Goal: Task Accomplishment & Management: Use online tool/utility

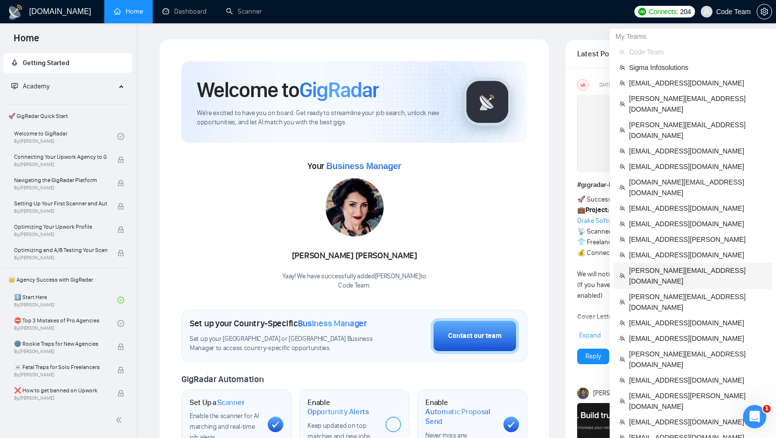
click at [678, 262] on li "[PERSON_NAME][EMAIL_ADDRESS][DOMAIN_NAME]" at bounding box center [693, 275] width 159 height 26
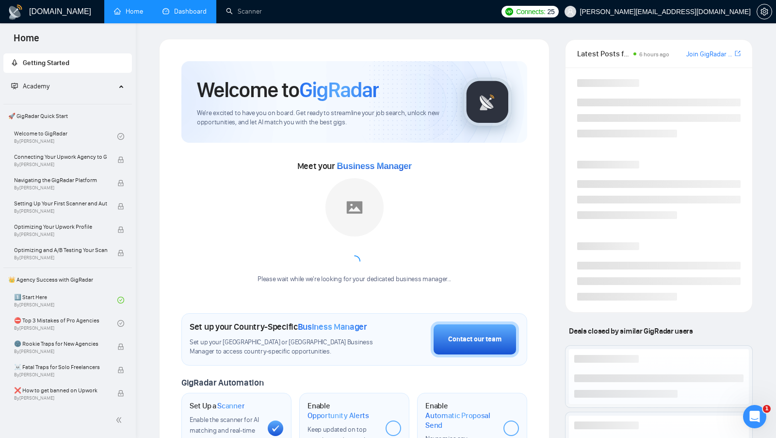
click at [179, 16] on link "Dashboard" at bounding box center [184, 11] width 44 height 8
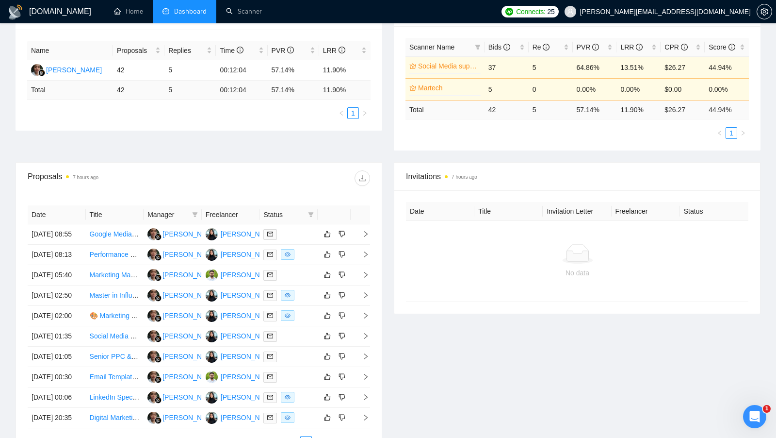
scroll to position [170, 0]
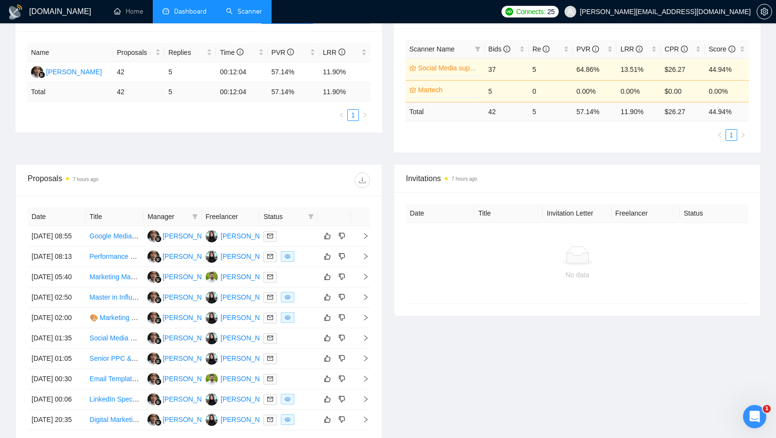
click at [240, 16] on link "Scanner" at bounding box center [244, 11] width 36 height 8
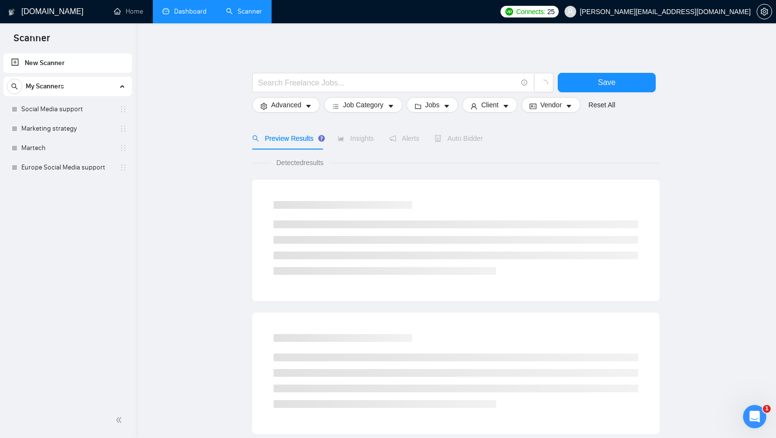
click at [195, 15] on link "Dashboard" at bounding box center [184, 11] width 44 height 8
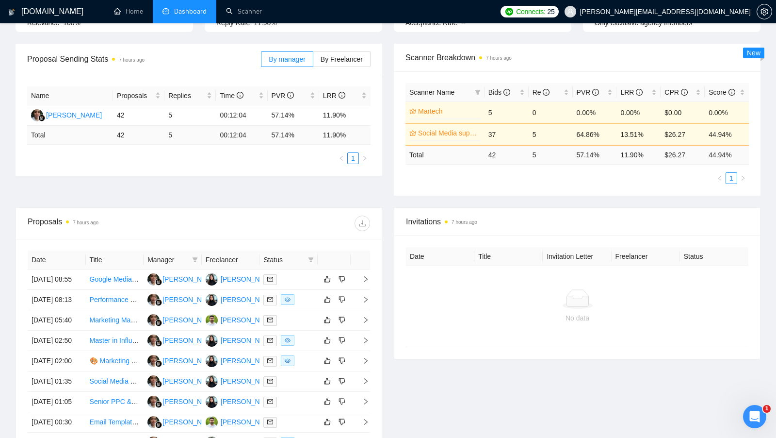
scroll to position [139, 0]
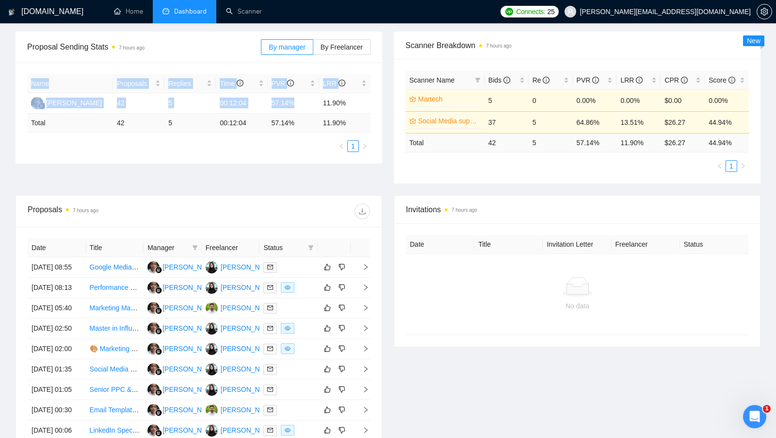
drag, startPoint x: 323, startPoint y: 96, endPoint x: 375, endPoint y: 108, distance: 53.9
click at [375, 108] on div "Name Proposals Replies Time PVR LRR [PERSON_NAME] 42 5 00:12:04 57.14% 11.90% T…" at bounding box center [199, 113] width 367 height 101
click at [375, 109] on div "Name Proposals Replies Time PVR LRR [PERSON_NAME] 42 5 00:12:04 57.14% 11.90% T…" at bounding box center [199, 113] width 367 height 101
drag, startPoint x: 270, startPoint y: 99, endPoint x: 298, endPoint y: 102, distance: 28.2
click at [298, 102] on td "57.14%" at bounding box center [293, 103] width 51 height 20
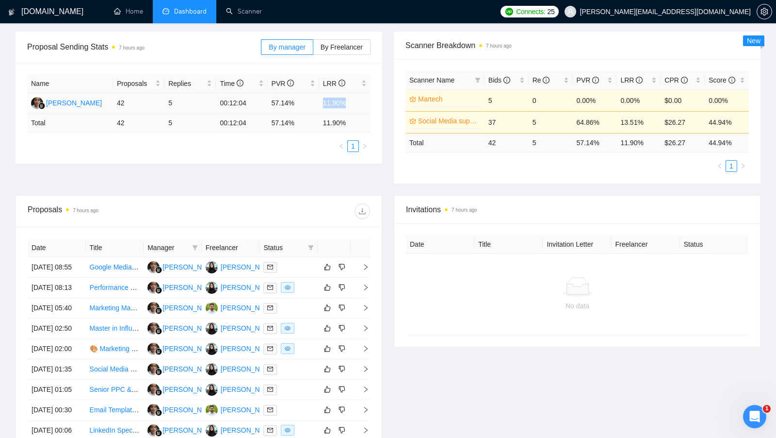
drag, startPoint x: 323, startPoint y: 101, endPoint x: 355, endPoint y: 101, distance: 32.0
click at [355, 101] on td "11.90%" at bounding box center [344, 103] width 51 height 20
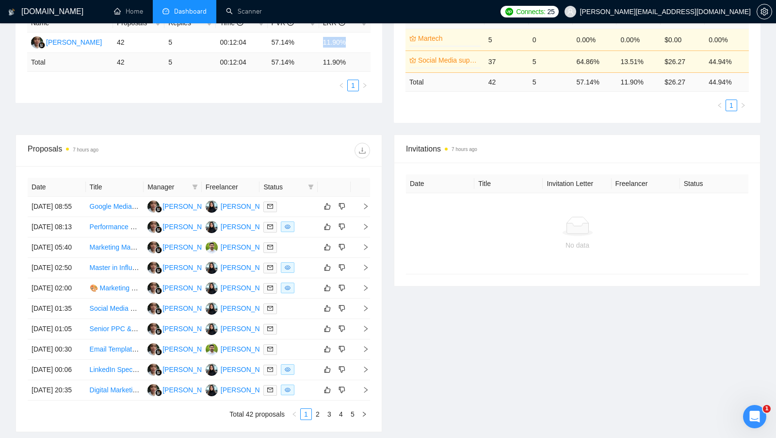
scroll to position [289, 0]
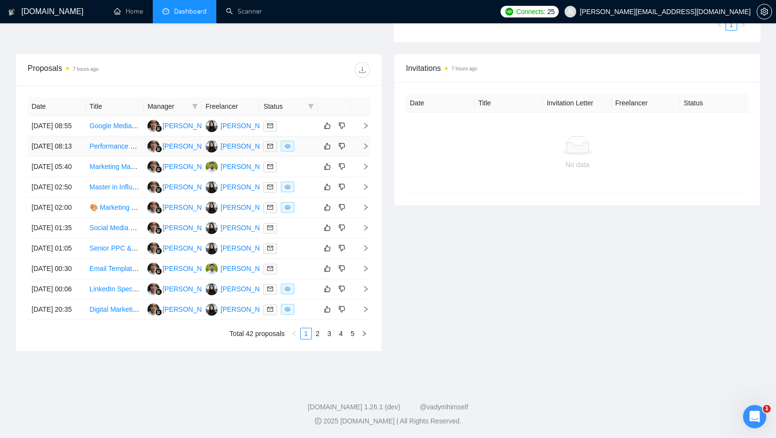
click at [302, 141] on td at bounding box center [288, 146] width 58 height 20
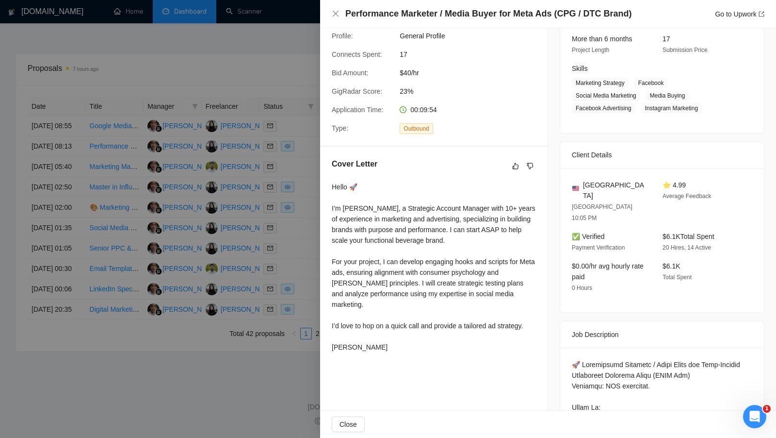
scroll to position [133, 0]
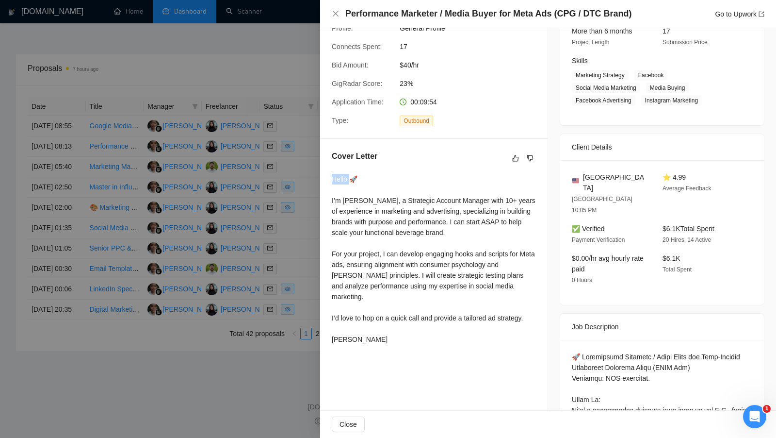
drag, startPoint x: 331, startPoint y: 192, endPoint x: 352, endPoint y: 192, distance: 20.4
click at [352, 192] on div "Cover Letter Hello 🚀 I’m [PERSON_NAME], a Strategic Account Manager with 10+ ye…" at bounding box center [433, 249] width 227 height 221
drag, startPoint x: 331, startPoint y: 207, endPoint x: 367, endPoint y: 210, distance: 36.5
click at [367, 210] on div "Cover Letter Hello 🚀 I’m [PERSON_NAME], a Strategic Account Manager with 10+ ye…" at bounding box center [433, 249] width 227 height 221
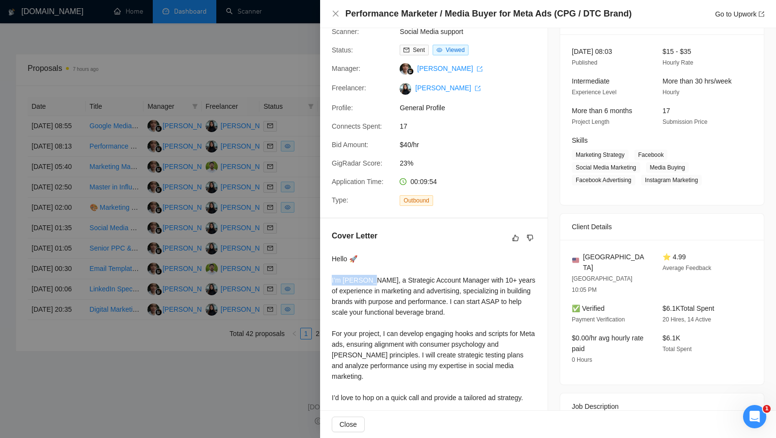
scroll to position [14, 0]
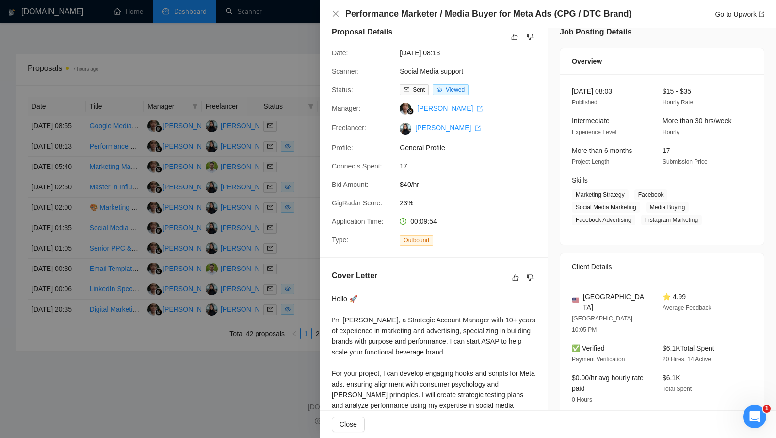
click at [311, 130] on div at bounding box center [388, 219] width 776 height 438
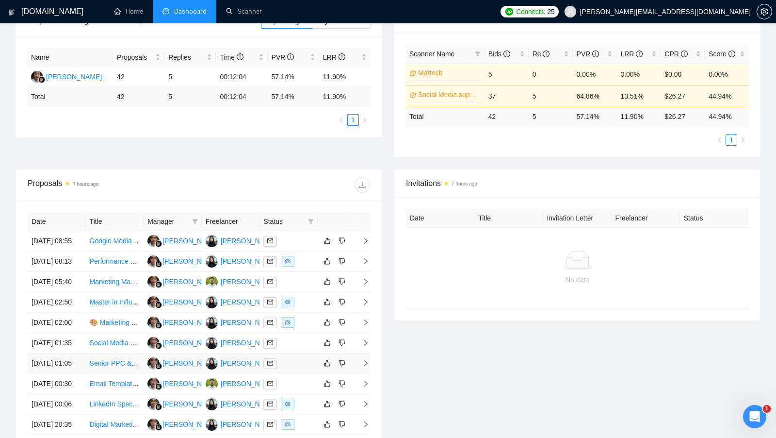
scroll to position [148, 0]
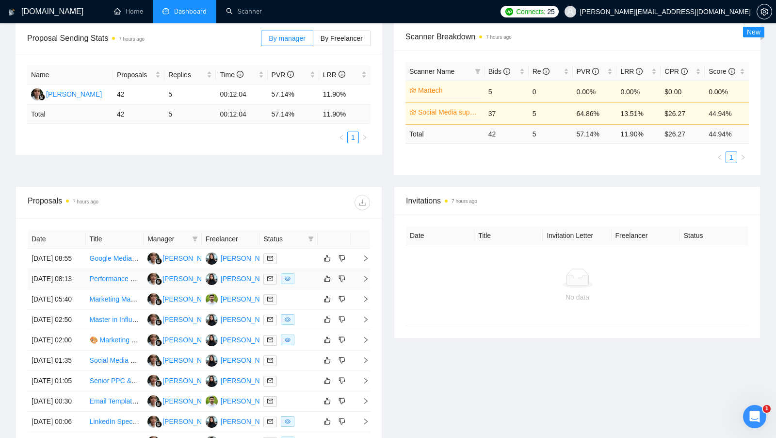
click at [315, 289] on td at bounding box center [288, 279] width 58 height 20
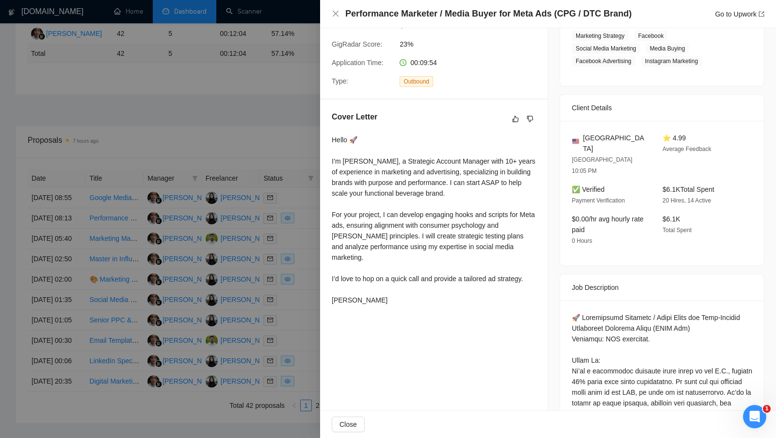
scroll to position [178, 0]
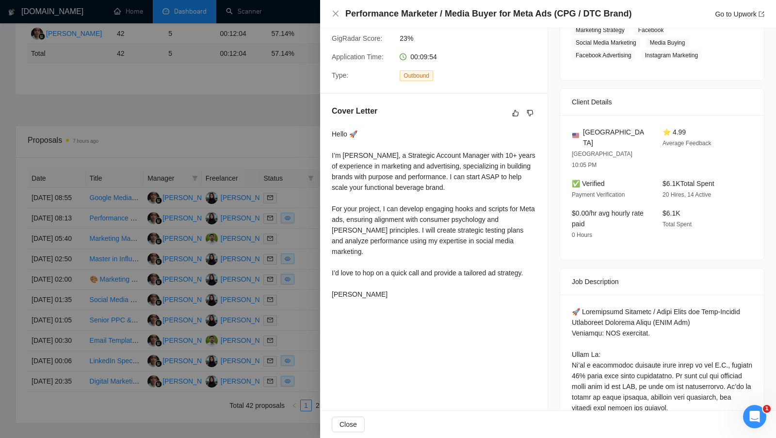
click at [268, 116] on div at bounding box center [388, 219] width 776 height 438
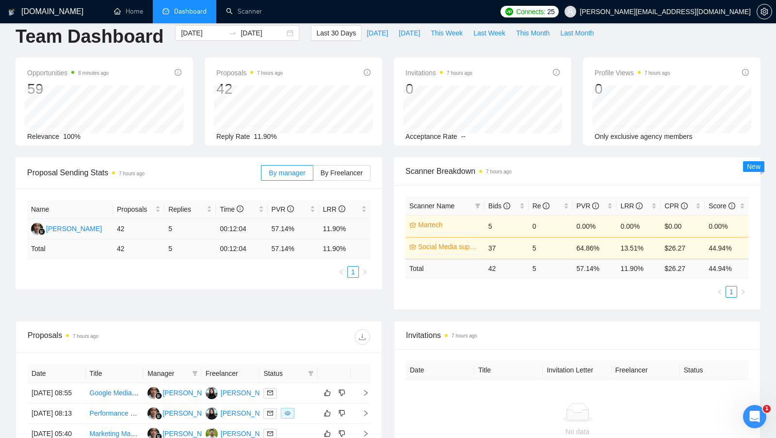
scroll to position [0, 0]
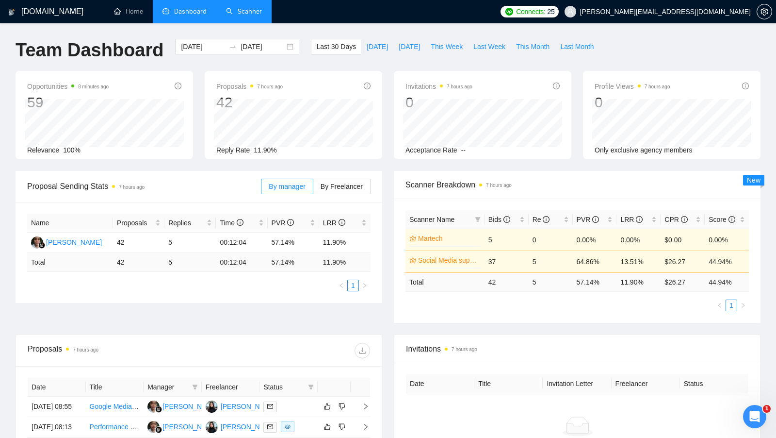
click at [241, 7] on link "Scanner" at bounding box center [244, 11] width 36 height 8
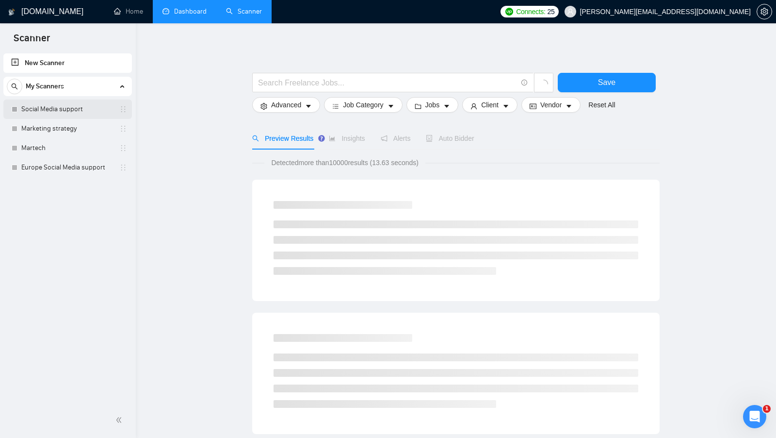
click at [82, 115] on link "Social Media support" at bounding box center [67, 108] width 92 height 19
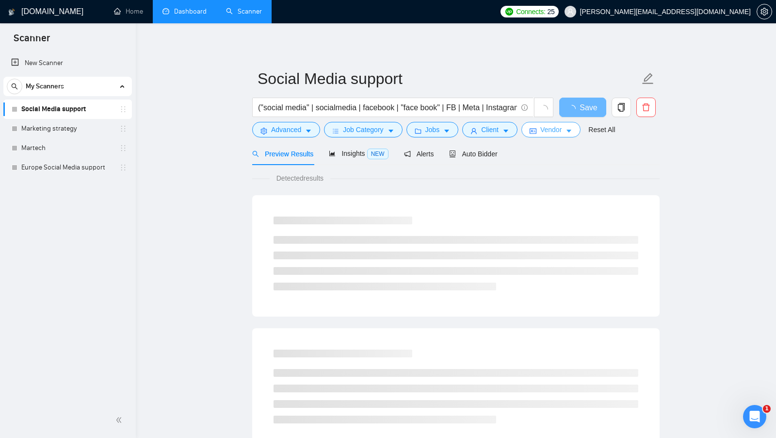
click at [541, 136] on button "Vendor" at bounding box center [550, 130] width 59 height 16
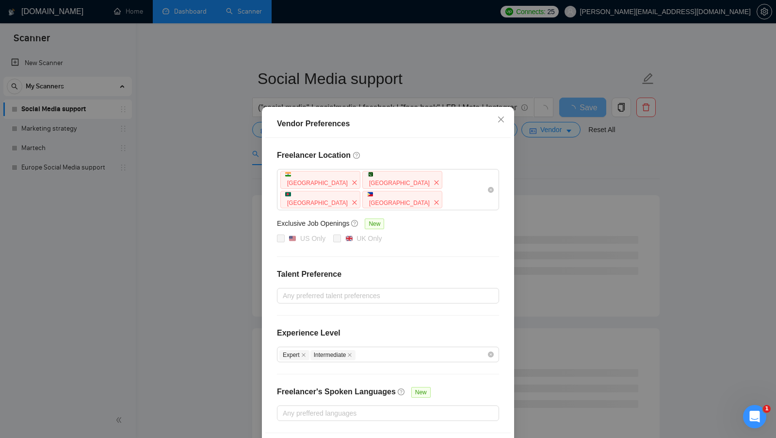
click at [537, 161] on div "Vendor Preferences Freelancer Location [GEOGRAPHIC_DATA] [GEOGRAPHIC_DATA] [GEO…" at bounding box center [388, 219] width 776 height 438
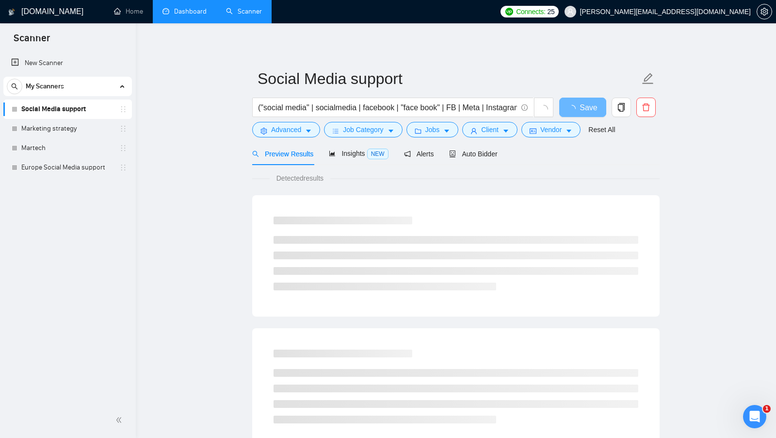
click at [179, 7] on link "Dashboard" at bounding box center [184, 11] width 44 height 8
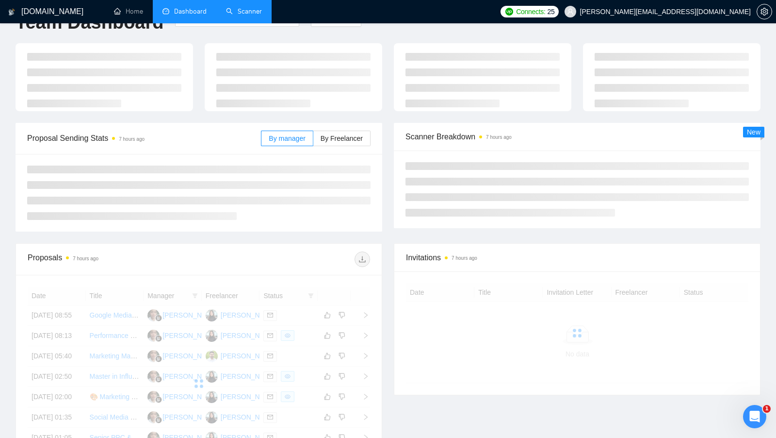
scroll to position [35, 0]
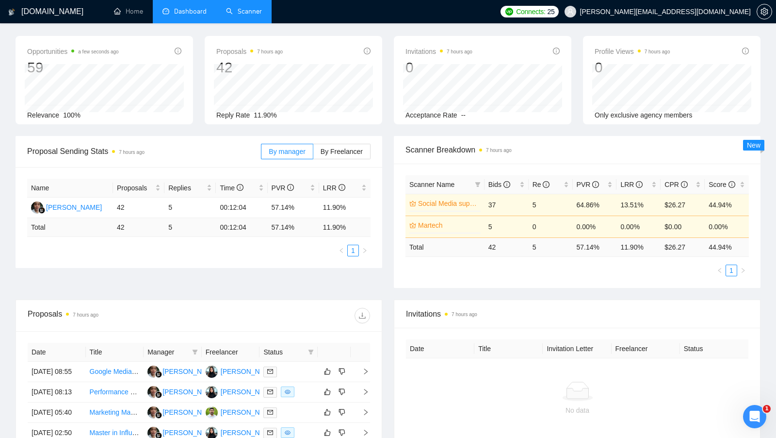
click at [252, 16] on link "Scanner" at bounding box center [244, 11] width 36 height 8
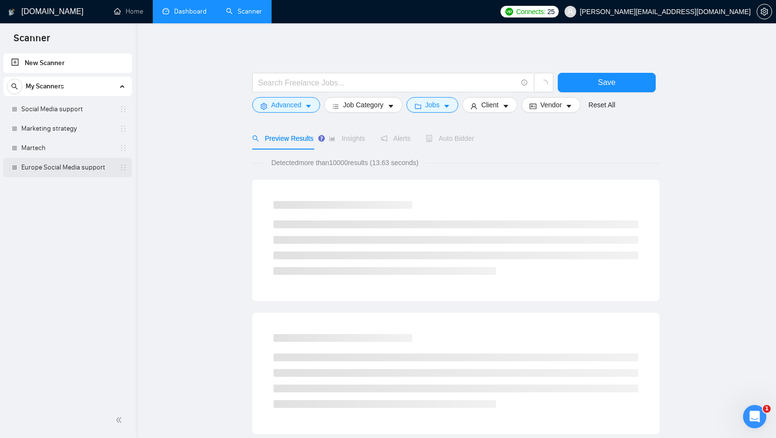
click at [74, 162] on link "Europe Social Media support" at bounding box center [67, 167] width 92 height 19
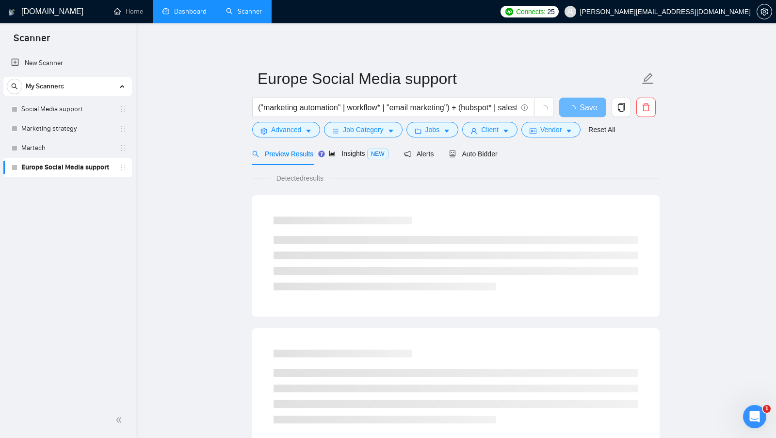
click at [531, 144] on div "Preview Results Insights NEW Alerts Auto Bidder" at bounding box center [455, 153] width 407 height 23
click at [541, 135] on button "Vendor" at bounding box center [550, 130] width 59 height 16
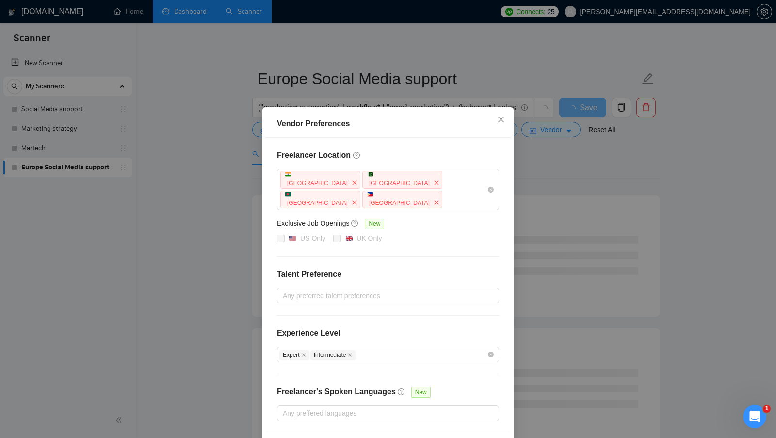
click at [538, 158] on div "Vendor Preferences Freelancer Location [GEOGRAPHIC_DATA] [GEOGRAPHIC_DATA] [GEO…" at bounding box center [388, 219] width 776 height 438
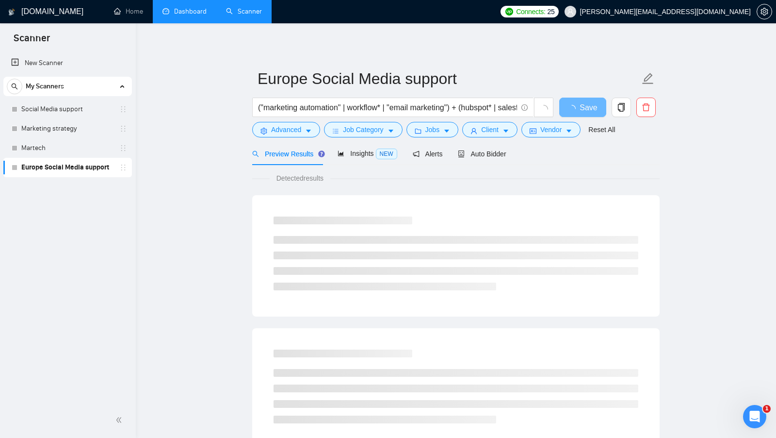
click at [184, 8] on link "Dashboard" at bounding box center [184, 11] width 44 height 8
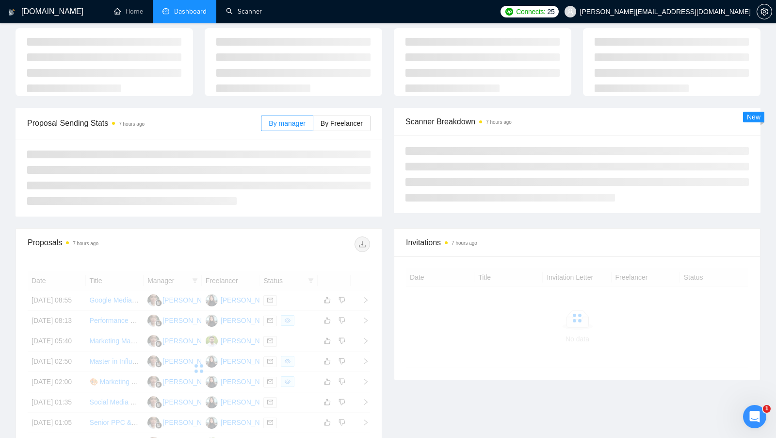
scroll to position [44, 0]
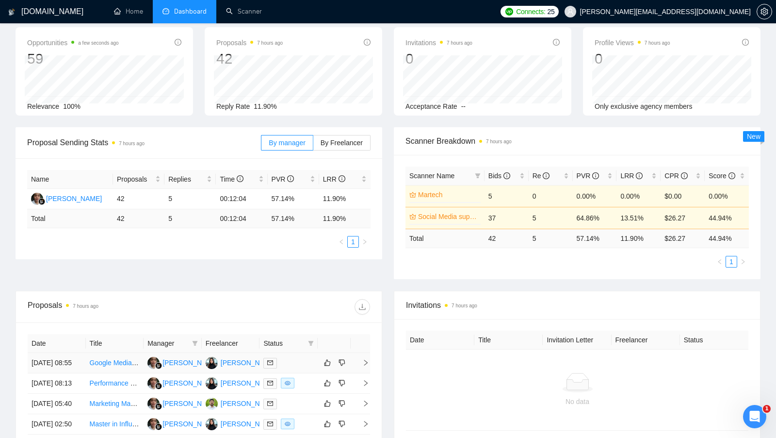
click at [232, 363] on div "[PERSON_NAME]" at bounding box center [249, 362] width 56 height 11
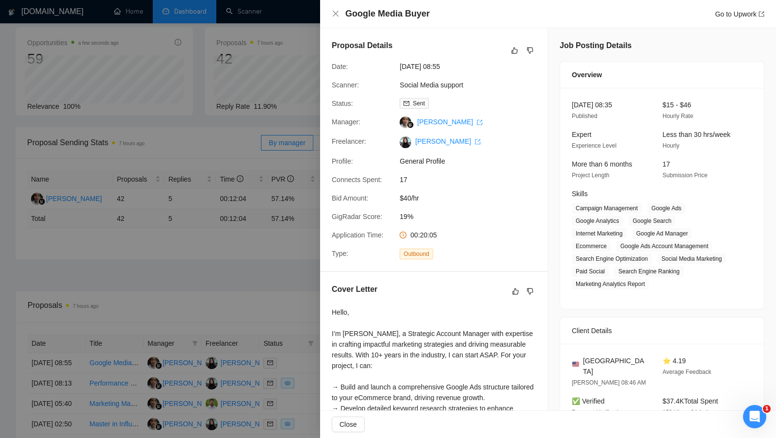
click at [231, 234] on div at bounding box center [388, 219] width 776 height 438
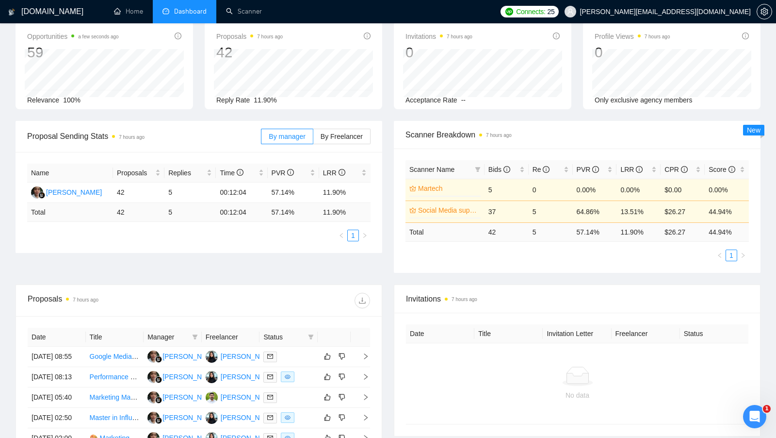
scroll to position [50, 0]
click at [340, 137] on span "By Freelancer" at bounding box center [342, 136] width 42 height 8
click at [313, 138] on input "By Freelancer" at bounding box center [313, 138] width 0 height 0
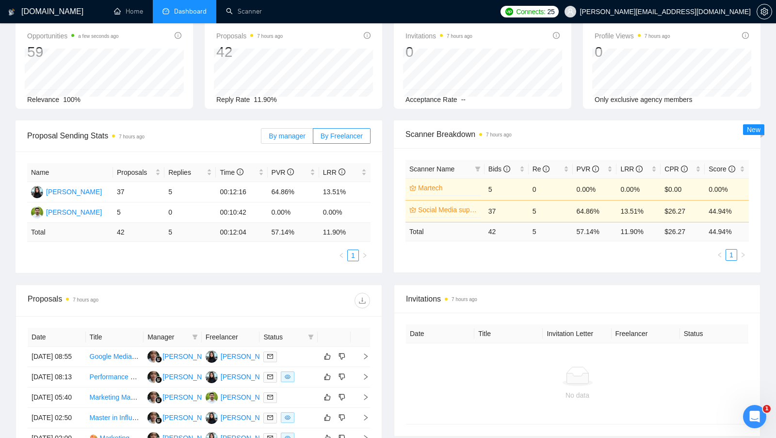
click at [281, 134] on span "By manager" at bounding box center [287, 136] width 36 height 8
click at [261, 138] on input "By manager" at bounding box center [261, 138] width 0 height 0
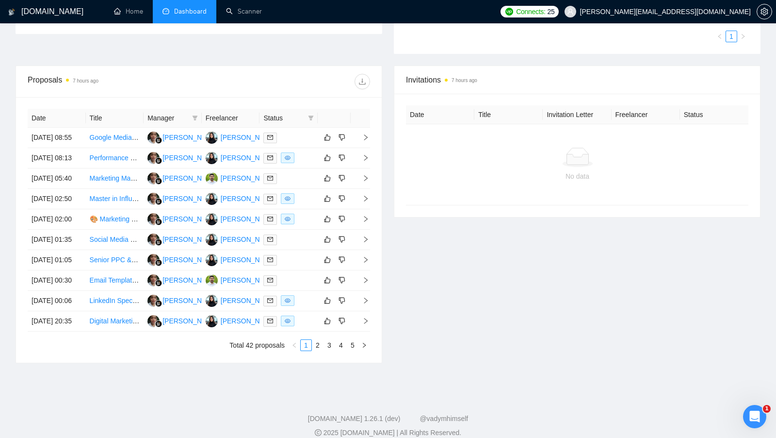
scroll to position [287, 0]
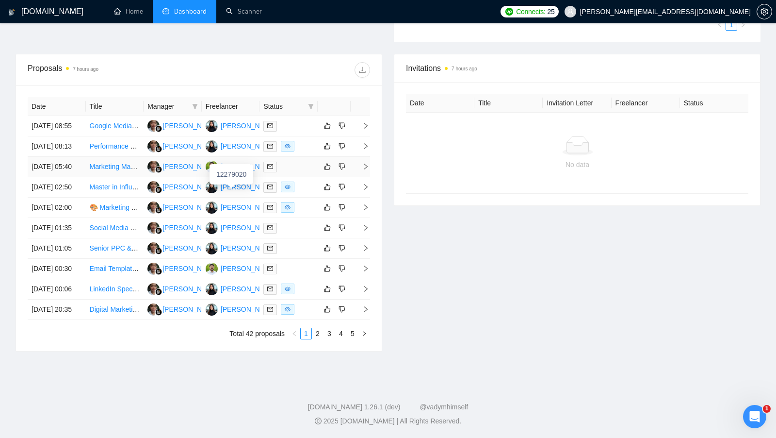
click at [225, 172] on div "[PERSON_NAME]" at bounding box center [249, 166] width 56 height 11
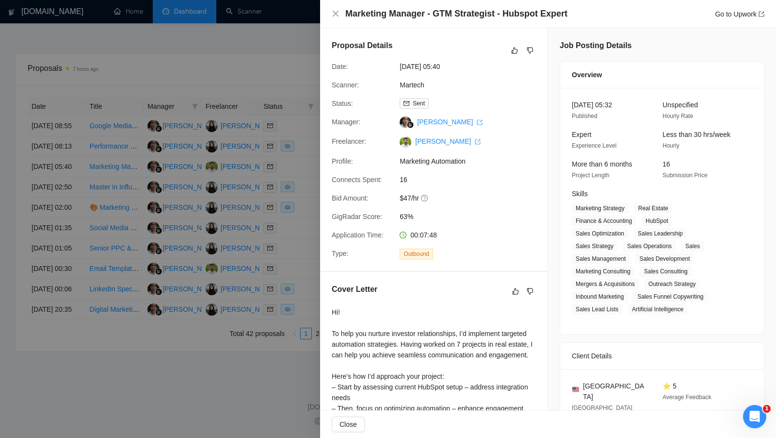
click at [181, 146] on div at bounding box center [388, 219] width 776 height 438
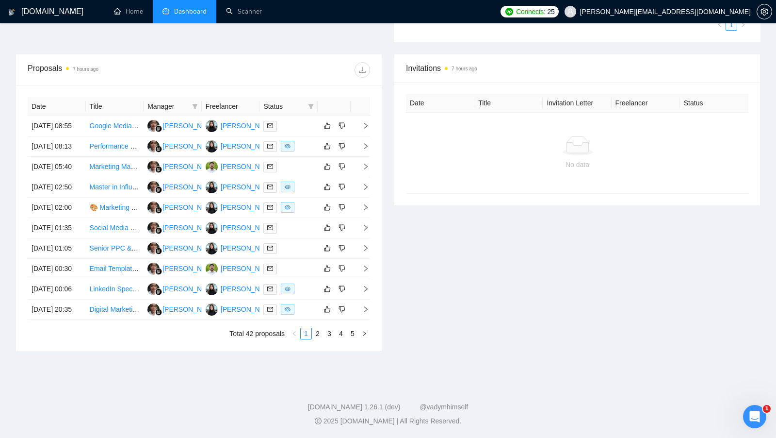
click at [244, 16] on link "Scanner" at bounding box center [244, 11] width 36 height 8
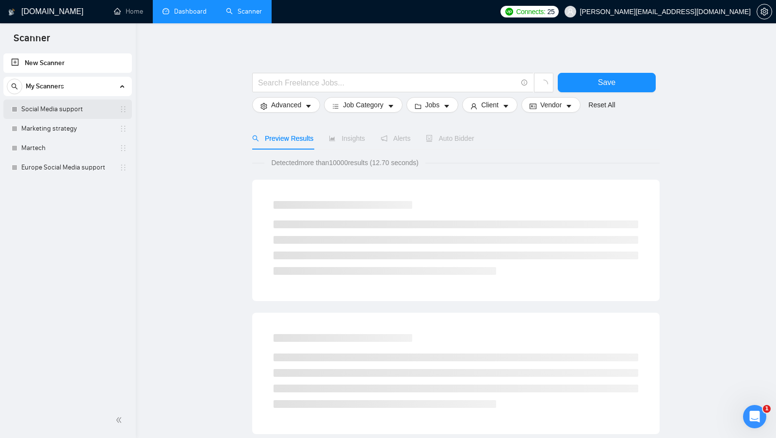
click at [96, 111] on link "Social Media support" at bounding box center [67, 108] width 92 height 19
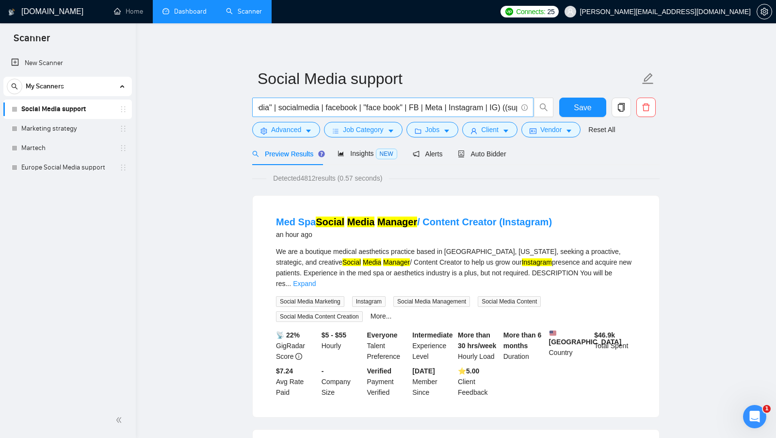
scroll to position [0, 107]
click at [293, 133] on span "Advanced" at bounding box center [286, 129] width 30 height 11
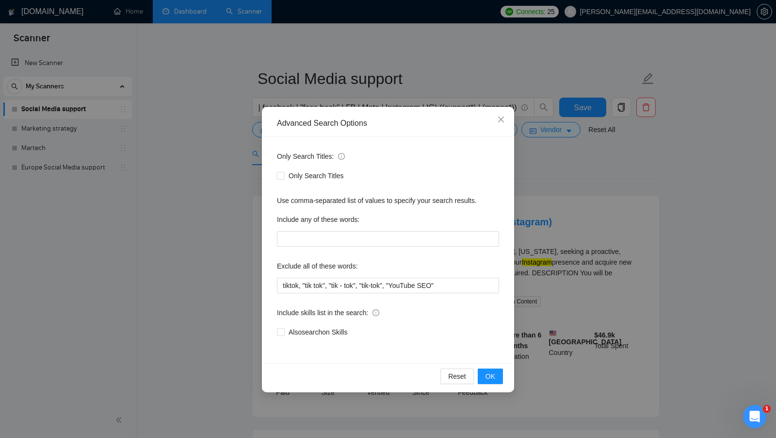
click at [224, 276] on div "Advanced Search Options Only Search Titles: Only Search Titles Use comma-separa…" at bounding box center [388, 219] width 776 height 438
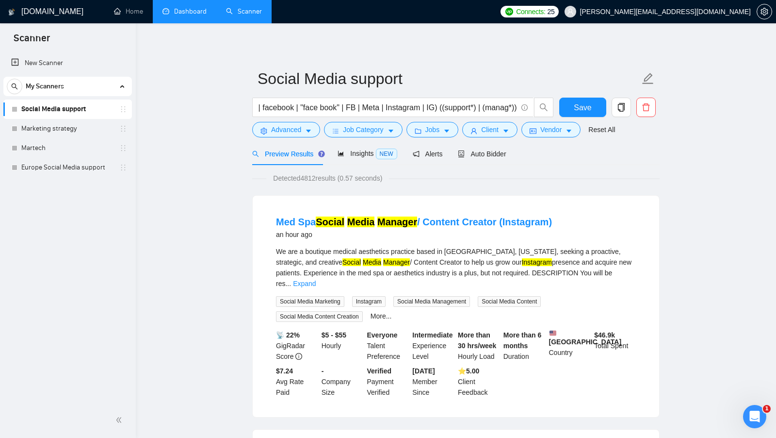
click at [357, 138] on form "Social Media support ("social media" | socialmedia | facebook | "face book" | F…" at bounding box center [455, 102] width 407 height 79
click at [285, 142] on div "Preview Results" at bounding box center [287, 153] width 70 height 23
click at [285, 136] on button "Advanced" at bounding box center [286, 130] width 68 height 16
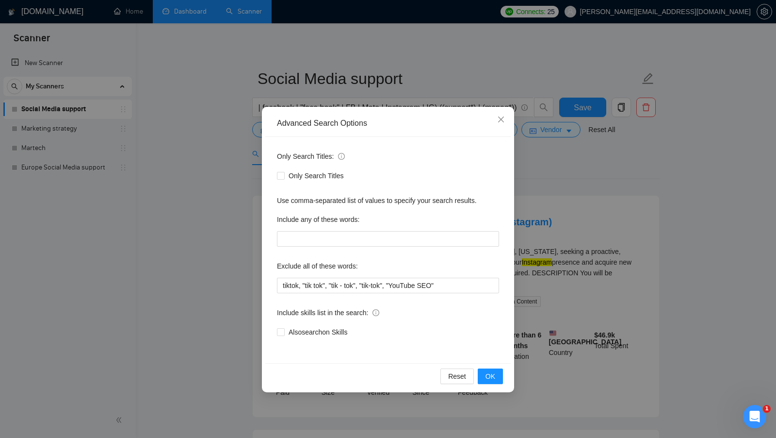
click at [231, 150] on div "Advanced Search Options Only Search Titles: Only Search Titles Use comma-separa…" at bounding box center [388, 219] width 776 height 438
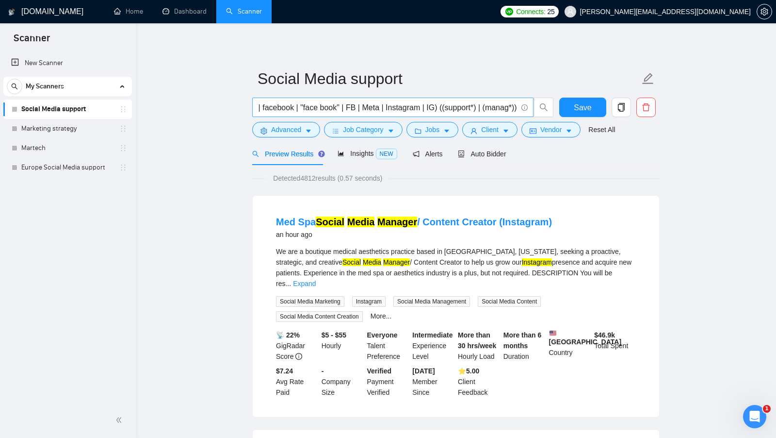
click at [421, 113] on input "("social media" | socialmedia | facebook | "face book" | FB | Meta | Instagram …" at bounding box center [387, 107] width 259 height 12
click at [422, 127] on button "Jobs" at bounding box center [432, 130] width 52 height 16
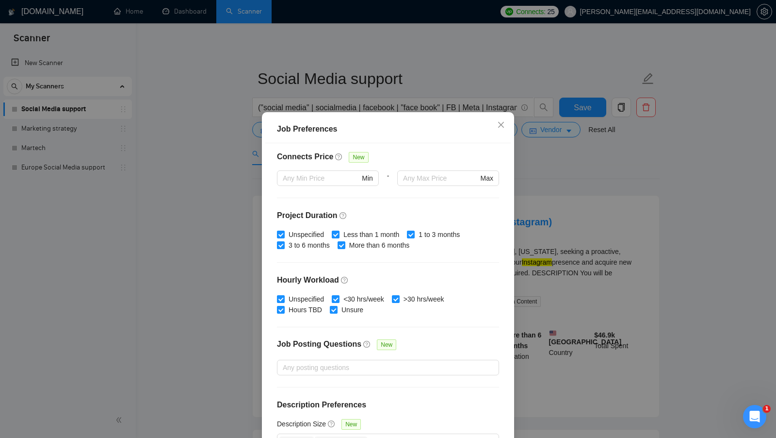
scroll to position [239, 0]
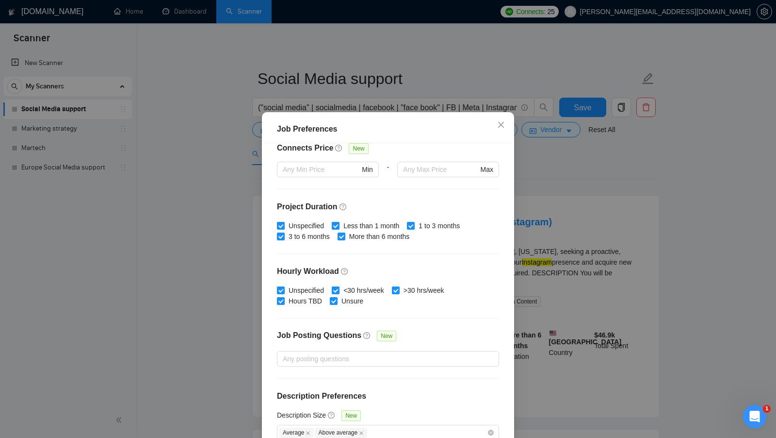
click at [566, 238] on div "Job Preferences Budget Project Type All Fixed Price Hourly Rate Fixed Price Bud…" at bounding box center [388, 219] width 776 height 438
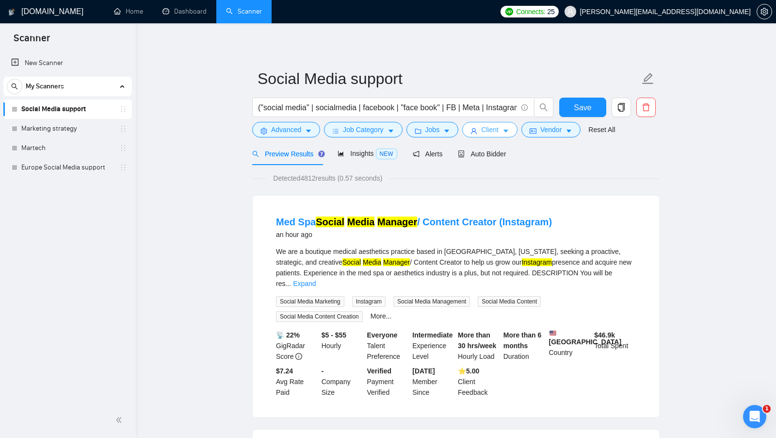
click at [487, 130] on span "Client" at bounding box center [489, 129] width 17 height 11
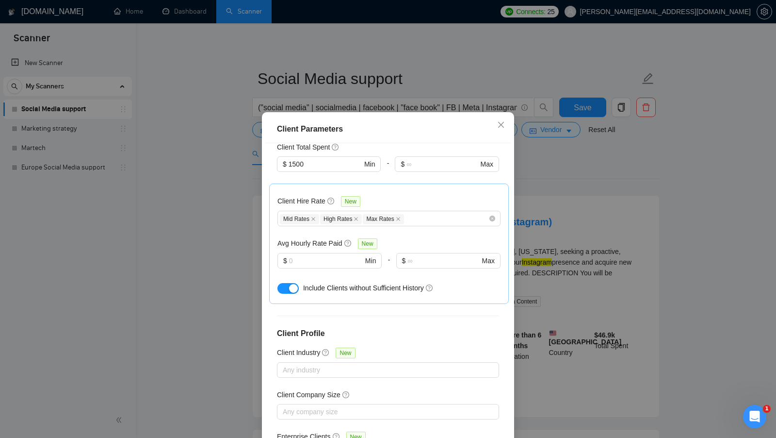
scroll to position [296, 0]
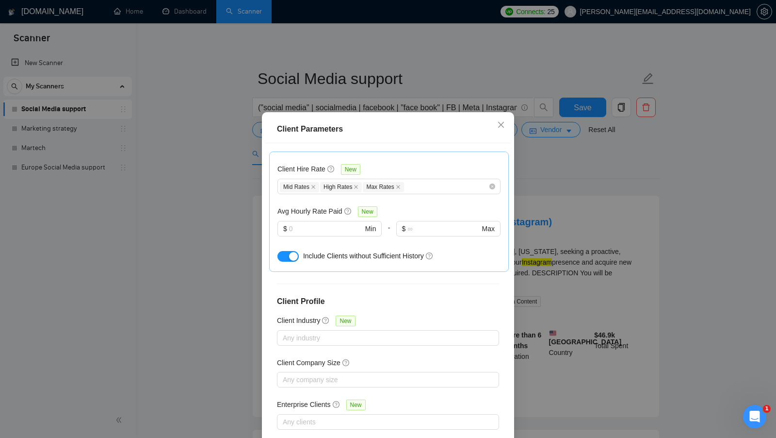
click at [552, 241] on div "Client Parameters Client Location Include Client Countries [GEOGRAPHIC_DATA] Ex…" at bounding box center [388, 219] width 776 height 438
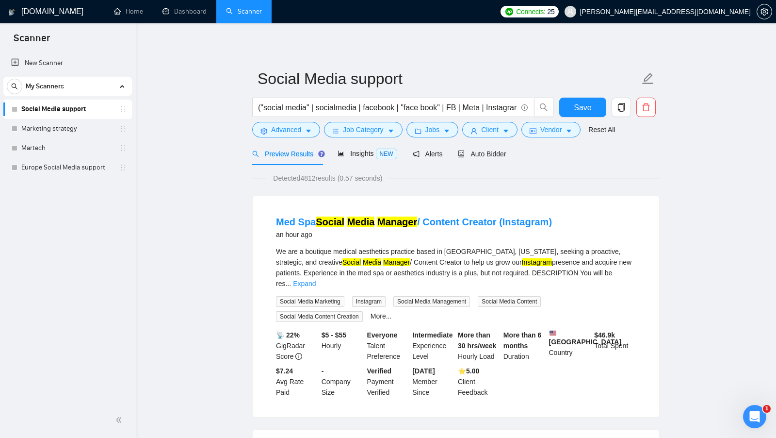
click at [554, 121] on div "("social media" | socialmedia | facebook | "face book" | FB | Meta | Instagram …" at bounding box center [403, 109] width 306 height 24
click at [546, 132] on span "Vendor" at bounding box center [550, 129] width 21 height 11
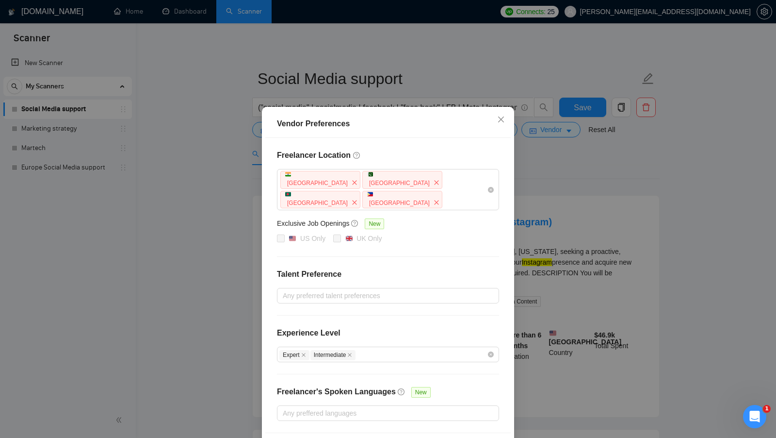
scroll to position [14, 0]
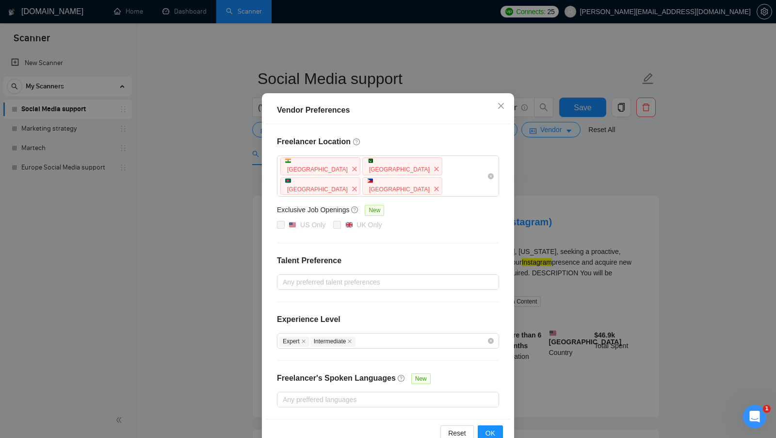
click at [518, 238] on div "Vendor Preferences Freelancer Location [GEOGRAPHIC_DATA] [GEOGRAPHIC_DATA] [GEO…" at bounding box center [388, 219] width 776 height 438
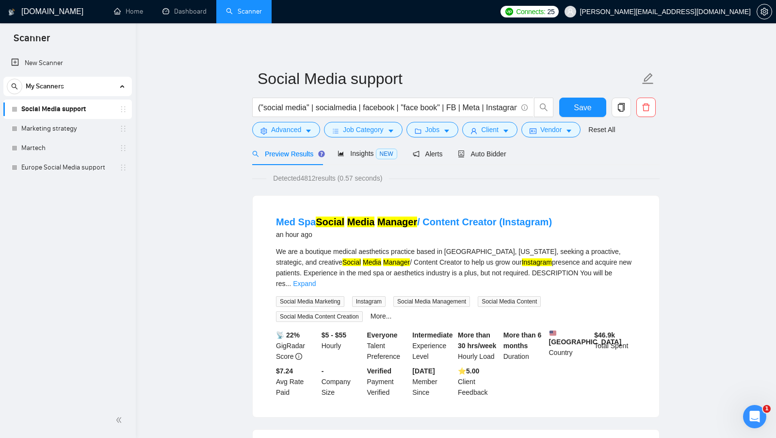
scroll to position [0, 0]
click at [168, 7] on link "Dashboard" at bounding box center [184, 11] width 44 height 8
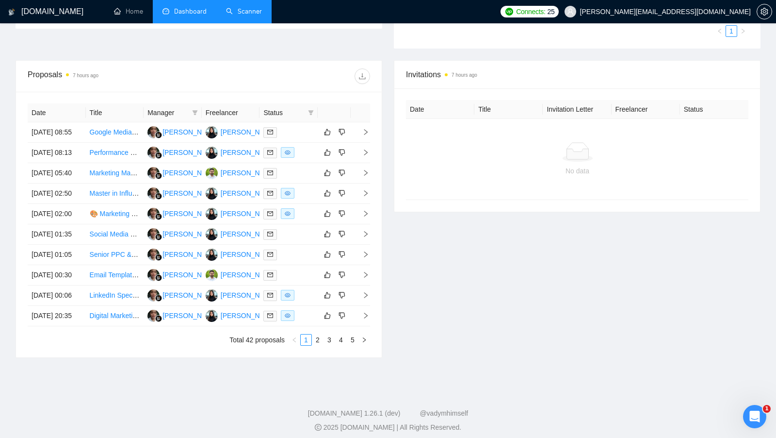
scroll to position [368, 0]
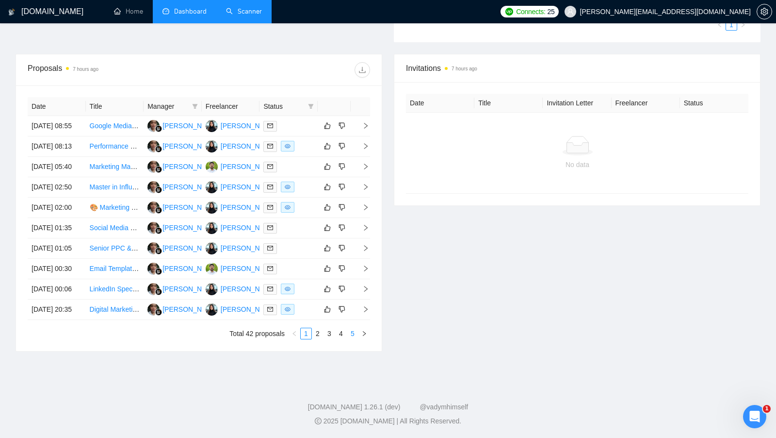
click at [347, 331] on link "5" at bounding box center [352, 333] width 11 height 11
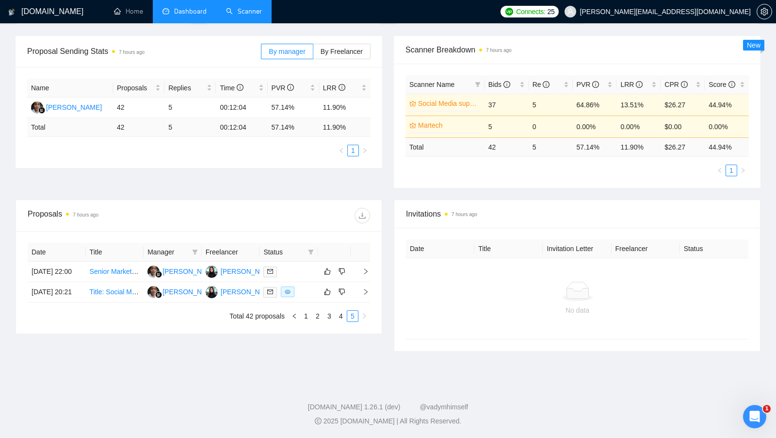
scroll to position [132, 0]
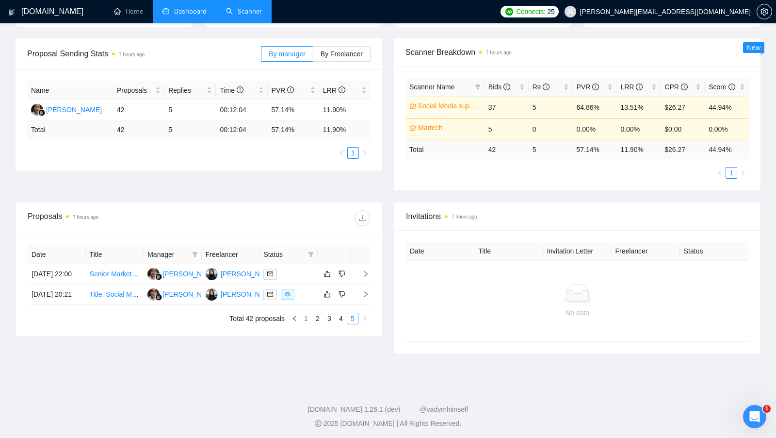
click at [309, 324] on link "1" at bounding box center [306, 318] width 11 height 11
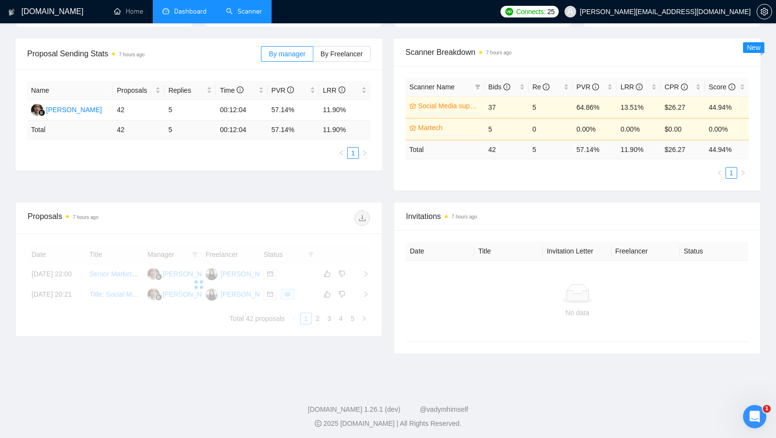
click at [242, 16] on link "Scanner" at bounding box center [244, 11] width 36 height 8
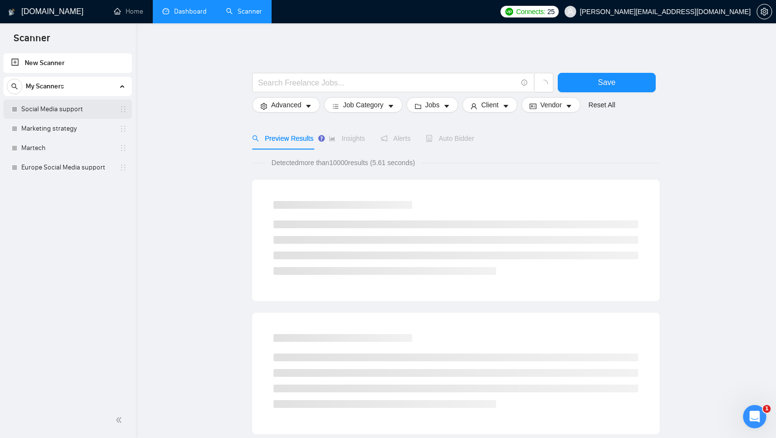
click at [82, 115] on link "Social Media support" at bounding box center [67, 108] width 92 height 19
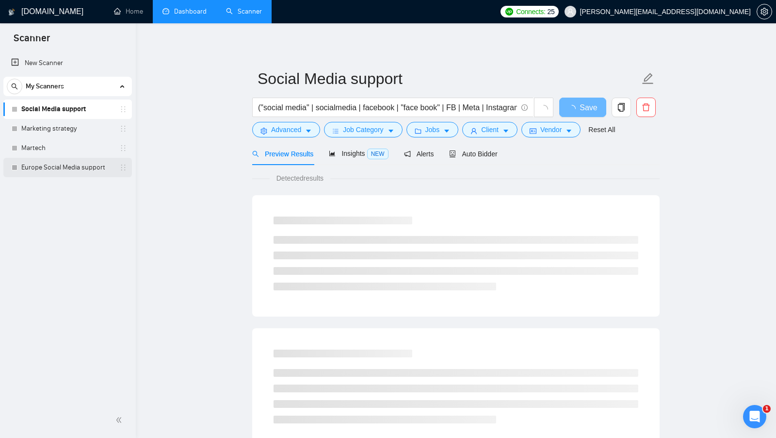
click at [85, 163] on link "Europe Social Media support" at bounding box center [67, 167] width 92 height 19
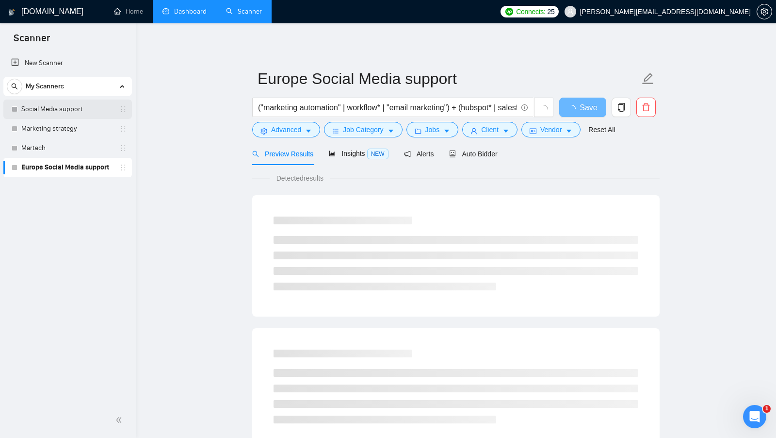
click at [74, 118] on link "Social Media support" at bounding box center [67, 108] width 92 height 19
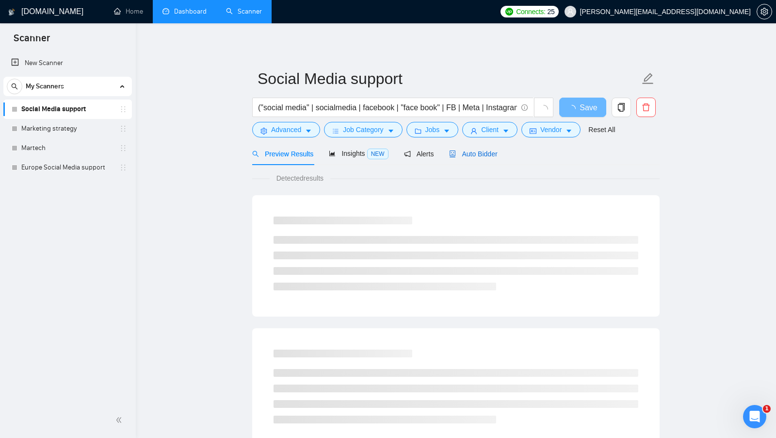
click at [476, 151] on span "Auto Bidder" at bounding box center [473, 154] width 48 height 8
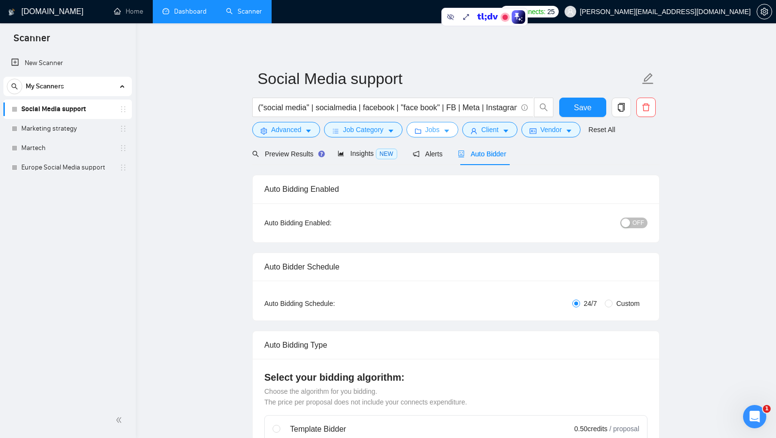
click at [446, 130] on icon "caret-down" at bounding box center [446, 131] width 7 height 7
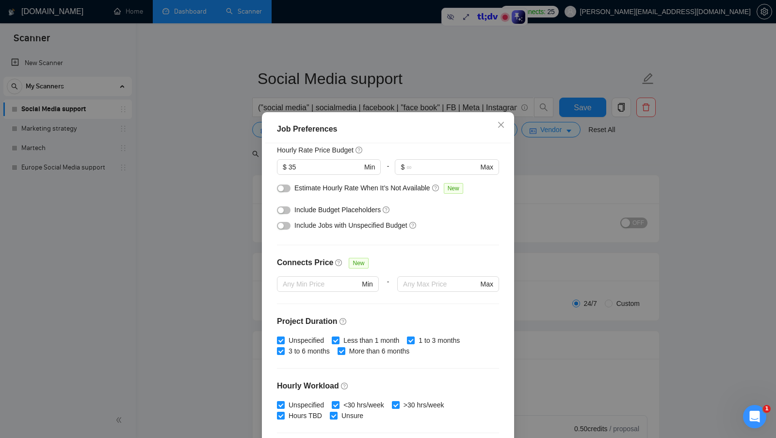
scroll to position [144, 0]
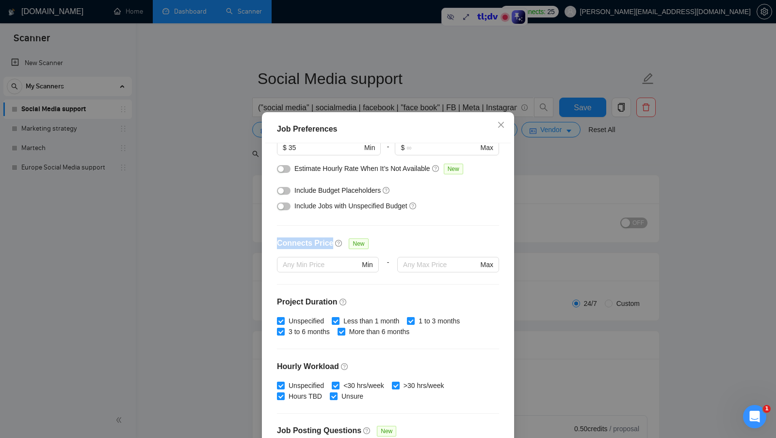
drag, startPoint x: 274, startPoint y: 240, endPoint x: 331, endPoint y: 243, distance: 57.8
click at [331, 243] on div "Budget Project Type All Fixed Price Hourly Rate Fixed Price Budget $ 200 Min - …" at bounding box center [387, 296] width 245 height 306
click at [423, 260] on input "text" at bounding box center [440, 264] width 75 height 11
type input "25"
click at [447, 245] on div "Connects Price New" at bounding box center [388, 246] width 222 height 19
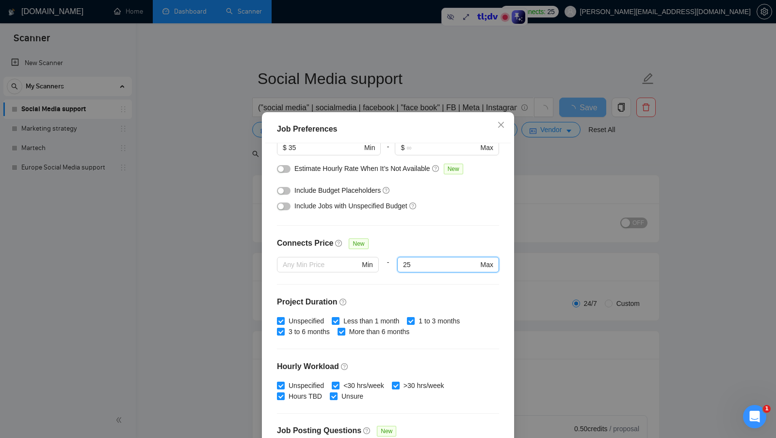
drag, startPoint x: 418, startPoint y: 263, endPoint x: 390, endPoint y: 263, distance: 27.2
click at [390, 263] on div "Min - 25 25 Max" at bounding box center [388, 270] width 222 height 27
click at [442, 243] on div "Connects Price New" at bounding box center [388, 246] width 222 height 19
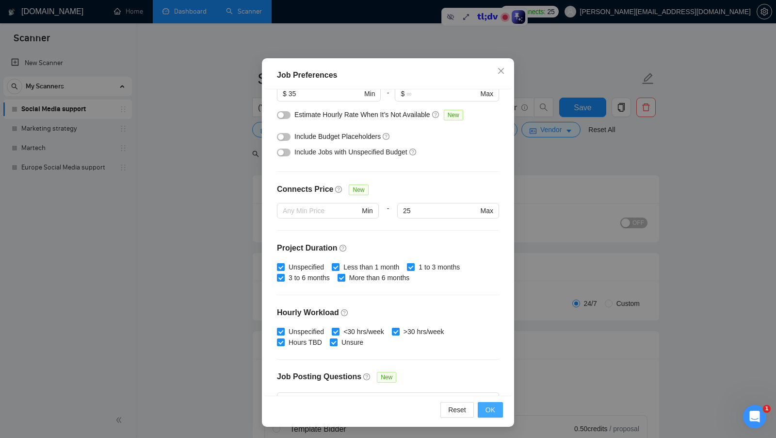
click at [482, 404] on button "OK" at bounding box center [490, 410] width 25 height 16
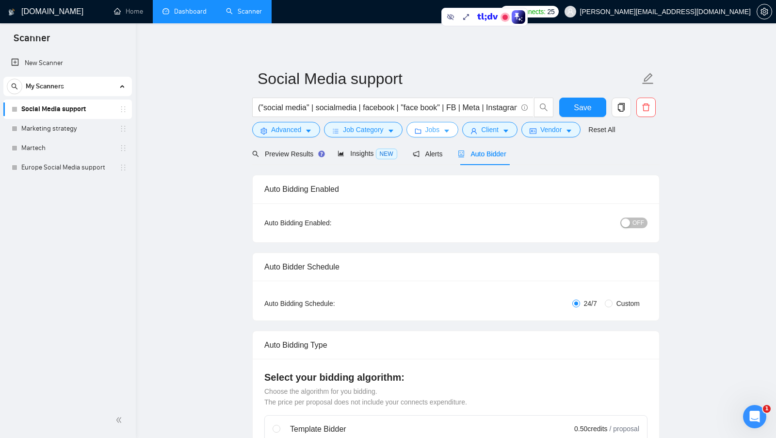
click at [449, 130] on icon "caret-down" at bounding box center [446, 131] width 5 height 3
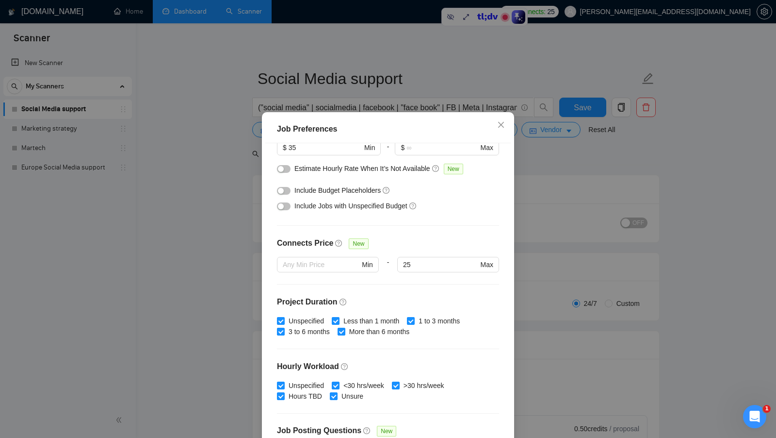
scroll to position [54, 0]
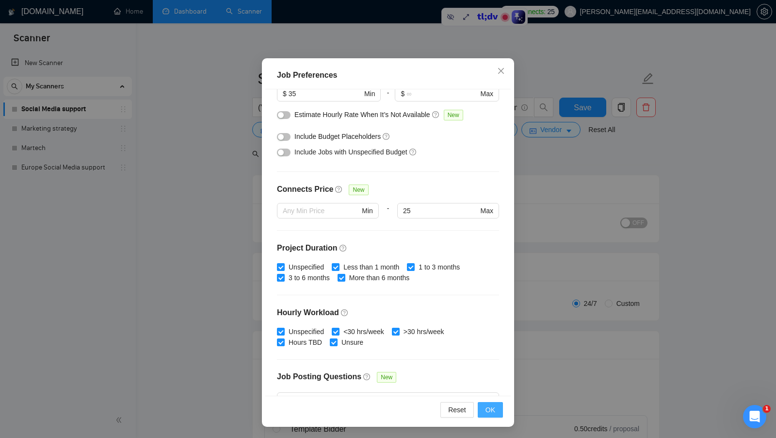
click at [485, 408] on button "OK" at bounding box center [490, 410] width 25 height 16
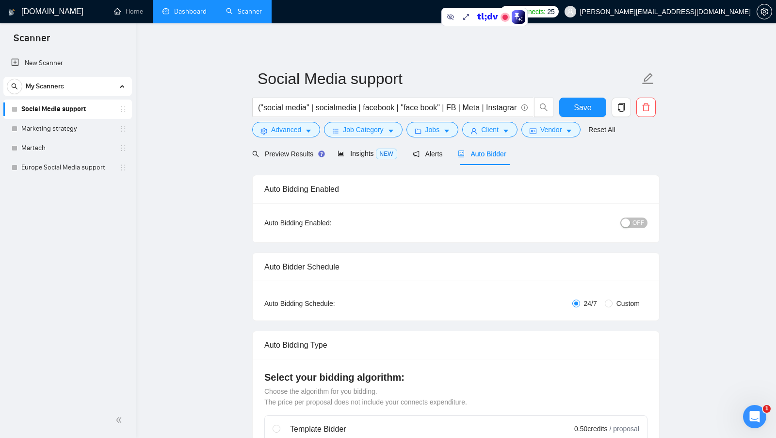
scroll to position [0, 0]
click at [587, 105] on span "Save" at bounding box center [582, 107] width 17 height 12
click at [449, 132] on icon "caret-down" at bounding box center [446, 131] width 7 height 7
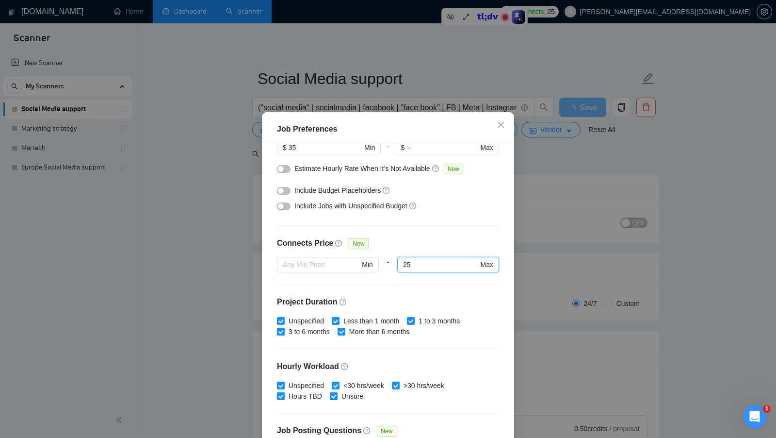
drag, startPoint x: 432, startPoint y: 265, endPoint x: 394, endPoint y: 264, distance: 37.4
click at [395, 264] on div "Min - 25 Max" at bounding box center [388, 270] width 222 height 27
click at [433, 246] on div "Connects Price New" at bounding box center [388, 246] width 222 height 19
click at [529, 240] on div "Job Preferences Budget Project Type All Fixed Price Hourly Rate Fixed Price Bud…" at bounding box center [388, 219] width 776 height 438
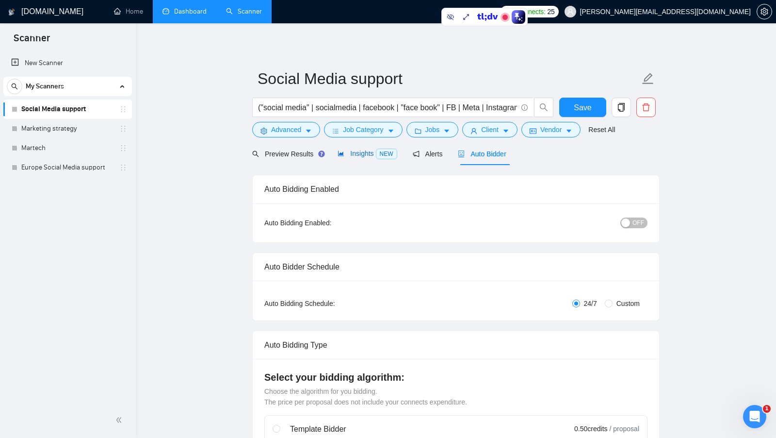
click at [371, 152] on span "Insights NEW" at bounding box center [367, 153] width 59 height 8
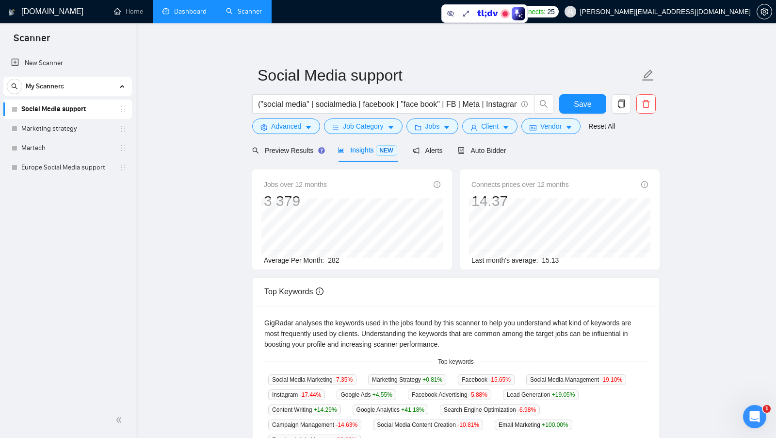
scroll to position [1, 0]
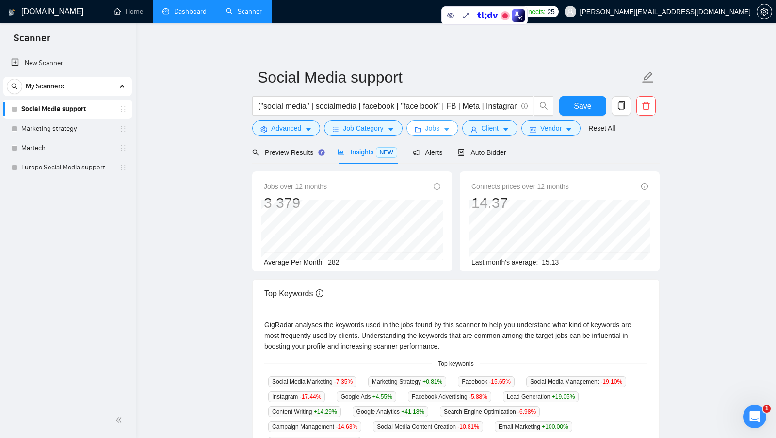
click at [432, 128] on span "Jobs" at bounding box center [432, 128] width 15 height 11
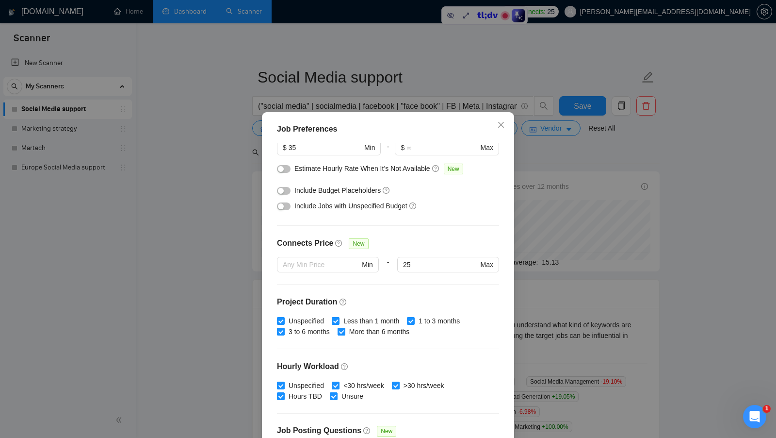
click at [559, 200] on div "Job Preferences Budget Project Type All Fixed Price Hourly Rate Fixed Price Bud…" at bounding box center [388, 219] width 776 height 438
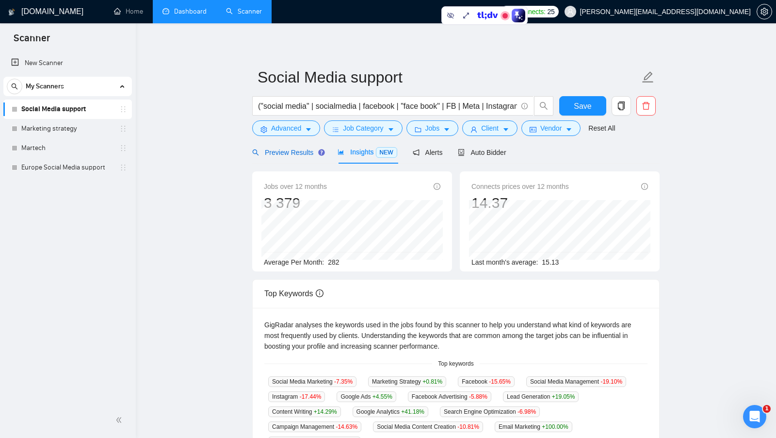
click at [284, 151] on span "Preview Results" at bounding box center [287, 152] width 70 height 8
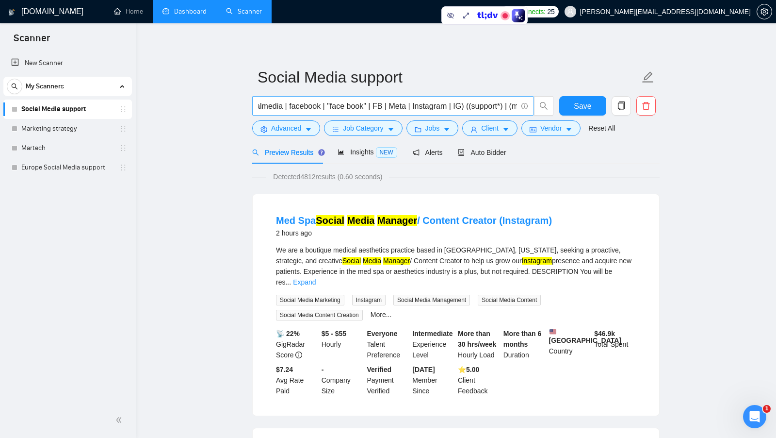
scroll to position [0, 72]
click at [374, 130] on span "Job Category" at bounding box center [363, 128] width 40 height 11
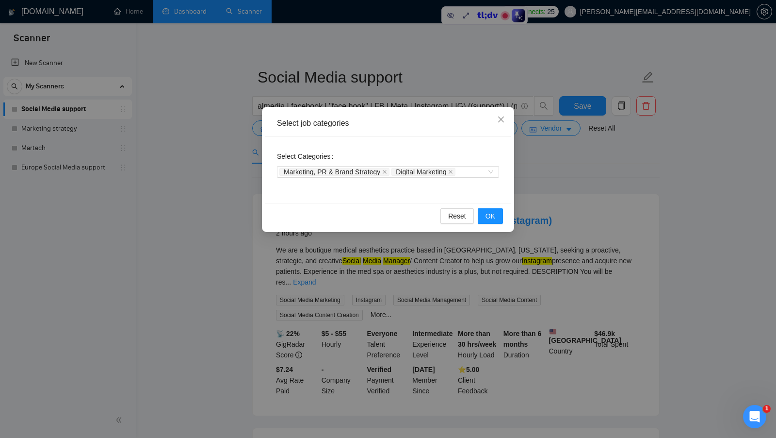
click at [544, 156] on div "Select job categories Select Categories Marketing, PR & Brand Strategy Digital …" at bounding box center [388, 219] width 776 height 438
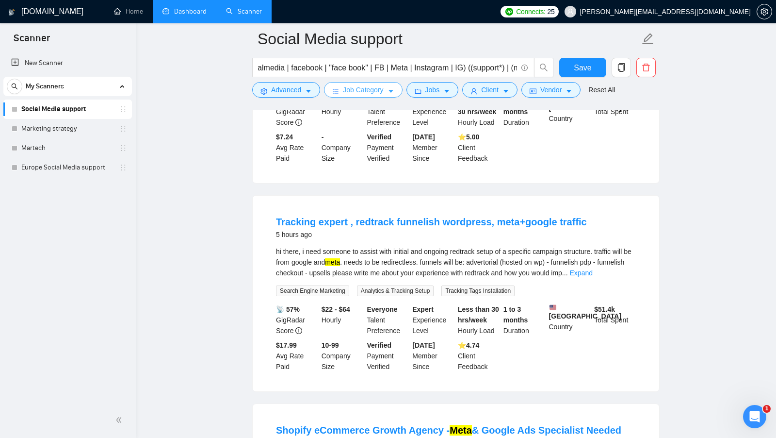
scroll to position [252, 0]
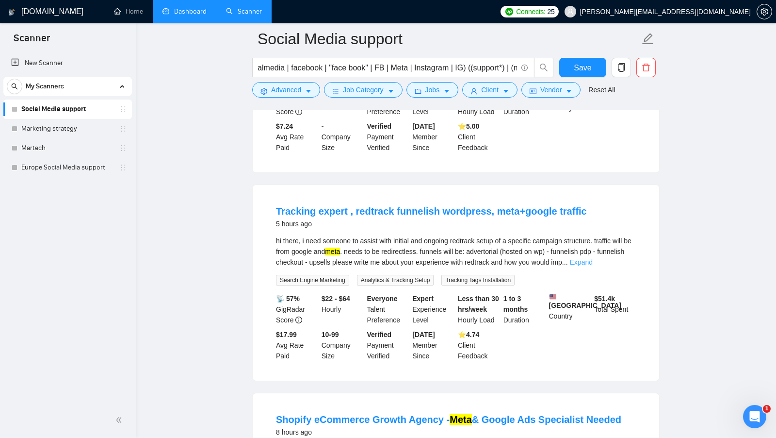
drag, startPoint x: 693, startPoint y: 159, endPoint x: 630, endPoint y: 259, distance: 118.4
click at [593, 259] on link "Expand" at bounding box center [581, 262] width 23 height 8
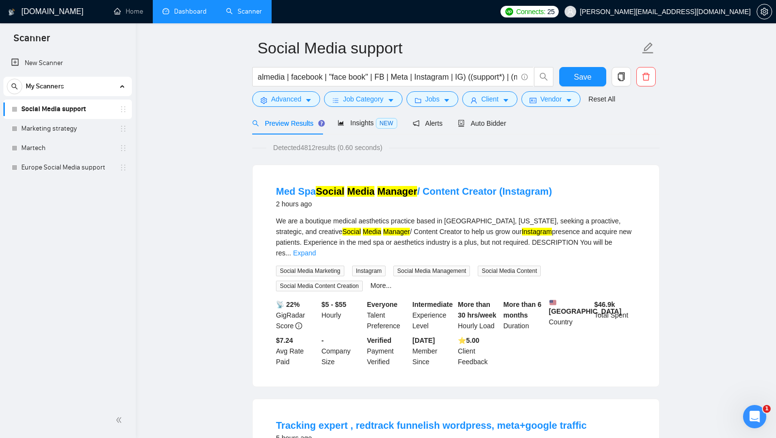
scroll to position [0, 0]
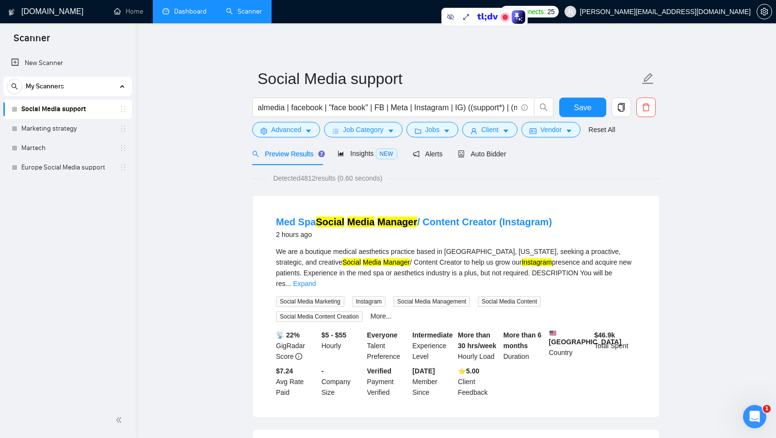
click at [308, 107] on input "("social media" | socialmedia | facebook | "face book" | FB | Meta | Instagram …" at bounding box center [387, 107] width 259 height 12
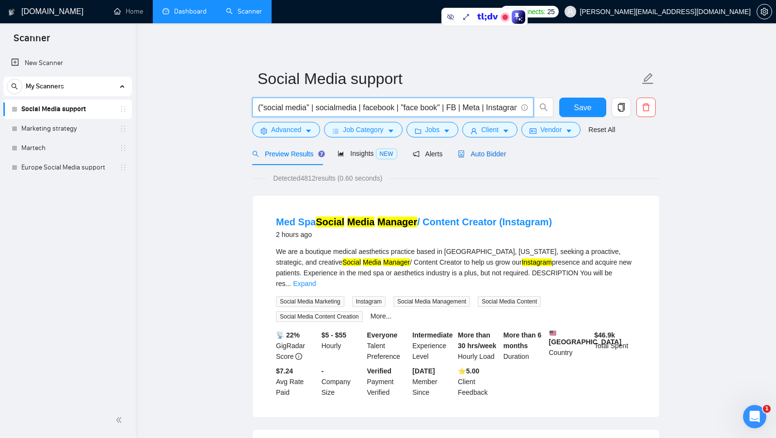
click at [480, 150] on span "Auto Bidder" at bounding box center [482, 154] width 48 height 8
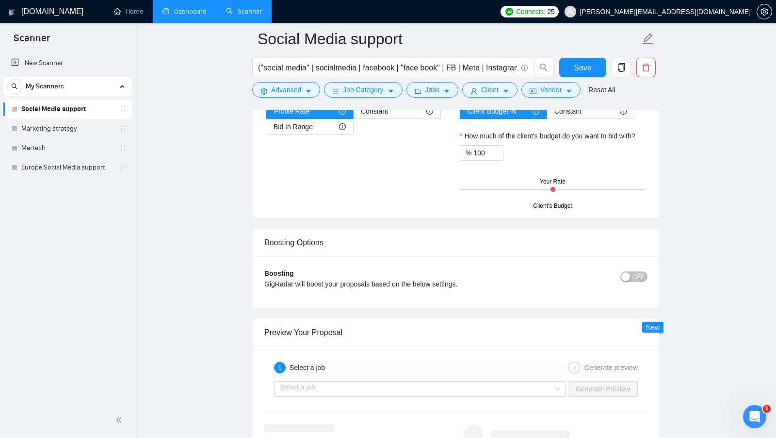
scroll to position [1573, 0]
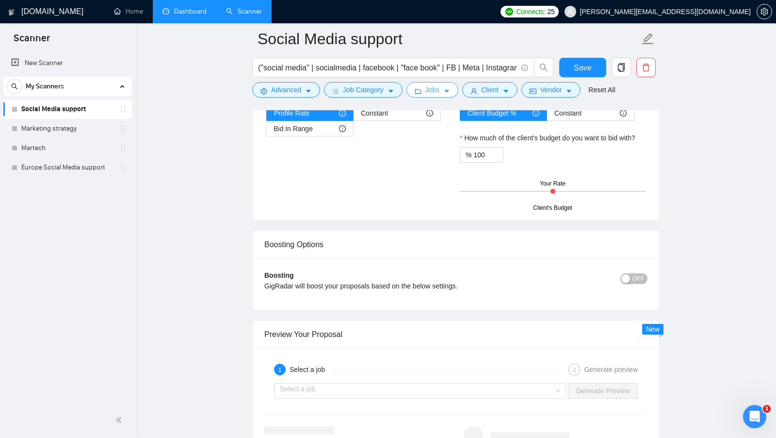
drag, startPoint x: 630, startPoint y: 259, endPoint x: 435, endPoint y: 90, distance: 257.2
click at [435, 90] on span "Jobs" at bounding box center [432, 89] width 15 height 11
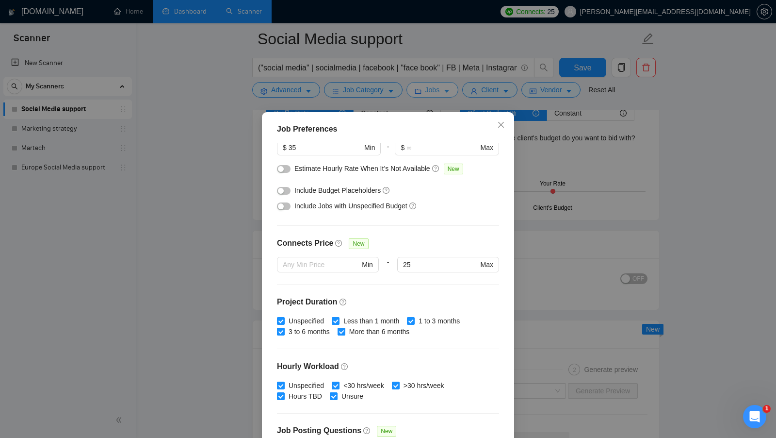
click at [538, 258] on div "Job Preferences Budget Project Type All Fixed Price Hourly Rate Fixed Price Bud…" at bounding box center [388, 219] width 776 height 438
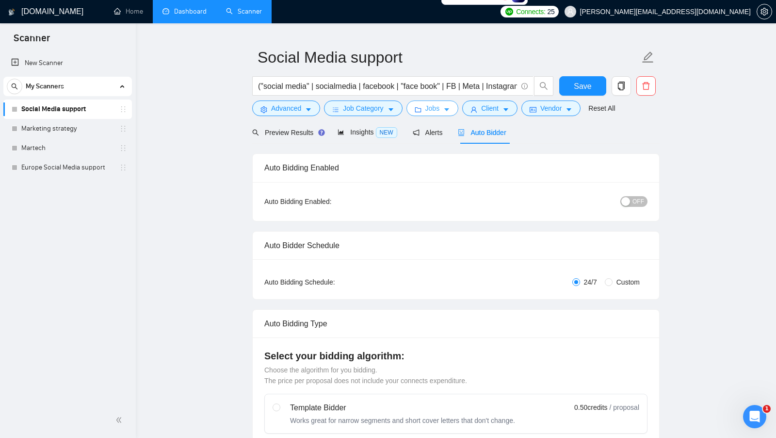
scroll to position [0, 0]
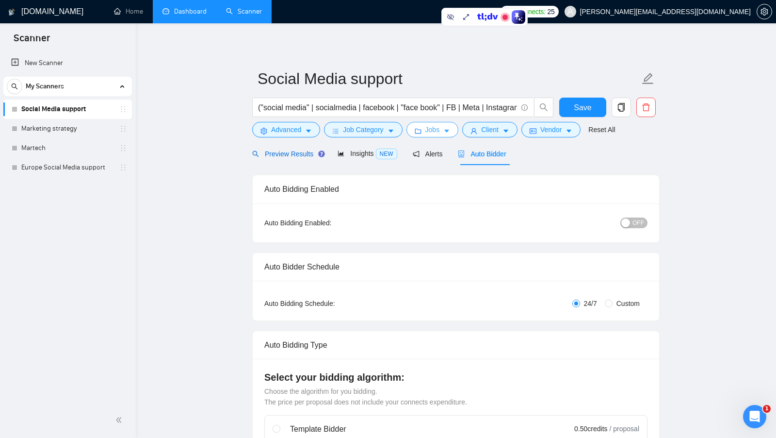
click at [299, 157] on span "Preview Results" at bounding box center [287, 154] width 70 height 8
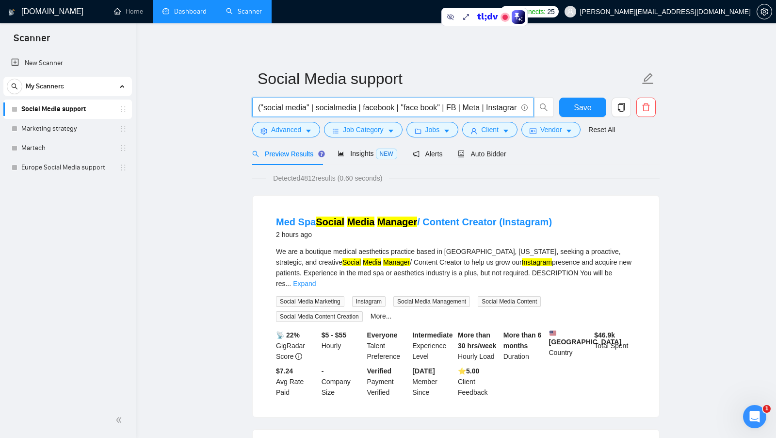
drag, startPoint x: 435, startPoint y: 90, endPoint x: 340, endPoint y: 107, distance: 97.0
click at [340, 107] on input "("social media" | socialmedia | facebook | "face book" | FB | Meta | Instagram …" at bounding box center [387, 107] width 259 height 12
click at [518, 175] on div "Detected 4812 results (0.60 seconds)" at bounding box center [455, 178] width 407 height 11
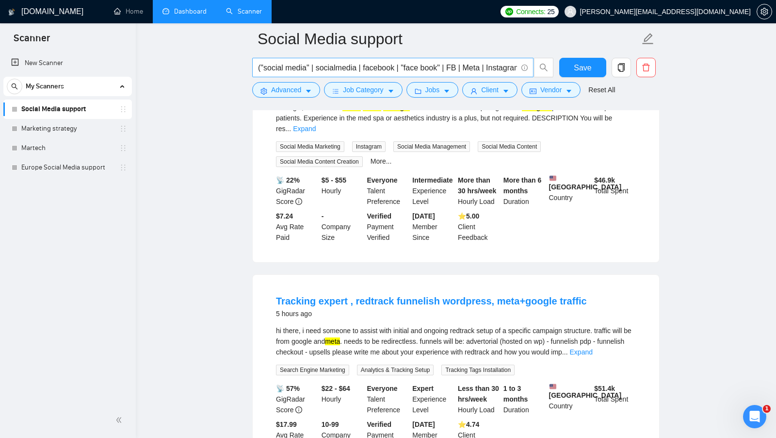
scroll to position [219, 0]
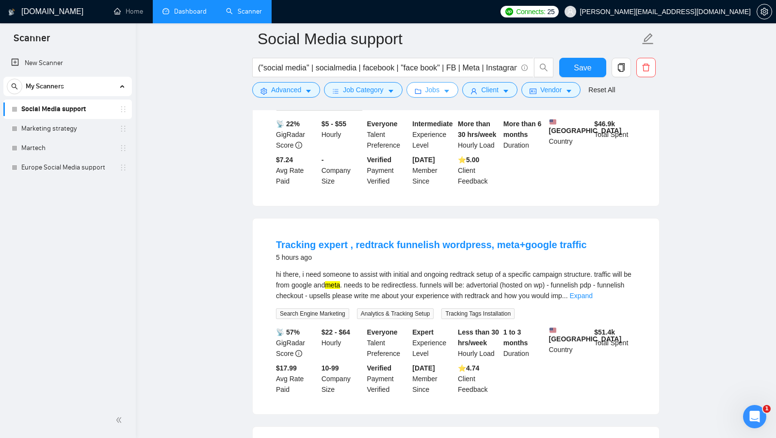
drag, startPoint x: 340, startPoint y: 107, endPoint x: 438, endPoint y: 89, distance: 100.5
click at [438, 89] on span "Jobs" at bounding box center [432, 89] width 15 height 11
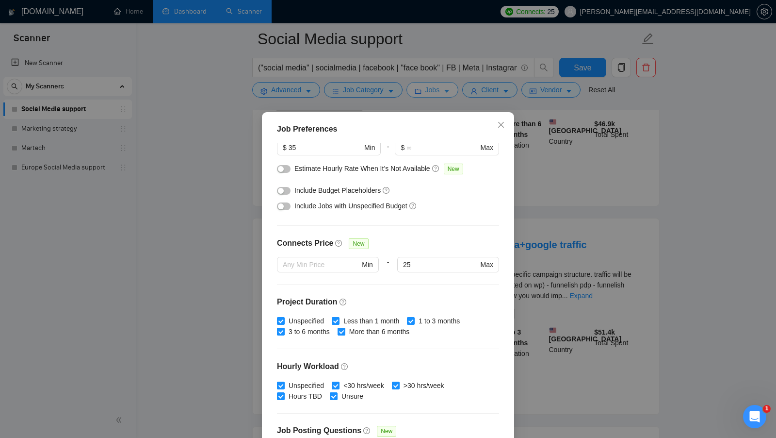
scroll to position [0, 0]
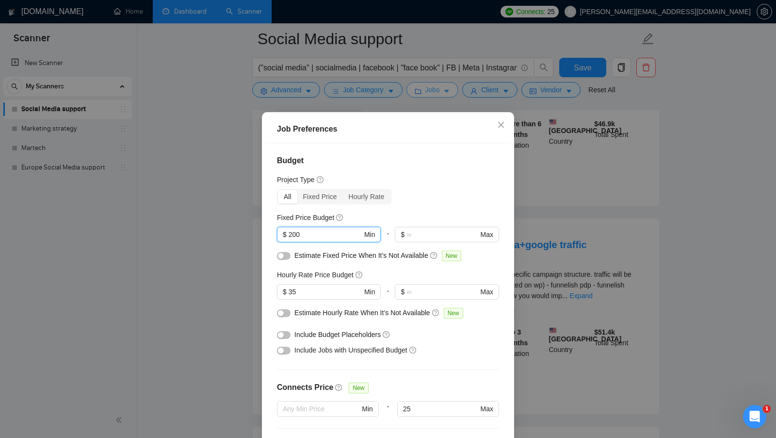
click at [310, 234] on input "200" at bounding box center [326, 234] width 74 height 11
drag, startPoint x: 438, startPoint y: 89, endPoint x: 280, endPoint y: 233, distance: 214.3
click at [280, 233] on span "$ 200 Min" at bounding box center [328, 235] width 103 height 16
drag, startPoint x: 280, startPoint y: 233, endPoint x: 428, endPoint y: 212, distance: 149.5
click at [428, 212] on div "Fixed Price Budget" at bounding box center [388, 217] width 222 height 11
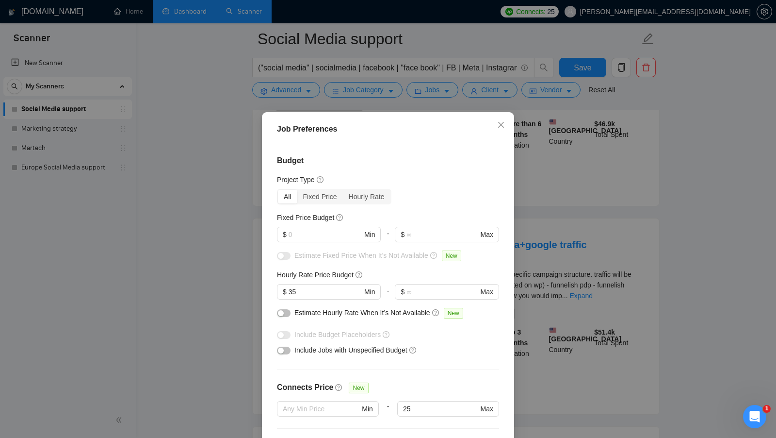
scroll to position [54, 0]
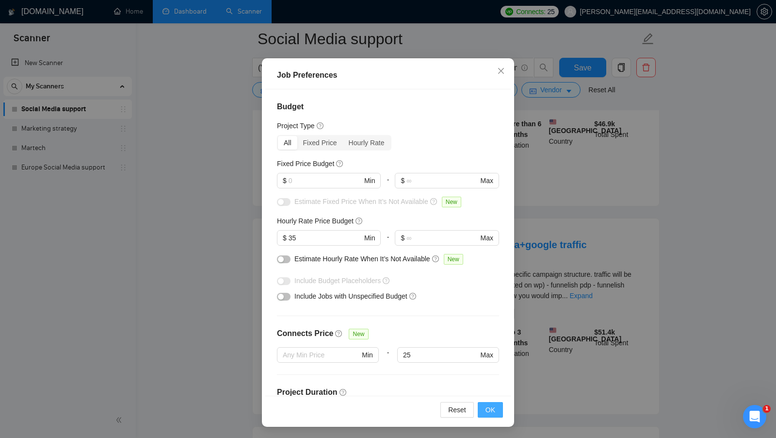
click at [486, 409] on span "OK" at bounding box center [491, 409] width 10 height 11
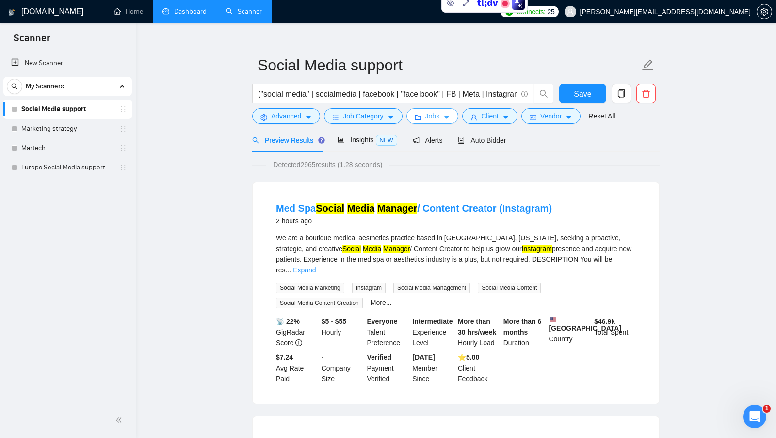
scroll to position [0, 0]
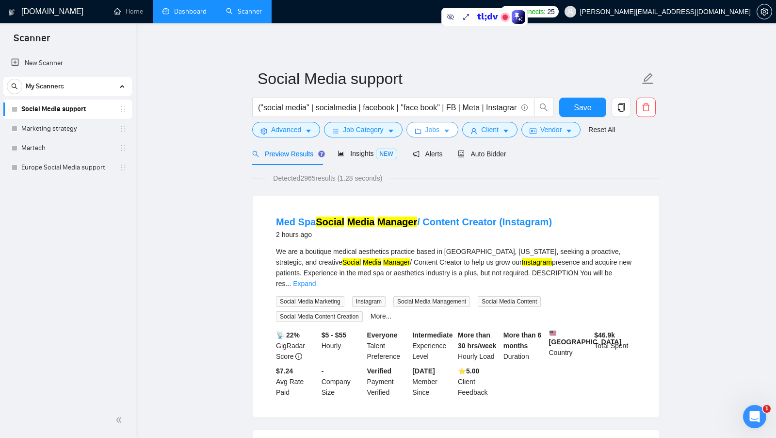
click at [424, 130] on button "Jobs" at bounding box center [432, 130] width 52 height 16
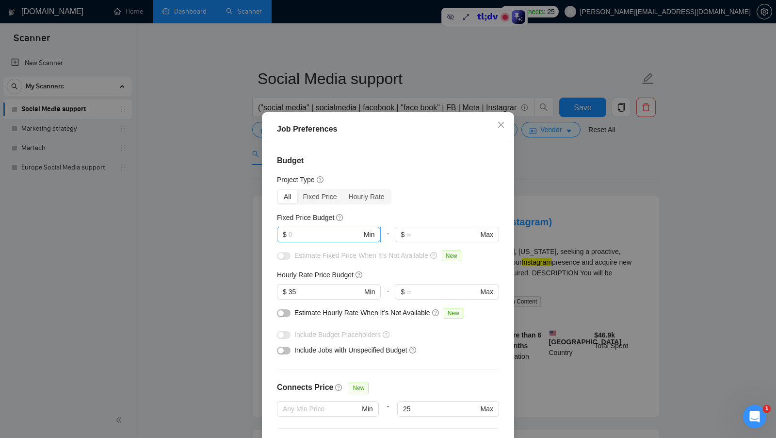
drag, startPoint x: 428, startPoint y: 212, endPoint x: 327, endPoint y: 233, distance: 103.1
click at [327, 233] on input "text" at bounding box center [325, 234] width 73 height 11
type input "2000"
drag, startPoint x: 327, startPoint y: 233, endPoint x: 446, endPoint y: 212, distance: 120.7
click at [446, 212] on div "Fixed Price Budget" at bounding box center [388, 217] width 222 height 11
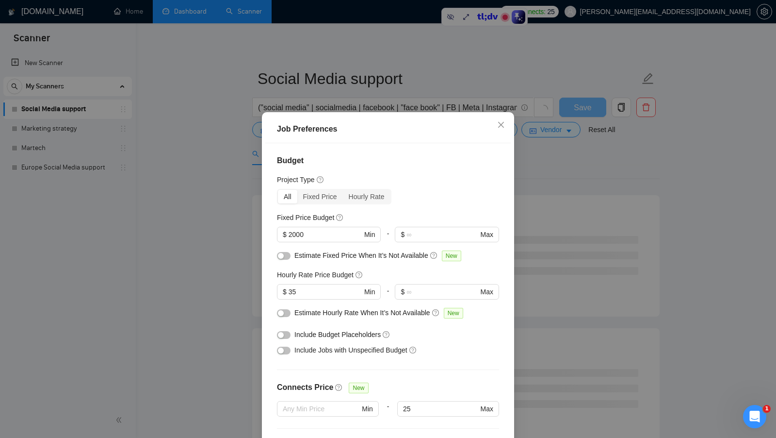
scroll to position [54, 0]
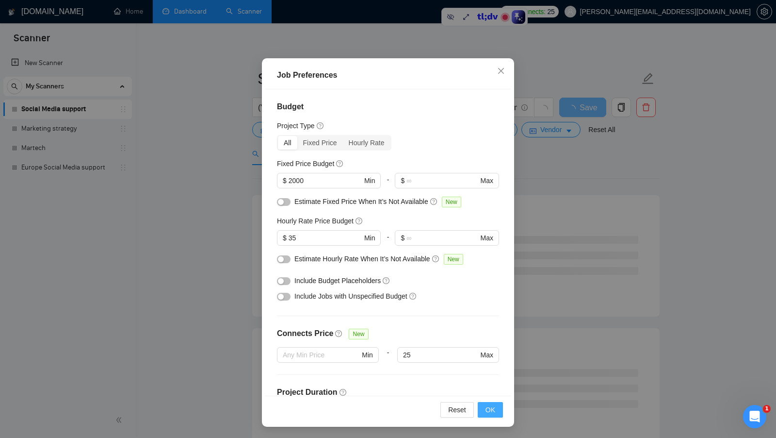
click at [485, 413] on button "OK" at bounding box center [490, 410] width 25 height 16
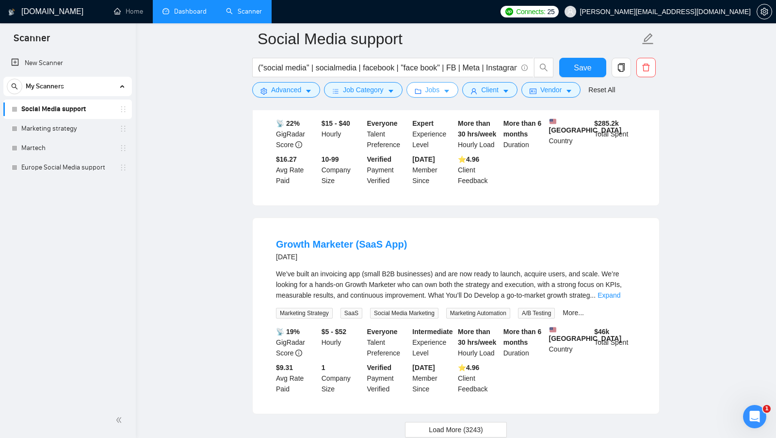
scroll to position [2055, 0]
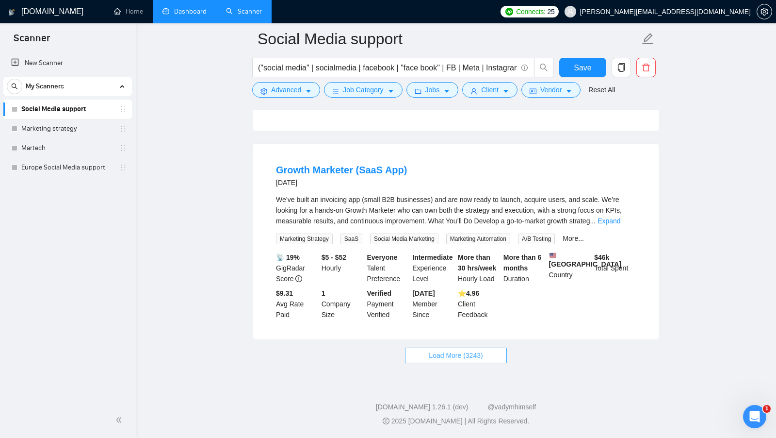
click at [445, 355] on span "Load More (3243)" at bounding box center [456, 355] width 54 height 11
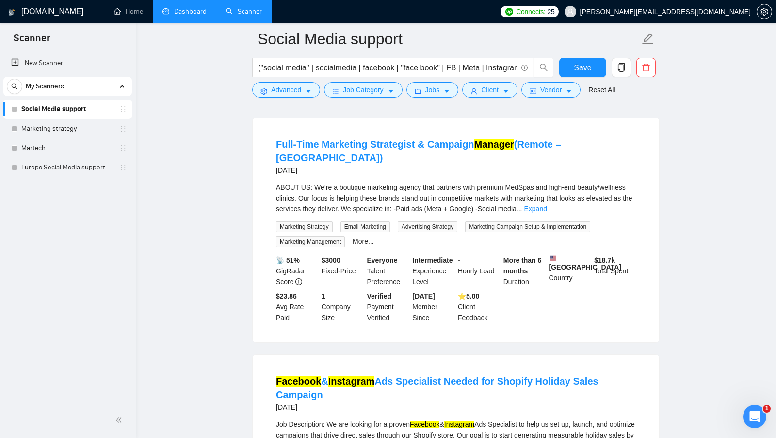
scroll to position [2946, 0]
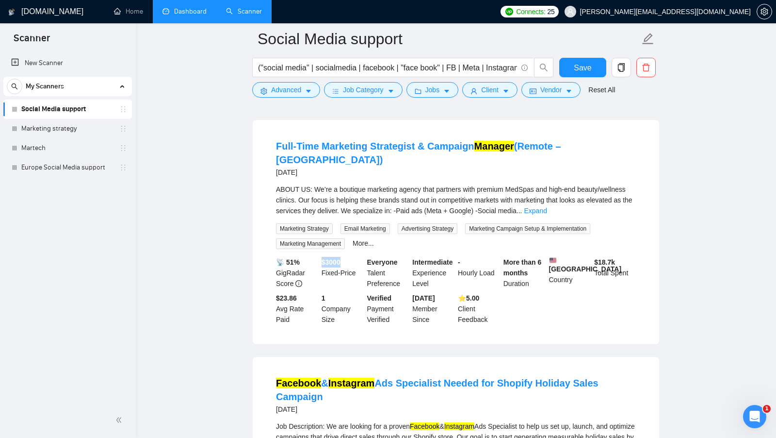
drag, startPoint x: 446, startPoint y: 212, endPoint x: 354, endPoint y: 265, distance: 105.6
click at [354, 265] on div "$ 3000 Fixed-Price" at bounding box center [343, 273] width 46 height 32
drag, startPoint x: 354, startPoint y: 265, endPoint x: 315, endPoint y: 164, distance: 108.3
click at [315, 164] on li "Full-Time Marketing Strategist & Campaign Manager (Remote – [GEOGRAPHIC_DATA]) …" at bounding box center [455, 231] width 383 height 201
click at [547, 213] on link "Expand" at bounding box center [535, 211] width 23 height 8
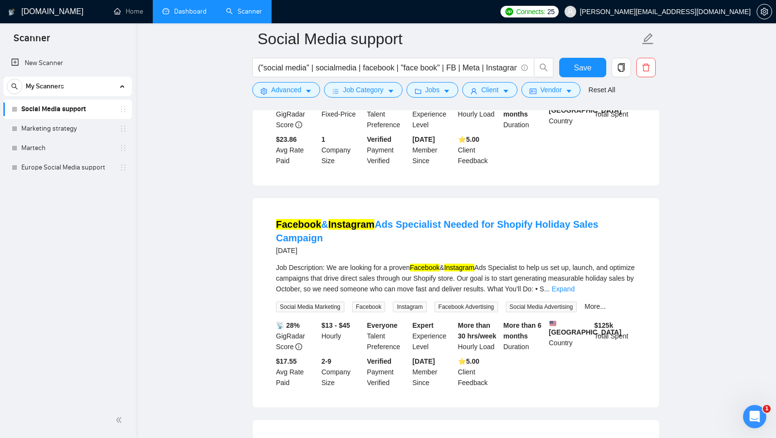
scroll to position [3366, 0]
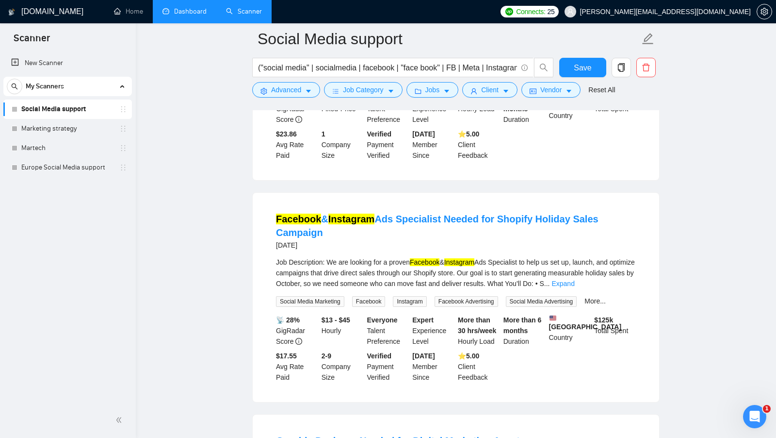
click at [574, 287] on link "Expand" at bounding box center [562, 283] width 23 height 8
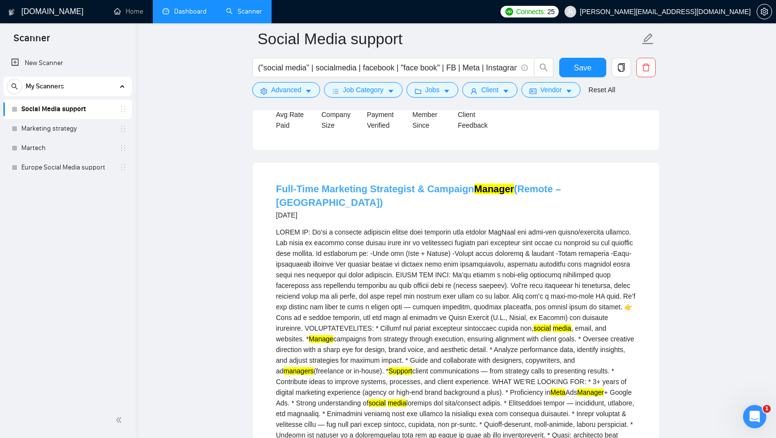
scroll to position [2890, 0]
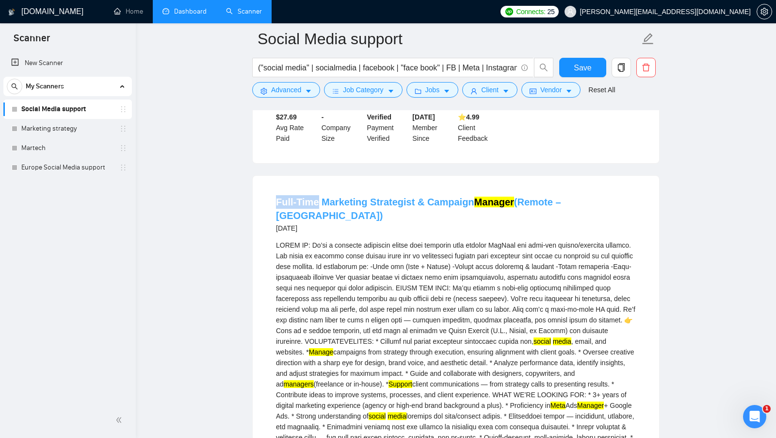
drag, startPoint x: 315, startPoint y: 164, endPoint x: 316, endPoint y: 222, distance: 58.2
click at [316, 222] on li "Full-Time Marketing Strategist & Campaign Manager (Remote – [GEOGRAPHIC_DATA]) …" at bounding box center [455, 415] width 383 height 457
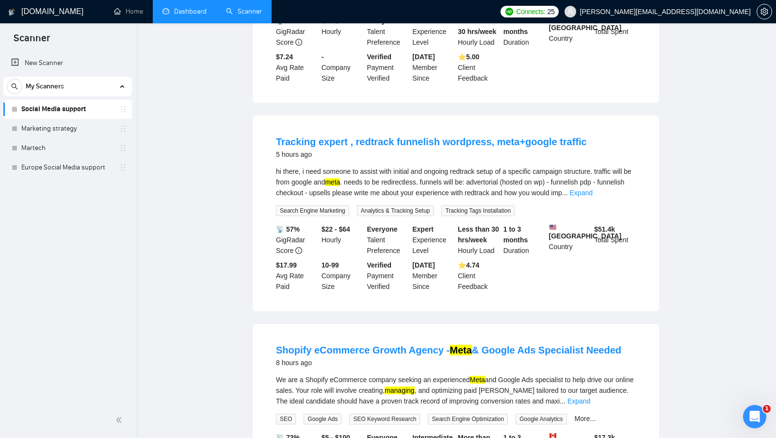
scroll to position [0, 0]
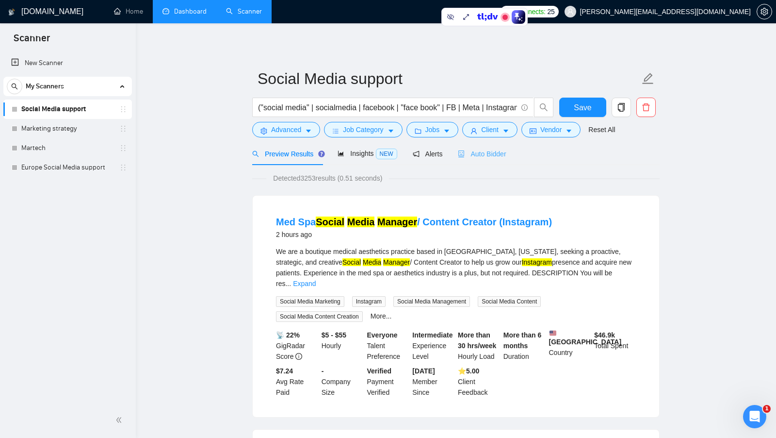
drag, startPoint x: 316, startPoint y: 222, endPoint x: 493, endPoint y: 157, distance: 188.3
click at [485, 161] on div "Auto Bidder" at bounding box center [482, 153] width 48 height 23
click at [493, 157] on span "Auto Bidder" at bounding box center [482, 154] width 48 height 8
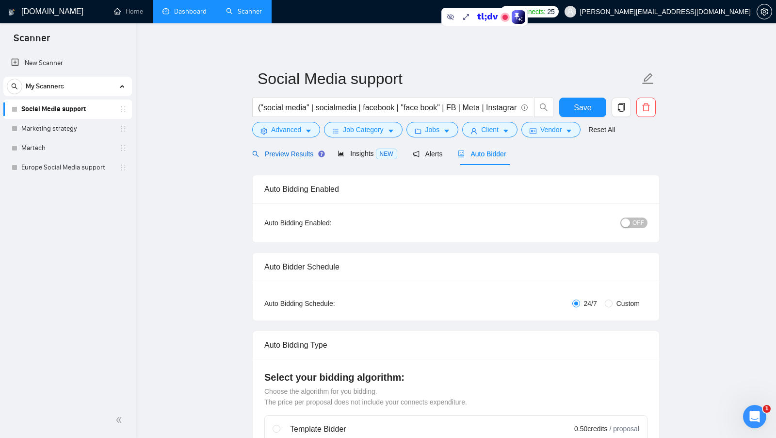
click at [292, 158] on div "Preview Results" at bounding box center [287, 153] width 70 height 11
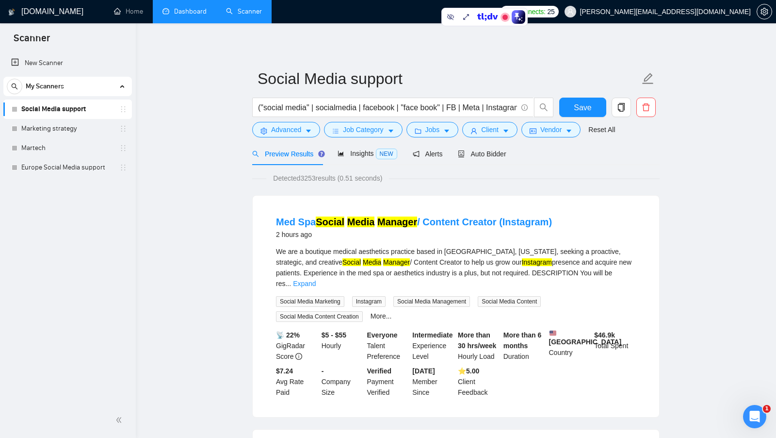
click at [483, 161] on div "Auto Bidder" at bounding box center [482, 153] width 48 height 23
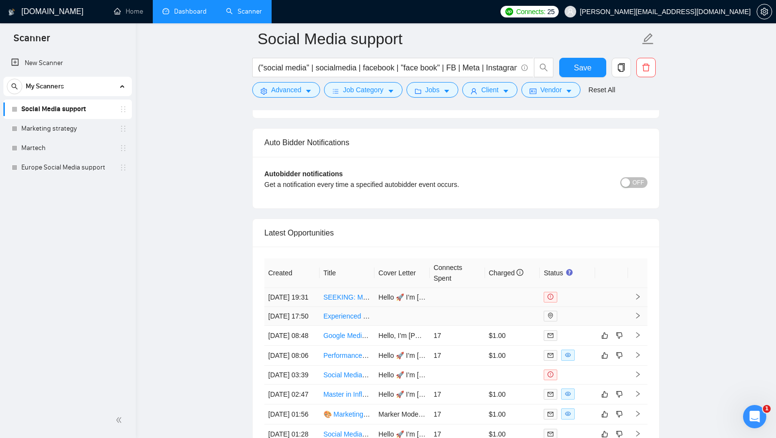
scroll to position [2230, 0]
click at [617, 338] on icon "dislike" at bounding box center [619, 334] width 6 height 6
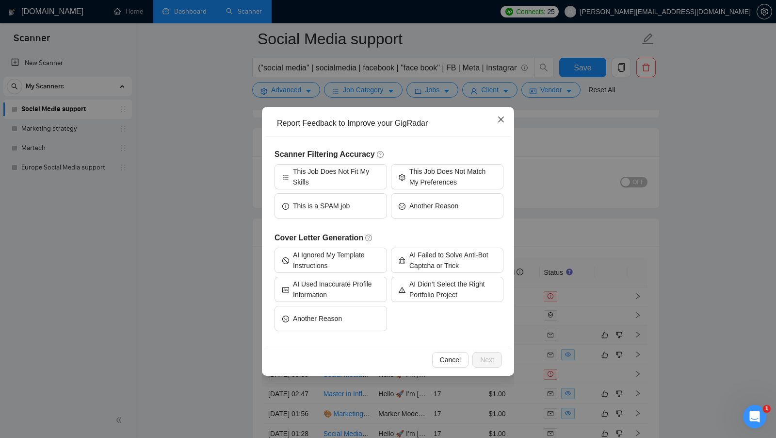
click at [497, 122] on icon "close" at bounding box center [501, 119] width 8 height 8
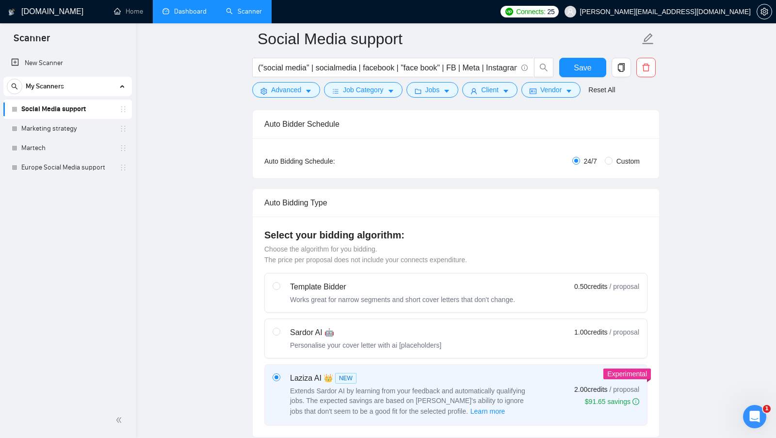
scroll to position [0, 0]
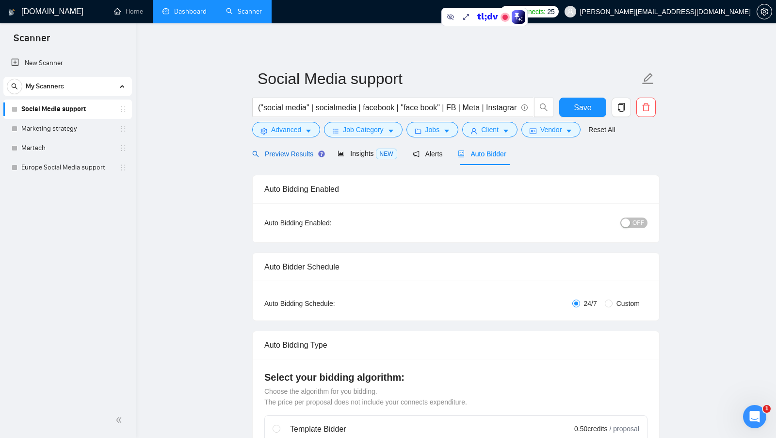
click at [298, 152] on span "Preview Results" at bounding box center [287, 154] width 70 height 8
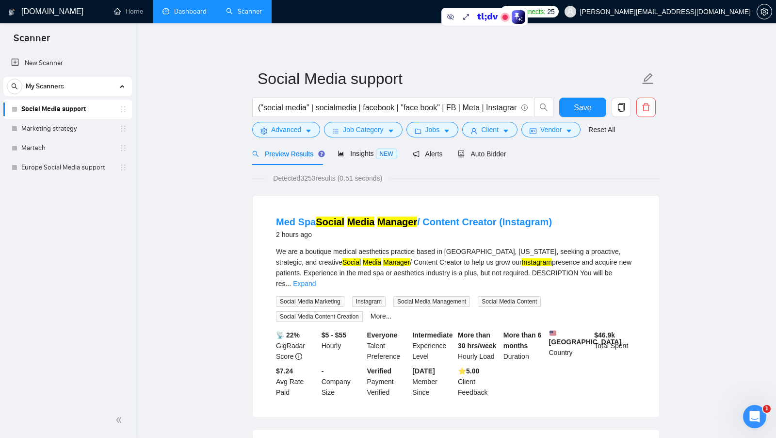
click at [579, 107] on span "Save" at bounding box center [582, 107] width 17 height 12
click at [189, 15] on link "Dashboard" at bounding box center [184, 11] width 44 height 8
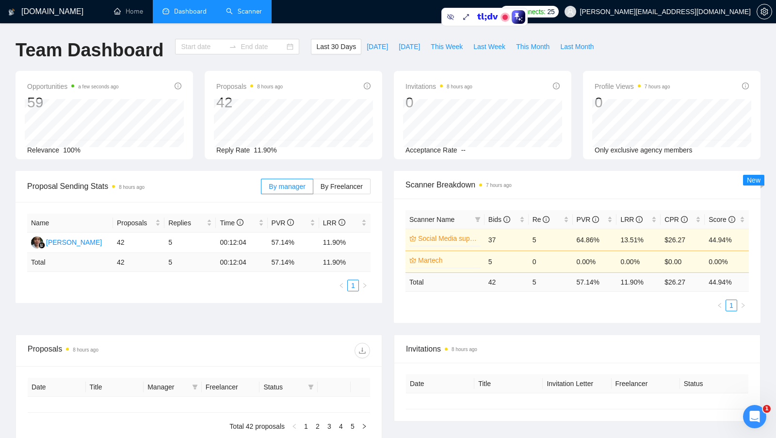
type input "[DATE]"
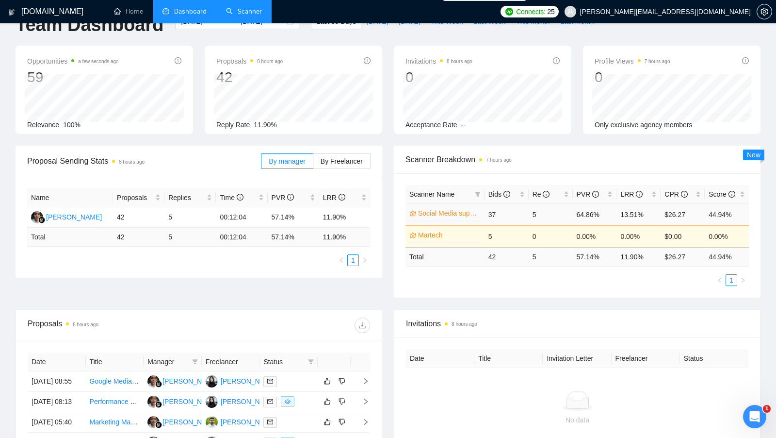
scroll to position [27, 0]
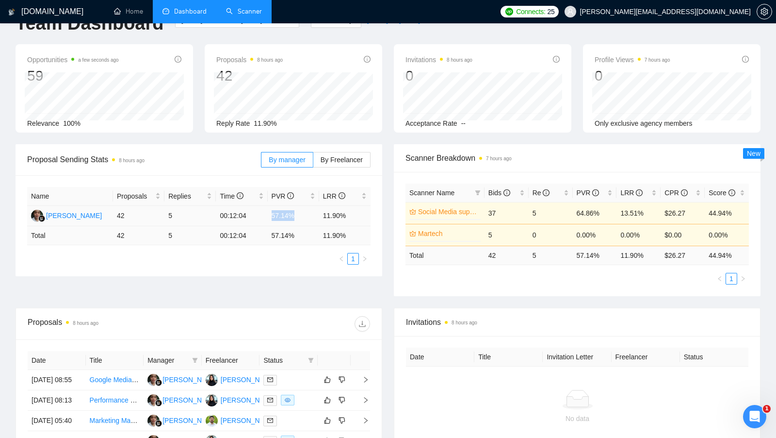
drag, startPoint x: 296, startPoint y: 213, endPoint x: 267, endPoint y: 213, distance: 29.6
click at [267, 213] on tr "[PERSON_NAME] 42 5 00:12:04 57.14% 11.90%" at bounding box center [198, 216] width 343 height 20
click at [307, 216] on td "57.14%" at bounding box center [293, 216] width 51 height 20
drag, startPoint x: 321, startPoint y: 215, endPoint x: 352, endPoint y: 216, distance: 31.0
click at [352, 216] on td "11.90%" at bounding box center [344, 216] width 51 height 20
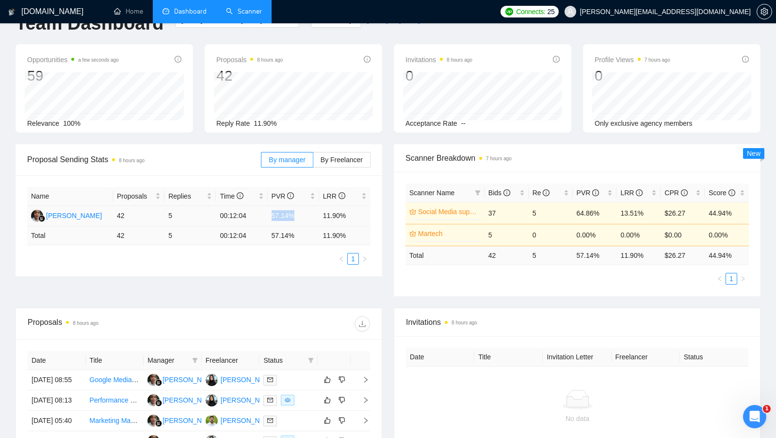
drag, startPoint x: 272, startPoint y: 213, endPoint x: 295, endPoint y: 211, distance: 22.9
click at [295, 211] on td "57.14%" at bounding box center [293, 216] width 51 height 20
drag, startPoint x: 323, startPoint y: 215, endPoint x: 347, endPoint y: 215, distance: 24.3
click at [347, 215] on td "11.90%" at bounding box center [344, 216] width 51 height 20
click at [282, 215] on td "57.14%" at bounding box center [293, 216] width 51 height 20
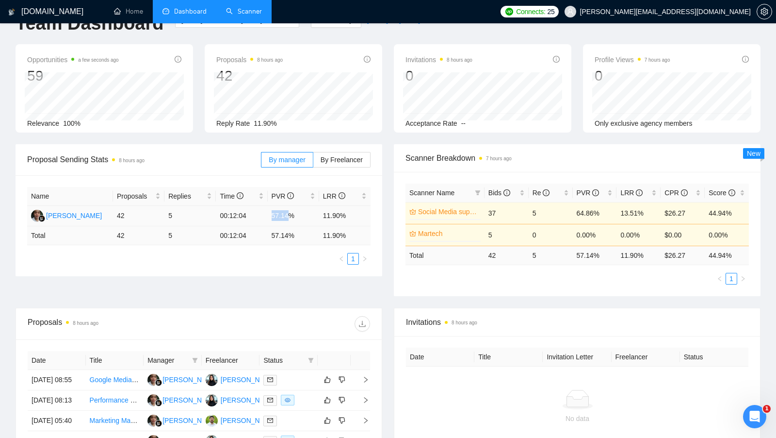
click at [282, 215] on td "57.14%" at bounding box center [293, 216] width 51 height 20
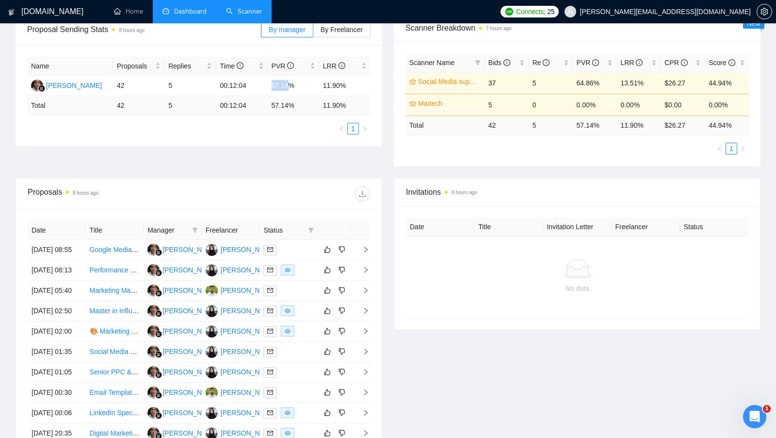
scroll to position [162, 0]
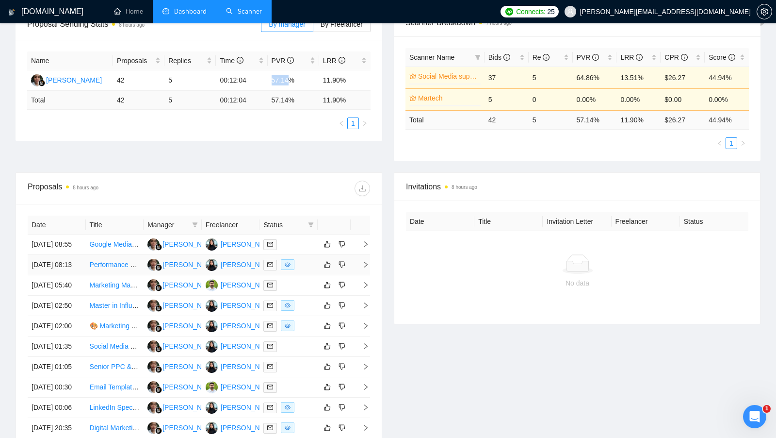
click at [307, 269] on td at bounding box center [288, 265] width 58 height 20
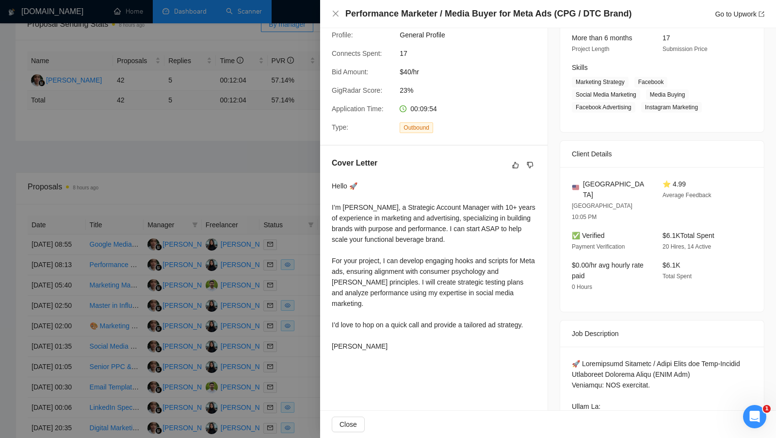
scroll to position [130, 0]
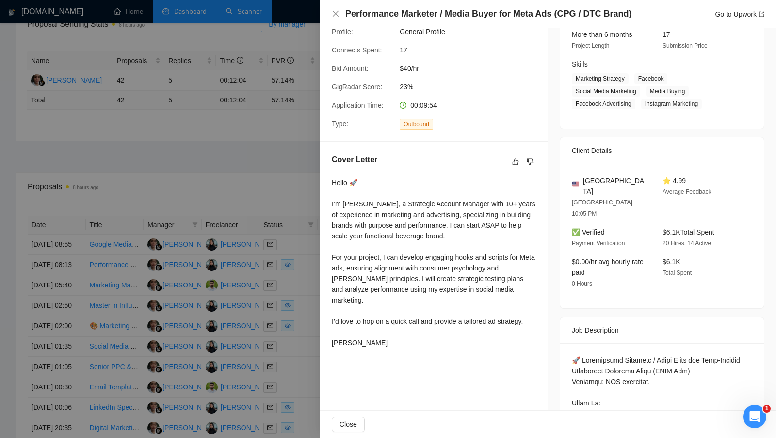
click at [373, 220] on div "Hello 🚀 I’m [PERSON_NAME], a Strategic Account Manager with 10+ years of experi…" at bounding box center [434, 262] width 204 height 171
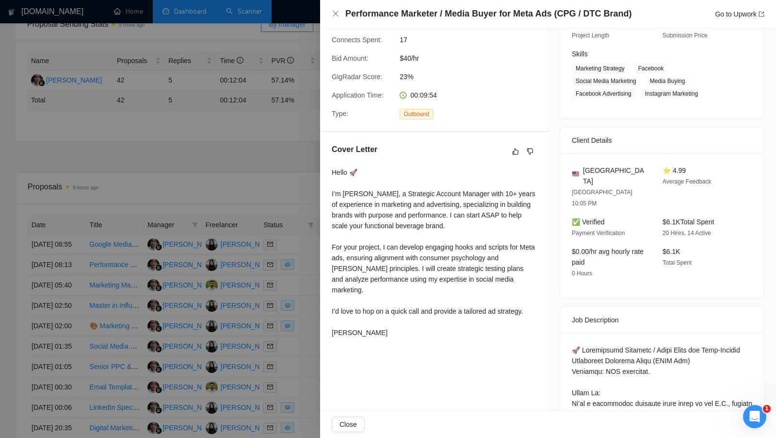
scroll to position [138, 0]
click at [283, 176] on div at bounding box center [388, 219] width 776 height 438
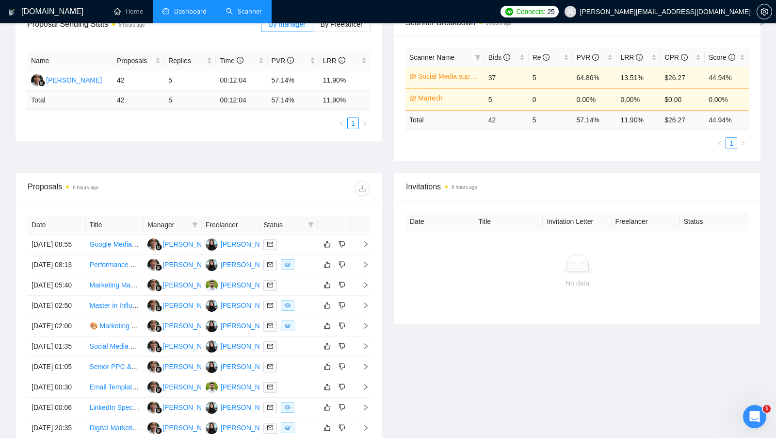
click at [247, 16] on link "Scanner" at bounding box center [244, 11] width 36 height 8
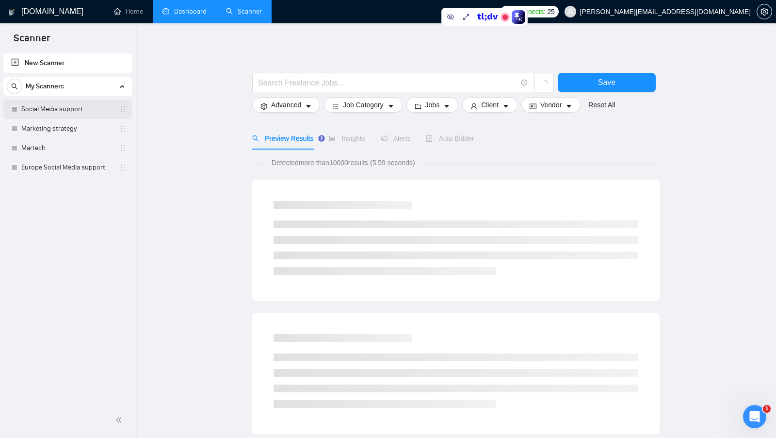
click at [88, 102] on link "Social Media support" at bounding box center [67, 108] width 92 height 19
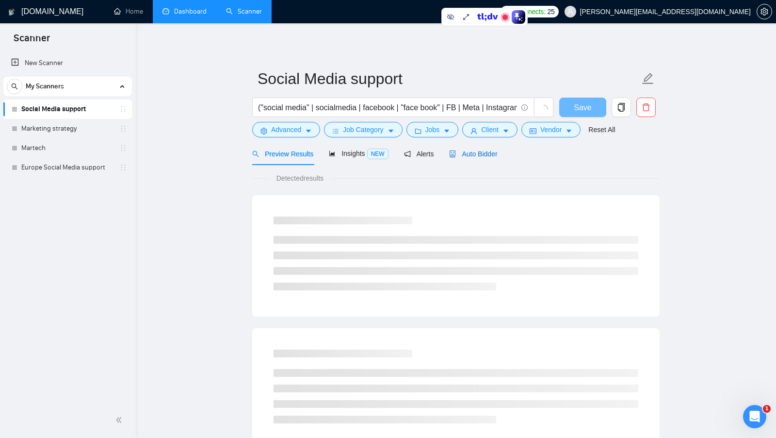
click at [471, 155] on span "Auto Bidder" at bounding box center [473, 154] width 48 height 8
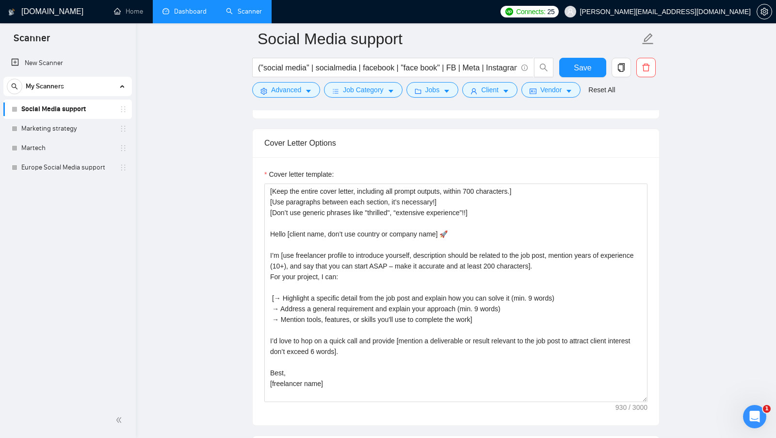
scroll to position [1005, 0]
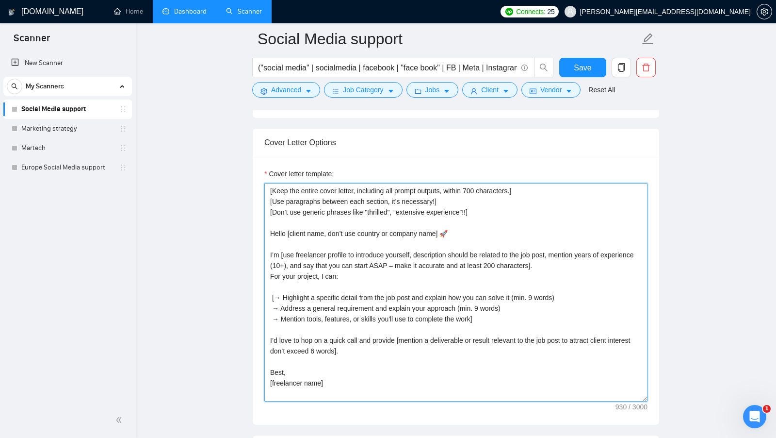
click at [476, 230] on textarea "[Keep the entire cover letter, including all prompt outputs, within 700 charact…" at bounding box center [455, 292] width 383 height 218
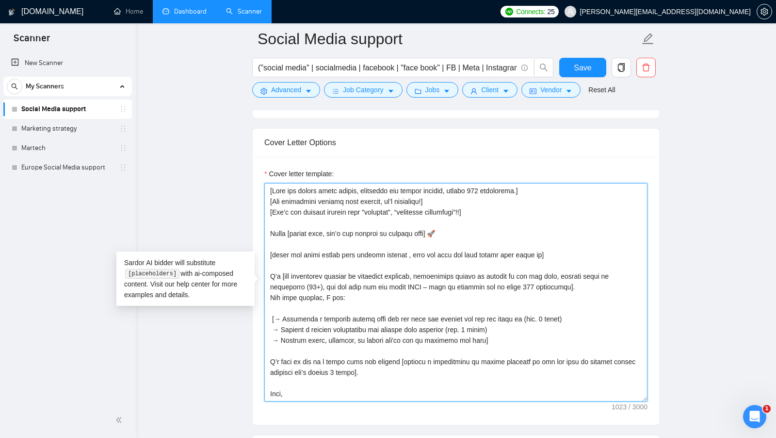
drag, startPoint x: 563, startPoint y: 250, endPoint x: 262, endPoint y: 251, distance: 300.2
click at [262, 251] on div "Cover letter template:" at bounding box center [456, 291] width 406 height 268
type textarea "[Lore ips dolors ametc adipis, elitseddo eiu tempor incidid, utlabo 189 etdolor…"
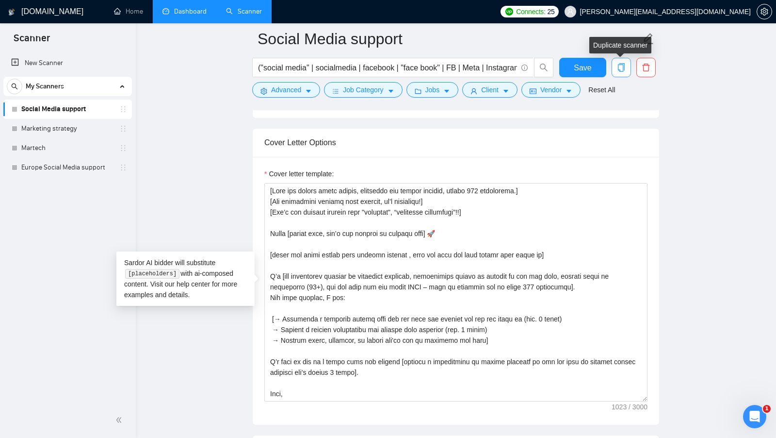
click at [625, 71] on icon "copy" at bounding box center [621, 67] width 9 height 9
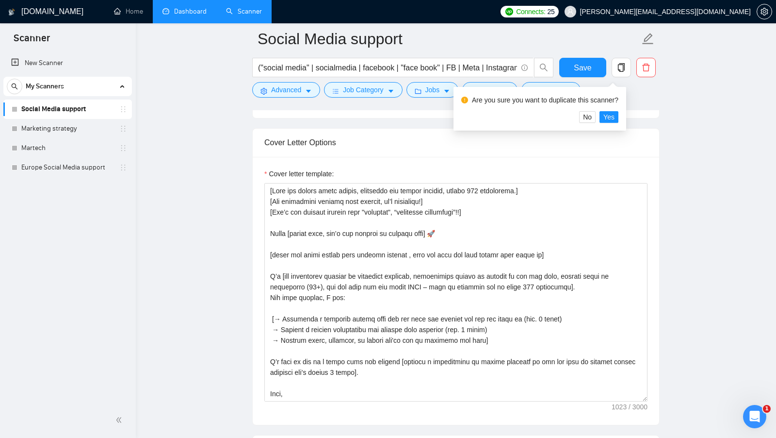
click at [577, 149] on div "Cover Letter Options" at bounding box center [455, 143] width 383 height 28
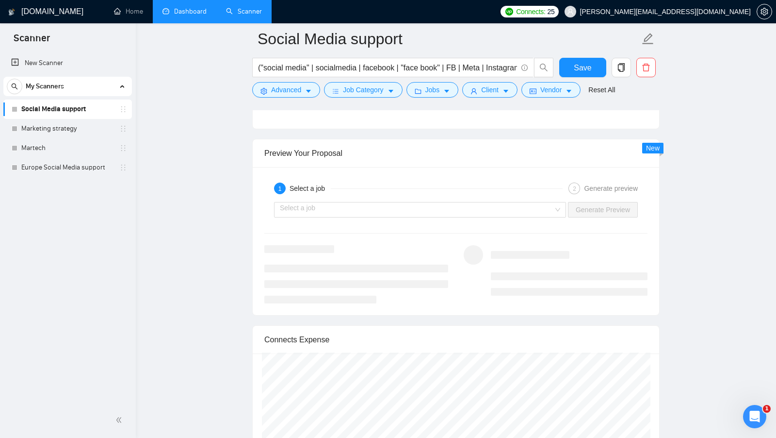
scroll to position [1729, 0]
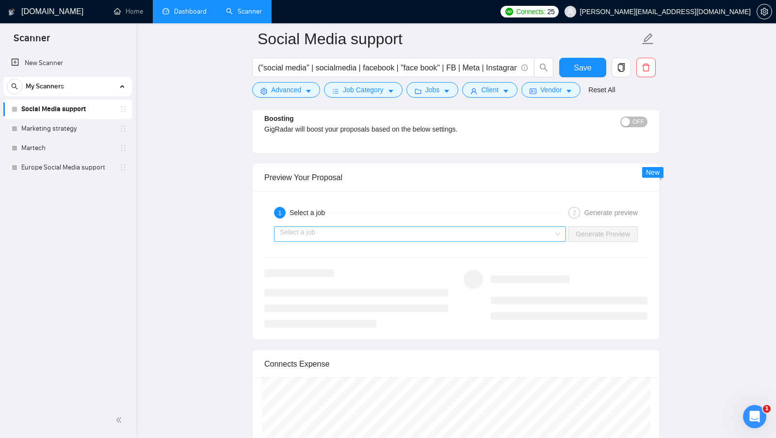
click at [394, 232] on div "Select a job" at bounding box center [420, 234] width 292 height 16
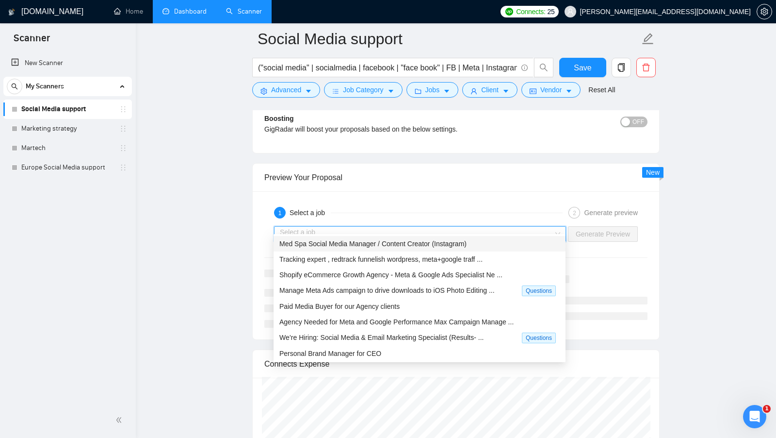
click at [394, 240] on span "Med Spa Social Media Manager / Content Creator (Instagram)" at bounding box center [372, 244] width 187 height 8
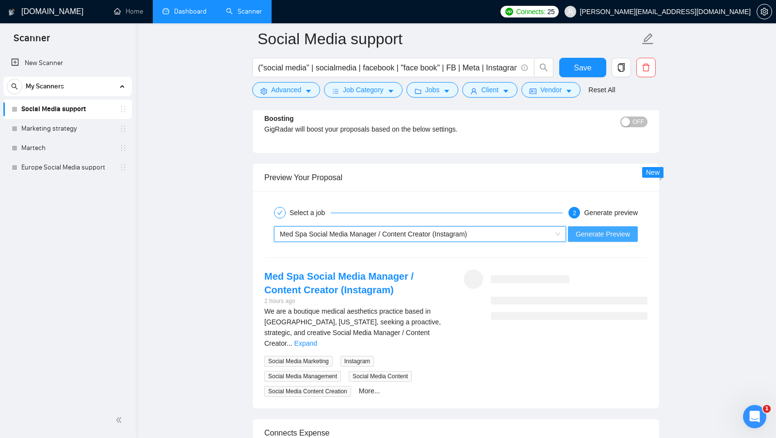
click at [613, 228] on span "Generate Preview" at bounding box center [603, 233] width 54 height 11
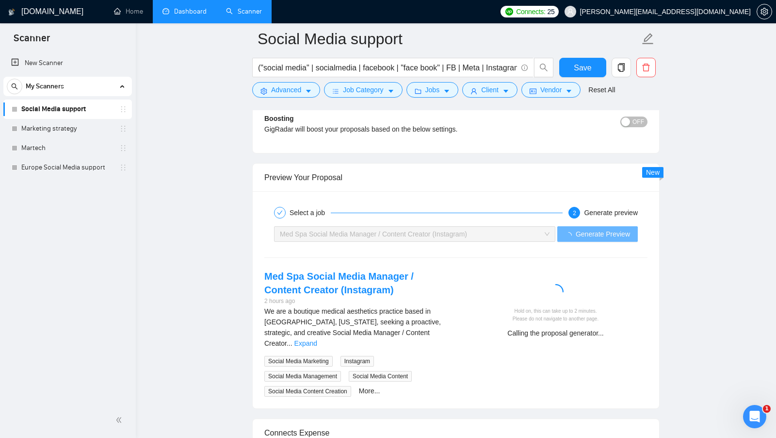
click at [317, 339] on link "Expand" at bounding box center [305, 343] width 23 height 8
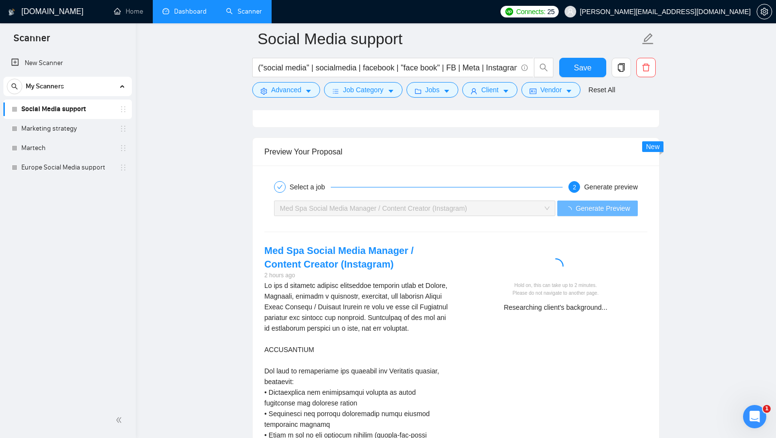
scroll to position [1762, 0]
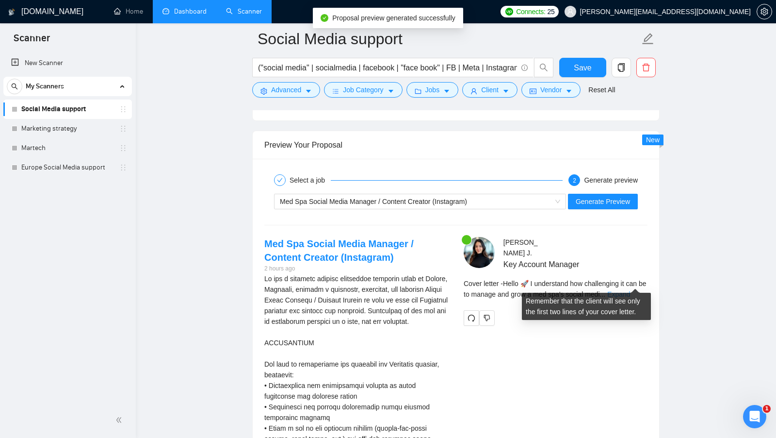
click at [629, 290] on link "Expand" at bounding box center [618, 294] width 23 height 8
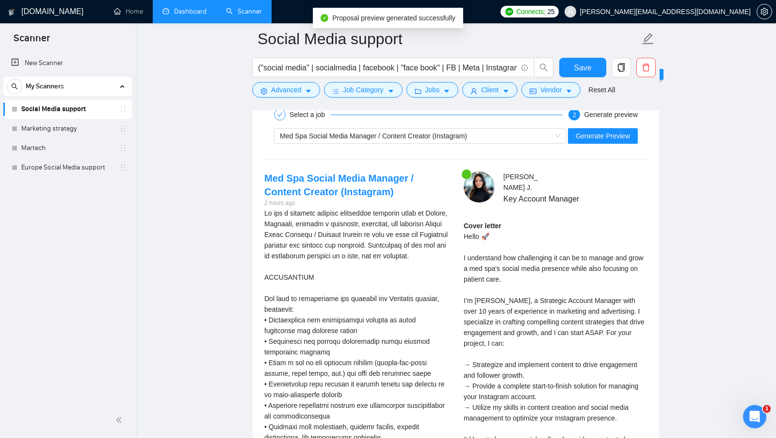
scroll to position [1828, 0]
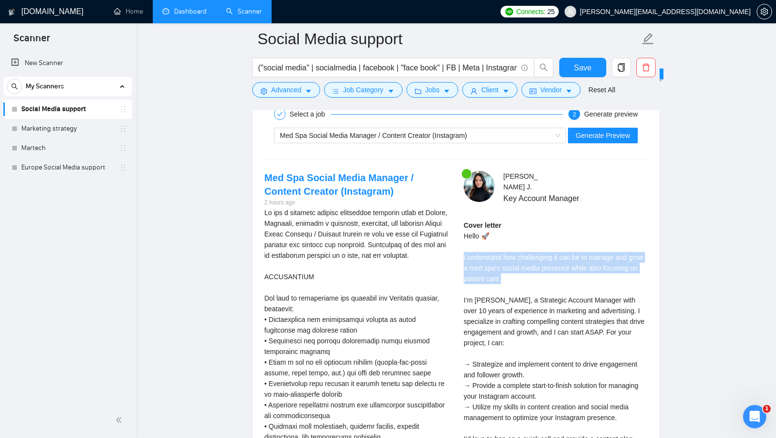
drag, startPoint x: 461, startPoint y: 246, endPoint x: 552, endPoint y: 262, distance: 92.7
click at [552, 262] on div "[PERSON_NAME] Key Account Manager Cover letter Hello 🚀 I understand how challen…" at bounding box center [555, 331] width 199 height 321
click at [552, 262] on div "Cover letter Hello 🚀 I understand how challenging it can be to manage and grow …" at bounding box center [556, 342] width 184 height 245
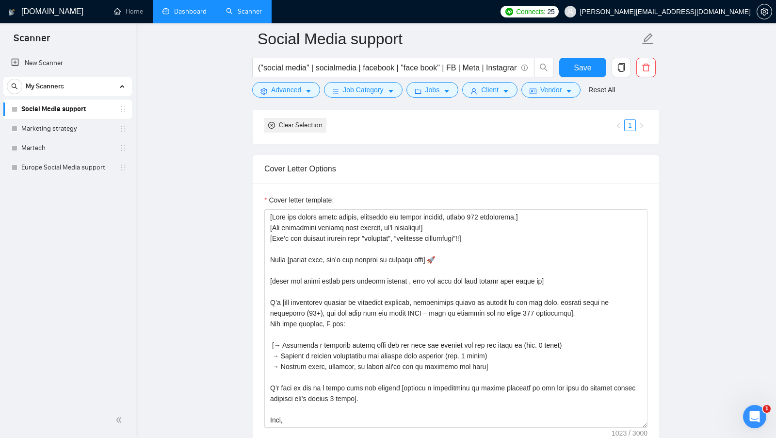
scroll to position [978, 0]
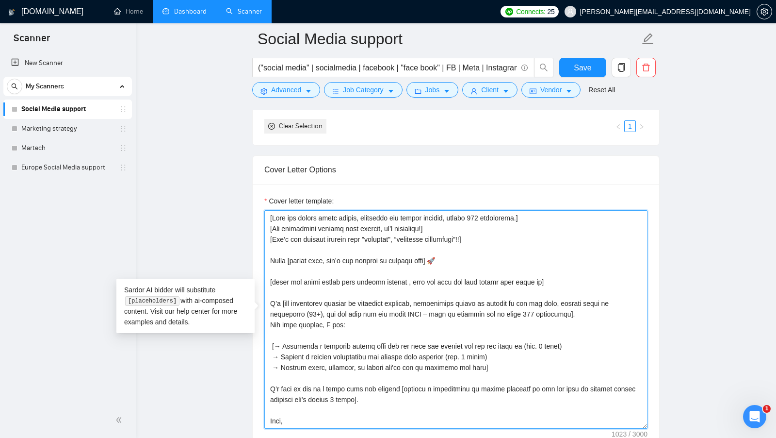
drag, startPoint x: 558, startPoint y: 273, endPoint x: 255, endPoint y: 273, distance: 303.6
click at [255, 273] on div "Cover letter template:" at bounding box center [456, 318] width 406 height 268
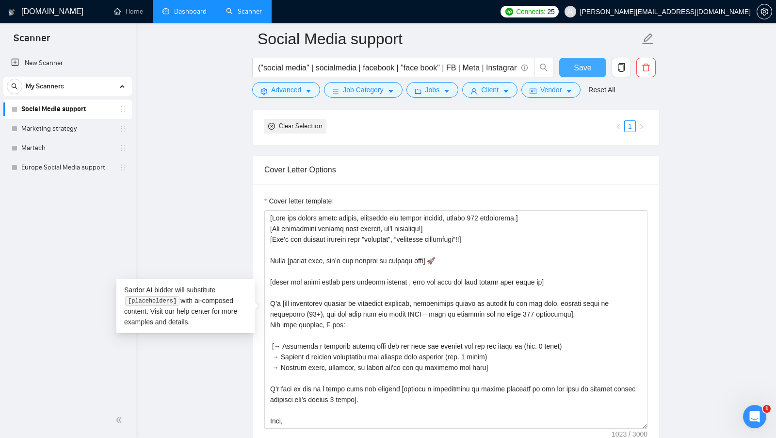
click at [596, 60] on button "Save" at bounding box center [582, 67] width 47 height 19
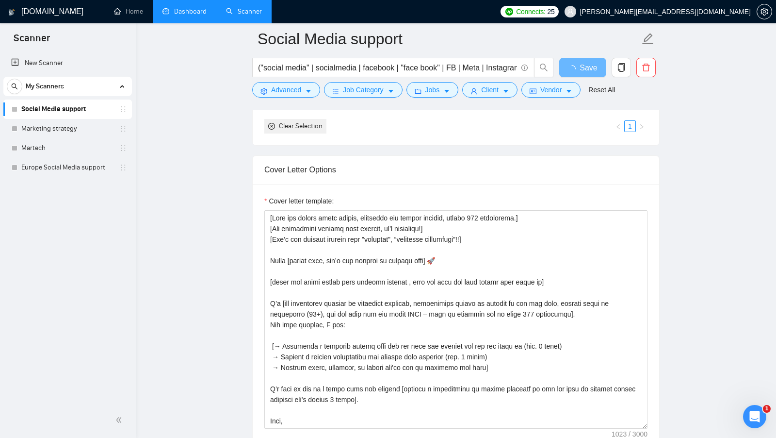
click at [191, 16] on link "Dashboard" at bounding box center [184, 11] width 44 height 8
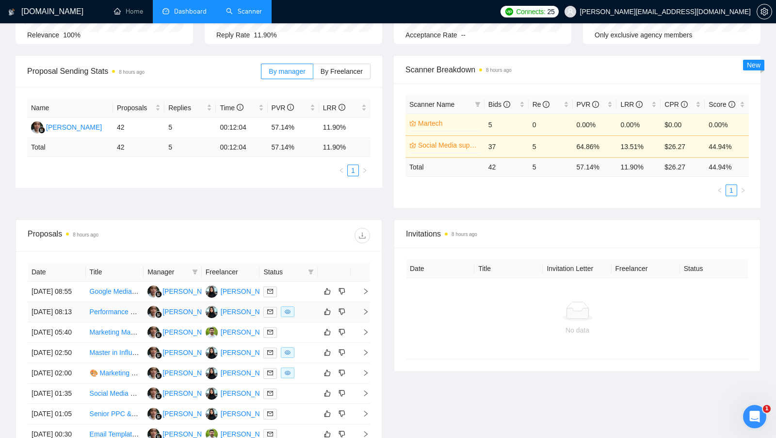
scroll to position [115, 0]
click at [312, 316] on td at bounding box center [288, 311] width 58 height 20
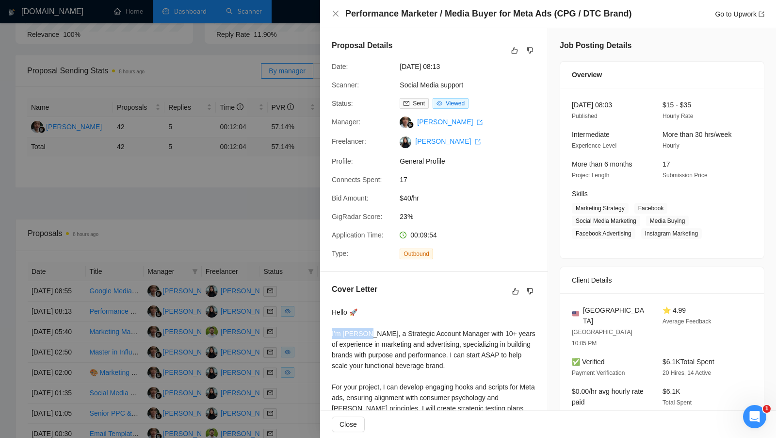
drag, startPoint x: 332, startPoint y: 341, endPoint x: 365, endPoint y: 342, distance: 33.0
click at [365, 342] on div "Hello 🚀 I’m [PERSON_NAME], a Strategic Account Manager with 10+ years of experi…" at bounding box center [434, 392] width 204 height 171
click at [292, 262] on div at bounding box center [388, 219] width 776 height 438
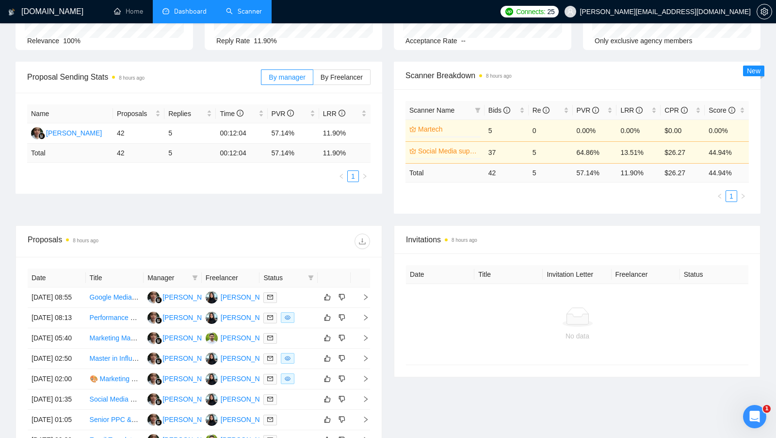
scroll to position [108, 0]
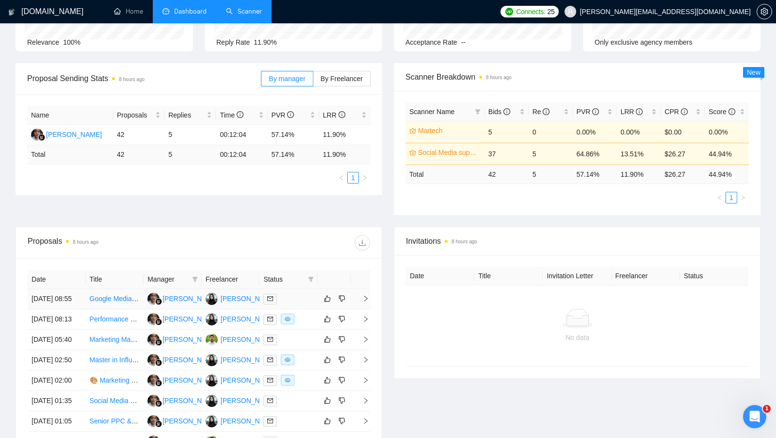
click at [308, 298] on div at bounding box center [288, 298] width 50 height 11
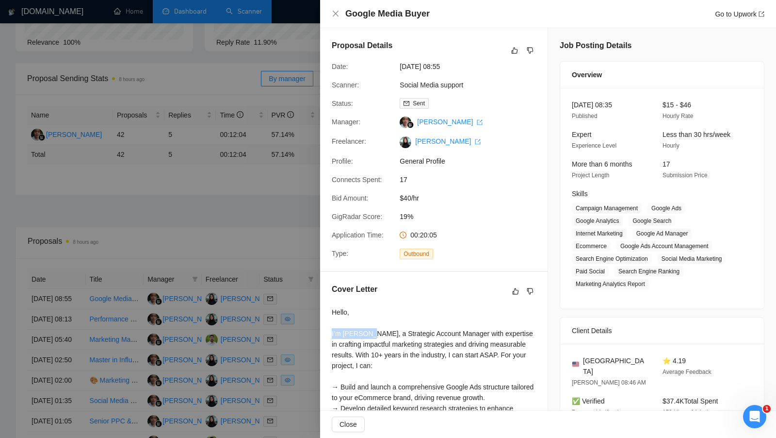
drag, startPoint x: 330, startPoint y: 338, endPoint x: 367, endPoint y: 342, distance: 36.6
click at [367, 342] on div "Cover Letter Hello, I’m [PERSON_NAME], a Strategic Account Manager with experti…" at bounding box center [433, 393] width 227 height 243
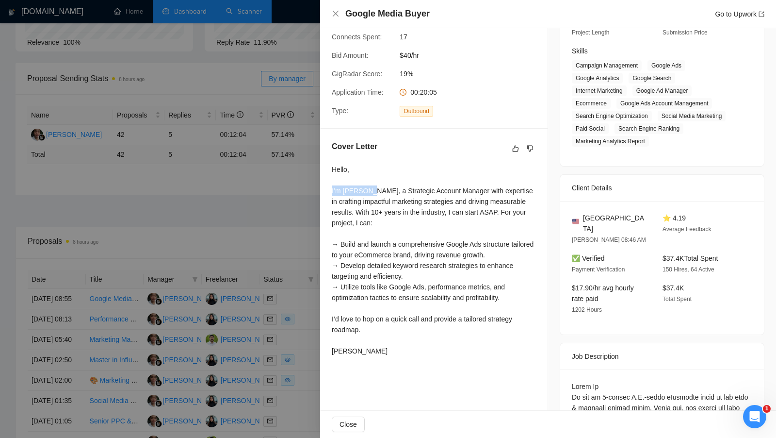
scroll to position [146, 0]
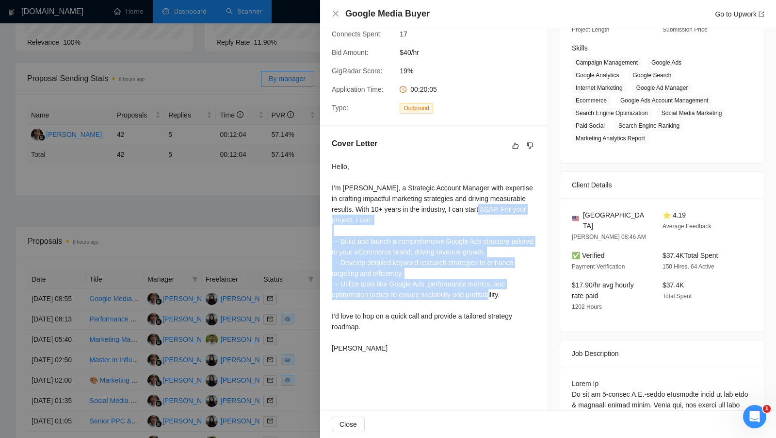
drag, startPoint x: 511, startPoint y: 303, endPoint x: 506, endPoint y: 220, distance: 83.6
click at [506, 220] on div "Hello, I’m [PERSON_NAME], a Strategic Account Manager with expertise in craftin…" at bounding box center [434, 257] width 204 height 192
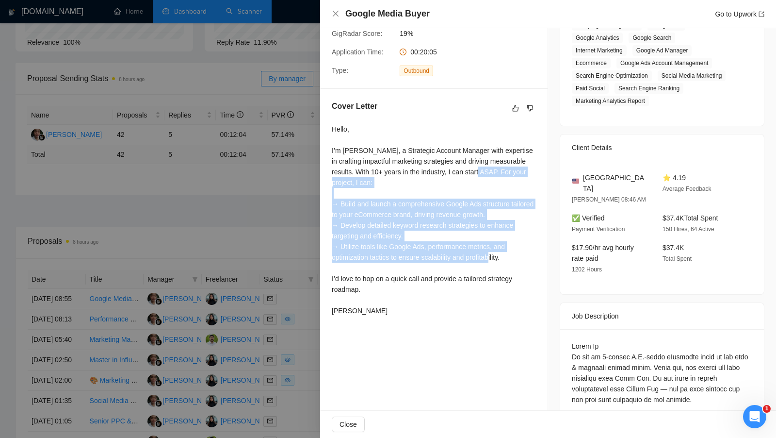
scroll to position [182, 0]
click at [307, 188] on div at bounding box center [388, 219] width 776 height 438
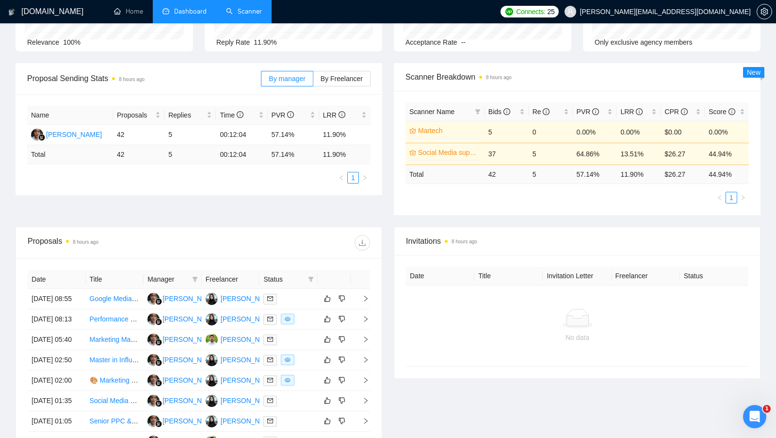
click at [248, 12] on link "Scanner" at bounding box center [244, 11] width 36 height 8
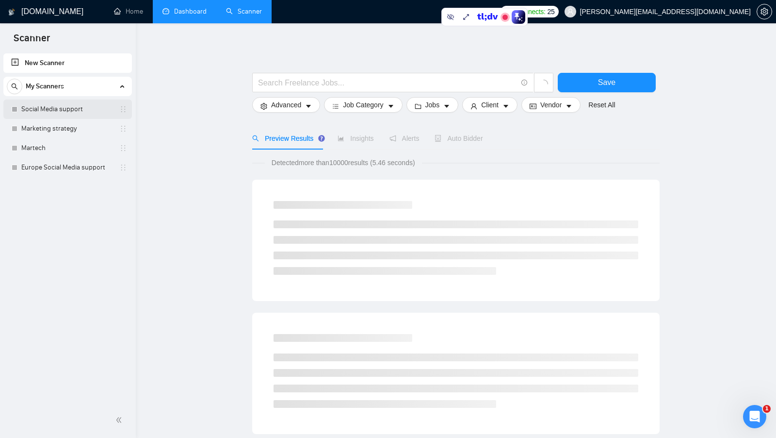
click at [65, 113] on link "Social Media support" at bounding box center [67, 108] width 92 height 19
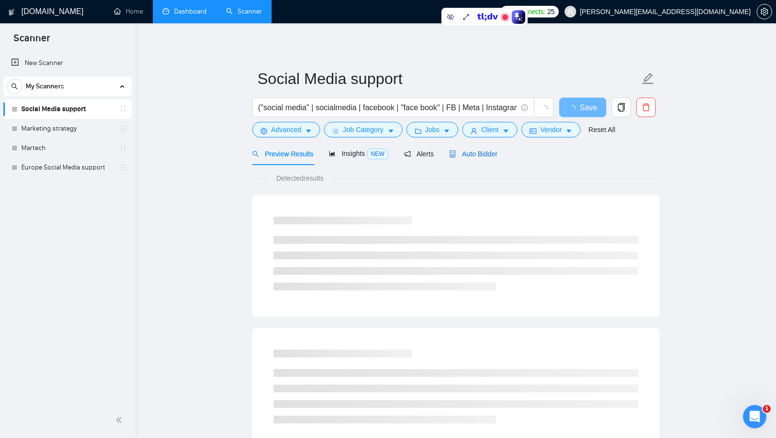
click at [486, 150] on span "Auto Bidder" at bounding box center [473, 154] width 48 height 8
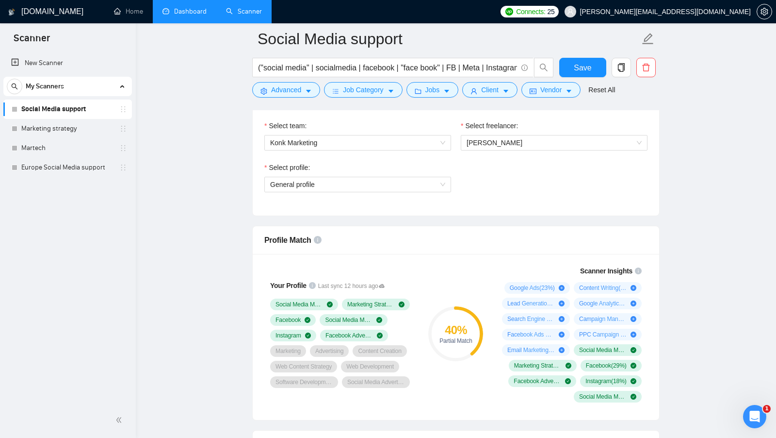
scroll to position [520, 0]
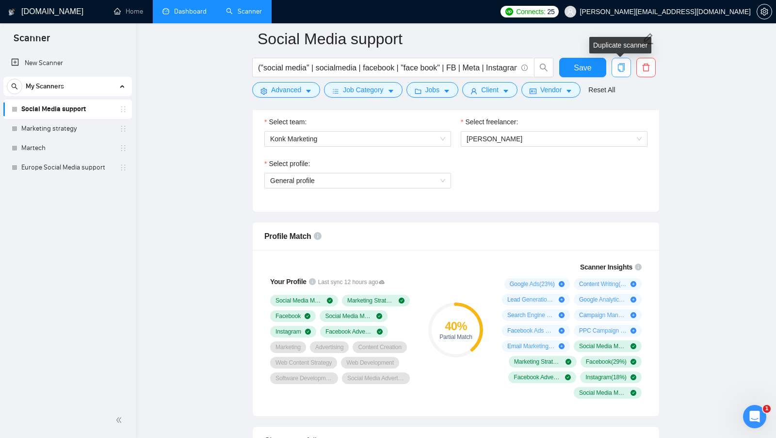
click at [624, 69] on icon "copy" at bounding box center [621, 67] width 7 height 9
click at [623, 67] on icon "copy" at bounding box center [621, 67] width 9 height 9
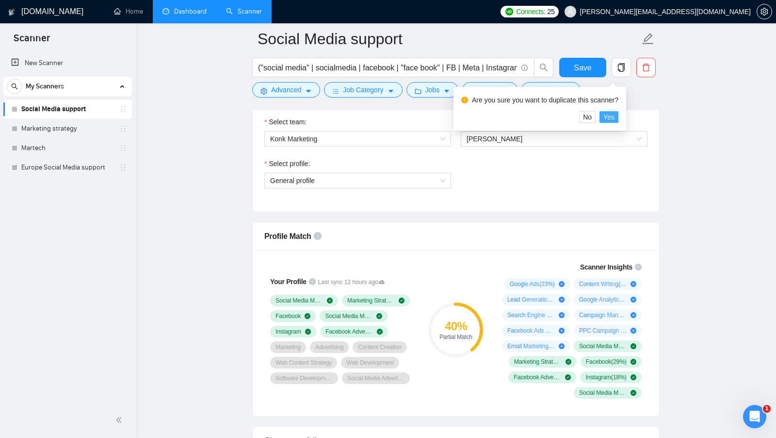
click at [614, 117] on span "Yes" at bounding box center [608, 117] width 11 height 11
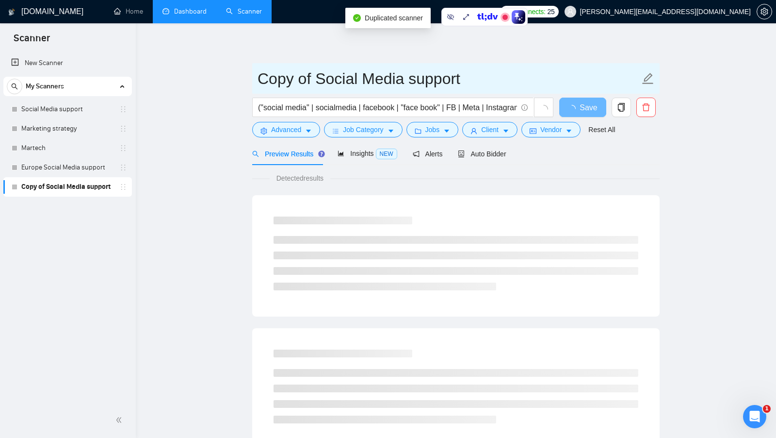
click at [318, 82] on input "Copy of Social Media support" at bounding box center [449, 78] width 382 height 24
drag, startPoint x: 317, startPoint y: 81, endPoint x: 238, endPoint y: 81, distance: 78.6
click at [238, 81] on main "Copy of Social Media support ("social media" | socialmedia | facebook | "face b…" at bounding box center [455, 443] width 609 height 809
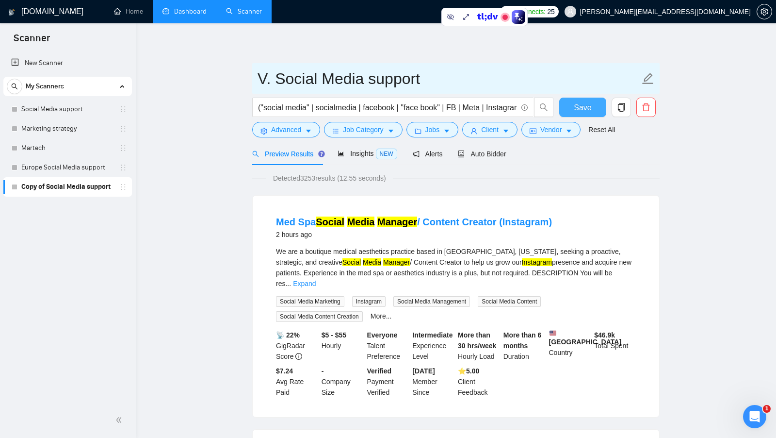
type input "V. Social Media support"
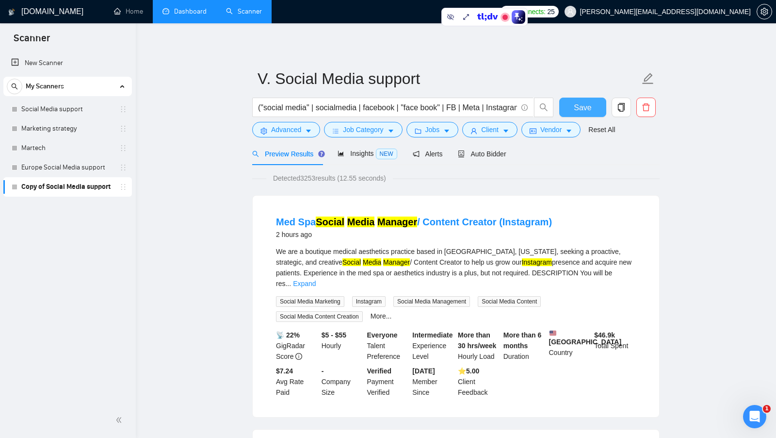
click at [584, 116] on button "Save" at bounding box center [582, 106] width 47 height 19
click at [499, 160] on div "Auto Bidder" at bounding box center [482, 153] width 48 height 23
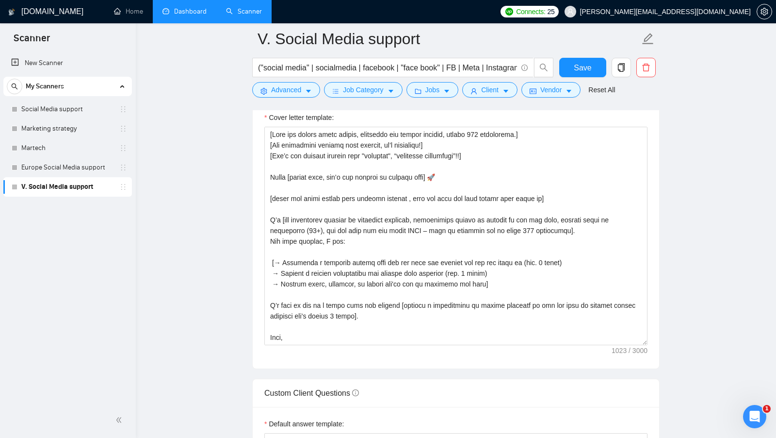
scroll to position [1087, 0]
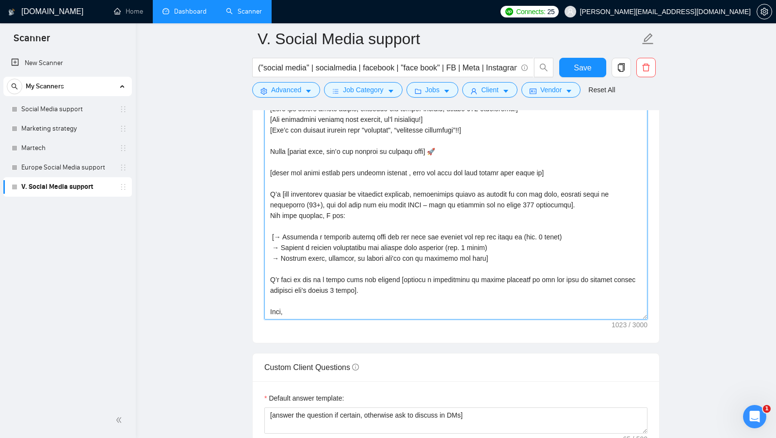
click at [371, 300] on textarea "Cover letter template:" at bounding box center [455, 210] width 383 height 218
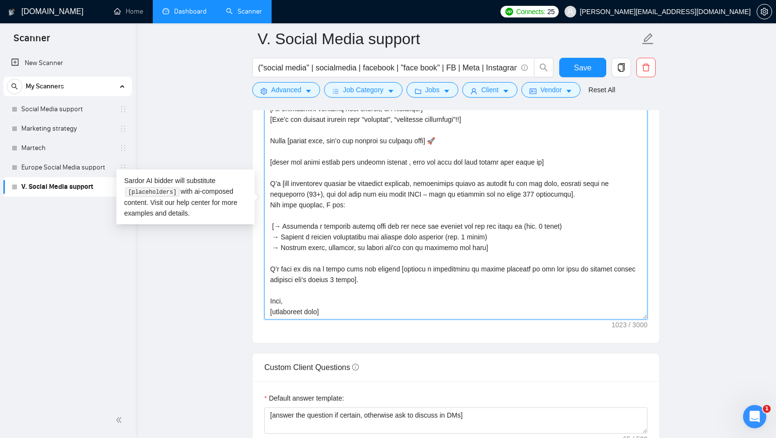
scroll to position [0, 0]
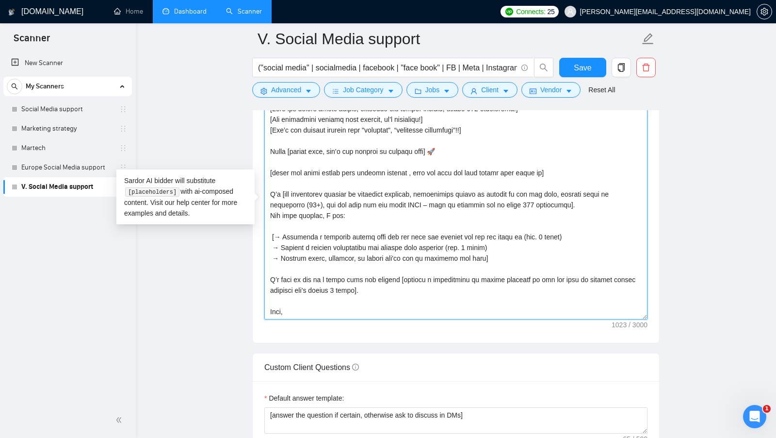
drag, startPoint x: 371, startPoint y: 301, endPoint x: 244, endPoint y: 86, distance: 249.0
click at [244, 86] on main "V. Social Media support ("social media" | socialmedia | facebook | "face book" …" at bounding box center [455, 238] width 609 height 2572
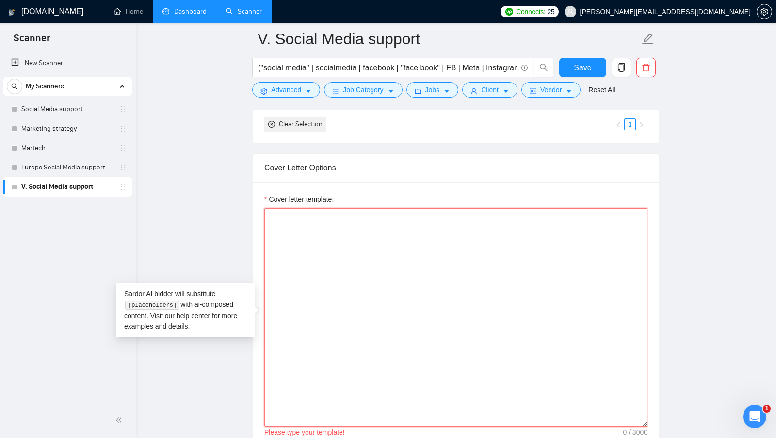
scroll to position [980, 0]
paste textarea "Hi [client name, don’t use country or company name]! My last project was releva…"
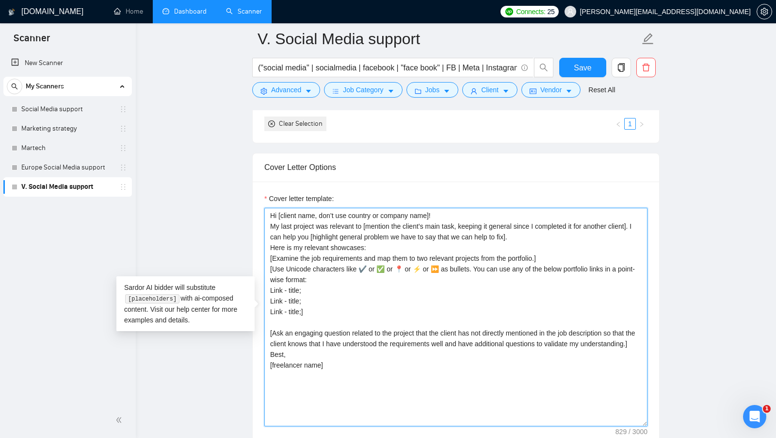
click at [470, 209] on textarea "Hi [client name, don’t use country or company name]! My last project was releva…" at bounding box center [455, 317] width 383 height 218
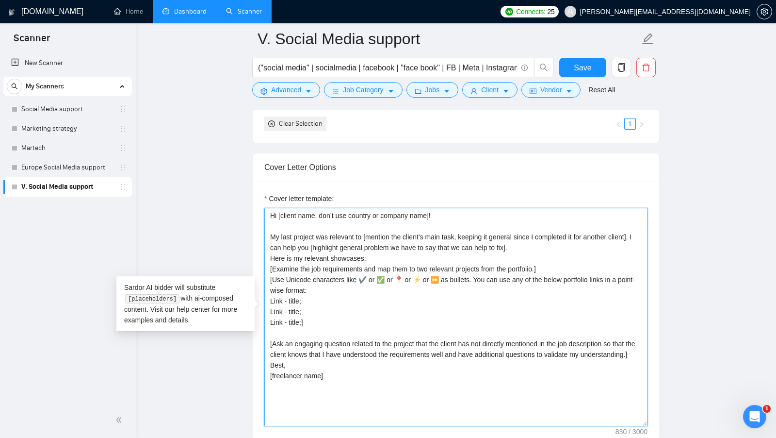
click at [561, 241] on textarea "Hi [client name, don’t use country or company name]! My last project was releva…" at bounding box center [455, 317] width 383 height 218
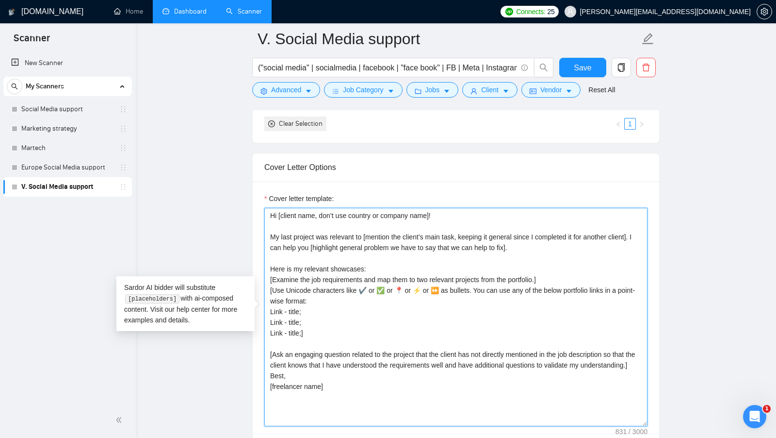
drag, startPoint x: 289, startPoint y: 242, endPoint x: 268, endPoint y: 229, distance: 24.4
click at [268, 229] on textarea "Hi [client name, don’t use country or company name]! My last project was releva…" at bounding box center [455, 317] width 383 height 218
click at [312, 237] on textarea "Hi [client name, don’t use country or company name]! My last project was releva…" at bounding box center [455, 317] width 383 height 218
drag, startPoint x: 542, startPoint y: 242, endPoint x: 294, endPoint y: 242, distance: 247.9
click at [294, 242] on textarea "Hi [client name, don’t use country or company name]! My last project was releva…" at bounding box center [455, 317] width 383 height 218
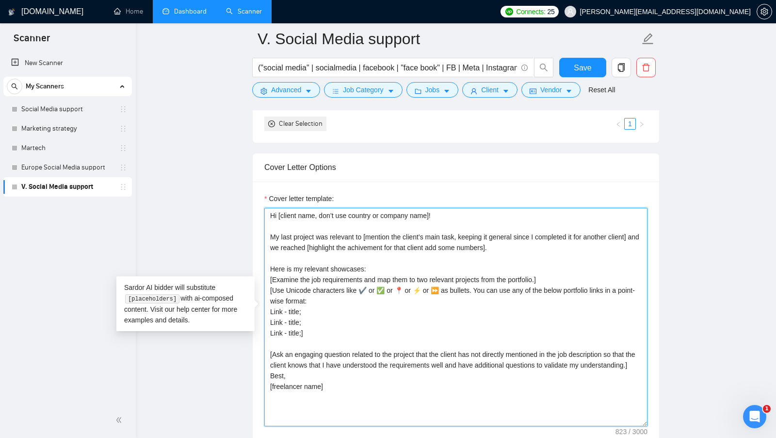
click at [528, 252] on textarea "Hi [client name, don’t use country or company name]! My last project was releva…" at bounding box center [455, 317] width 383 height 218
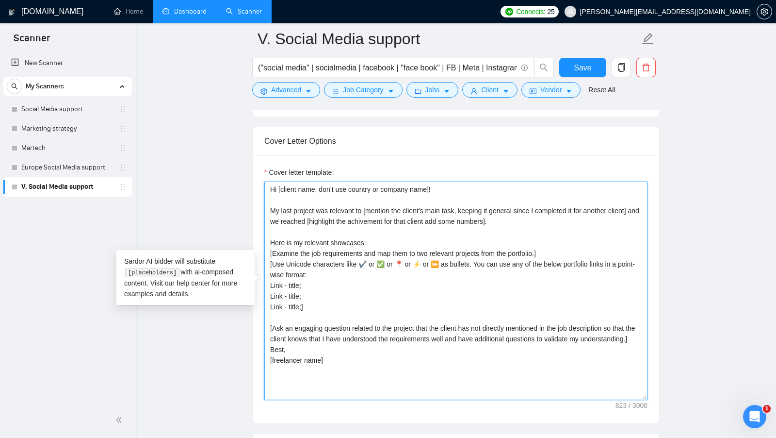
click at [274, 282] on textarea "Hi [client name, don’t use country or company name]! My last project was releva…" at bounding box center [455, 290] width 383 height 218
paste textarea "[URL][DOMAIN_NAME]"
click at [290, 281] on textarea "Hi [client name, don’t use country or company name]! My last project was releva…" at bounding box center [455, 290] width 383 height 218
drag, startPoint x: 555, startPoint y: 277, endPoint x: 217, endPoint y: 276, distance: 338.1
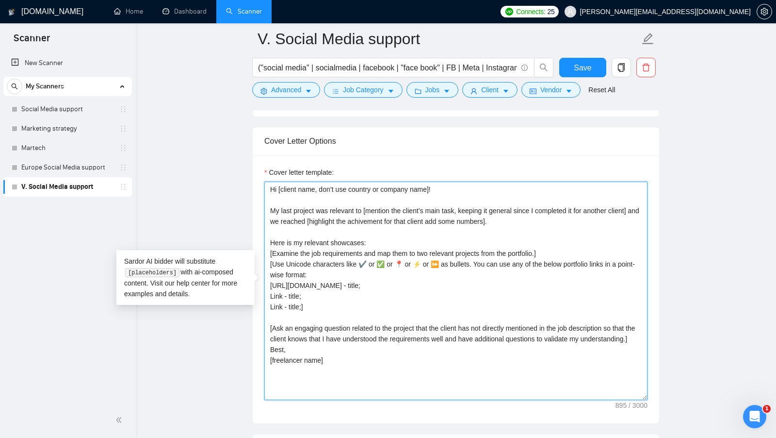
click at [568, 281] on textarea "Hi [client name, don’t use country or company name]! My last project was releva…" at bounding box center [455, 290] width 383 height 218
paste textarea "Tampax & Always – Market Breakthrough in [GEOGRAPHIC_DATA]"
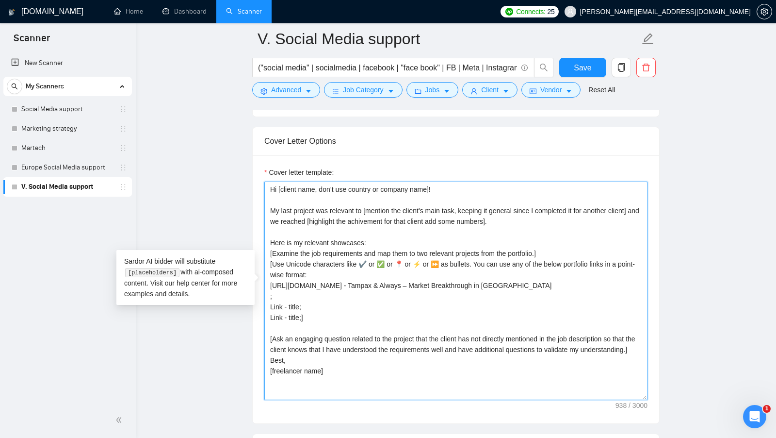
drag, startPoint x: 311, startPoint y: 310, endPoint x: 261, endPoint y: 303, distance: 51.0
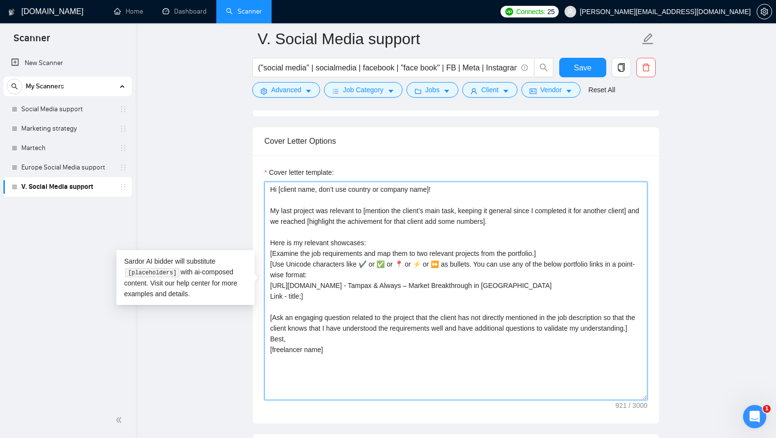
click at [276, 298] on textarea "Hi [client name, don’t use country or company name]! My last project was releva…" at bounding box center [455, 290] width 383 height 218
paste textarea "[URL][DOMAIN_NAME]"
click at [568, 296] on textarea "Hi [client name, don’t use country or company name]! My last project was releva…" at bounding box center [455, 290] width 383 height 218
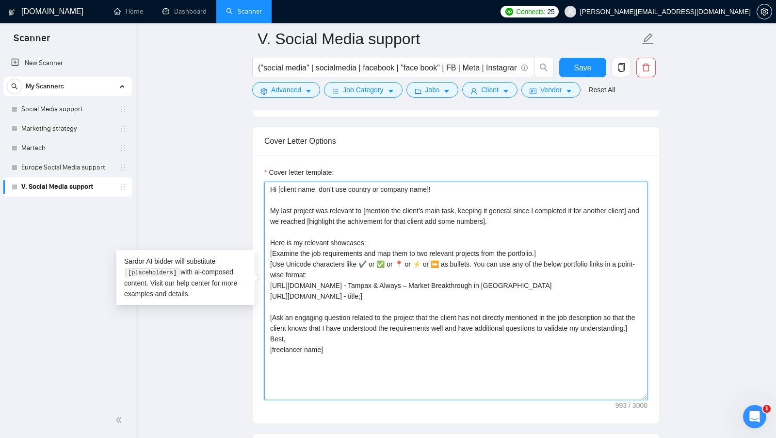
paste textarea "Bolfit – Turning Waste into Awareness"
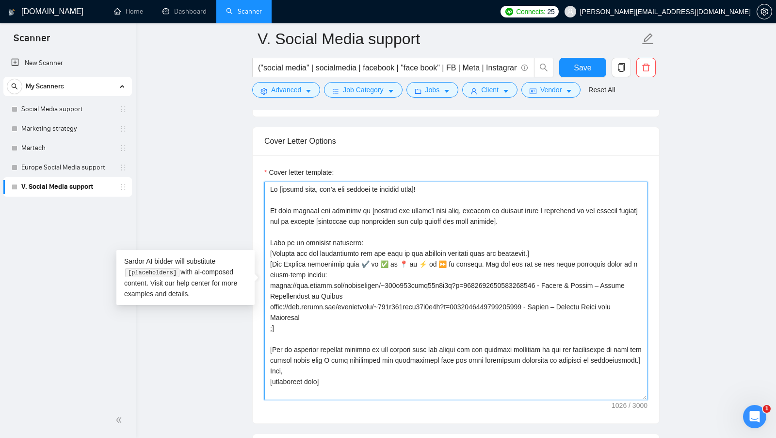
click at [523, 322] on textarea "Cover letter template:" at bounding box center [455, 290] width 383 height 218
click at [270, 324] on textarea "Cover letter template:" at bounding box center [455, 290] width 383 height 218
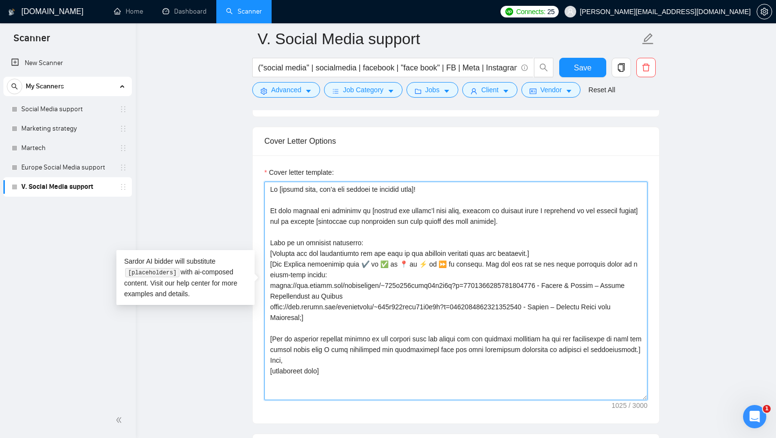
drag, startPoint x: 557, startPoint y: 301, endPoint x: 558, endPoint y: 307, distance: 5.8
click at [558, 307] on textarea "Cover letter template:" at bounding box center [455, 290] width 383 height 218
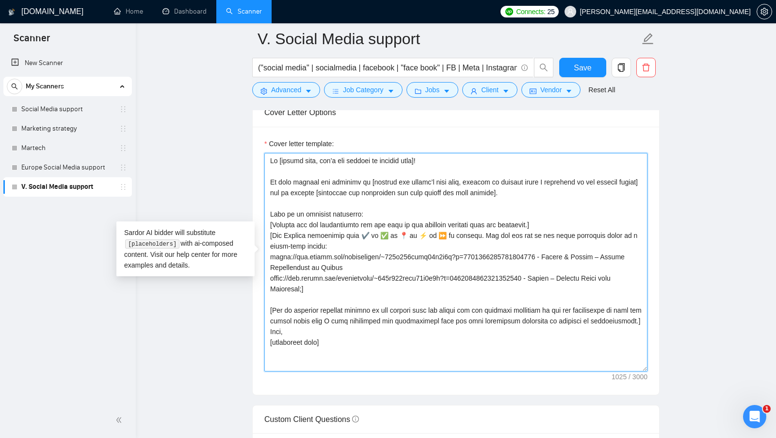
scroll to position [1043, 0]
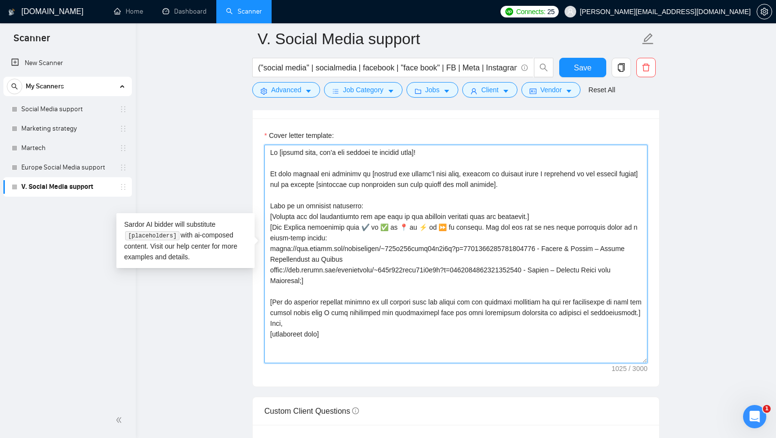
click at [369, 320] on textarea "Cover letter template:" at bounding box center [455, 254] width 383 height 218
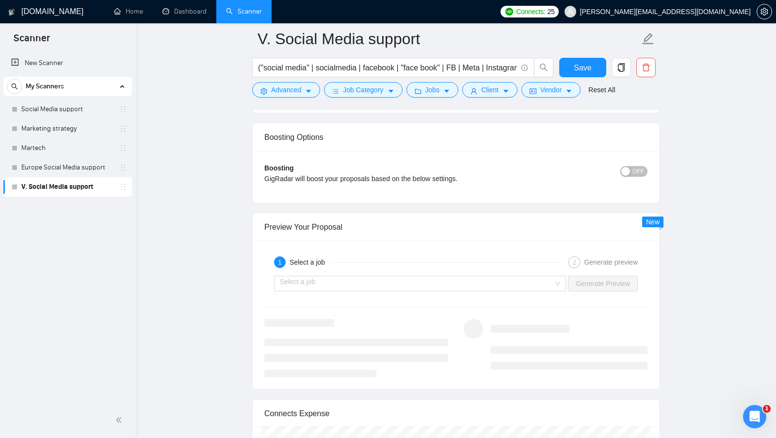
scroll to position [1682, 0]
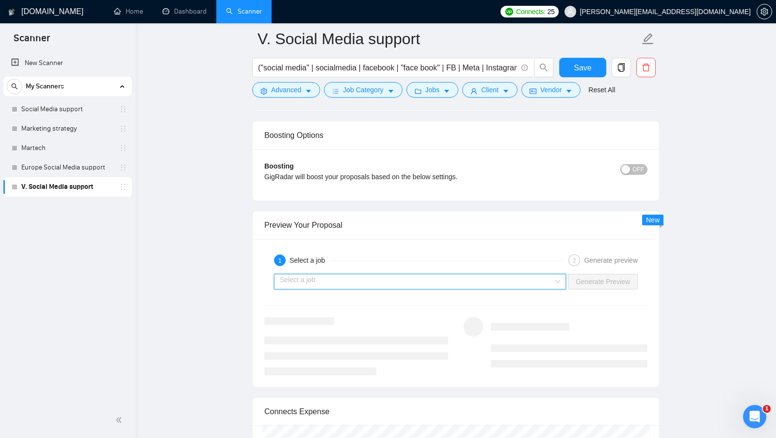
click at [524, 274] on input "search" at bounding box center [417, 281] width 274 height 15
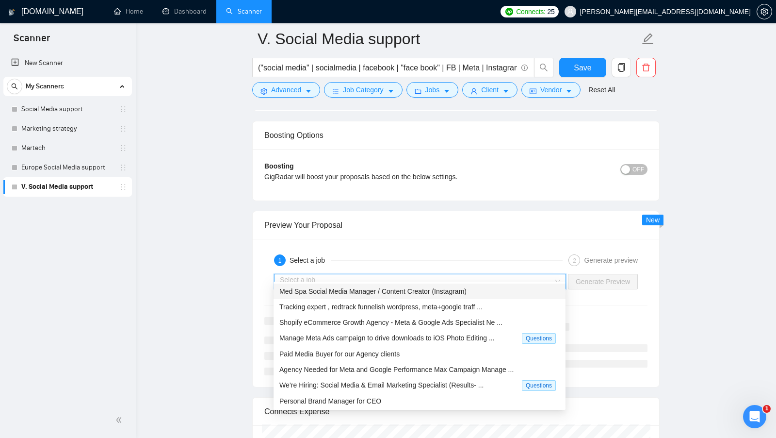
click at [445, 286] on div "Med Spa Social Media Manager / Content Creator (Instagram)" at bounding box center [419, 291] width 280 height 11
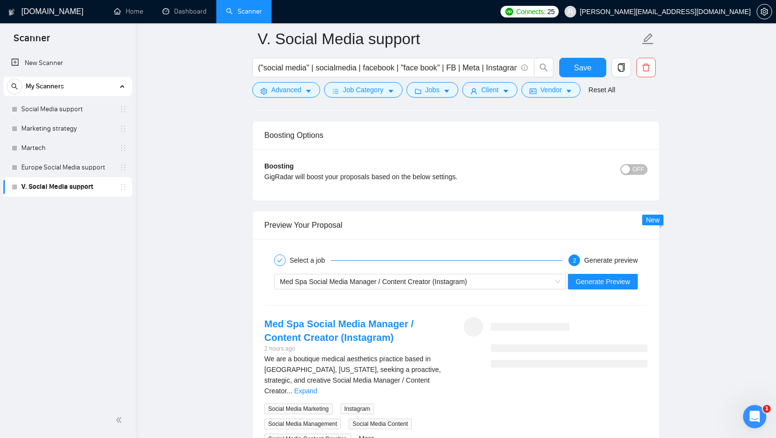
click at [566, 274] on div "Med Spa Social Media Manager / Content Creator (Instagram)" at bounding box center [420, 282] width 294 height 16
click at [576, 276] on span "Generate Preview" at bounding box center [603, 281] width 54 height 11
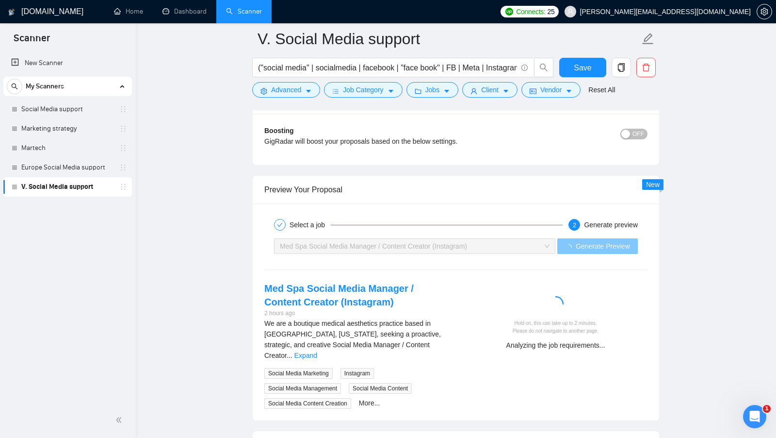
scroll to position [1751, 0]
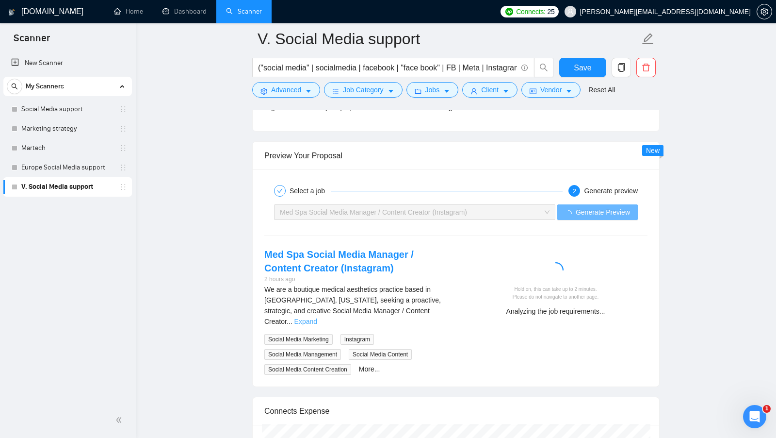
click at [317, 317] on link "Expand" at bounding box center [305, 321] width 23 height 8
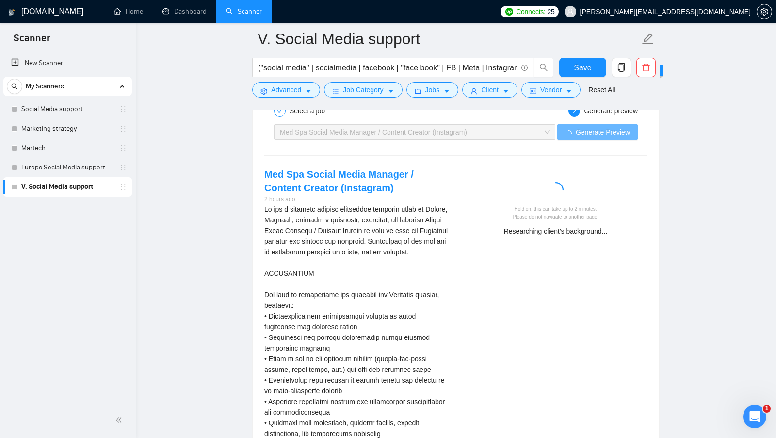
scroll to position [1820, 0]
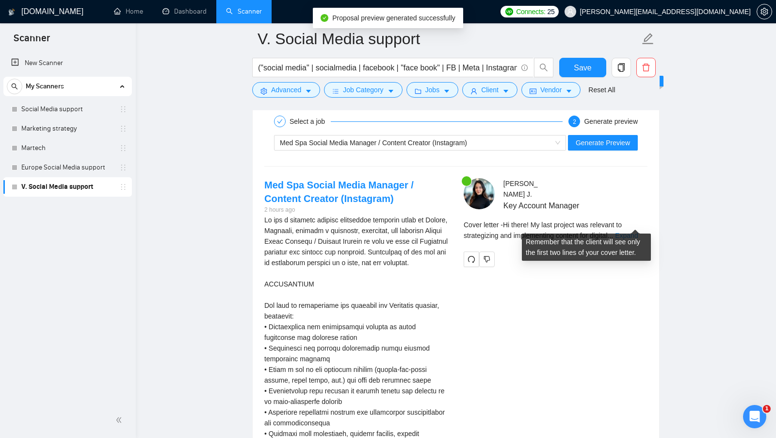
click at [634, 231] on link "Expand" at bounding box center [626, 235] width 23 height 8
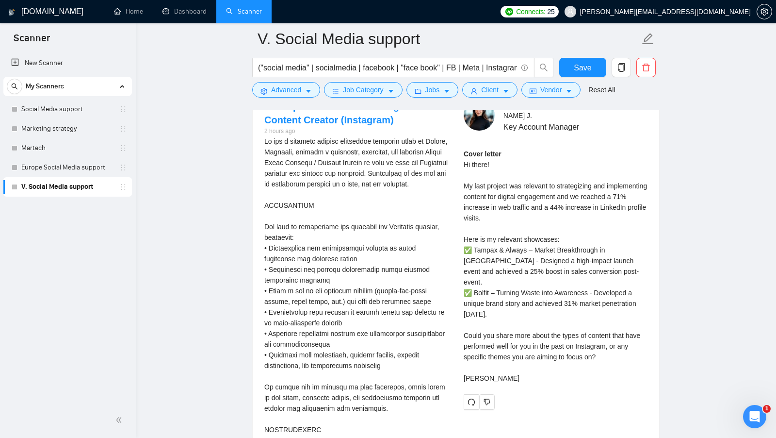
scroll to position [1894, 0]
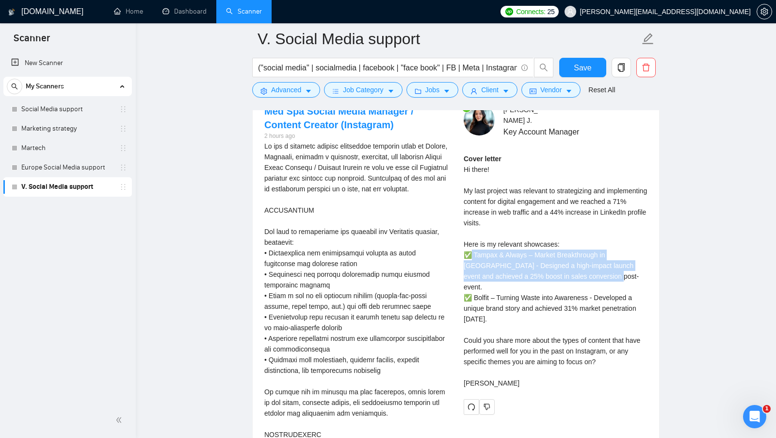
drag, startPoint x: 581, startPoint y: 261, endPoint x: 470, endPoint y: 244, distance: 111.9
click at [470, 244] on div "Cover letter Hi there! My last project was relevant to strategizing and impleme…" at bounding box center [556, 270] width 184 height 235
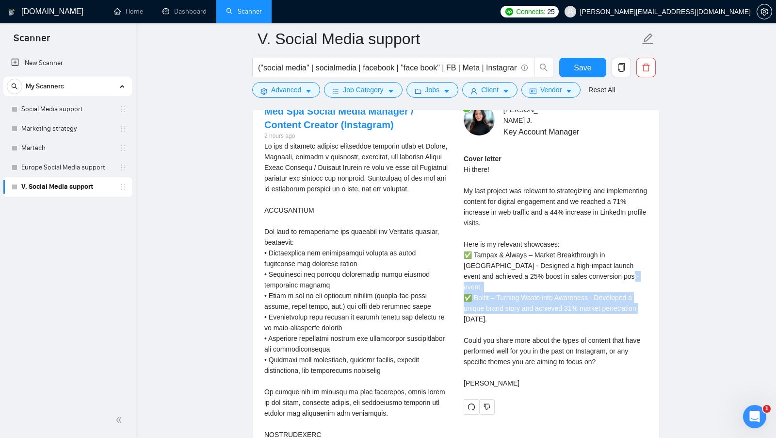
drag, startPoint x: 474, startPoint y: 277, endPoint x: 502, endPoint y: 295, distance: 32.6
click at [502, 294] on div "Cover letter Hi there! My last project was relevant to strategizing and impleme…" at bounding box center [556, 270] width 184 height 235
click at [502, 295] on div "Cover letter Hi there! My last project was relevant to strategizing and impleme…" at bounding box center [556, 270] width 184 height 235
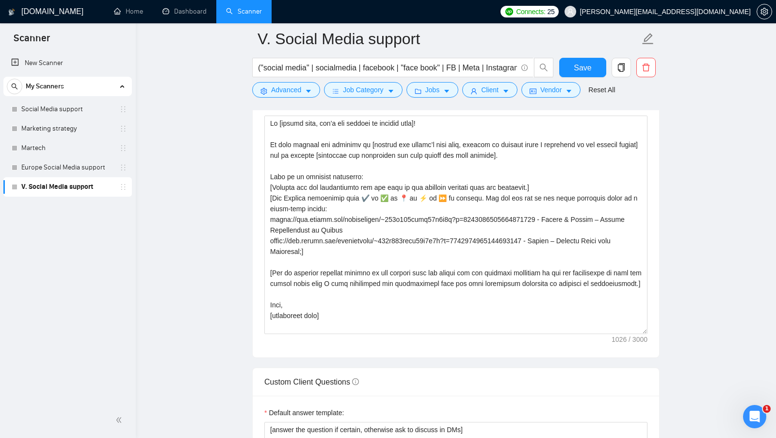
scroll to position [0, 0]
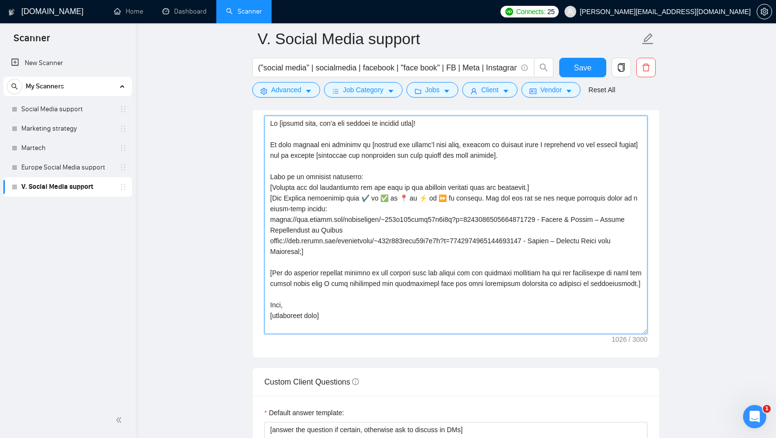
click at [542, 181] on textarea "Cover letter template:" at bounding box center [455, 224] width 383 height 218
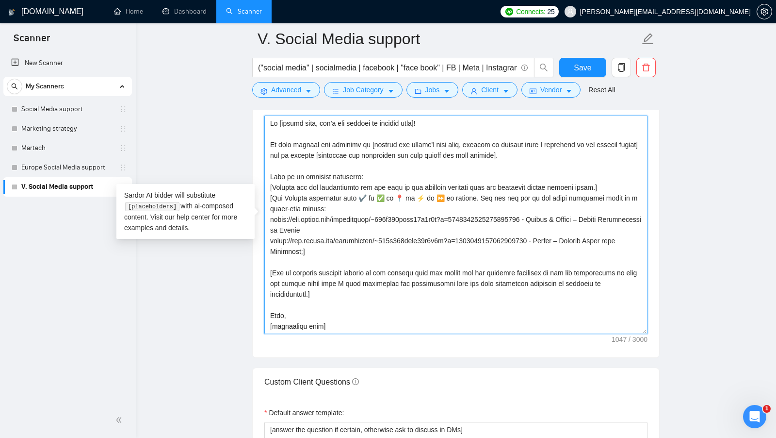
type textarea "Lo [ipsumd sita, con’a eli seddoei te incidid utla]! Et dolo magnaal eni admini…"
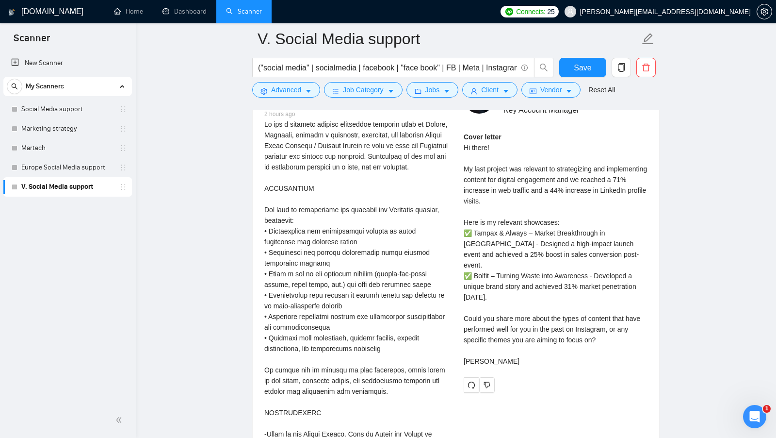
scroll to position [1916, 0]
drag, startPoint x: 466, startPoint y: 348, endPoint x: 487, endPoint y: 348, distance: 21.8
click at [487, 348] on div "Cover letter Hi there! My last project was relevant to strategizing and impleme…" at bounding box center [556, 248] width 184 height 235
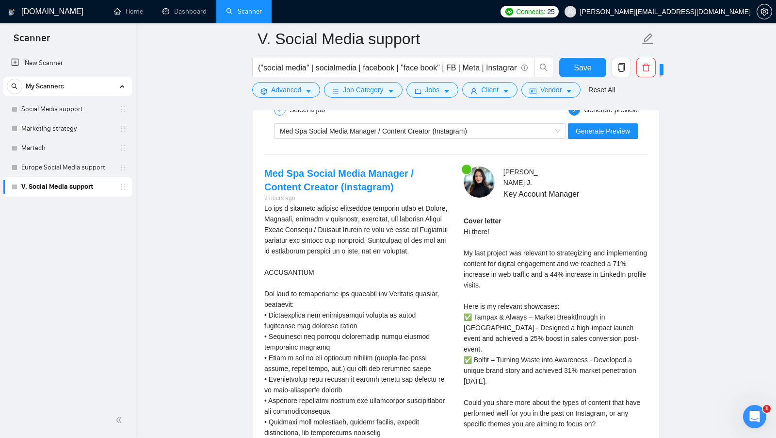
scroll to position [1786, 0]
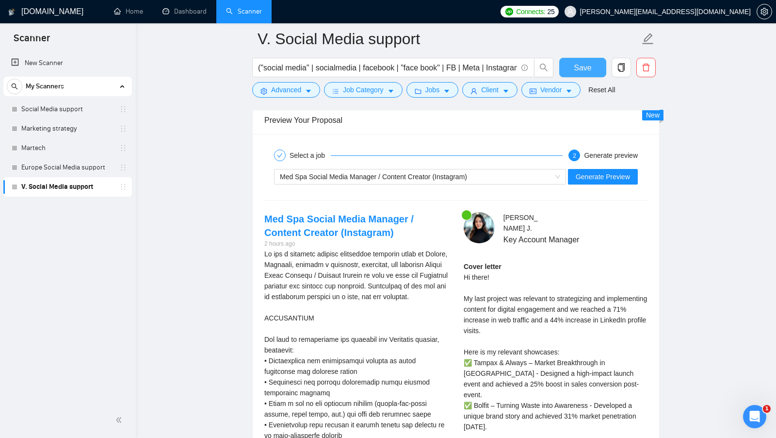
click at [581, 72] on span "Save" at bounding box center [582, 68] width 17 height 12
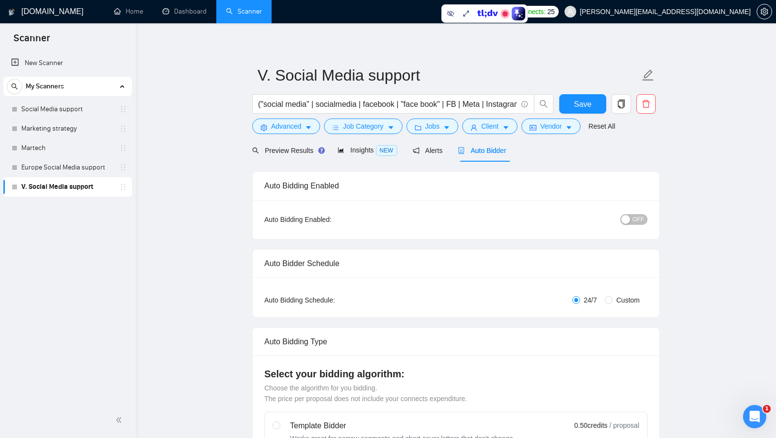
scroll to position [0, 0]
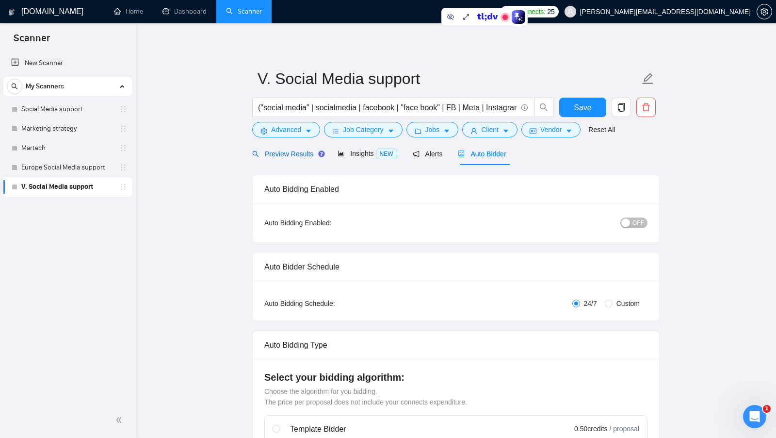
click at [295, 152] on span "Preview Results" at bounding box center [287, 154] width 70 height 8
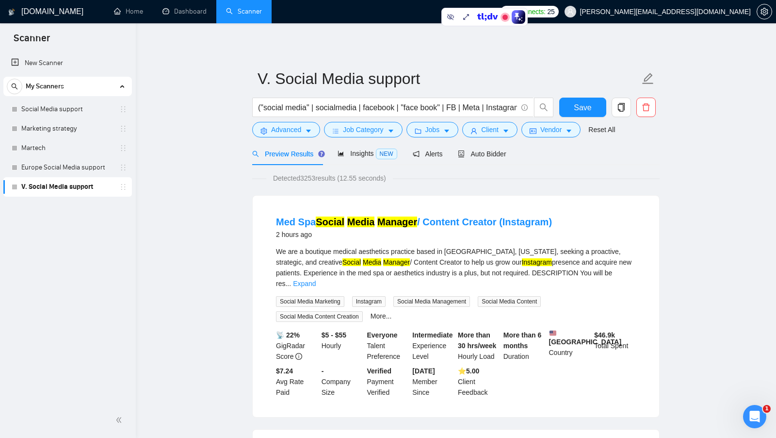
click at [497, 150] on span "Auto Bidder" at bounding box center [482, 154] width 48 height 8
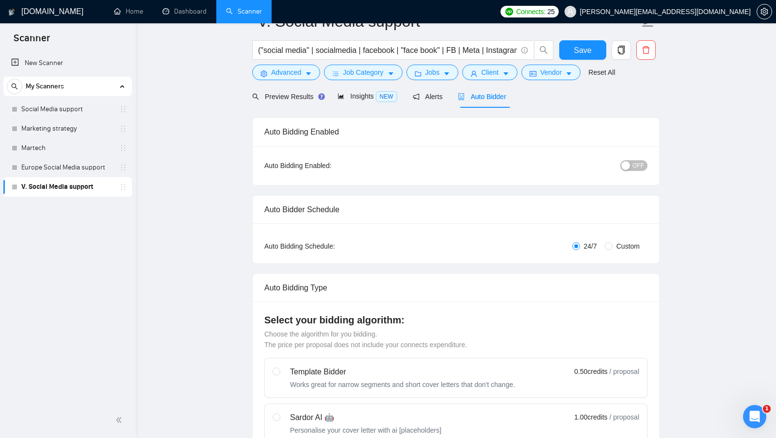
scroll to position [23, 0]
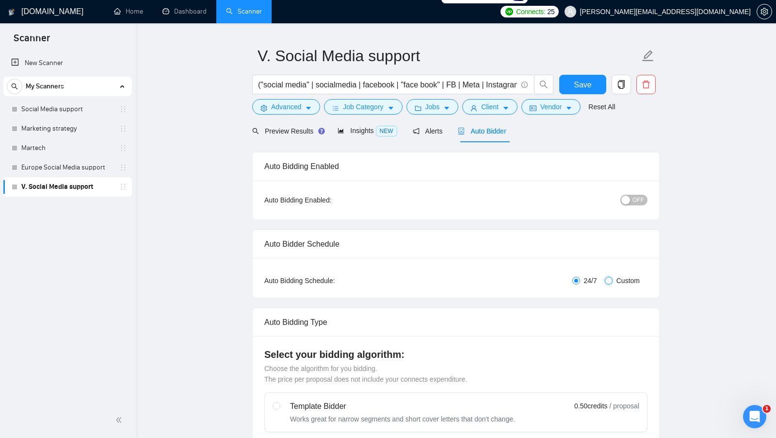
click at [608, 277] on input "Custom" at bounding box center [609, 280] width 8 height 8
radio input "true"
radio input "false"
checkbox input "true"
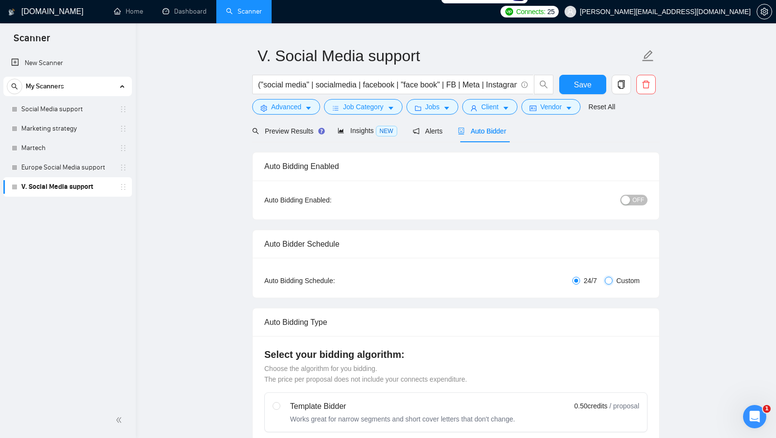
checkbox input "true"
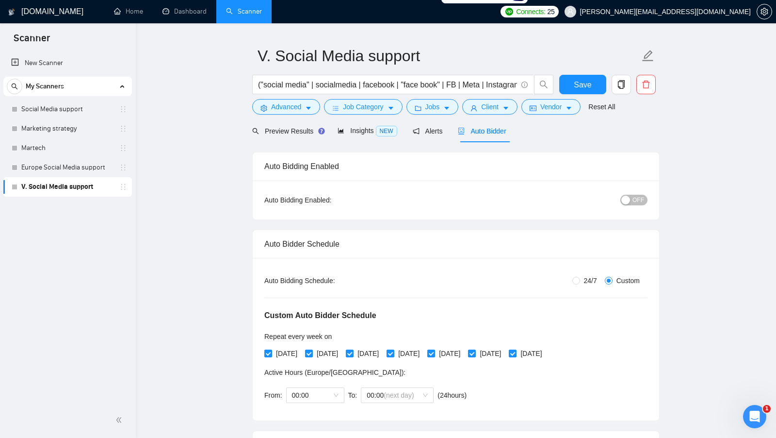
scroll to position [0, 0]
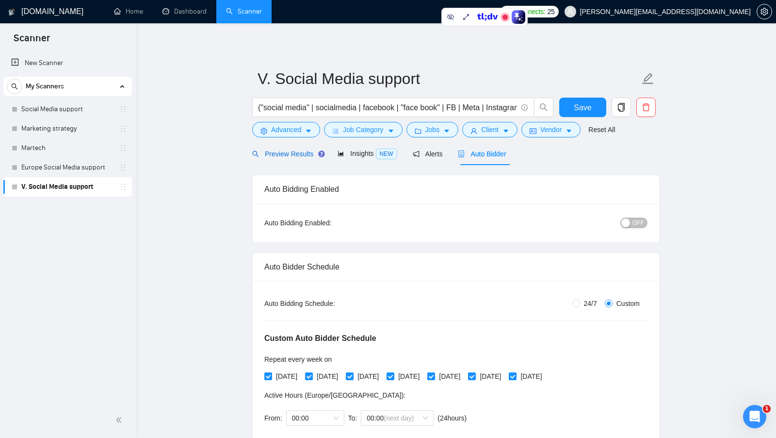
click at [291, 157] on span "Preview Results" at bounding box center [287, 154] width 70 height 8
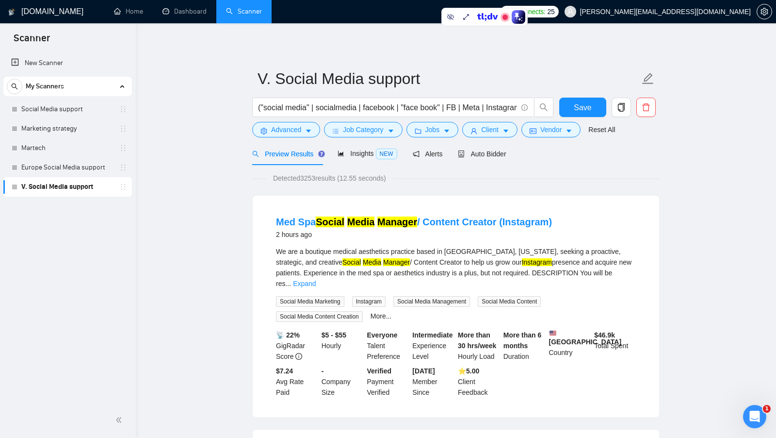
click at [286, 200] on div "Med Spa Social Media Manager / Content Creator (Instagram) 2 hours ago We are a…" at bounding box center [456, 305] width 406 height 221
click at [588, 111] on span "Save" at bounding box center [582, 107] width 17 height 12
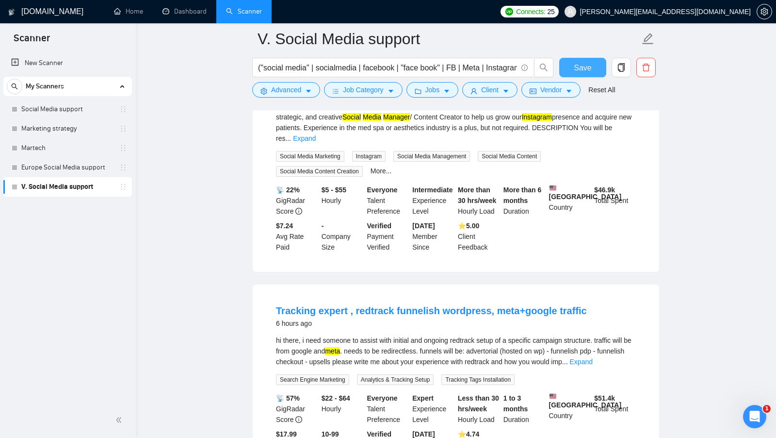
scroll to position [30, 0]
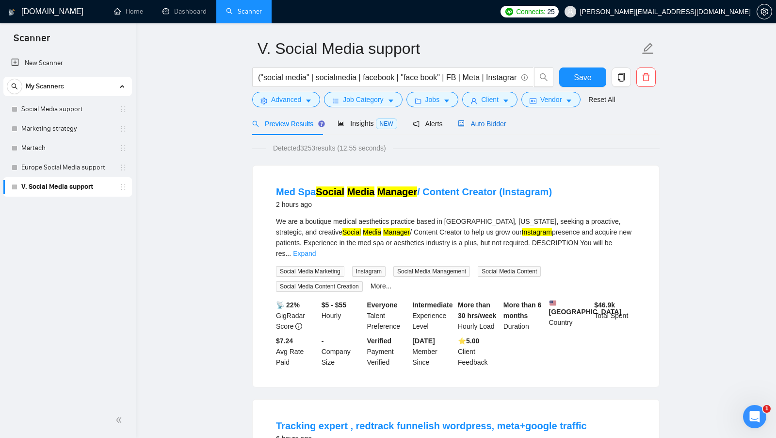
click at [497, 122] on span "Auto Bidder" at bounding box center [482, 124] width 48 height 8
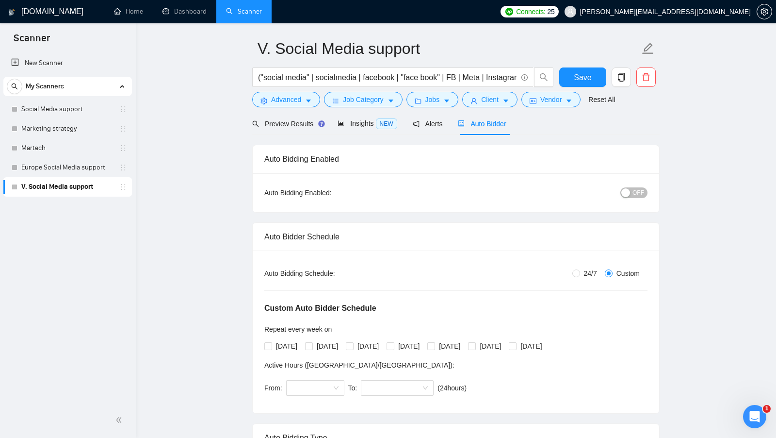
radio input "true"
radio input "false"
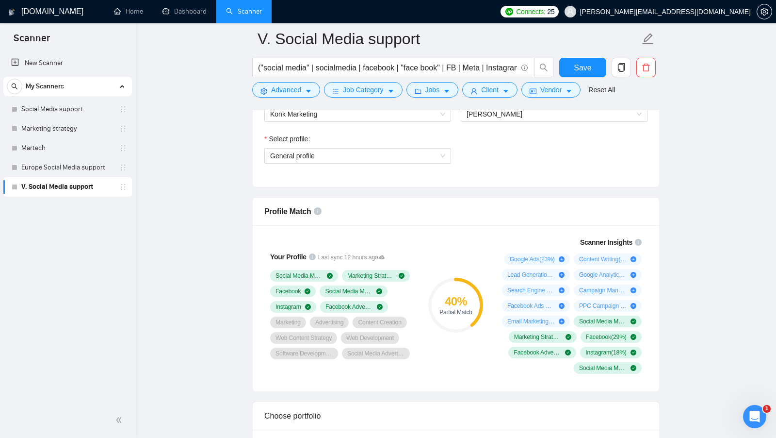
scroll to position [556, 0]
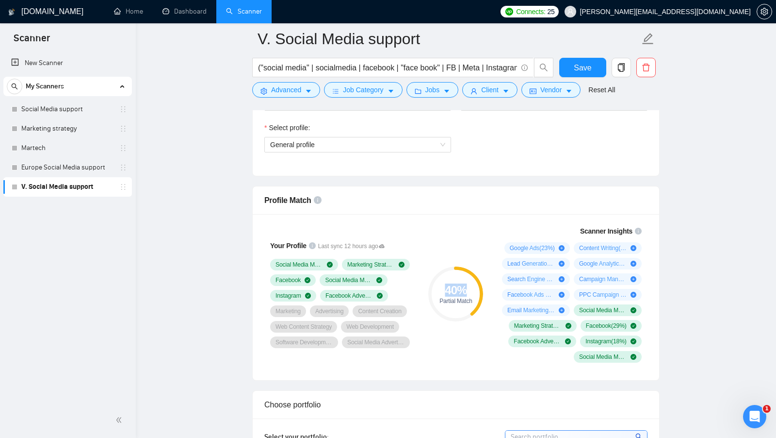
drag, startPoint x: 446, startPoint y: 285, endPoint x: 464, endPoint y: 290, distance: 18.7
click at [464, 290] on div "40 %" at bounding box center [455, 290] width 55 height 12
click at [462, 259] on div "40 % Partial Match" at bounding box center [455, 294] width 65 height 148
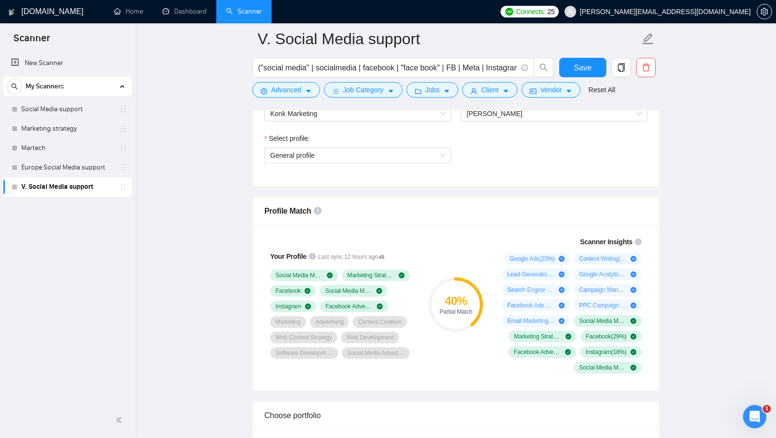
scroll to position [546, 0]
click at [70, 149] on link "Martech" at bounding box center [67, 147] width 92 height 19
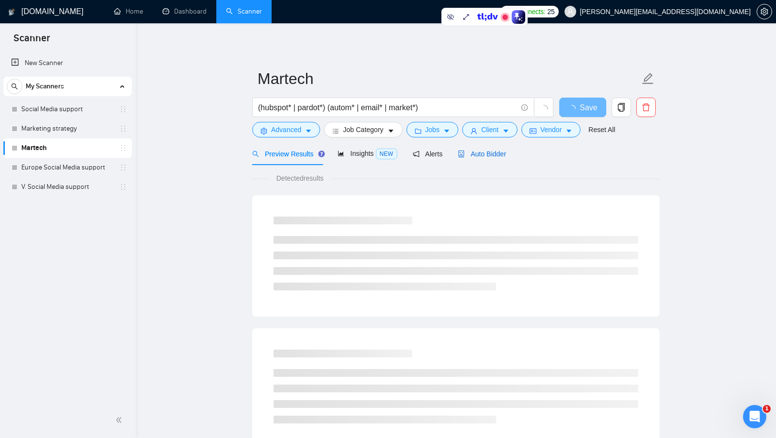
click at [484, 154] on span "Auto Bidder" at bounding box center [482, 154] width 48 height 8
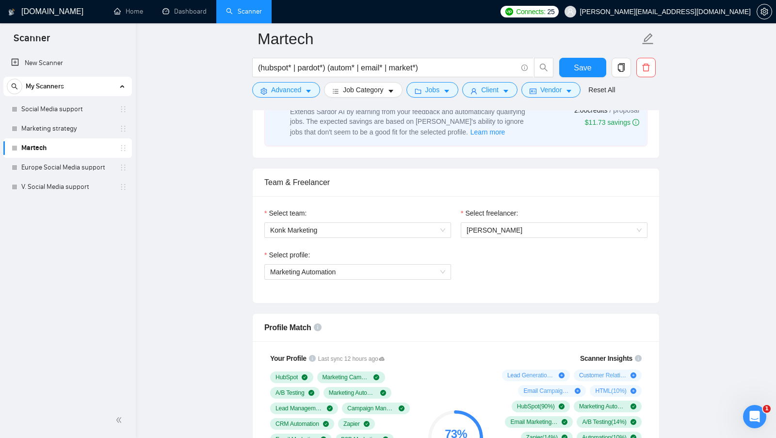
scroll to position [433, 0]
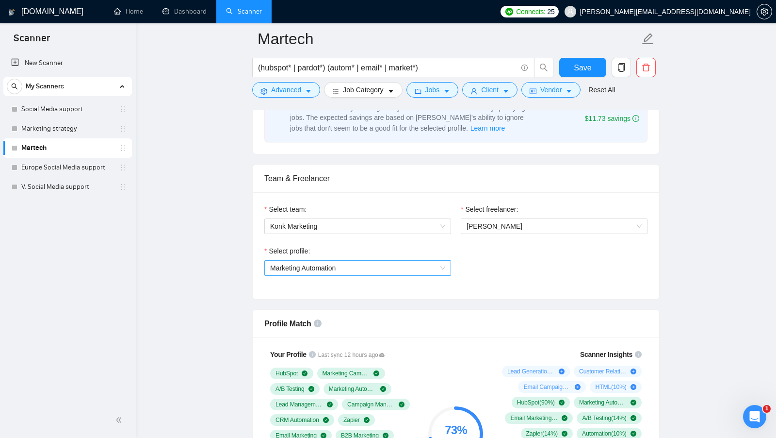
click at [389, 266] on span "Marketing Automation" at bounding box center [357, 267] width 175 height 15
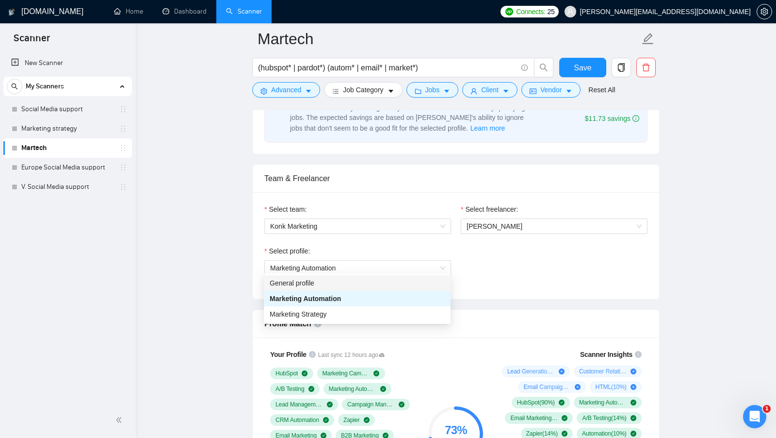
click at [513, 261] on div "Select profile: Marketing Automation" at bounding box center [455, 266] width 393 height 42
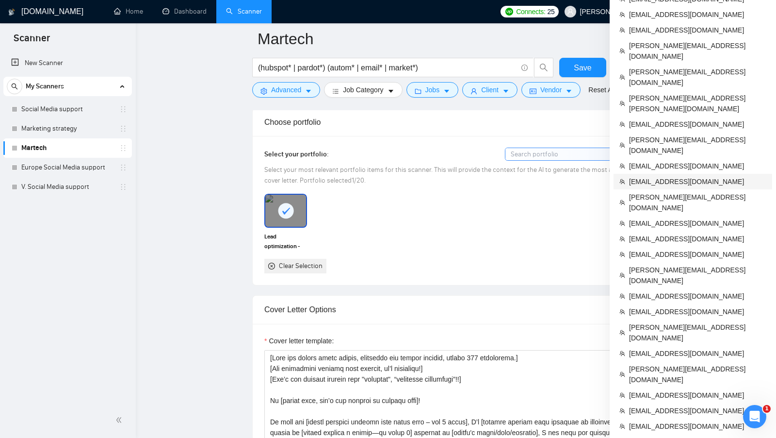
scroll to position [912, 0]
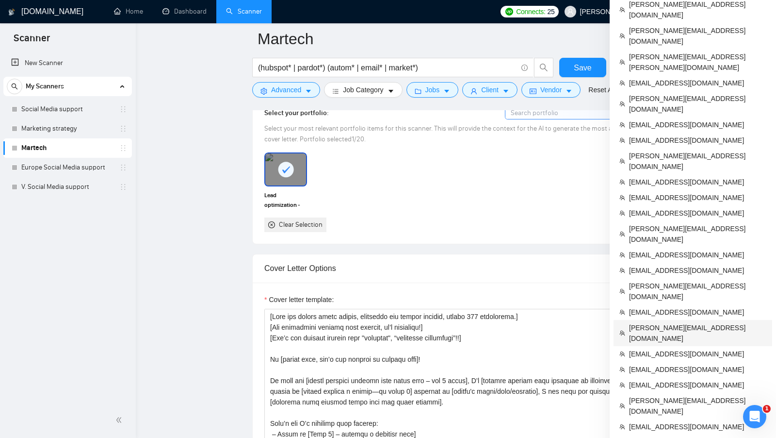
click at [656, 320] on li "[PERSON_NAME][EMAIL_ADDRESS][DOMAIN_NAME]" at bounding box center [693, 333] width 159 height 26
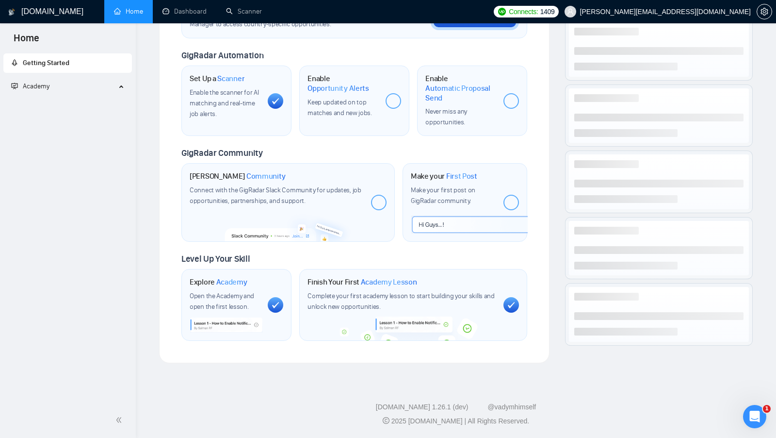
scroll to position [323, 0]
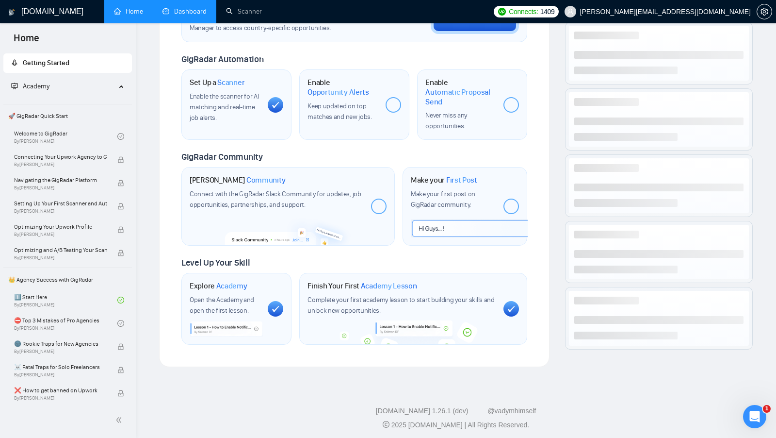
click at [179, 11] on link "Dashboard" at bounding box center [184, 11] width 44 height 8
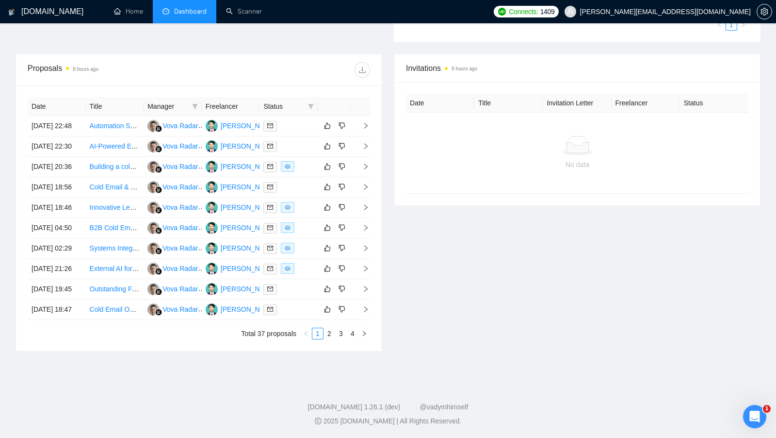
scroll to position [389, 0]
click at [327, 339] on link "2" at bounding box center [329, 333] width 11 height 11
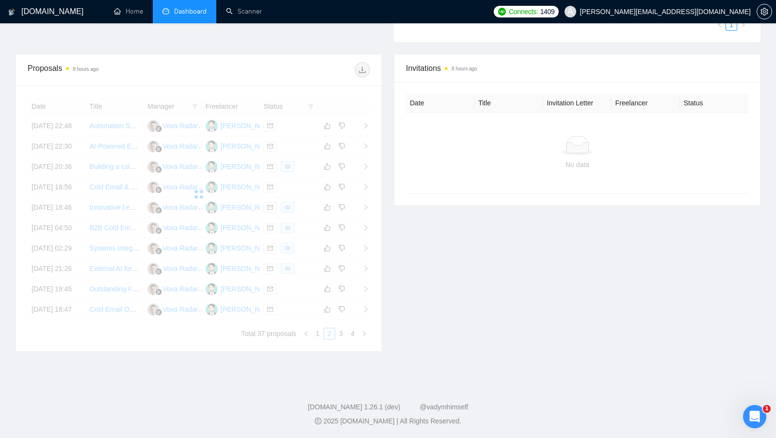
scroll to position [345, 0]
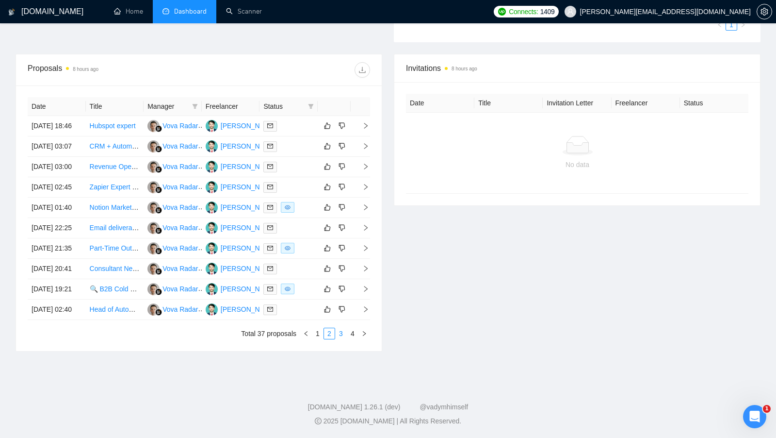
click at [344, 339] on link "3" at bounding box center [341, 333] width 11 height 11
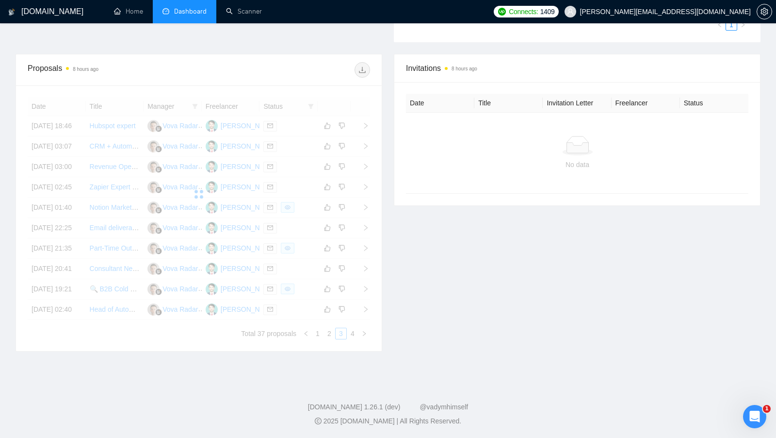
scroll to position [336, 0]
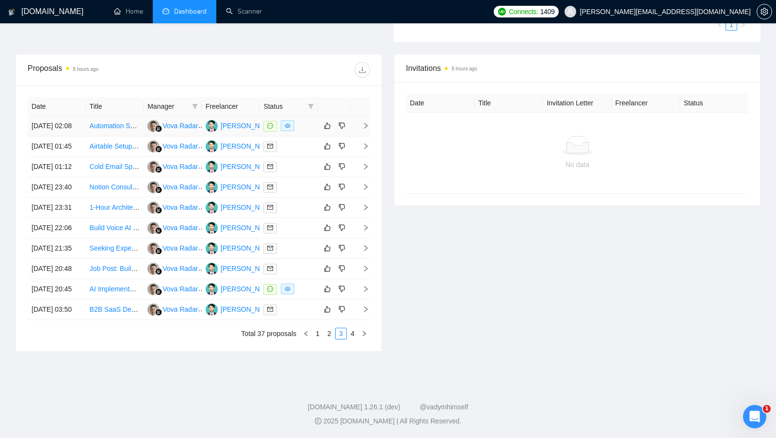
click at [304, 120] on div at bounding box center [288, 125] width 50 height 11
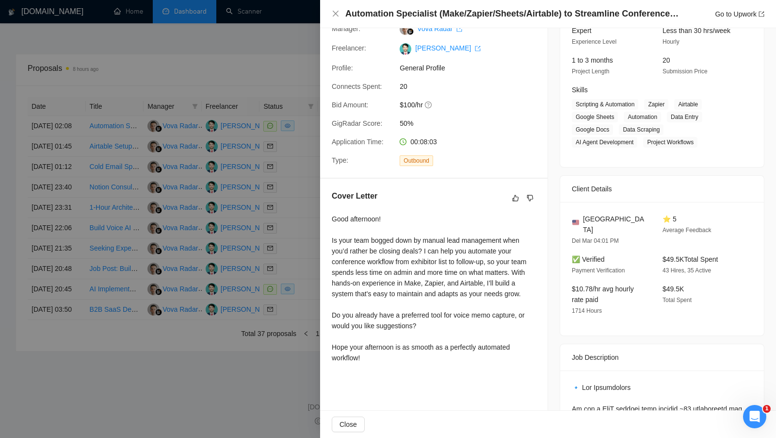
scroll to position [112, 0]
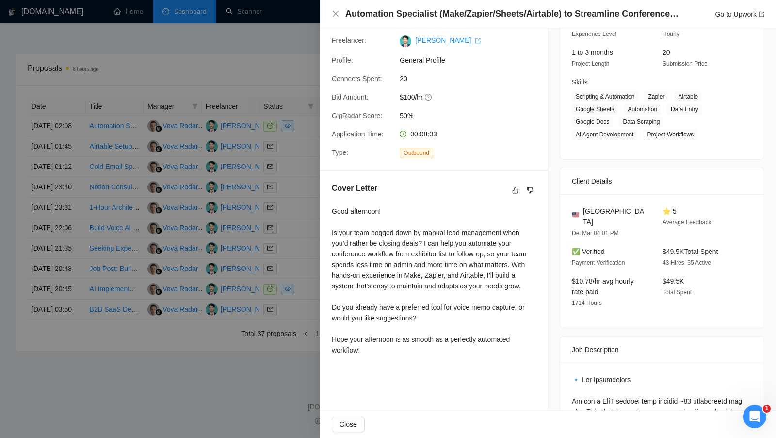
click at [296, 293] on div at bounding box center [388, 219] width 776 height 438
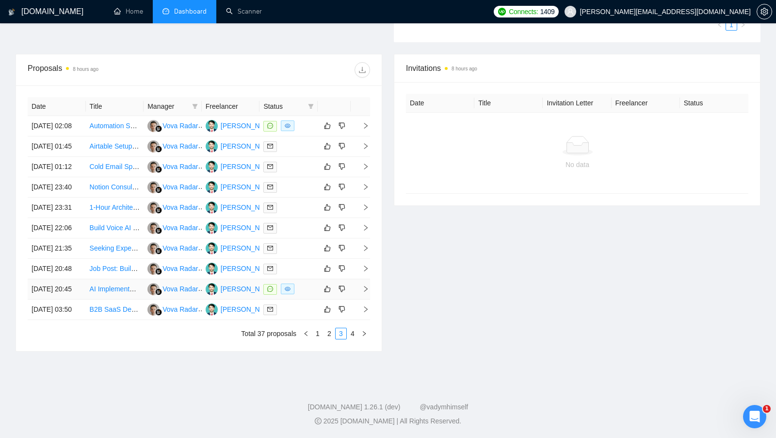
click at [307, 299] on td at bounding box center [288, 289] width 58 height 20
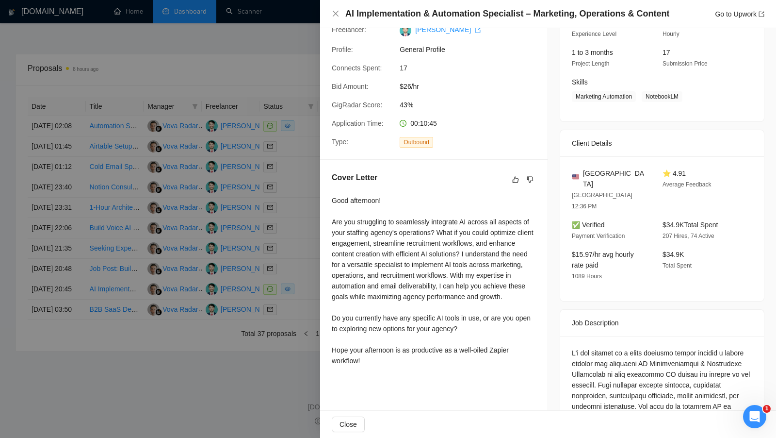
scroll to position [131, 0]
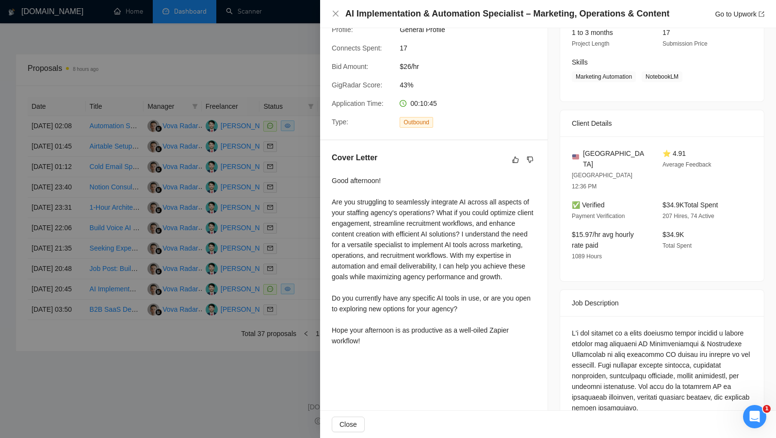
click at [298, 307] on div at bounding box center [388, 219] width 776 height 438
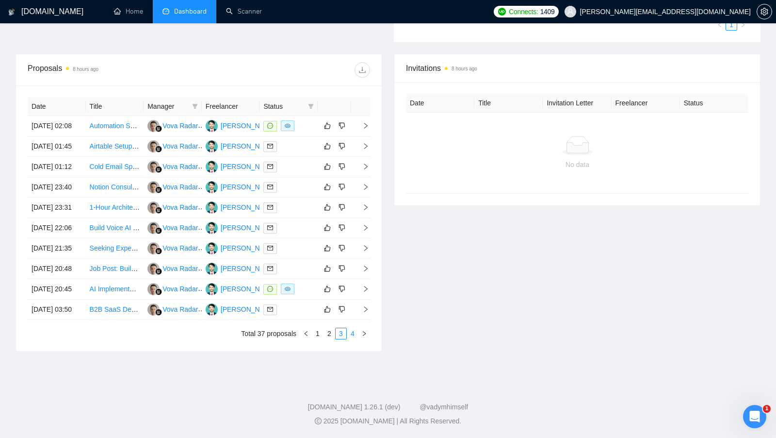
click at [348, 339] on link "4" at bounding box center [352, 333] width 11 height 11
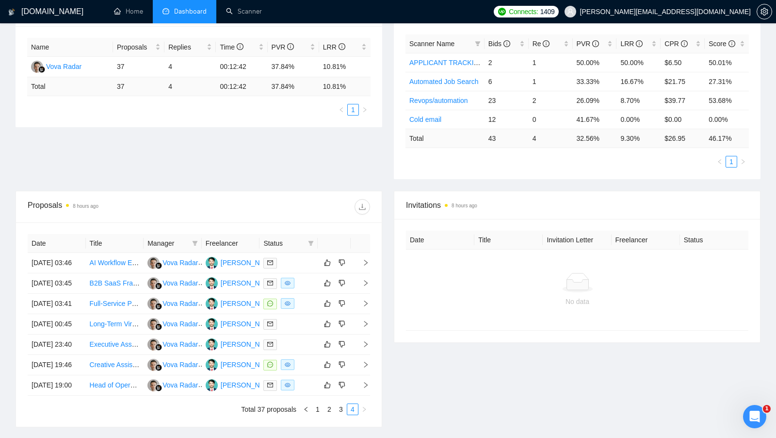
scroll to position [133, 0]
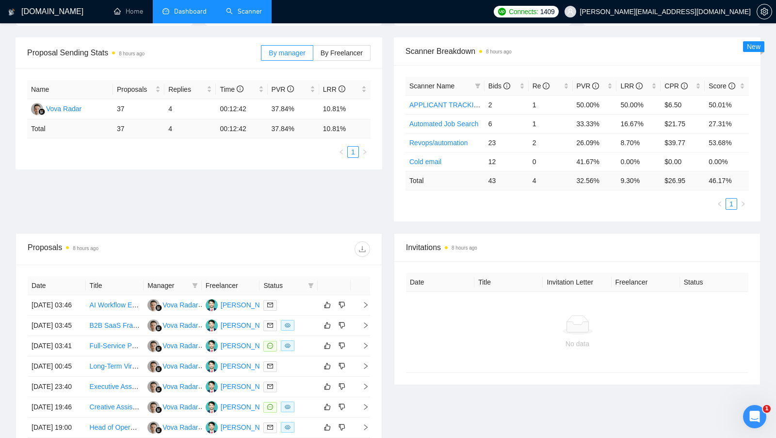
click at [258, 16] on link "Scanner" at bounding box center [244, 11] width 36 height 8
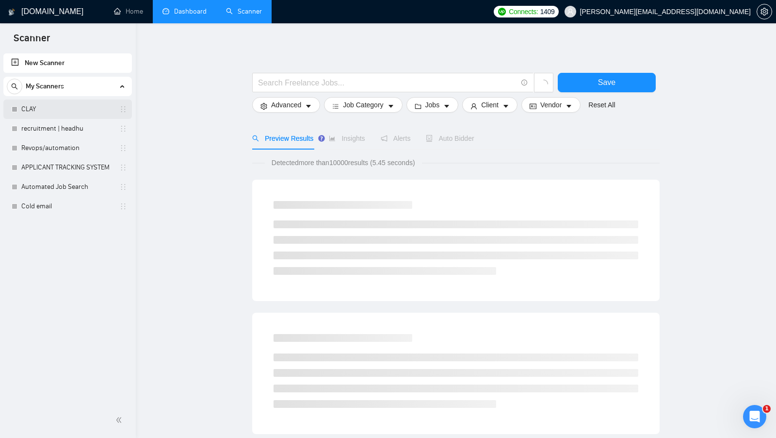
click at [81, 110] on link "CLAY" at bounding box center [67, 108] width 92 height 19
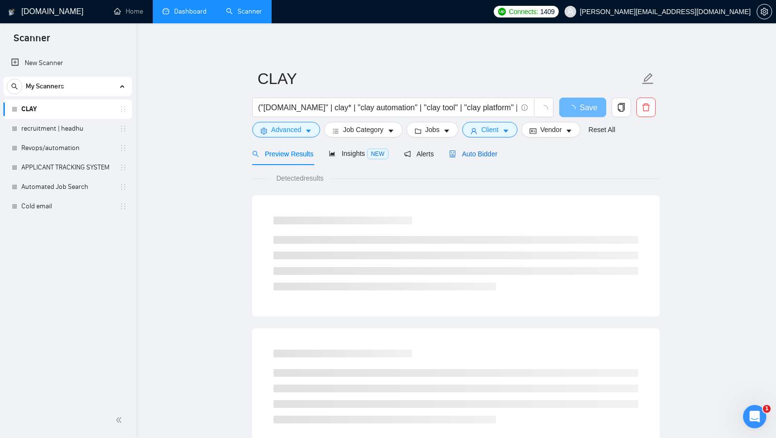
click at [458, 153] on span "Auto Bidder" at bounding box center [473, 154] width 48 height 8
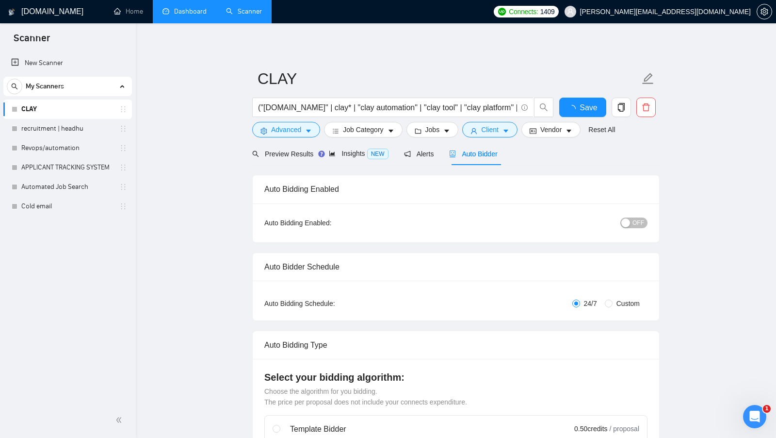
click at [486, 159] on div "Auto Bidder" at bounding box center [473, 153] width 48 height 23
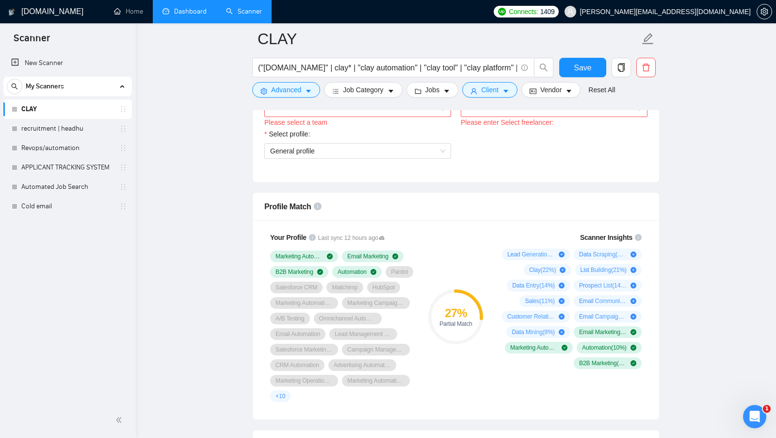
scroll to position [748, 0]
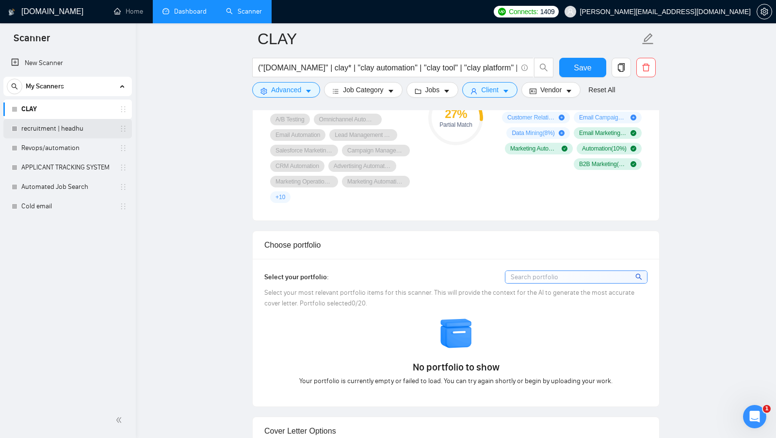
click at [83, 132] on link "recruitment | headhu" at bounding box center [67, 128] width 92 height 19
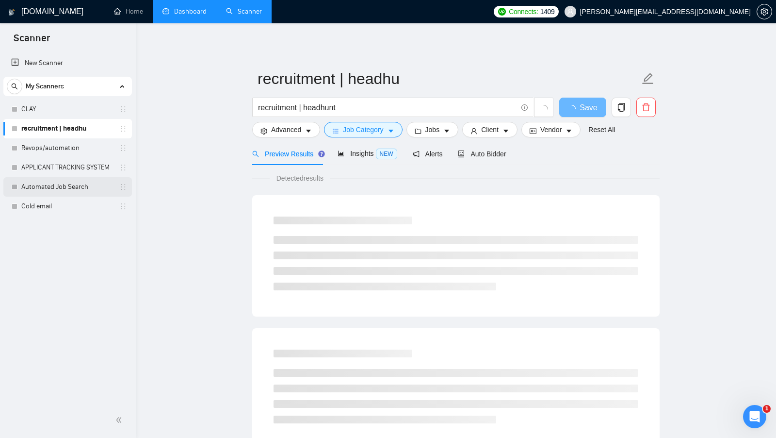
click at [76, 191] on link "Automated Job Search" at bounding box center [67, 186] width 92 height 19
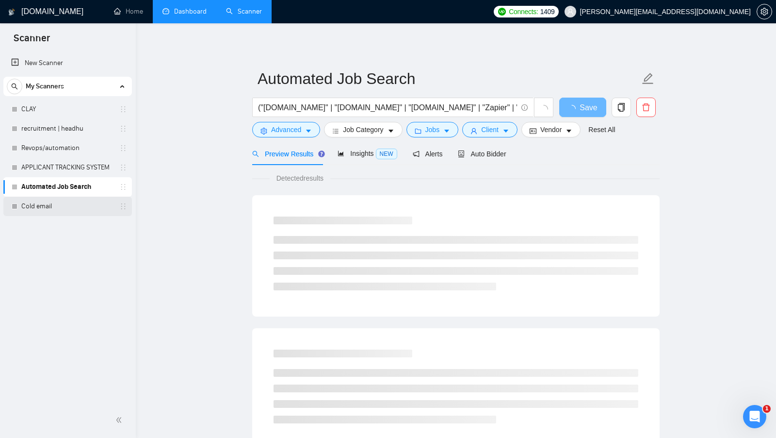
click at [98, 207] on link "Cold email" at bounding box center [67, 205] width 92 height 19
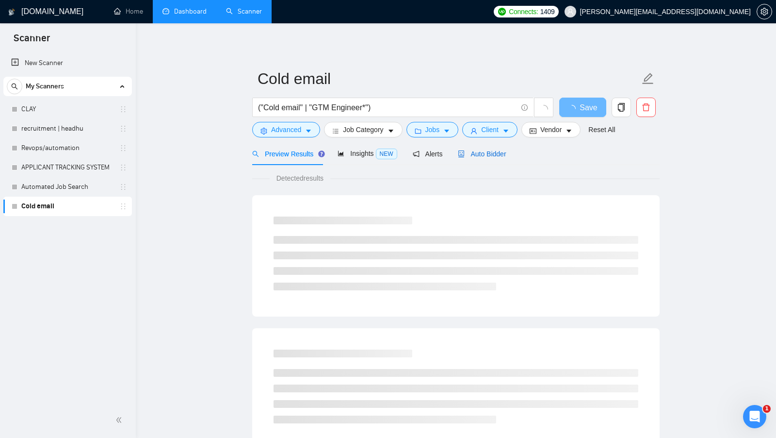
click at [488, 153] on span "Auto Bidder" at bounding box center [482, 154] width 48 height 8
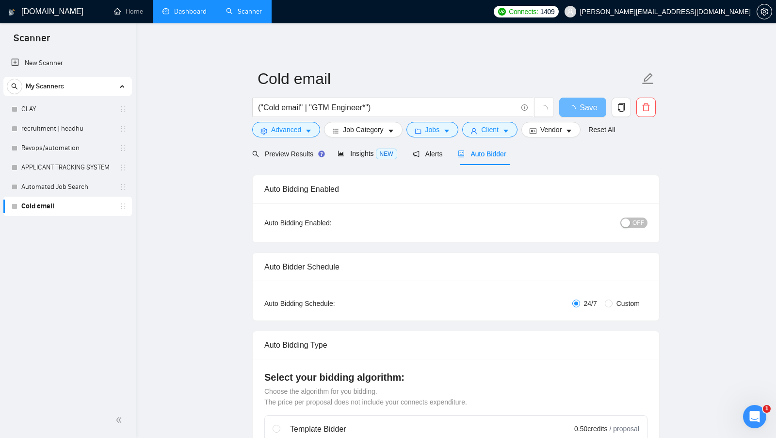
radio input "false"
radio input "true"
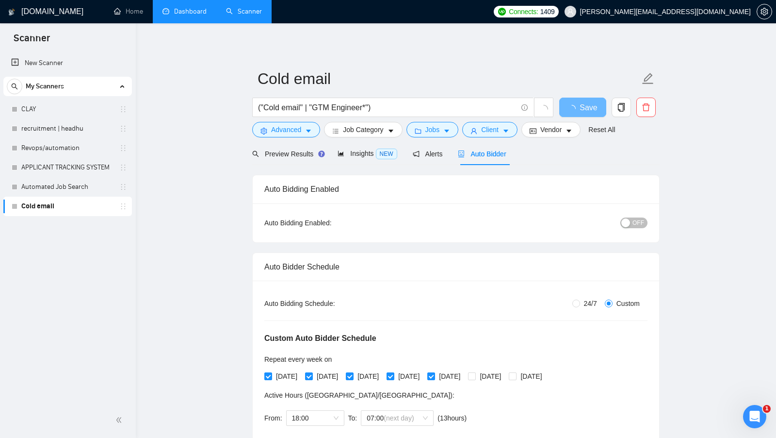
click at [173, 16] on link "Dashboard" at bounding box center [184, 11] width 44 height 8
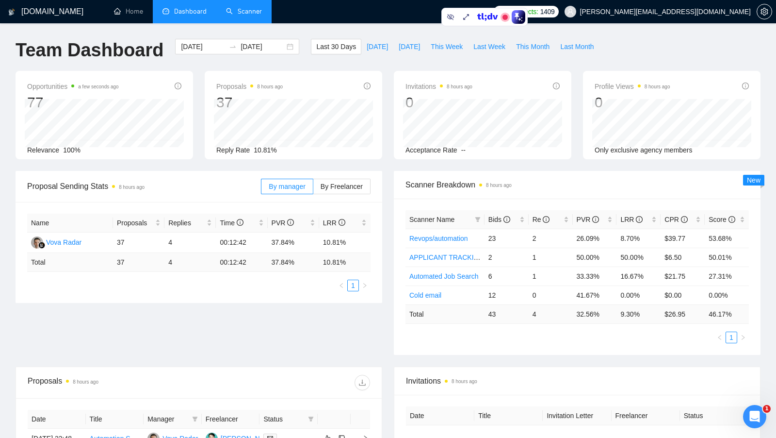
click at [238, 9] on link "Scanner" at bounding box center [244, 11] width 36 height 8
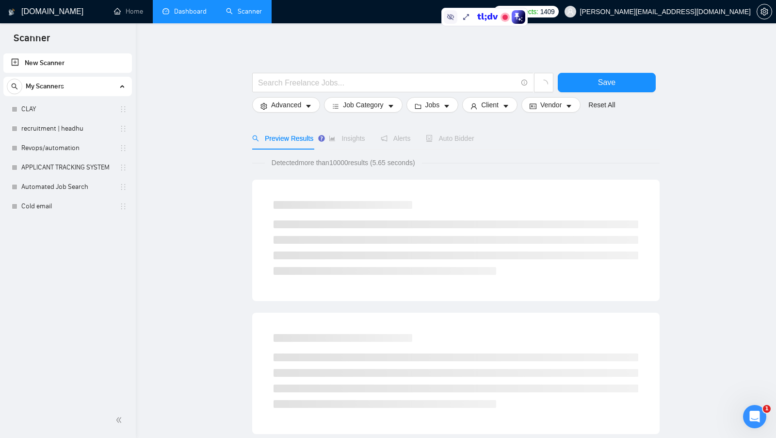
click at [448, 17] on icon at bounding box center [451, 17] width 8 height 8
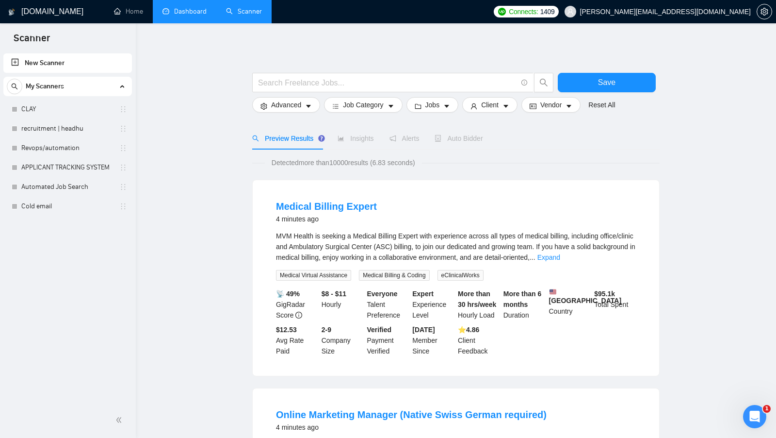
click at [197, 10] on link "Dashboard" at bounding box center [184, 11] width 44 height 8
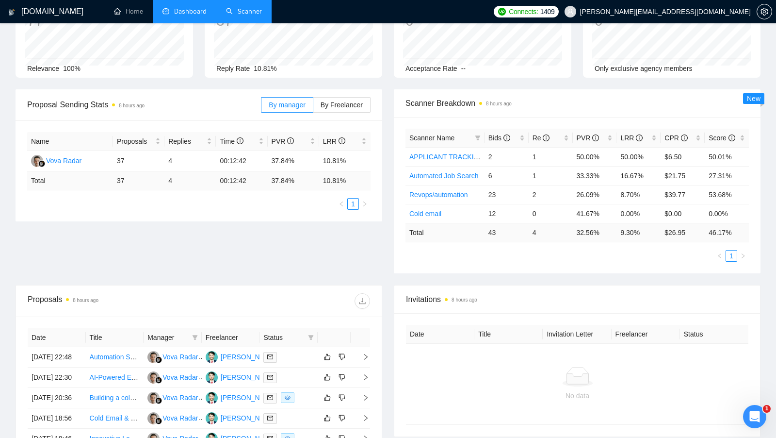
scroll to position [81, 0]
click at [248, 8] on link "Scanner" at bounding box center [244, 11] width 36 height 8
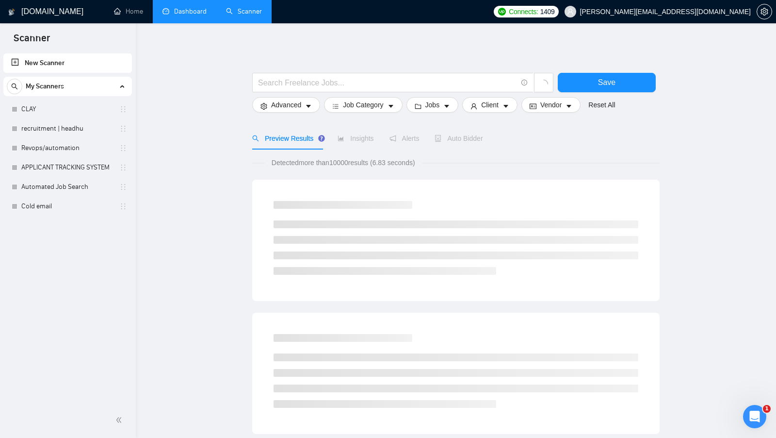
click at [187, 15] on link "Dashboard" at bounding box center [184, 11] width 44 height 8
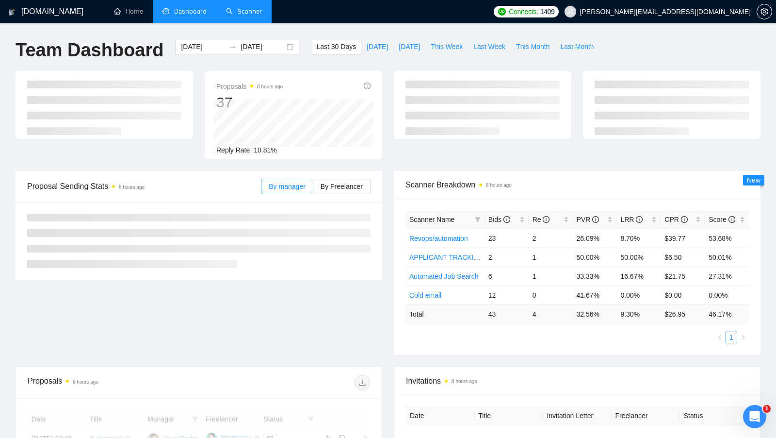
click at [244, 10] on link "Scanner" at bounding box center [244, 11] width 36 height 8
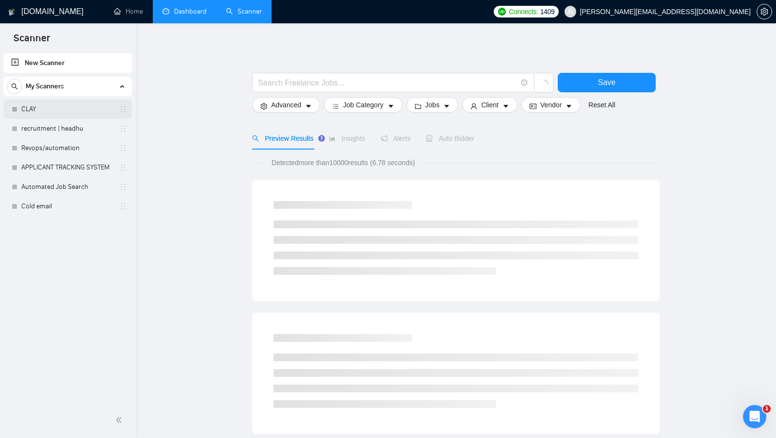
click at [78, 106] on link "CLAY" at bounding box center [67, 108] width 92 height 19
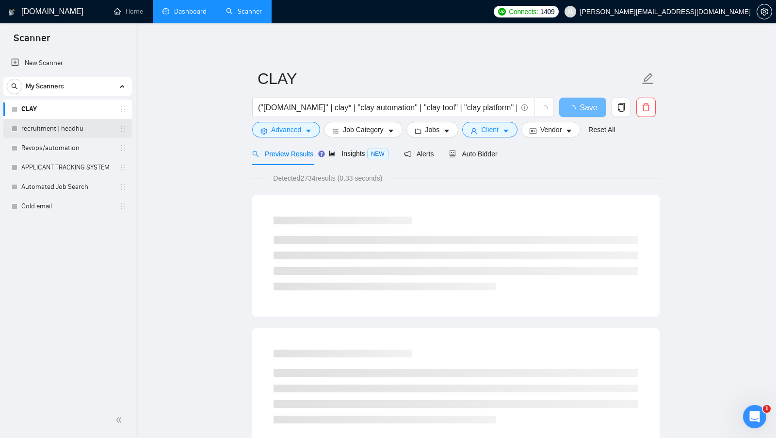
click at [81, 126] on link "recruitment | headhu" at bounding box center [67, 128] width 92 height 19
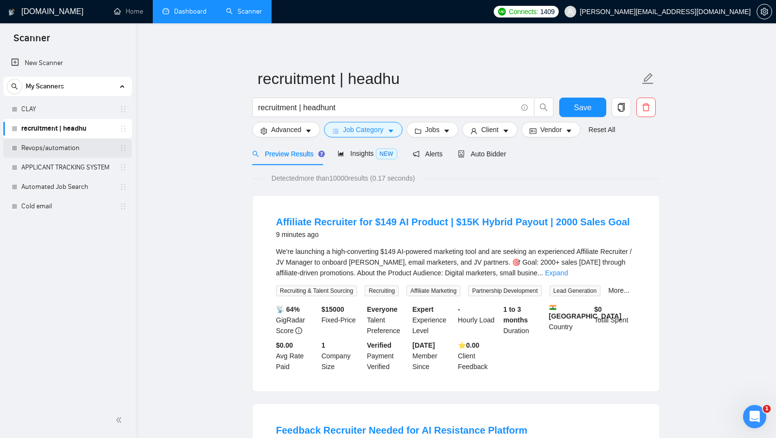
click at [85, 143] on link "Revops/automation" at bounding box center [67, 147] width 92 height 19
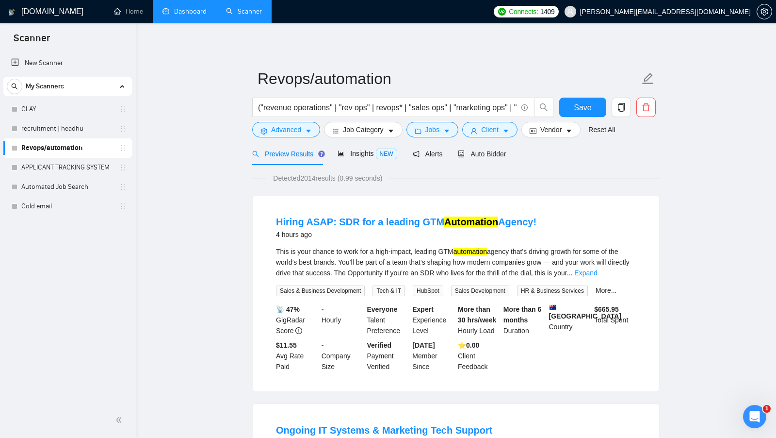
click at [186, 16] on link "Dashboard" at bounding box center [184, 11] width 44 height 8
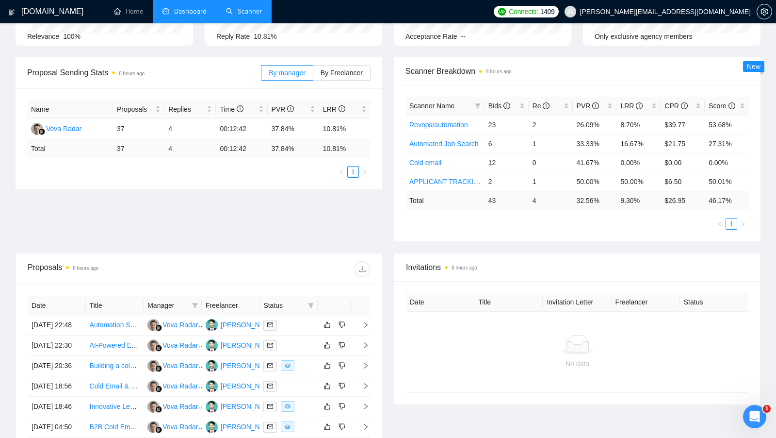
scroll to position [113, 0]
click at [238, 13] on link "Scanner" at bounding box center [244, 11] width 36 height 8
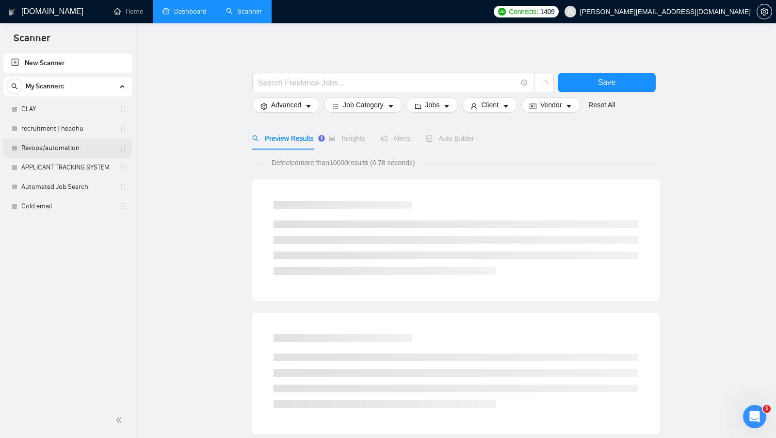
click at [67, 150] on link "Revops/automation" at bounding box center [67, 147] width 92 height 19
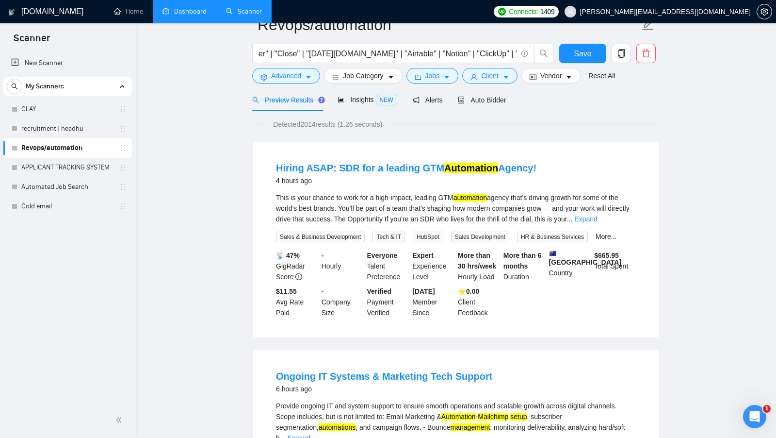
scroll to position [8, 0]
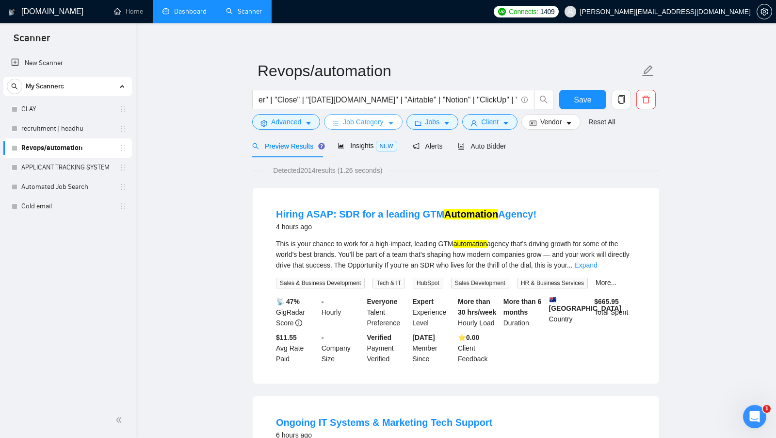
click at [360, 119] on span "Job Category" at bounding box center [363, 121] width 40 height 11
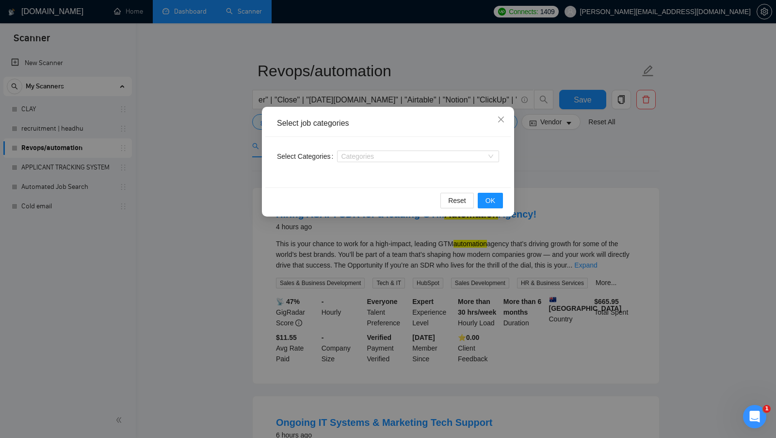
click at [535, 166] on div "Select job categories Select Categories Categories Reset OK" at bounding box center [388, 219] width 776 height 438
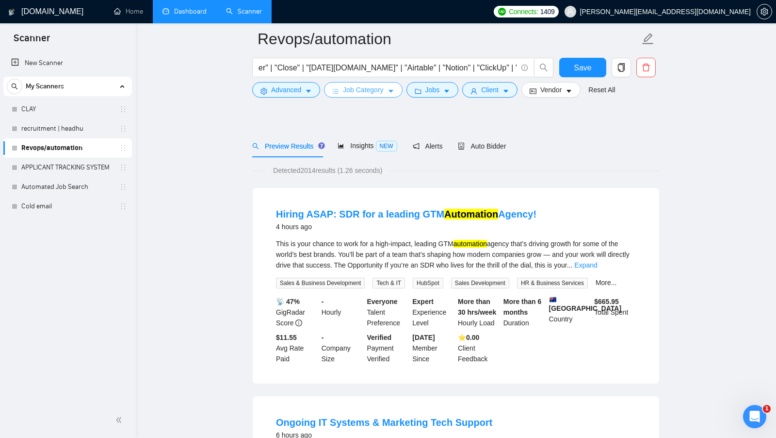
scroll to position [65, 0]
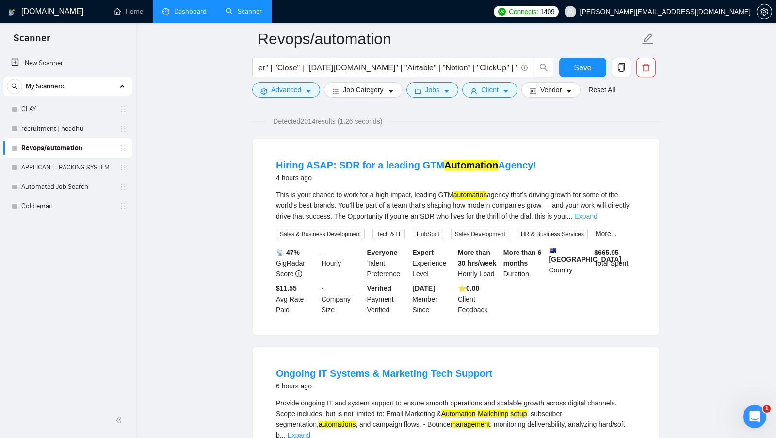
click at [597, 216] on link "Expand" at bounding box center [585, 216] width 23 height 8
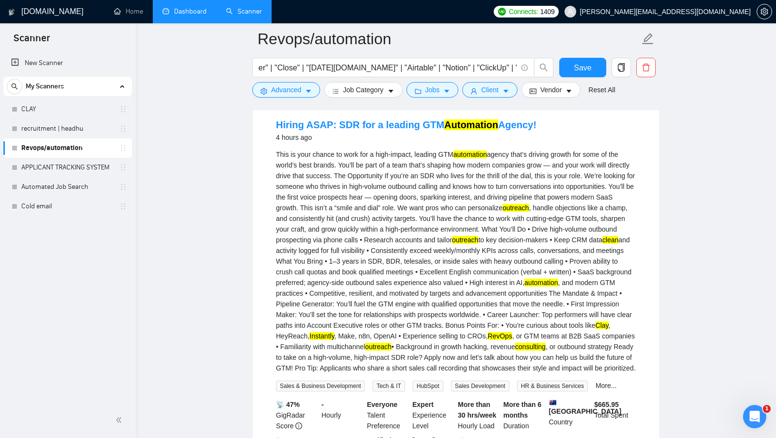
scroll to position [153, 0]
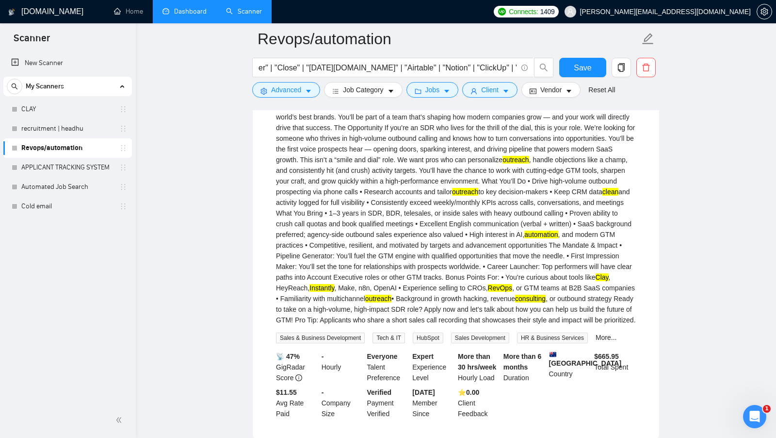
click at [596, 281] on mark "Clay" at bounding box center [602, 277] width 13 height 8
click at [490, 258] on div "This is your chance to work for a high-impact, leading GTM automation agency th…" at bounding box center [456, 213] width 360 height 224
click at [488, 292] on mark "RevOps" at bounding box center [500, 288] width 25 height 8
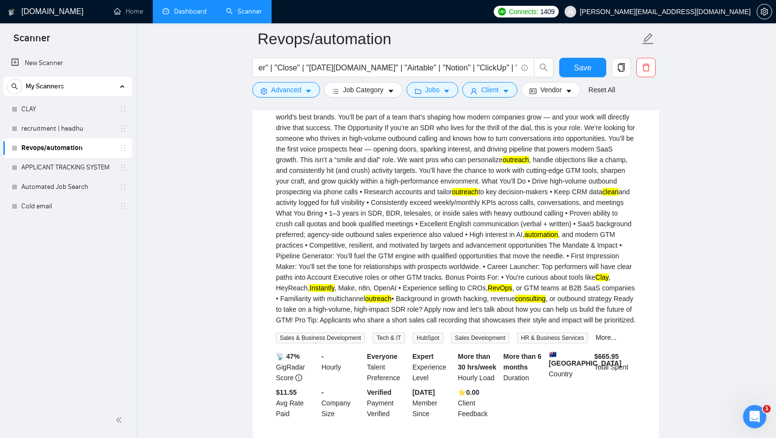
click at [413, 277] on div "This is your chance to work for a high-impact, leading GTM automation agency th…" at bounding box center [456, 213] width 360 height 224
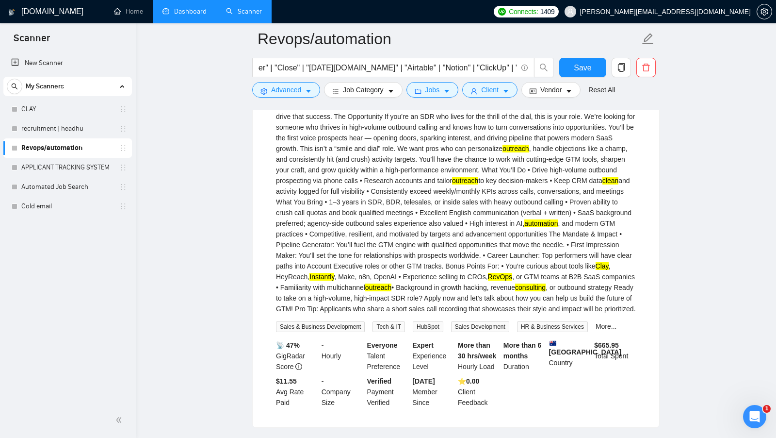
scroll to position [160, 0]
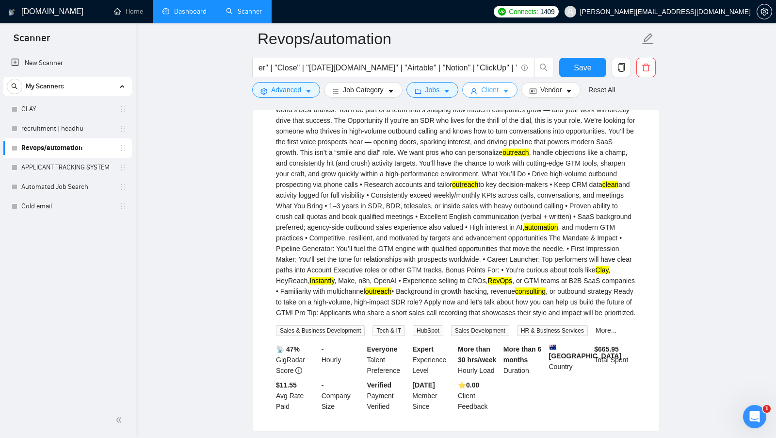
click at [494, 90] on span "Client" at bounding box center [489, 89] width 17 height 11
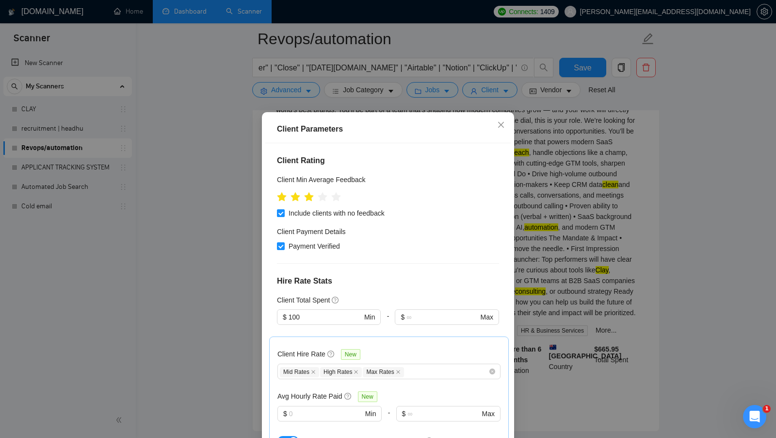
scroll to position [200, 0]
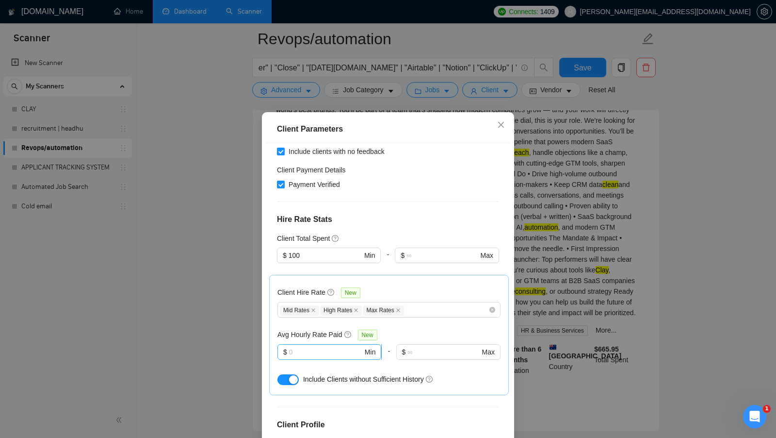
click at [305, 346] on input "text" at bounding box center [326, 351] width 74 height 11
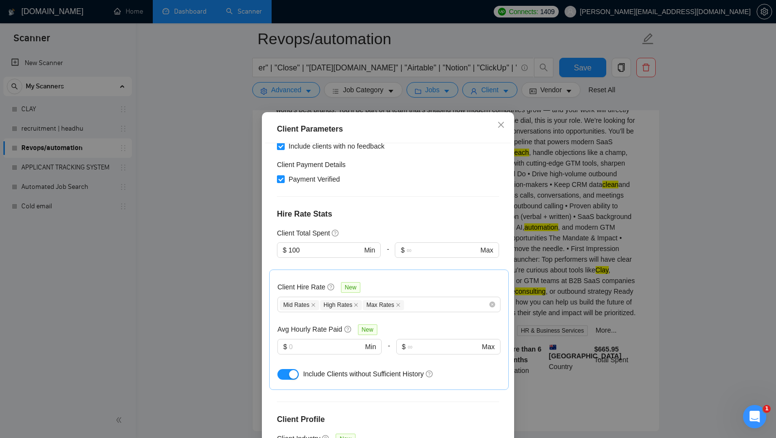
drag, startPoint x: 279, startPoint y: 312, endPoint x: 335, endPoint y: 313, distance: 56.3
click at [335, 324] on h5 "Avg Hourly Rate Paid" at bounding box center [309, 329] width 65 height 11
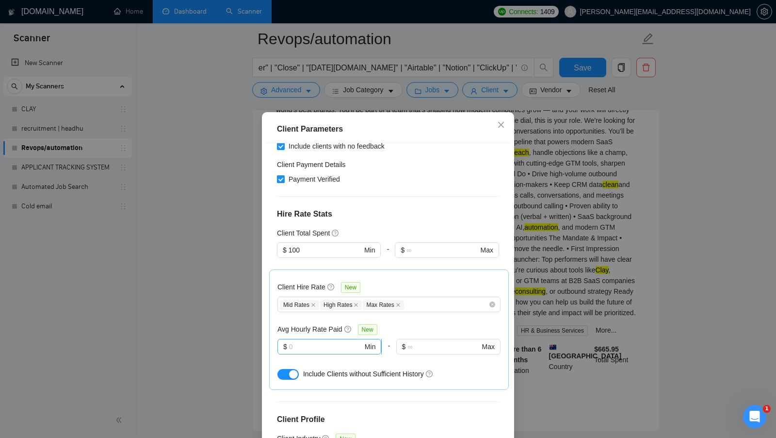
click at [312, 341] on input "text" at bounding box center [326, 346] width 74 height 11
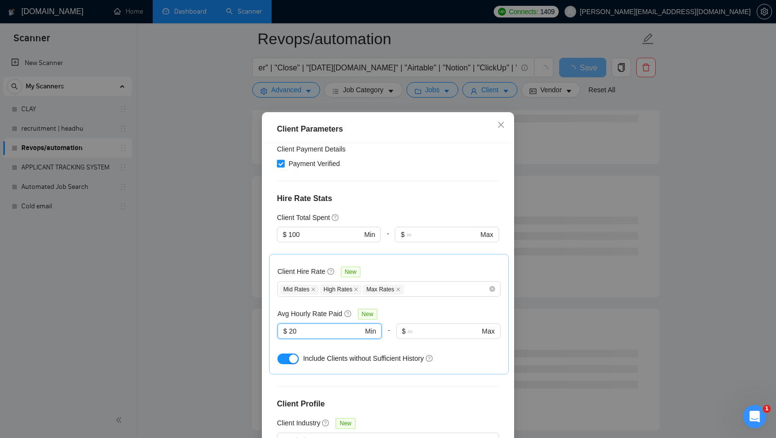
scroll to position [222, 0]
type input "20"
click at [293, 353] on div "button" at bounding box center [293, 357] width 9 height 9
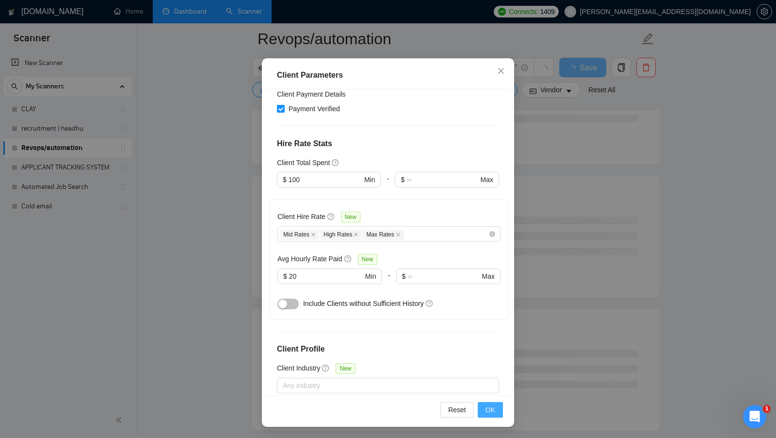
click at [497, 408] on button "OK" at bounding box center [490, 410] width 25 height 16
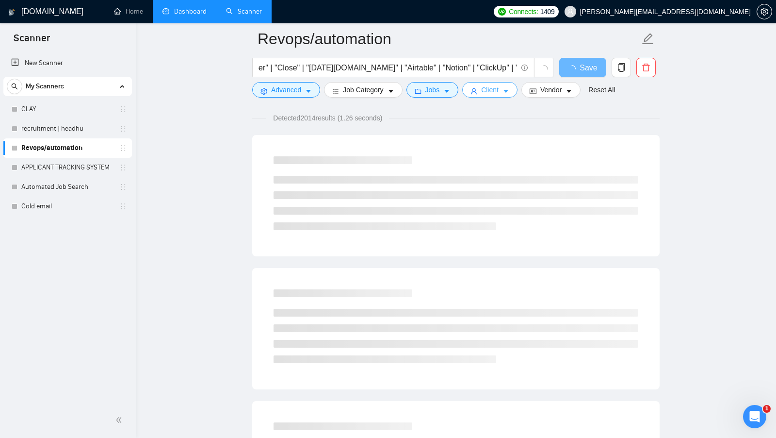
scroll to position [0, 0]
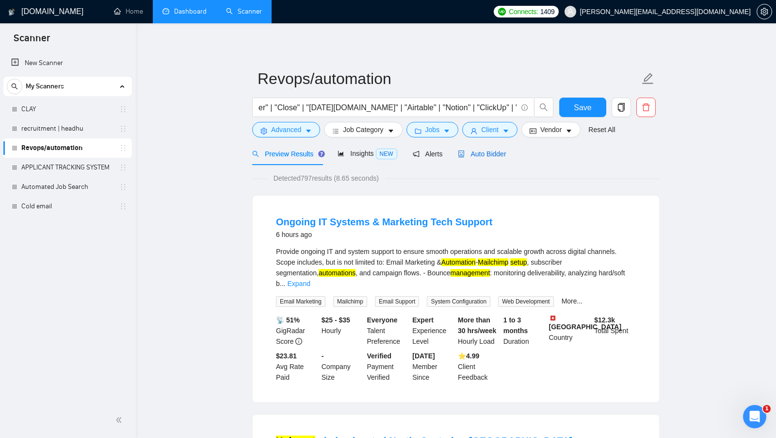
click at [495, 153] on span "Auto Bidder" at bounding box center [482, 154] width 48 height 8
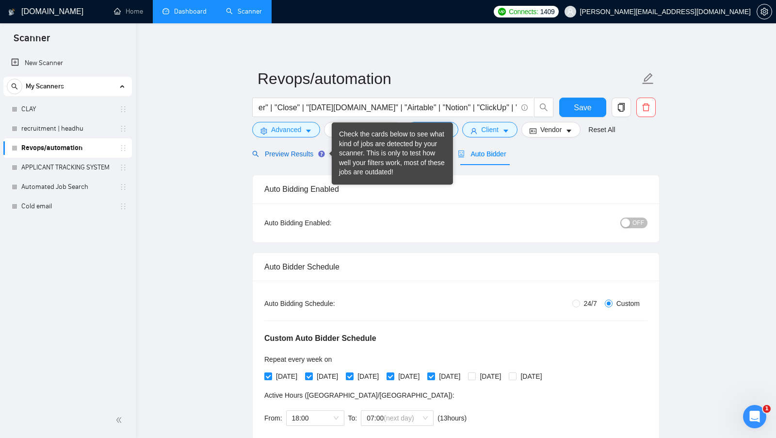
click at [295, 149] on div "Preview Results" at bounding box center [287, 153] width 70 height 11
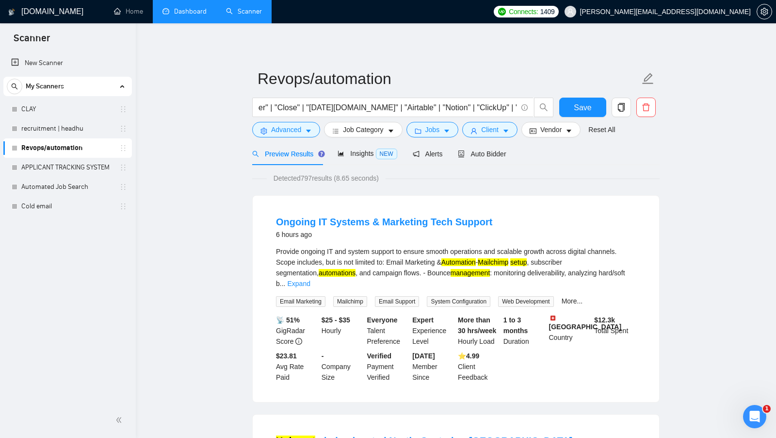
click at [309, 175] on span "Detected 797 results (8.65 seconds)" at bounding box center [326, 178] width 119 height 11
drag, startPoint x: 276, startPoint y: 342, endPoint x: 293, endPoint y: 363, distance: 27.2
click at [293, 363] on div "$23.81 Avg Rate Paid" at bounding box center [297, 366] width 46 height 32
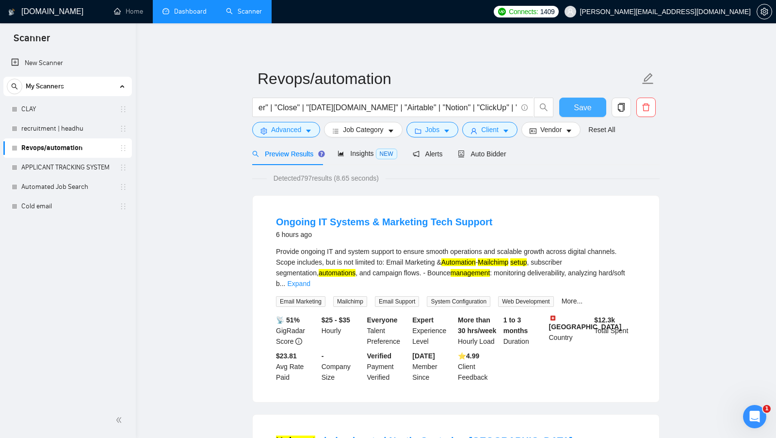
click at [587, 105] on span "Save" at bounding box center [582, 107] width 17 height 12
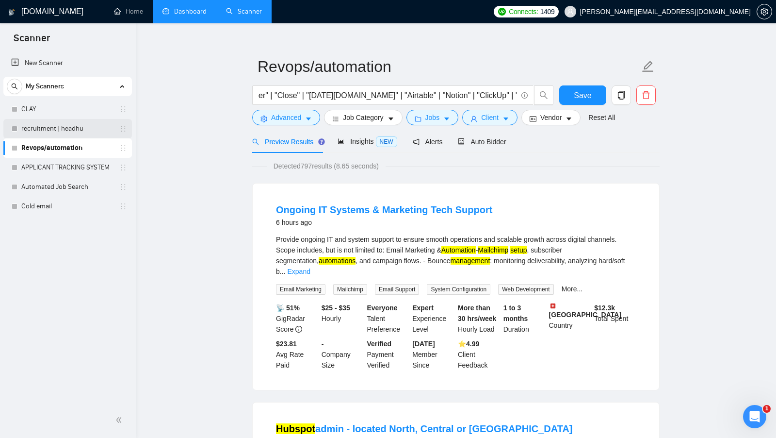
click at [61, 132] on link "recruitment | headhu" at bounding box center [67, 128] width 92 height 19
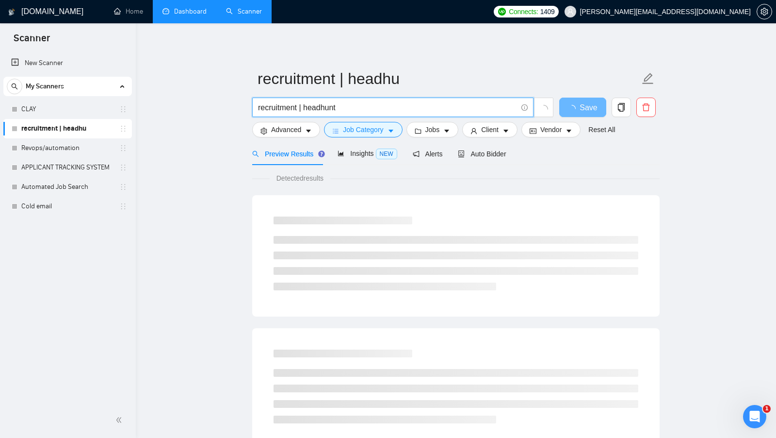
drag, startPoint x: 346, startPoint y: 105, endPoint x: 254, endPoint y: 103, distance: 91.7
click at [254, 103] on span "recruitment | headhunt" at bounding box center [392, 106] width 281 height 19
click at [357, 105] on input "recruitment | headhunt" at bounding box center [387, 107] width 259 height 12
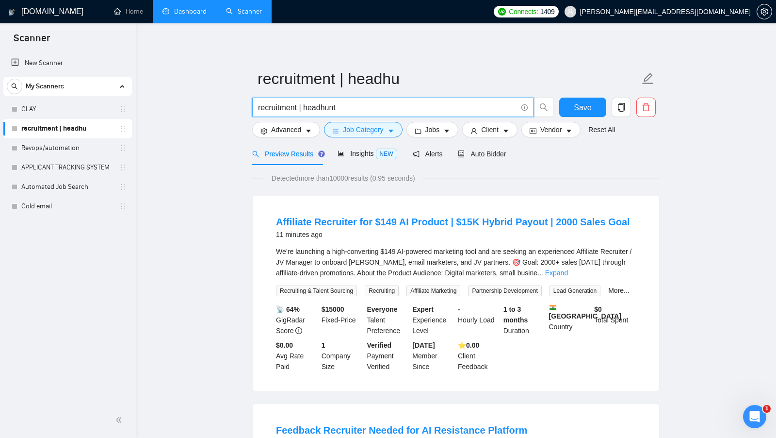
click at [297, 109] on input "recruitment | headhunt" at bounding box center [387, 107] width 259 height 12
click at [167, 16] on link "Dashboard" at bounding box center [184, 11] width 44 height 8
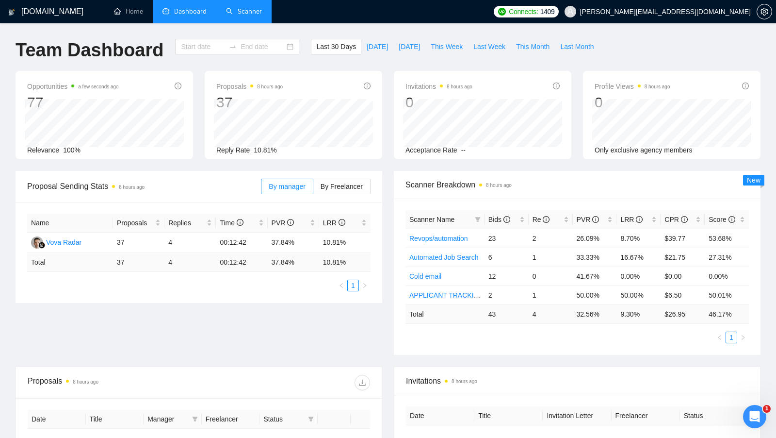
type input "[DATE]"
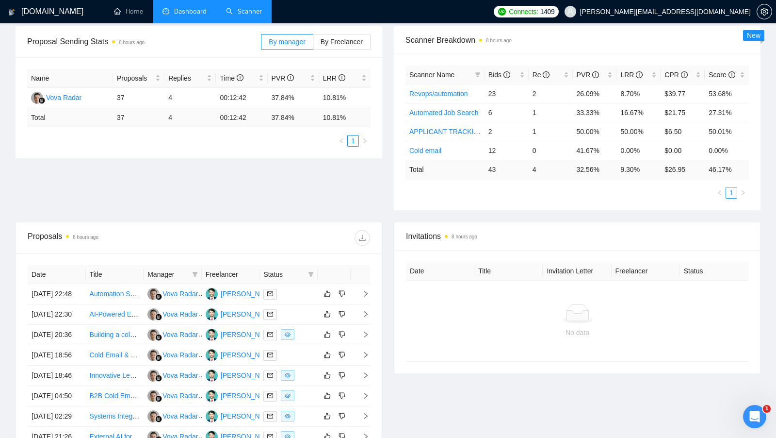
scroll to position [146, 0]
click at [241, 293] on div "[PERSON_NAME]" at bounding box center [249, 292] width 56 height 11
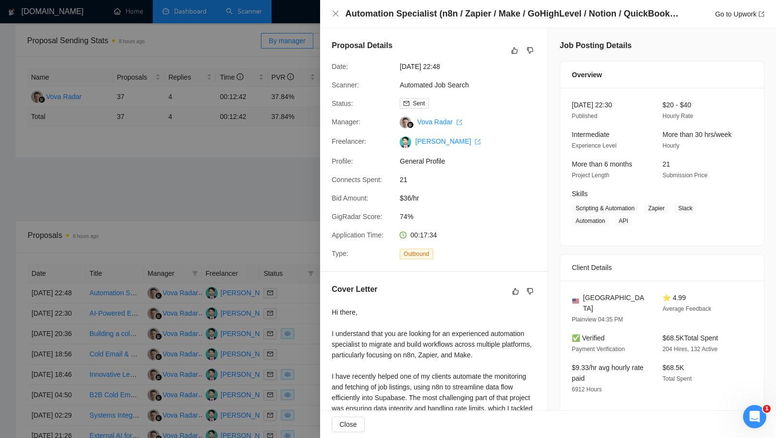
click at [245, 107] on div at bounding box center [388, 219] width 776 height 438
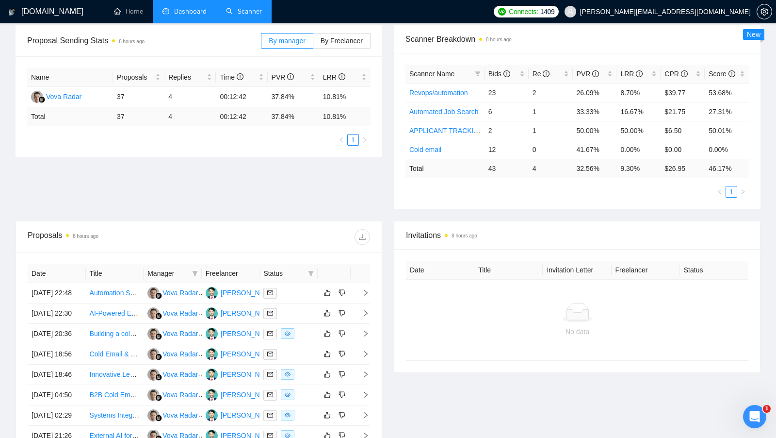
click at [242, 25] on div "Proposal Sending Stats 8 hours ago By manager By Freelancer" at bounding box center [198, 40] width 343 height 31
click at [242, 15] on link "Scanner" at bounding box center [244, 11] width 36 height 8
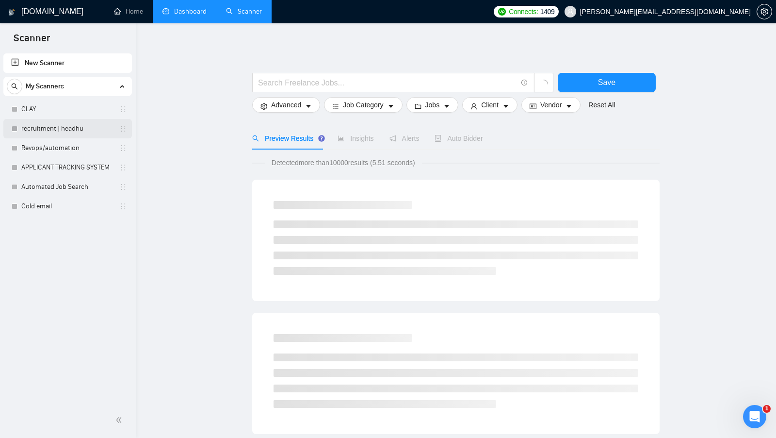
click at [69, 127] on link "recruitment | headhu" at bounding box center [67, 128] width 92 height 19
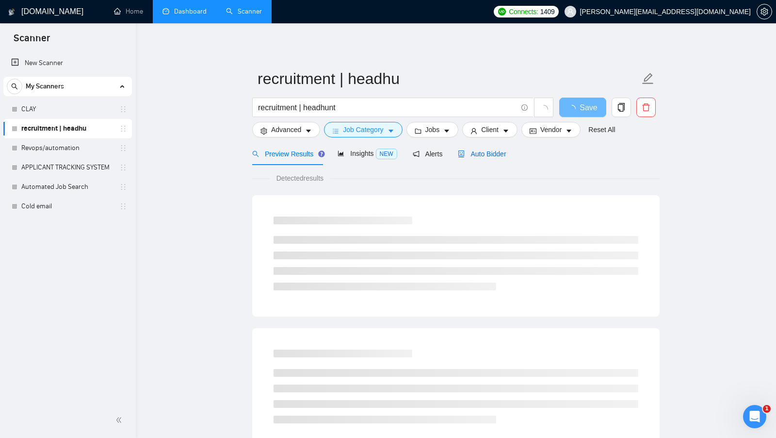
click at [493, 155] on span "Auto Bidder" at bounding box center [482, 154] width 48 height 8
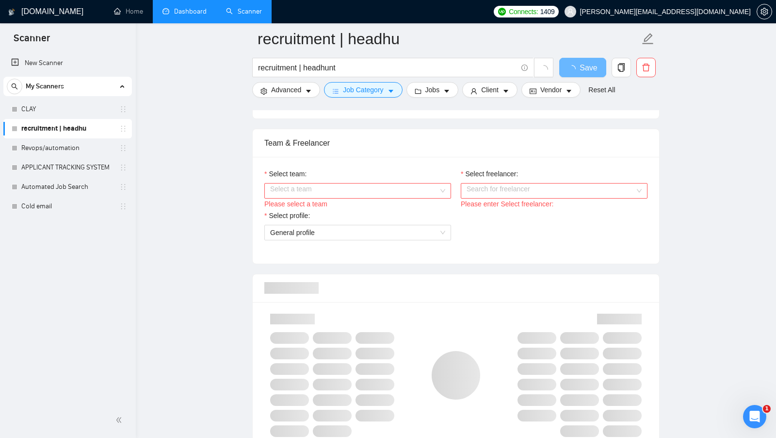
scroll to position [469, 0]
click at [434, 187] on input "Select team:" at bounding box center [354, 189] width 168 height 15
click at [394, 203] on div "ClayGenius" at bounding box center [357, 204] width 175 height 11
click at [532, 190] on input "Select freelancer:" at bounding box center [551, 189] width 168 height 15
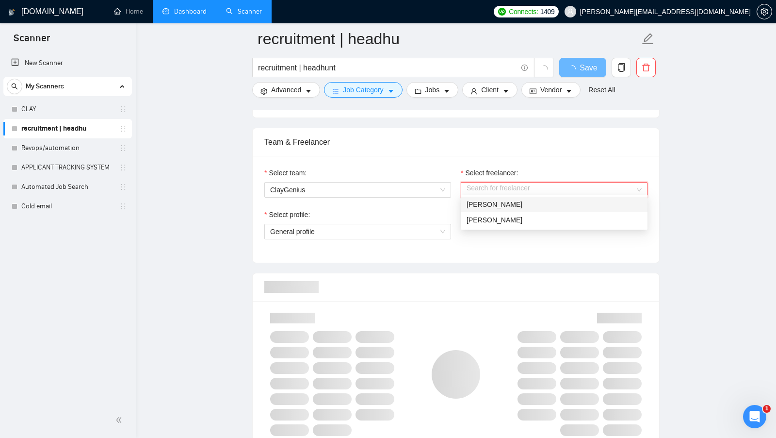
click at [297, 139] on div "Team & Freelancer" at bounding box center [455, 142] width 383 height 28
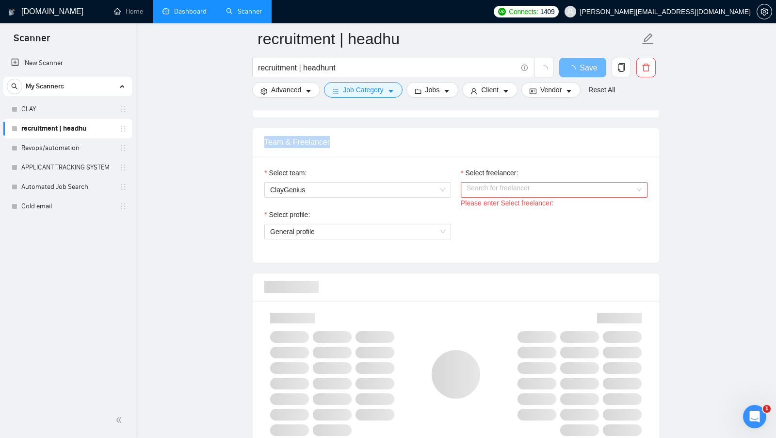
click at [297, 139] on div "Team & Freelancer" at bounding box center [455, 142] width 383 height 28
click at [397, 138] on div "Team & Freelancer" at bounding box center [455, 142] width 383 height 28
click at [507, 182] on input "Select freelancer:" at bounding box center [551, 189] width 168 height 15
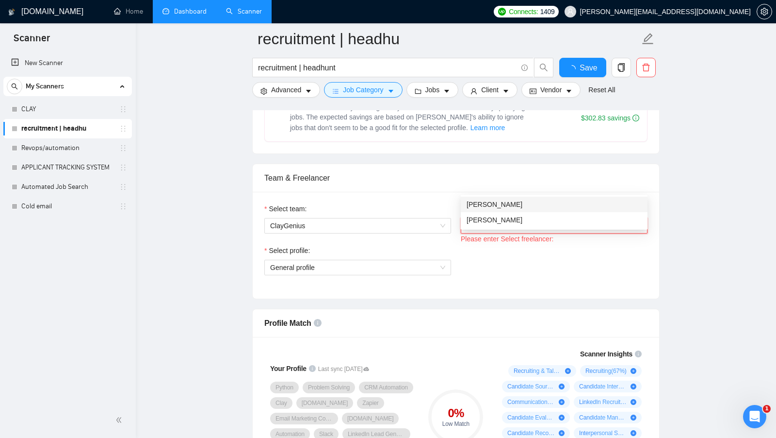
click at [507, 203] on div "[PERSON_NAME]" at bounding box center [554, 204] width 175 height 11
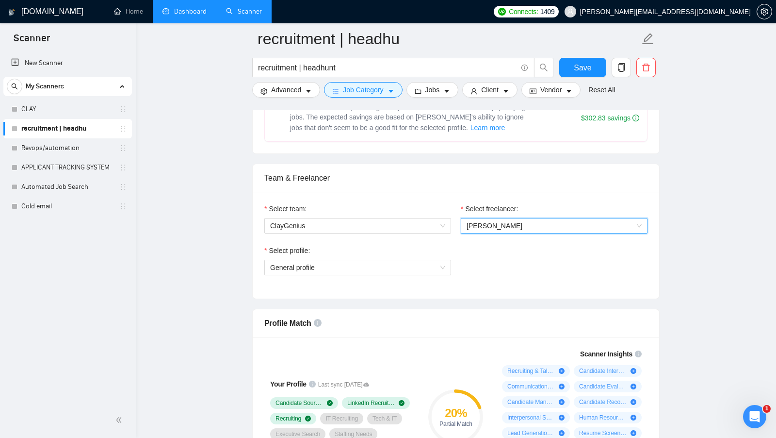
scroll to position [508, 0]
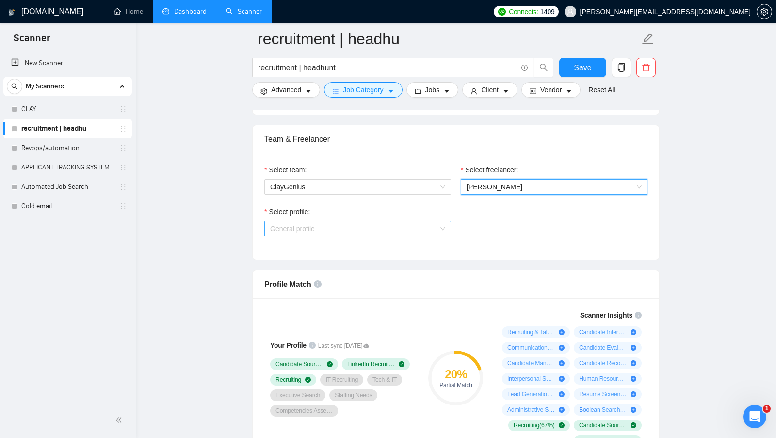
click at [406, 236] on span "General profile" at bounding box center [357, 228] width 175 height 15
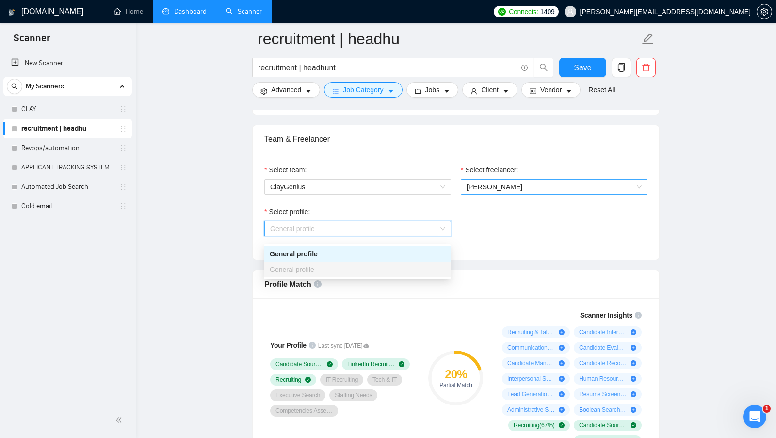
click at [543, 194] on span "[PERSON_NAME]" at bounding box center [554, 186] width 175 height 15
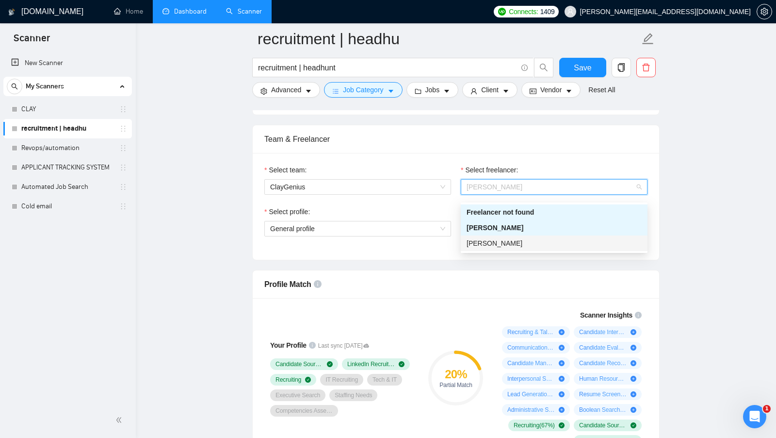
click at [520, 240] on span "[PERSON_NAME]" at bounding box center [495, 243] width 56 height 8
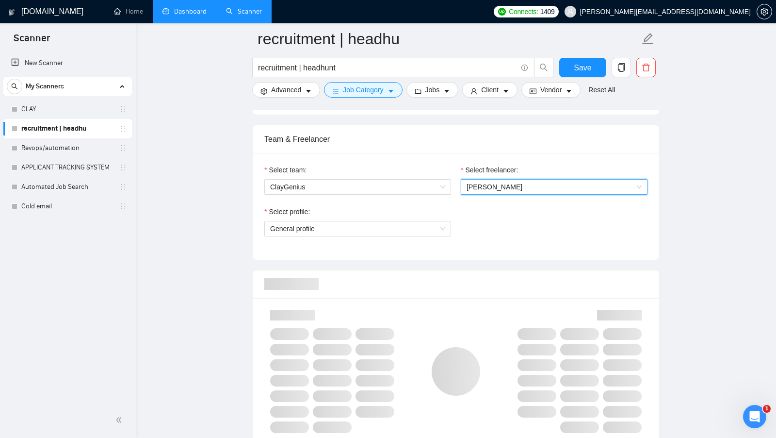
click at [500, 260] on div "Team & Freelancer Select team: ClayGenius Select freelancer: 997168601881923584…" at bounding box center [455, 192] width 407 height 135
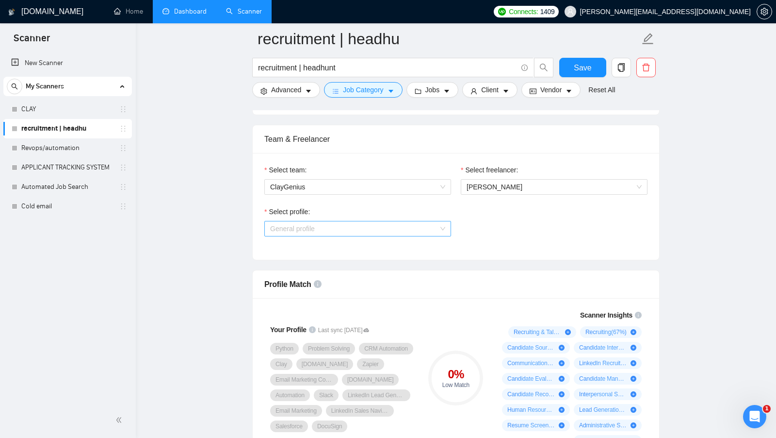
click at [418, 236] on span "General profile" at bounding box center [357, 228] width 175 height 15
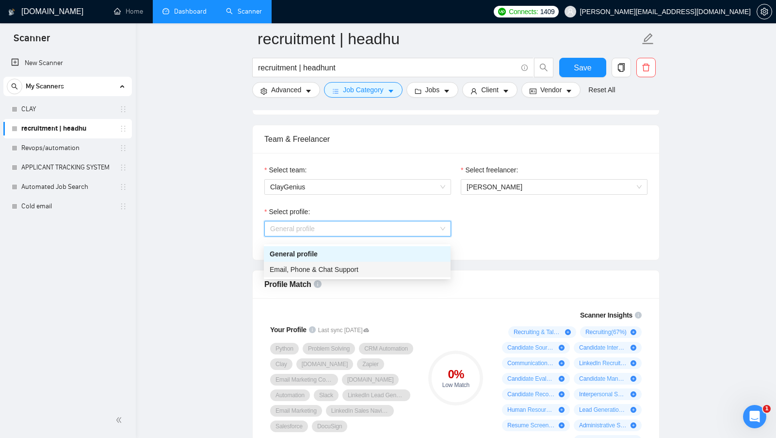
click at [360, 271] on div "Email, Phone & Chat Support" at bounding box center [357, 269] width 175 height 11
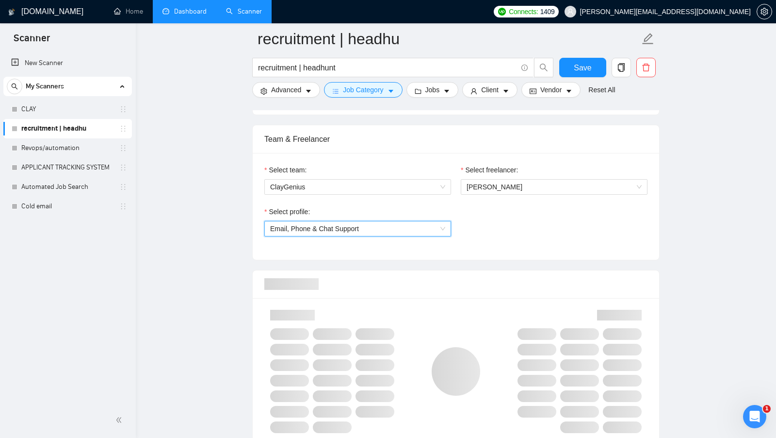
click at [484, 248] on div "Select profile: [PHONE_NUMBER] Email, Phone & Chat Support" at bounding box center [455, 227] width 393 height 42
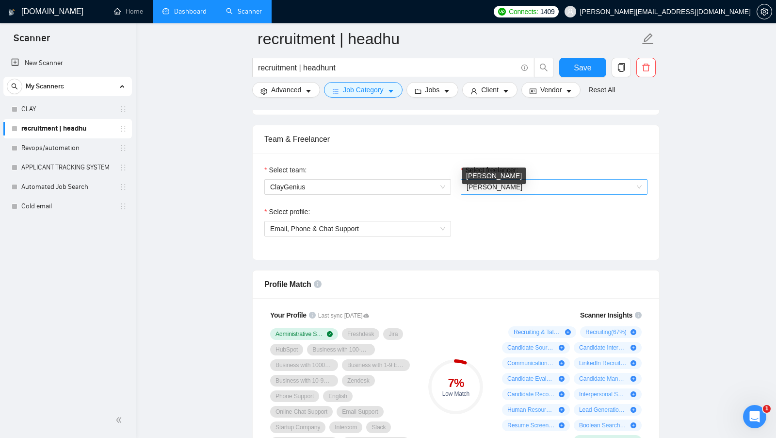
click at [519, 191] on span "[PERSON_NAME]" at bounding box center [495, 187] width 56 height 8
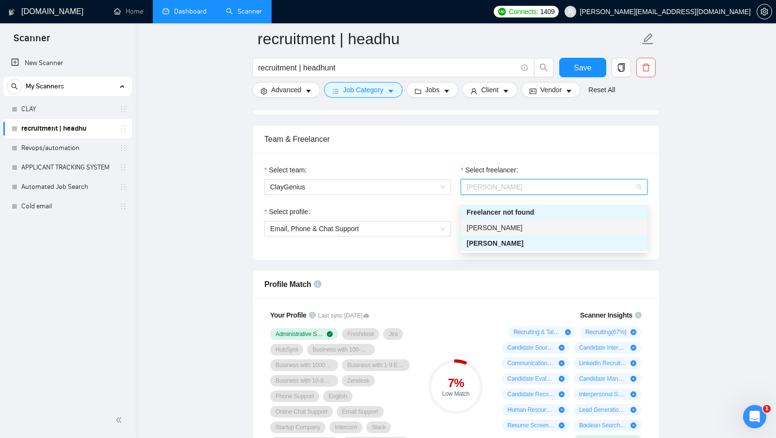
click at [513, 223] on div "[PERSON_NAME]" at bounding box center [554, 227] width 175 height 11
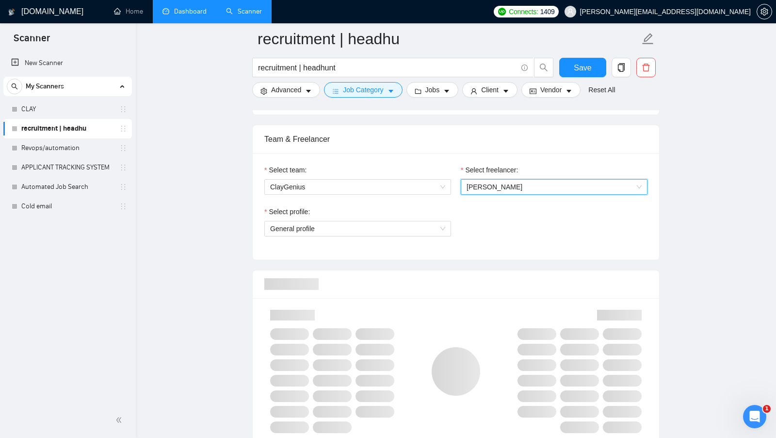
click at [492, 259] on div "Select team: ClayGenius Select freelancer: 1129414119802630144 [PERSON_NAME] Se…" at bounding box center [456, 206] width 406 height 107
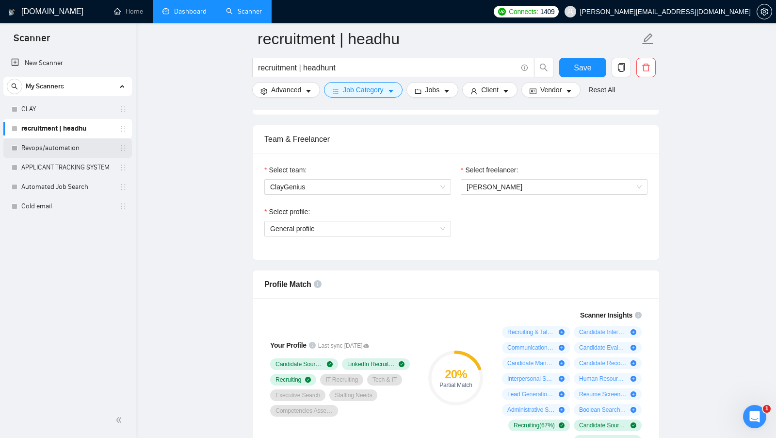
click at [83, 143] on link "Revops/automation" at bounding box center [67, 147] width 92 height 19
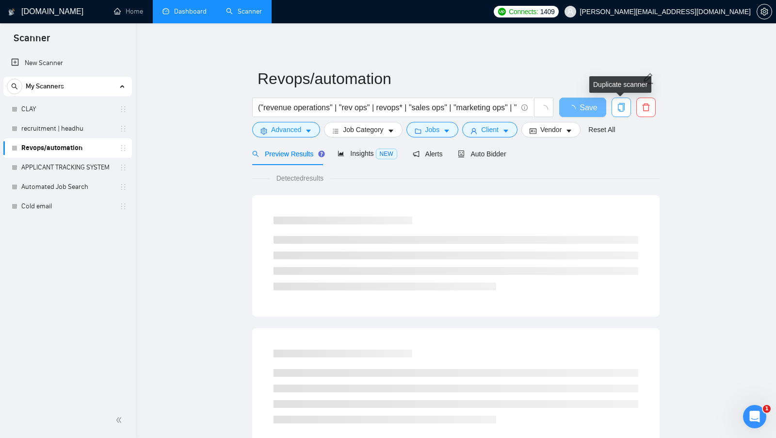
click at [628, 111] on span "copy" at bounding box center [621, 107] width 18 height 9
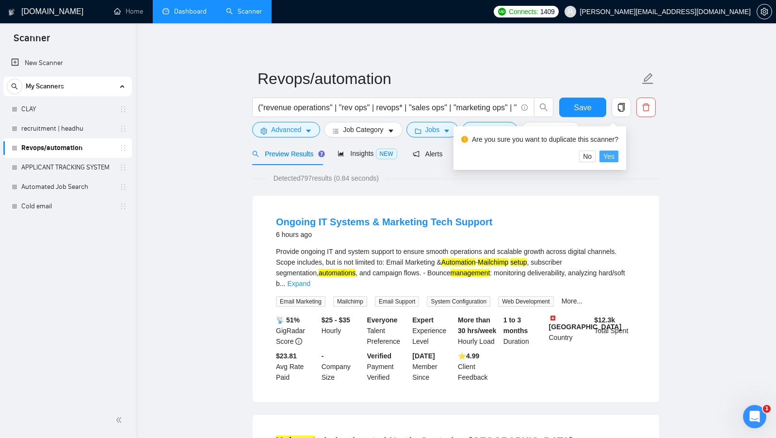
click at [615, 154] on span "Yes" at bounding box center [608, 156] width 11 height 11
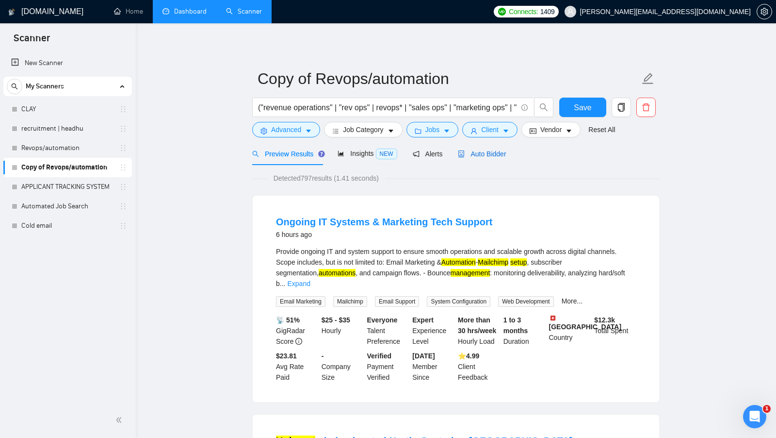
click at [486, 156] on span "Auto Bidder" at bounding box center [482, 154] width 48 height 8
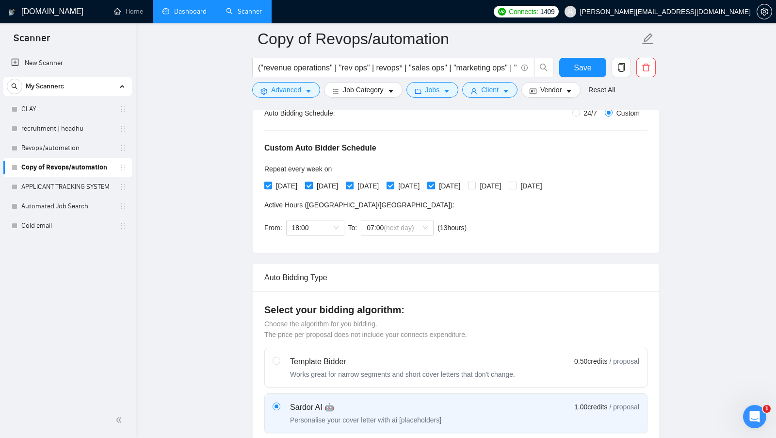
scroll to position [572, 0]
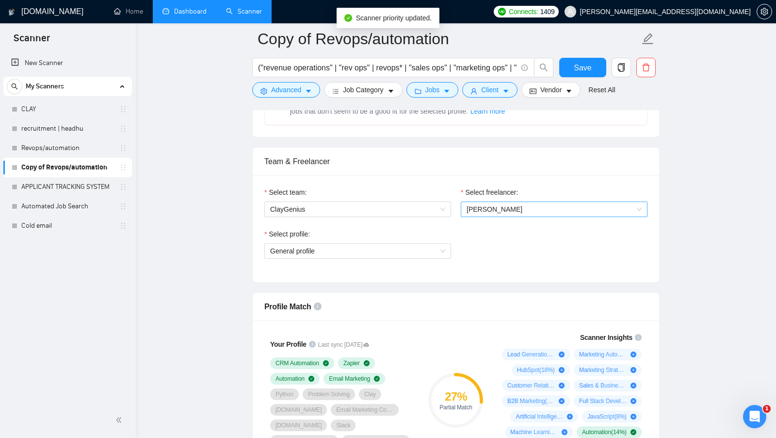
click at [560, 211] on span "[PERSON_NAME]" at bounding box center [554, 209] width 175 height 15
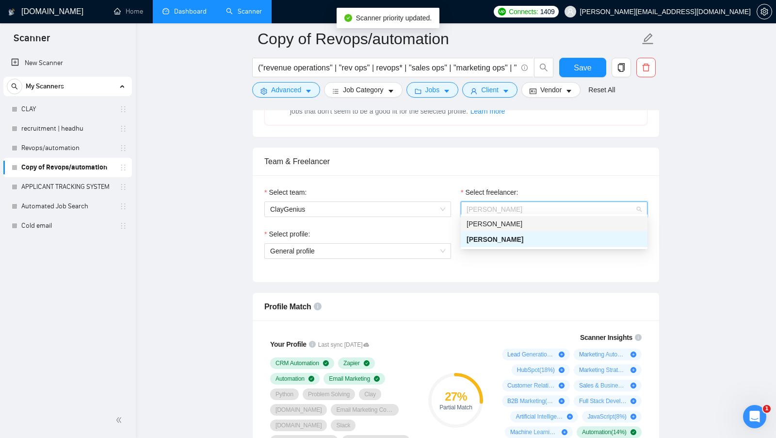
click at [527, 230] on div "[PERSON_NAME]" at bounding box center [554, 224] width 187 height 16
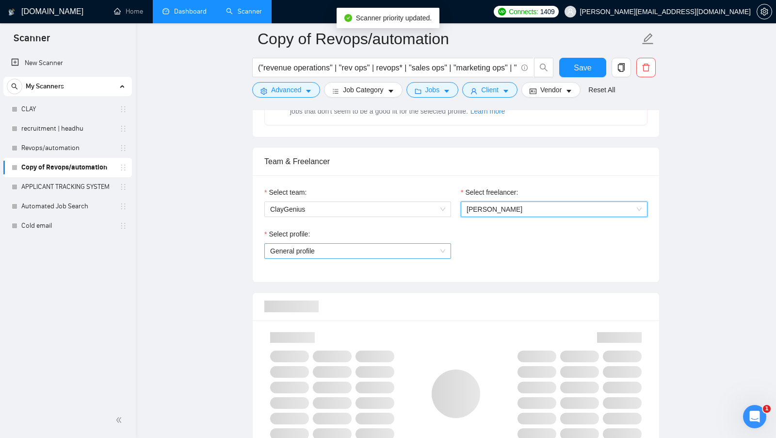
click at [409, 243] on span "General profile" at bounding box center [357, 250] width 175 height 15
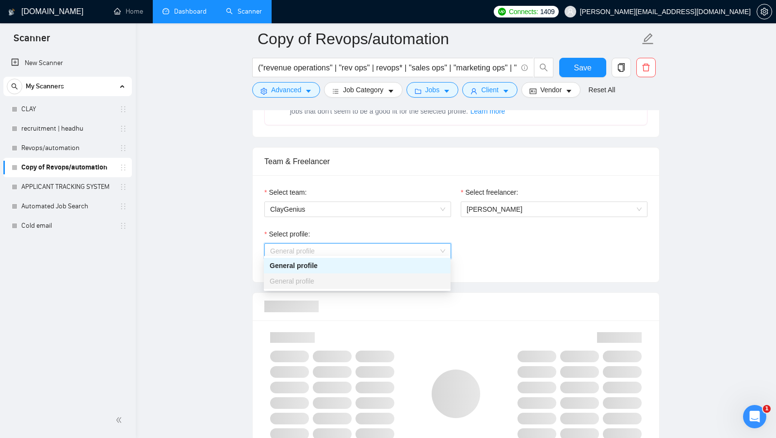
click at [486, 240] on div "Select profile: General profile" at bounding box center [455, 249] width 393 height 42
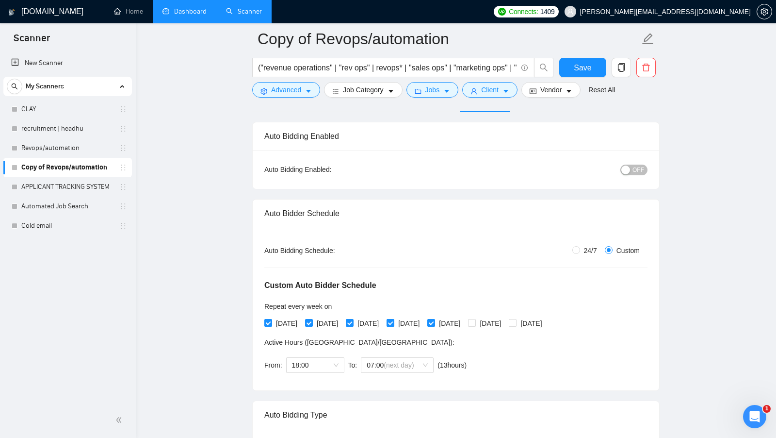
scroll to position [0, 0]
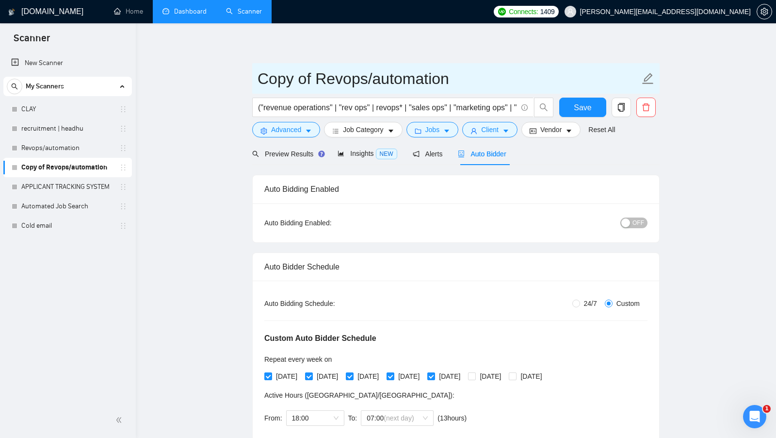
drag, startPoint x: 311, startPoint y: 77, endPoint x: 196, endPoint y: 76, distance: 115.4
type input "[PERSON_NAME]/automation"
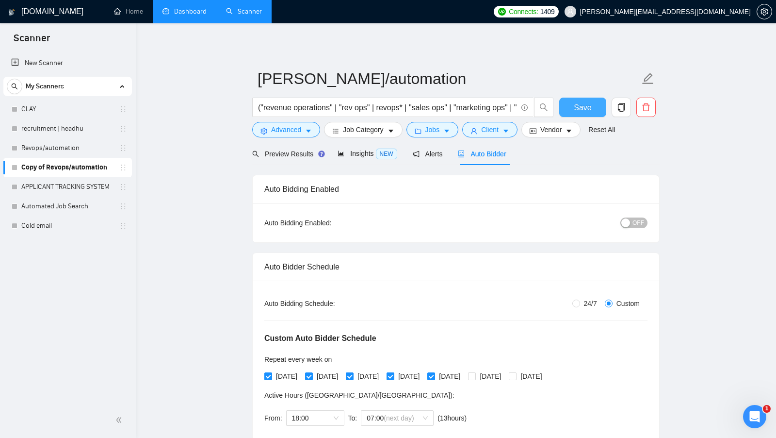
click at [576, 106] on span "Save" at bounding box center [582, 107] width 17 height 12
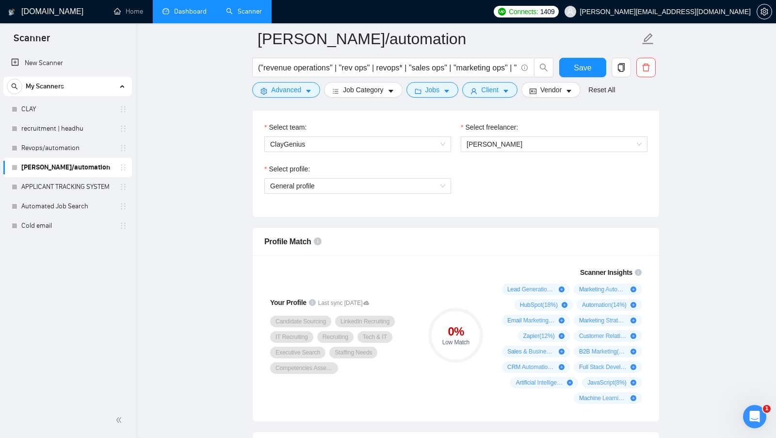
scroll to position [570, 0]
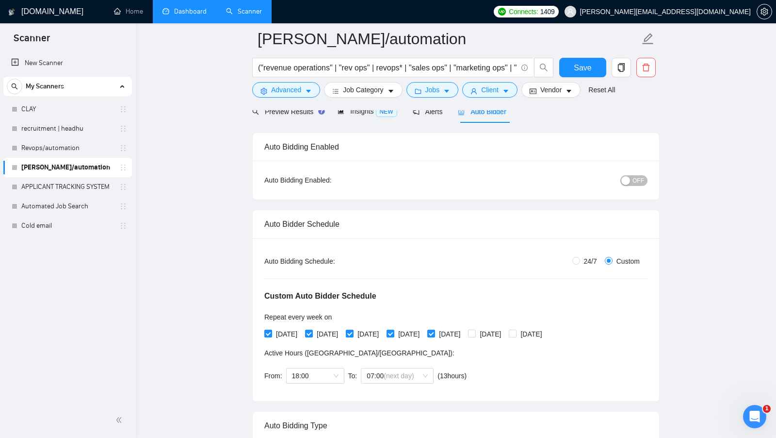
scroll to position [53, 0]
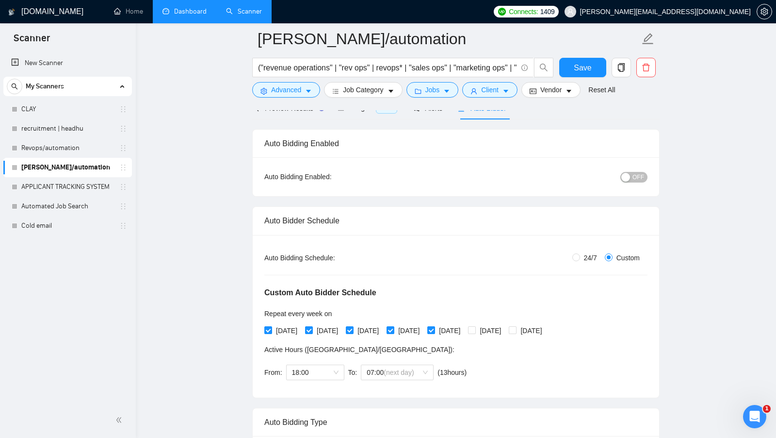
click at [192, 11] on link "Dashboard" at bounding box center [184, 11] width 44 height 8
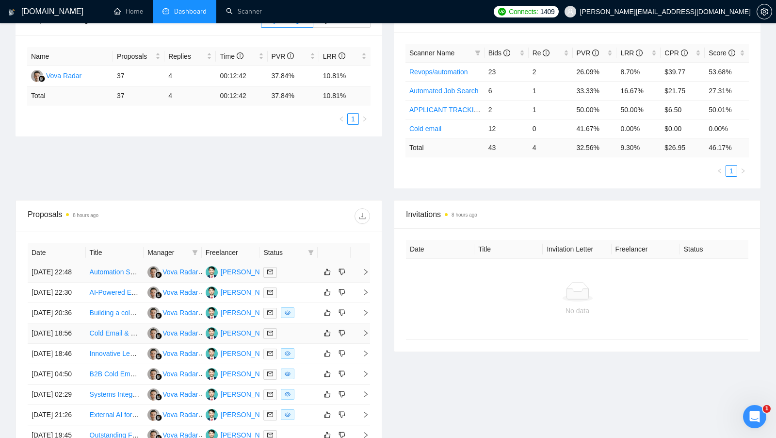
scroll to position [128, 0]
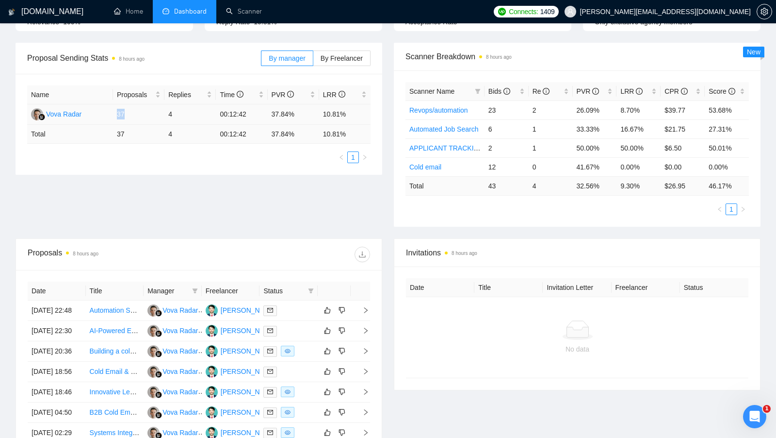
drag, startPoint x: 115, startPoint y: 113, endPoint x: 128, endPoint y: 114, distance: 12.1
click at [128, 114] on td "37" at bounding box center [138, 114] width 51 height 20
click at [217, 226] on div "Proposal Sending Stats 8 hours ago By manager By Freelancer Name Proposals Repl…" at bounding box center [388, 140] width 757 height 195
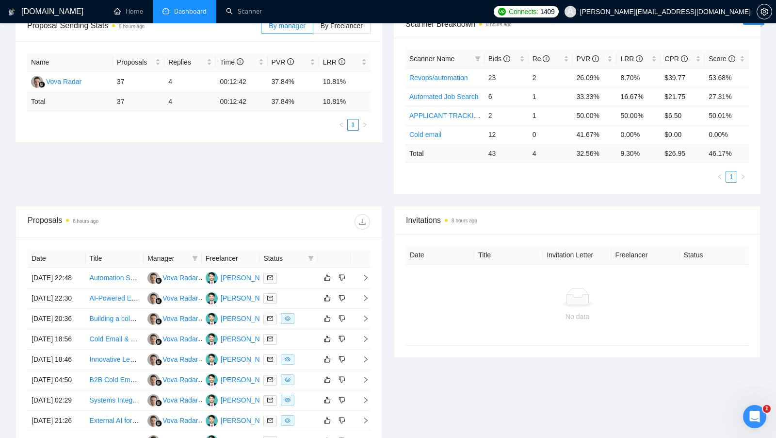
scroll to position [165, 0]
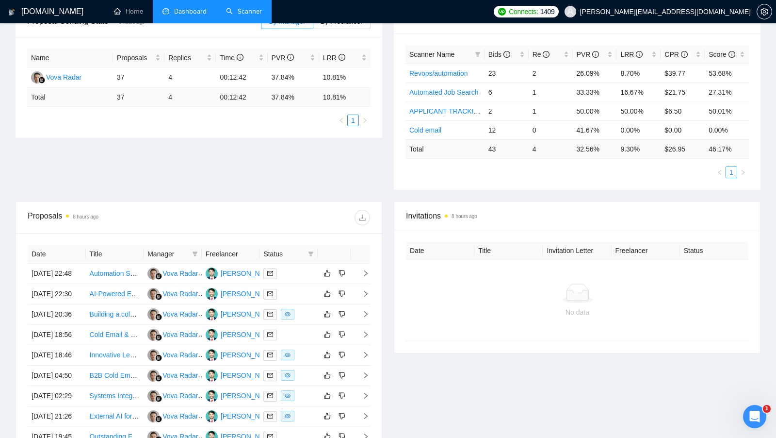
click at [251, 13] on link "Scanner" at bounding box center [244, 11] width 36 height 8
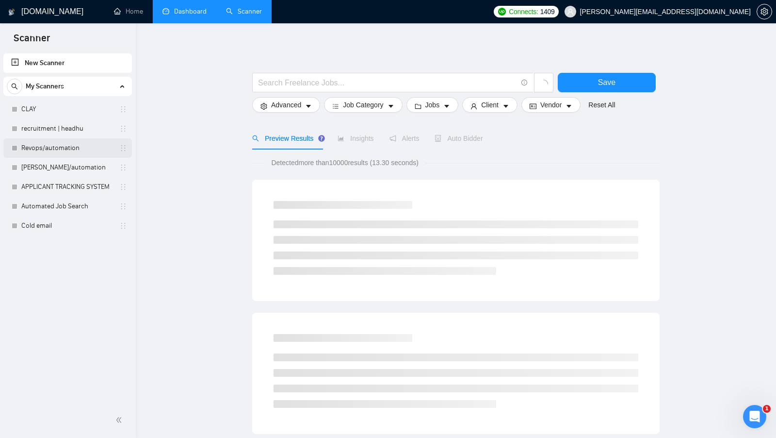
click at [69, 147] on link "Revops/automation" at bounding box center [67, 147] width 92 height 19
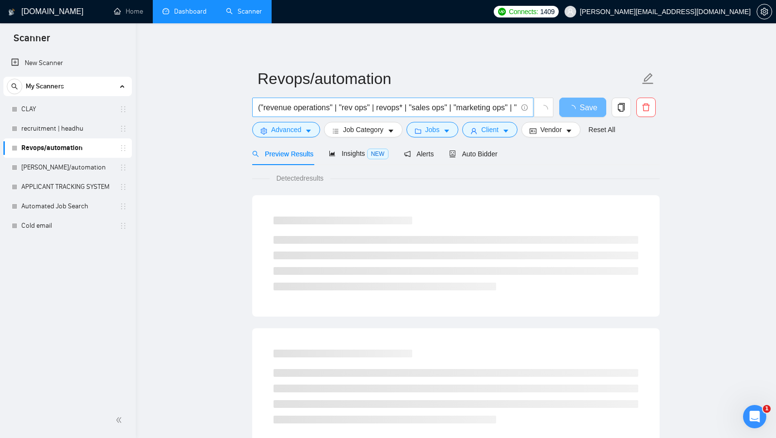
click at [351, 108] on input "("revenue operations" | "rev ops" | revops* | "sales ops" | "marketing ops" | "…" at bounding box center [387, 107] width 259 height 12
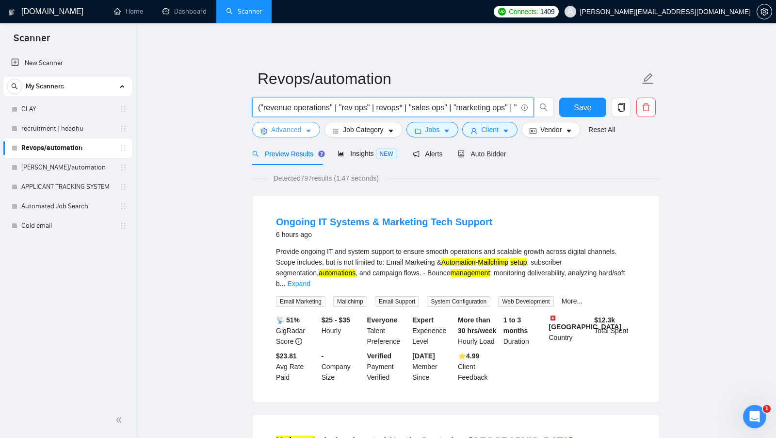
click at [289, 126] on span "Advanced" at bounding box center [286, 129] width 30 height 11
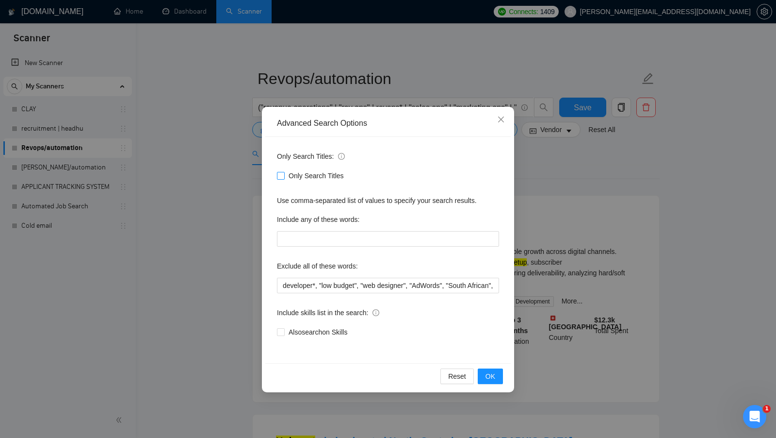
click at [285, 177] on span "Only Search Titles" at bounding box center [316, 175] width 63 height 11
click at [284, 177] on input "Only Search Titles" at bounding box center [280, 175] width 7 height 7
click at [494, 378] on span "OK" at bounding box center [491, 376] width 10 height 11
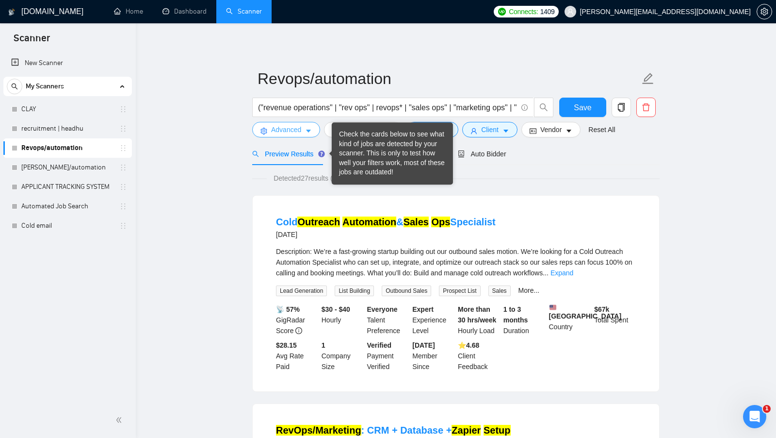
click at [300, 130] on span "Advanced" at bounding box center [286, 129] width 30 height 11
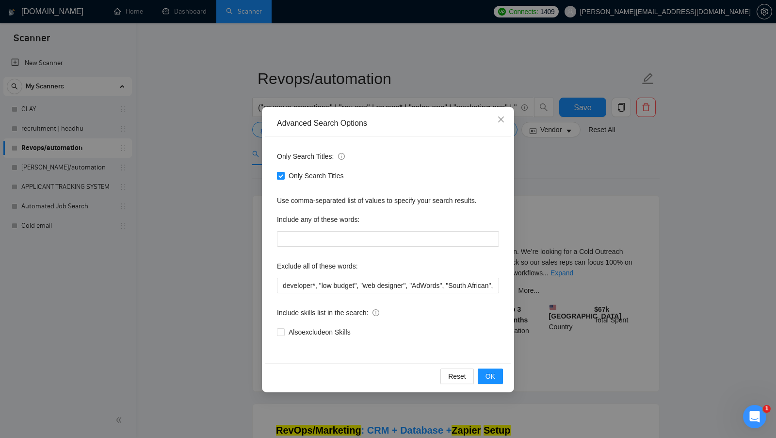
click at [283, 177] on input "Only Search Titles" at bounding box center [280, 175] width 7 height 7
checkbox input "false"
click at [499, 381] on button "OK" at bounding box center [490, 376] width 25 height 16
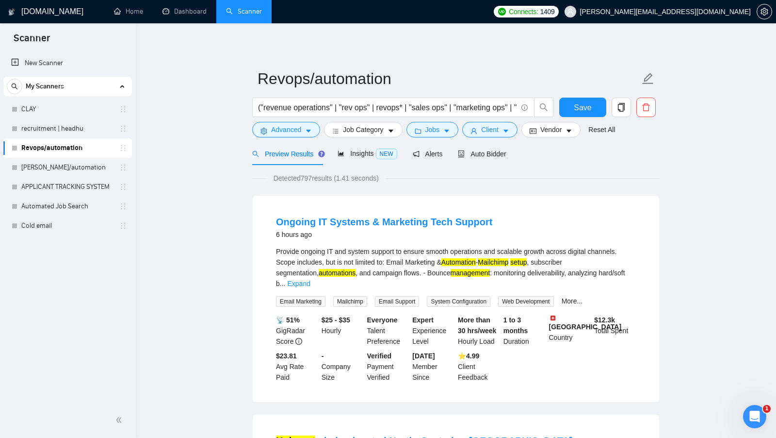
click at [416, 109] on input "("revenue operations" | "rev ops" | revops* | "sales ops" | "marketing ops" | "…" at bounding box center [387, 107] width 259 height 12
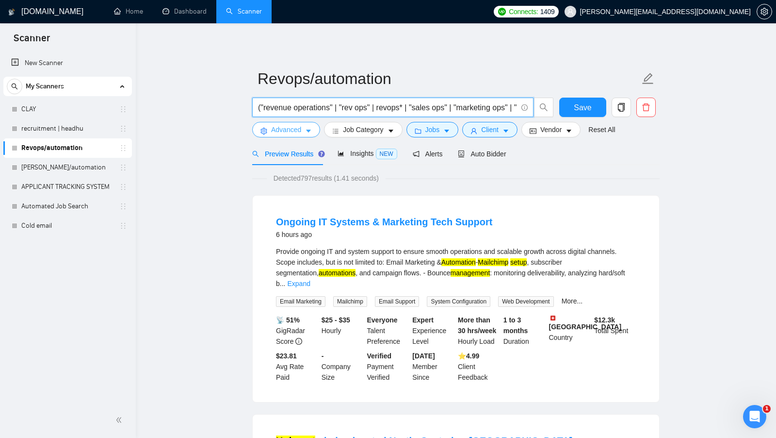
click at [287, 128] on span "Advanced" at bounding box center [286, 129] width 30 height 11
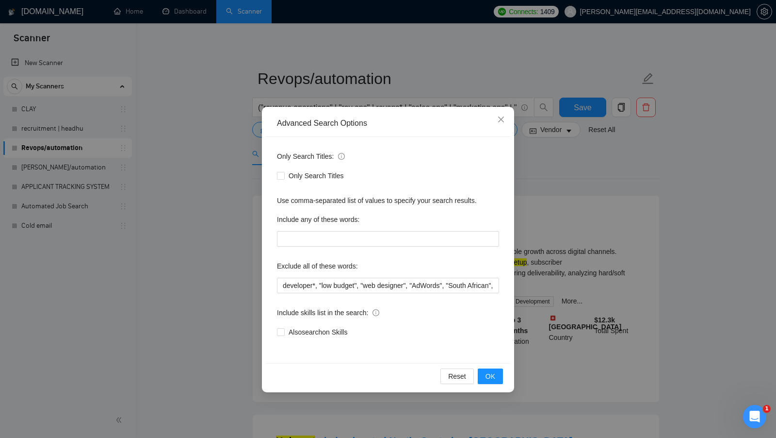
click at [593, 139] on div "Advanced Search Options Only Search Titles: Only Search Titles Use comma-separa…" at bounding box center [388, 219] width 776 height 438
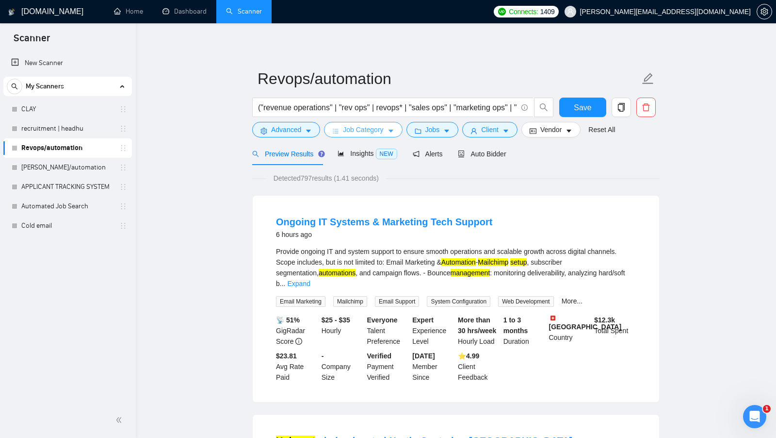
click at [389, 128] on icon "caret-down" at bounding box center [391, 131] width 7 height 7
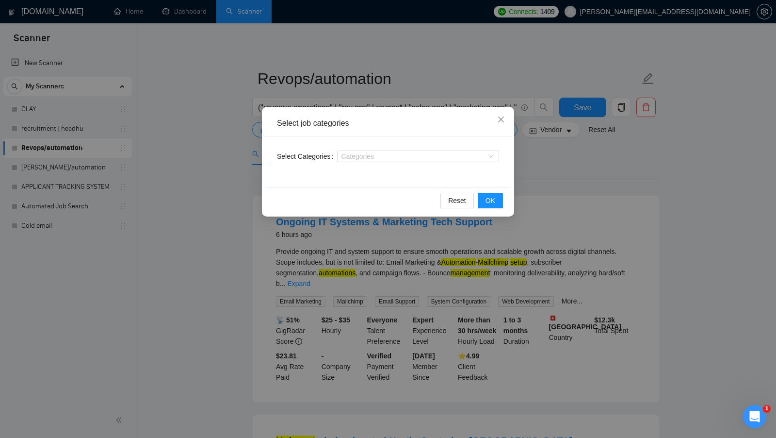
click at [579, 159] on div "Select job categories Select Categories Categories Reset OK" at bounding box center [388, 219] width 776 height 438
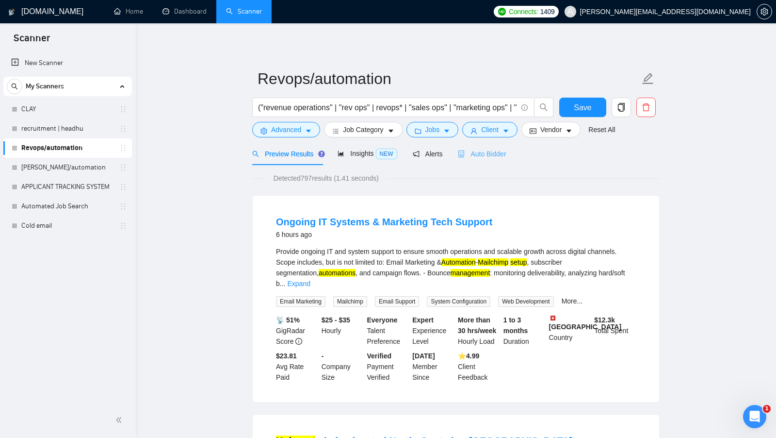
click at [493, 159] on div "Auto Bidder" at bounding box center [482, 153] width 48 height 23
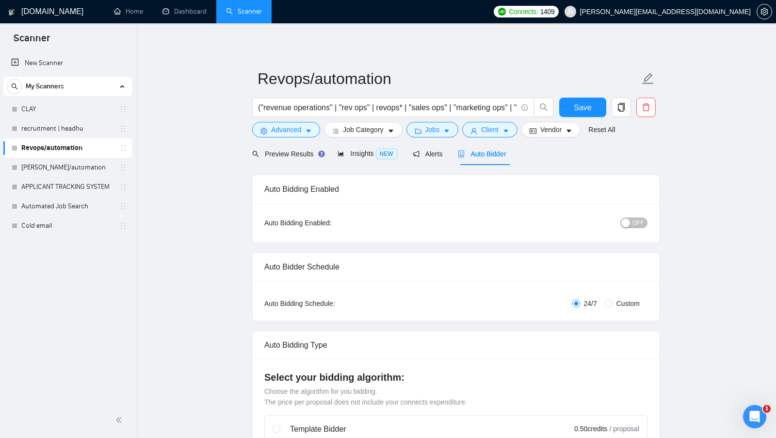
radio input "false"
radio input "true"
checkbox input "true"
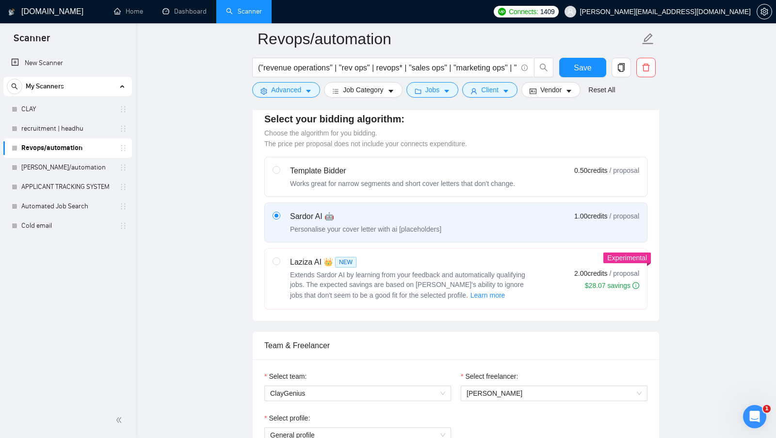
scroll to position [386, 0]
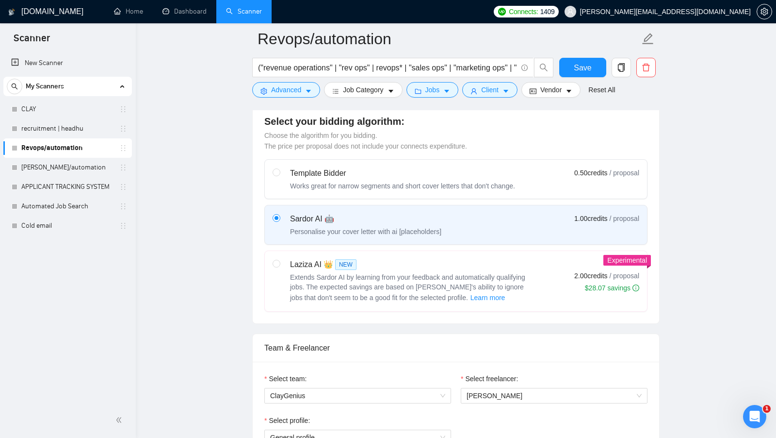
click at [448, 259] on div "Laziza AI 👑 NEW" at bounding box center [411, 265] width 243 height 12
click at [279, 259] on input "radio" at bounding box center [276, 262] width 7 height 7
radio input "true"
radio input "false"
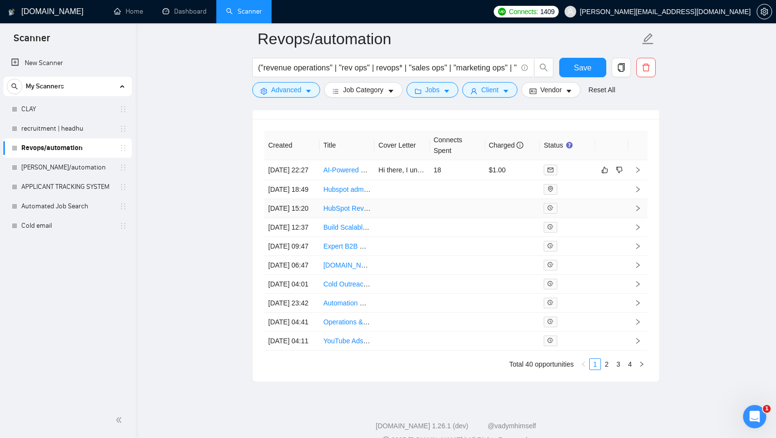
scroll to position [2701, 0]
click at [617, 167] on icon "dislike" at bounding box center [619, 171] width 7 height 8
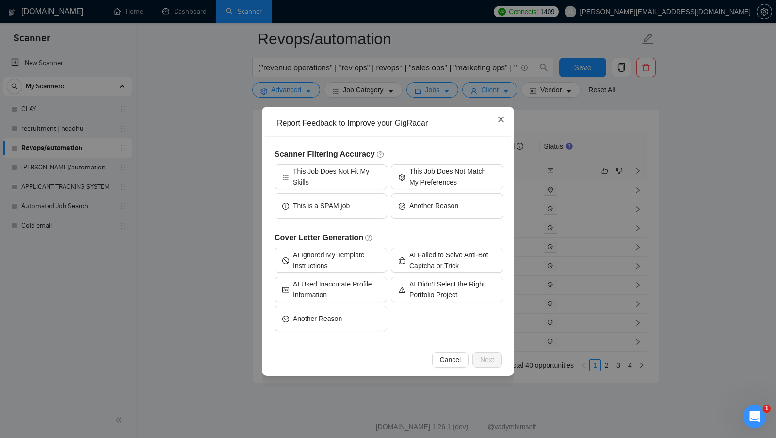
click at [502, 122] on icon "close" at bounding box center [501, 119] width 8 height 8
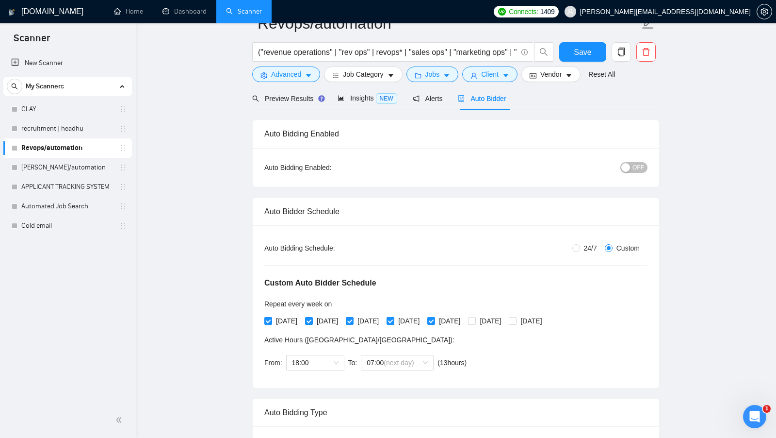
scroll to position [0, 0]
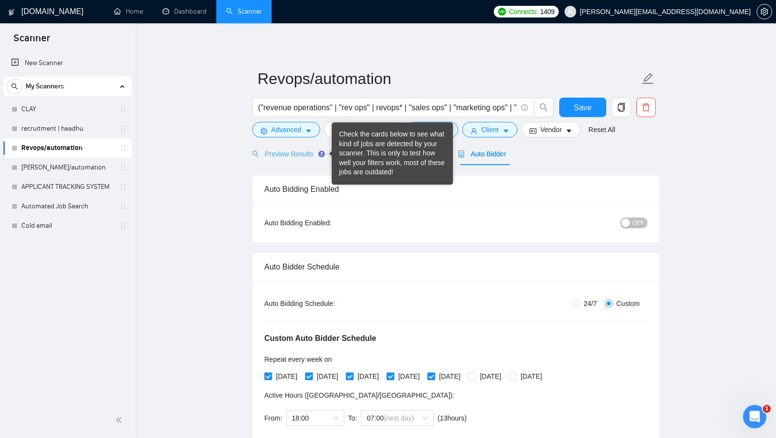
click at [303, 159] on div "Preview Results" at bounding box center [287, 153] width 70 height 23
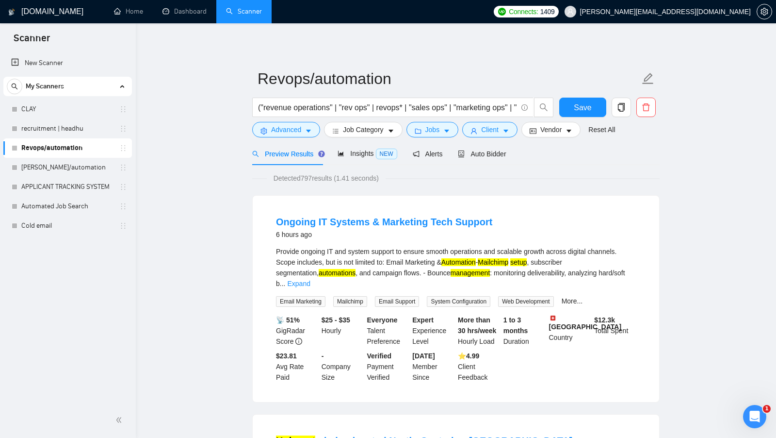
click at [307, 178] on span "Detected 797 results (1.41 seconds)" at bounding box center [326, 178] width 119 height 11
click at [403, 177] on div "Detected 797 results (1.41 seconds)" at bounding box center [455, 178] width 407 height 11
click at [506, 150] on span "Auto Bidder" at bounding box center [482, 154] width 48 height 8
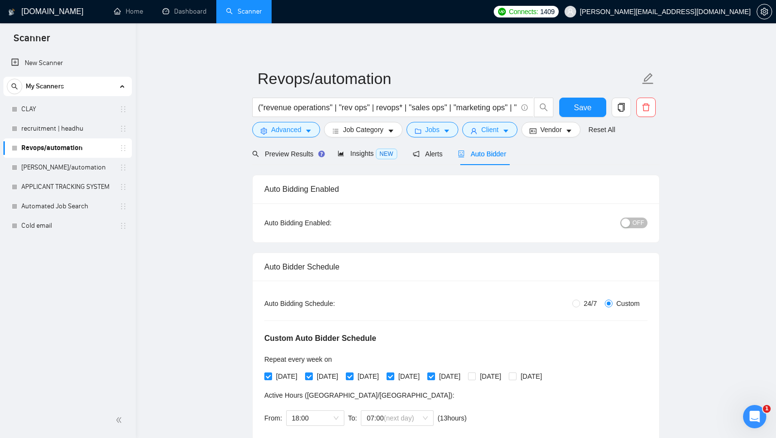
checkbox input "true"
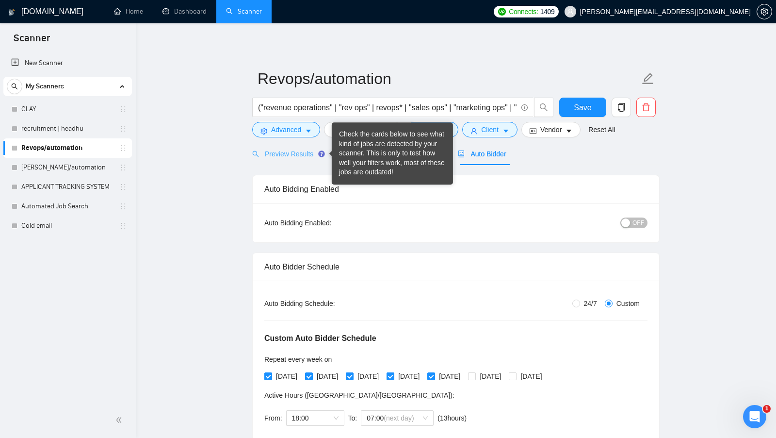
click at [307, 147] on div "Preview Results" at bounding box center [287, 153] width 70 height 23
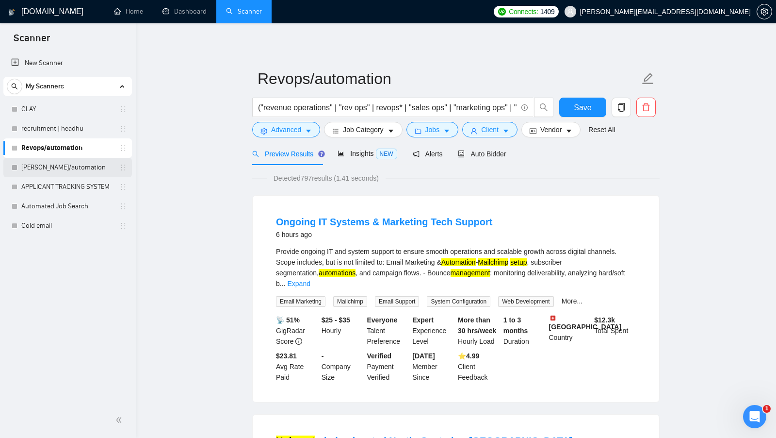
click at [70, 171] on link "[PERSON_NAME]/automation" at bounding box center [67, 167] width 92 height 19
click at [580, 107] on span "Save" at bounding box center [582, 107] width 17 height 12
click at [76, 169] on link "[PERSON_NAME]/automation" at bounding box center [67, 167] width 92 height 19
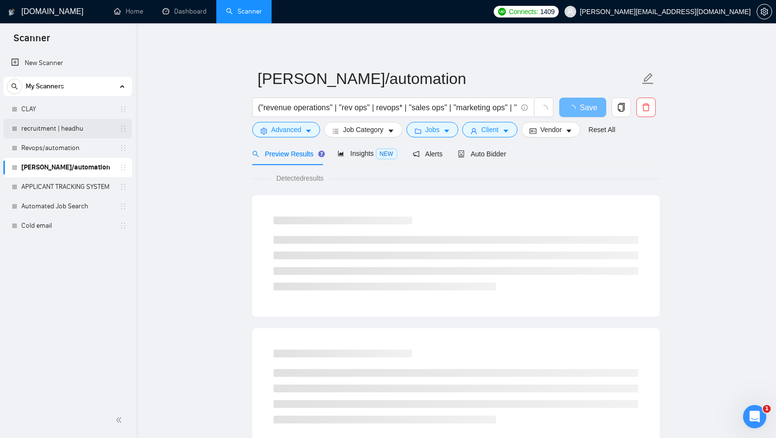
click at [81, 132] on link "recruitment | headhu" at bounding box center [67, 128] width 92 height 19
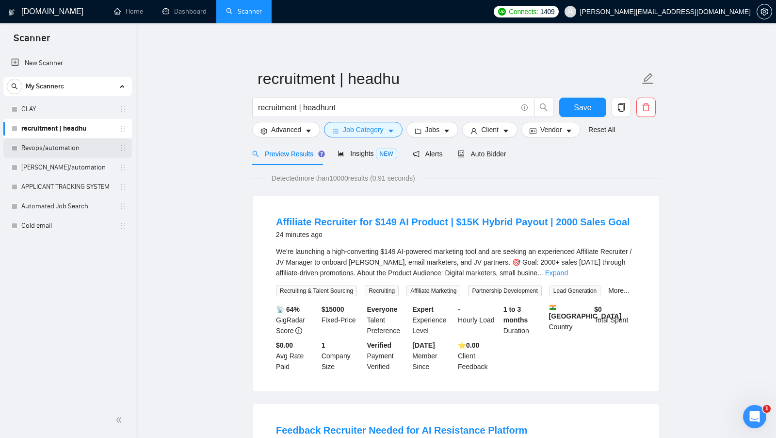
click at [94, 151] on link "Revops/automation" at bounding box center [67, 147] width 92 height 19
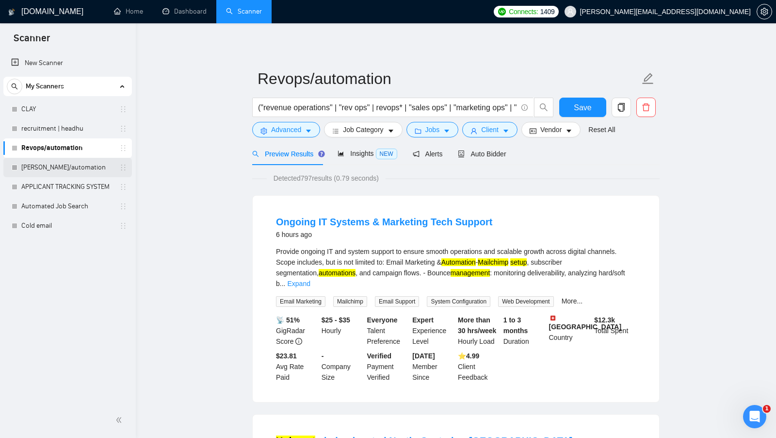
click at [101, 170] on link "[PERSON_NAME]/automation" at bounding box center [67, 167] width 92 height 19
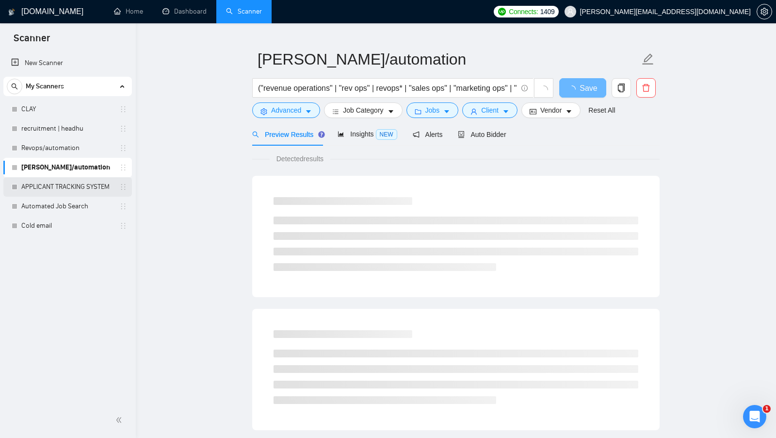
scroll to position [20, 0]
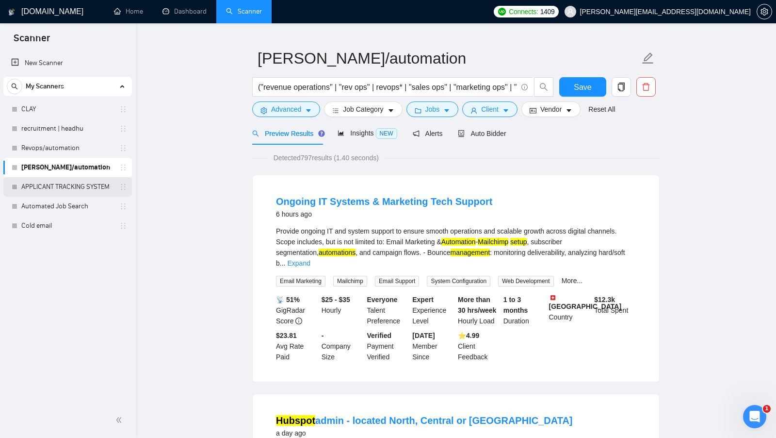
click at [89, 190] on link "APPLICANT TRACKING SYSTEM" at bounding box center [67, 186] width 92 height 19
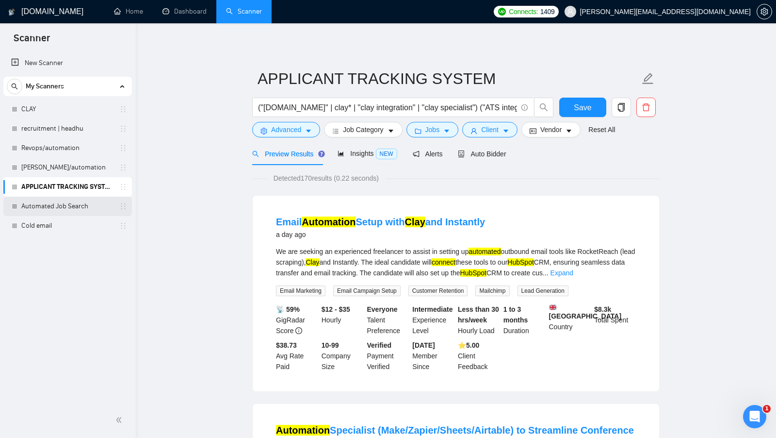
click at [94, 201] on link "Automated Job Search" at bounding box center [67, 205] width 92 height 19
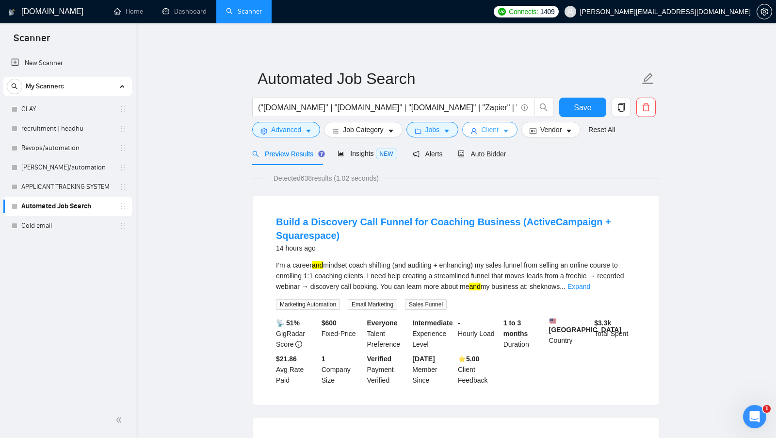
click at [486, 128] on span "Client" at bounding box center [489, 129] width 17 height 11
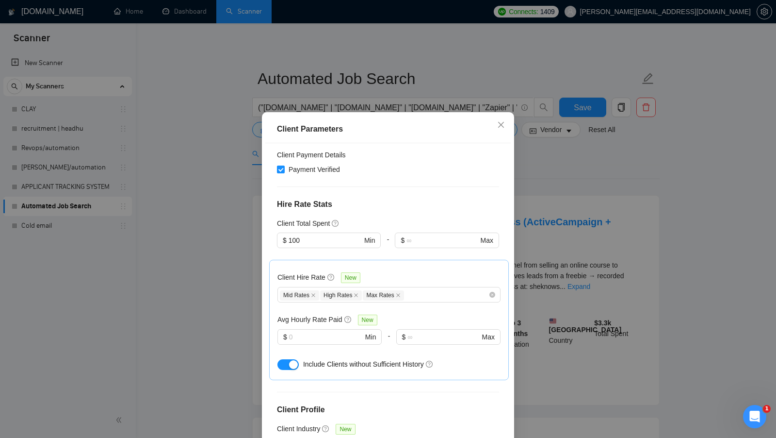
scroll to position [234, 0]
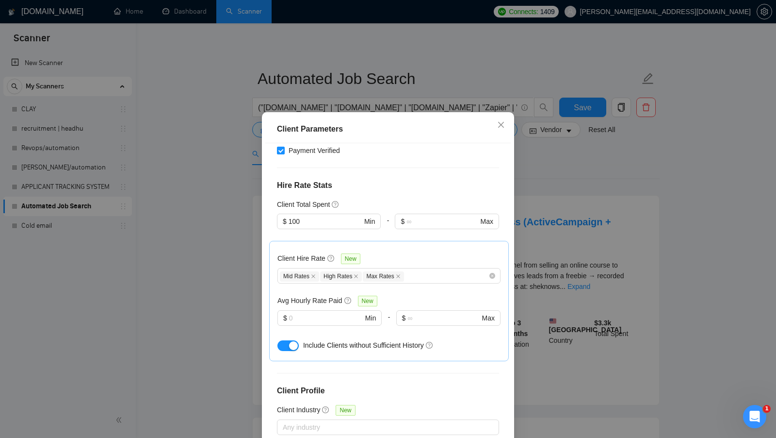
click at [552, 248] on div "Client Parameters Client Location Include Client Countries Select Exclude Clien…" at bounding box center [388, 219] width 776 height 438
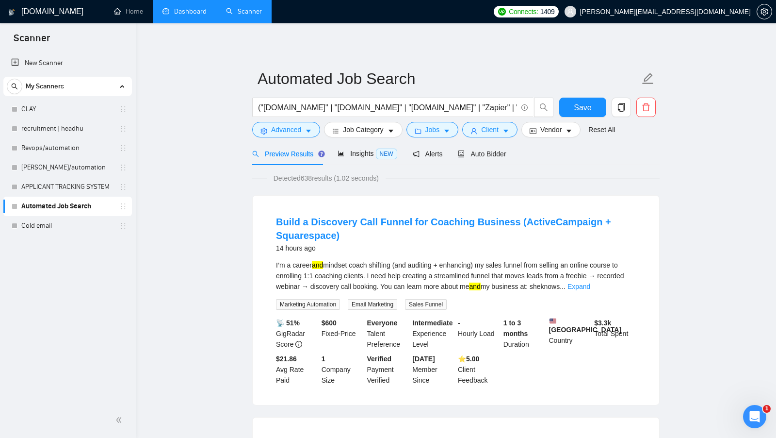
click at [189, 16] on link "Dashboard" at bounding box center [184, 11] width 44 height 8
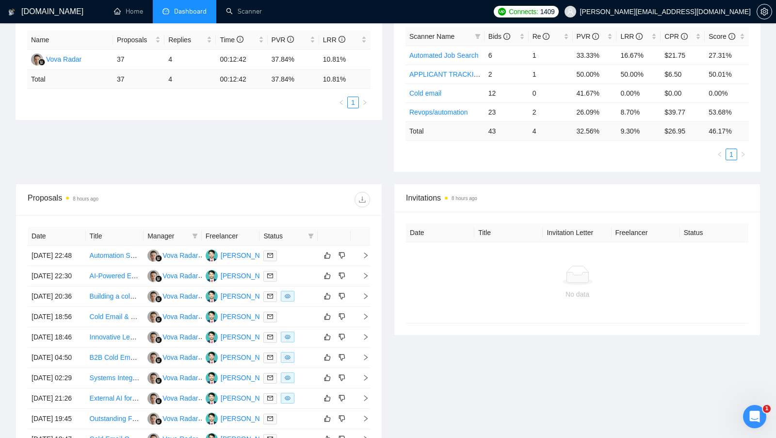
scroll to position [186, 0]
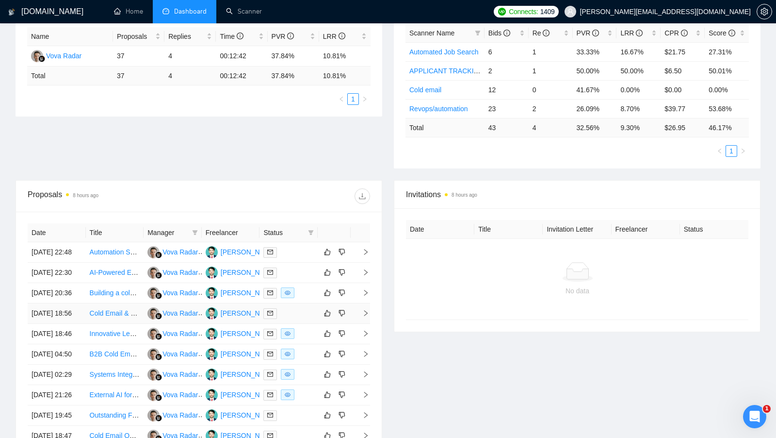
click at [303, 324] on td at bounding box center [288, 313] width 58 height 20
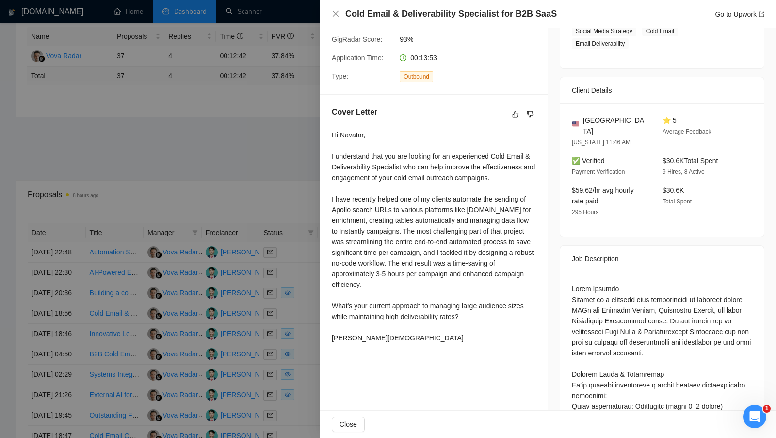
scroll to position [178, 0]
click at [241, 188] on div at bounding box center [388, 219] width 776 height 438
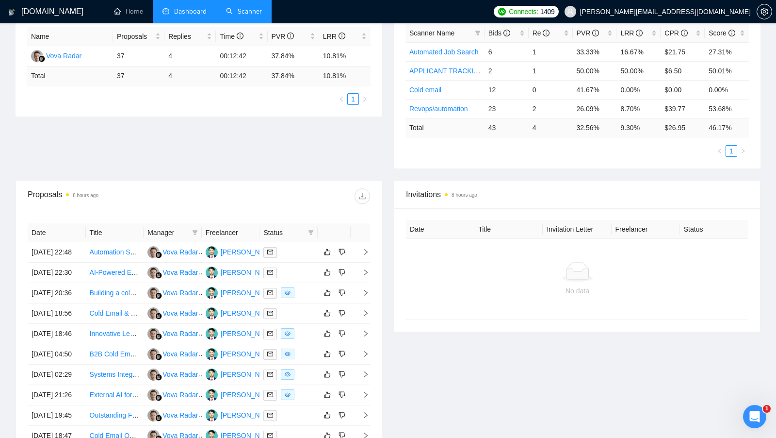
click at [252, 13] on link "Scanner" at bounding box center [244, 11] width 36 height 8
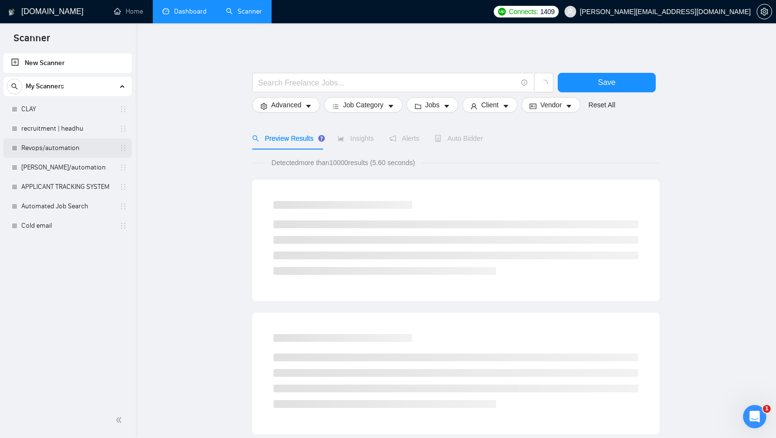
click at [64, 145] on link "Revops/automation" at bounding box center [67, 147] width 92 height 19
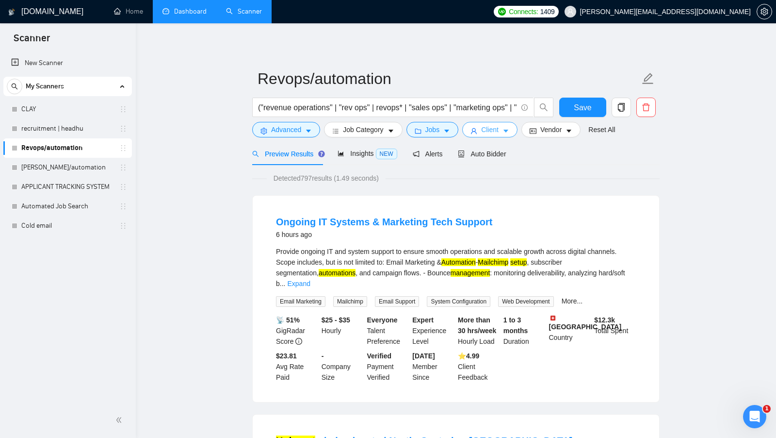
click at [517, 131] on button "Client" at bounding box center [489, 130] width 55 height 16
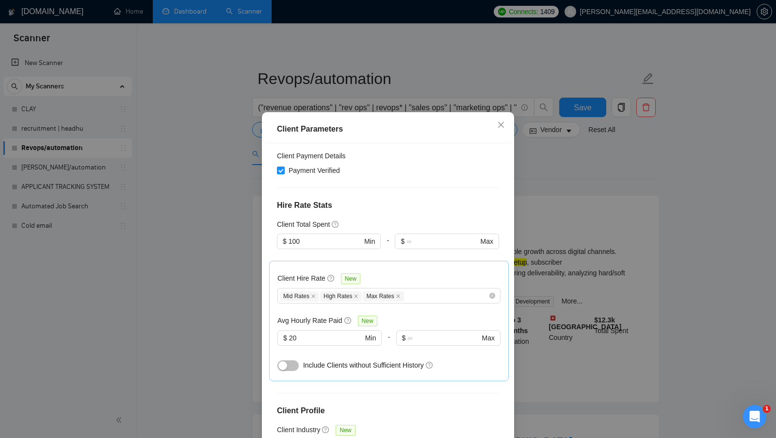
scroll to position [226, 0]
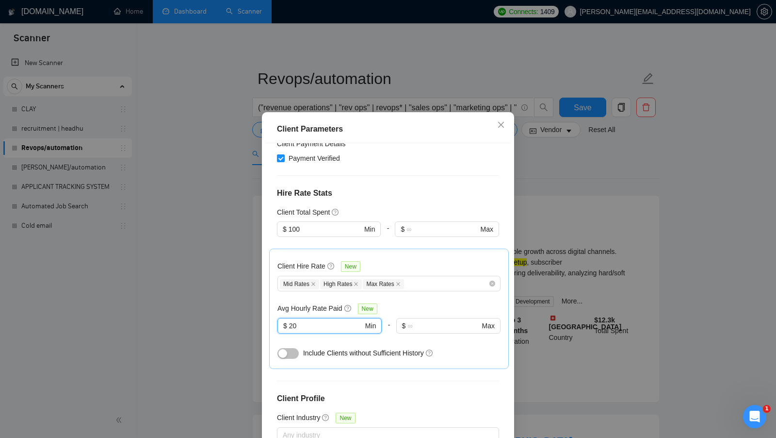
drag, startPoint x: 308, startPoint y: 311, endPoint x: 267, endPoint y: 310, distance: 41.2
click at [267, 310] on div "Client Location Include Client Countries Select Exclude Client Countries Asia N…" at bounding box center [387, 296] width 245 height 306
click at [454, 285] on div "Client Hire Rate New Mid Rates High Rates Max Rates Avg Hourly Rate Paid New 20…" at bounding box center [388, 309] width 223 height 104
click at [523, 269] on div "Client Parameters Client Location Include Client Countries Select Exclude Clien…" at bounding box center [388, 219] width 776 height 438
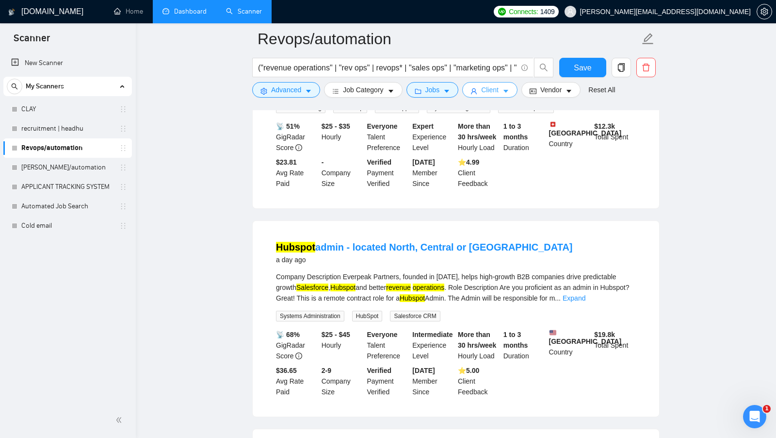
scroll to position [210, 0]
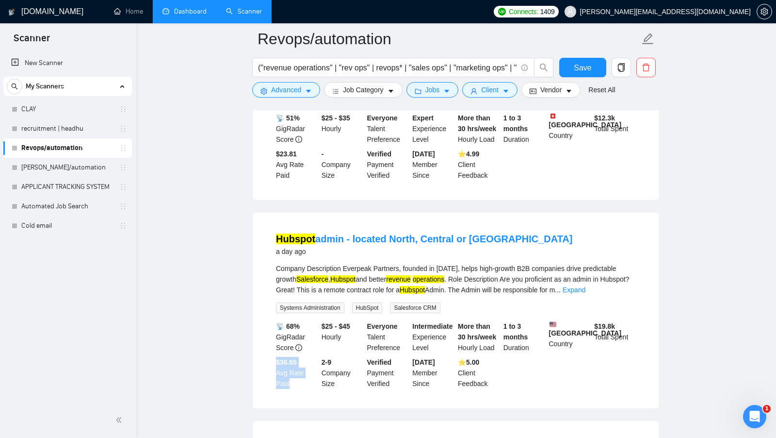
drag, startPoint x: 275, startPoint y: 358, endPoint x: 298, endPoint y: 381, distance: 32.6
click at [298, 381] on div "$36.65 Avg Rate Paid" at bounding box center [297, 373] width 46 height 32
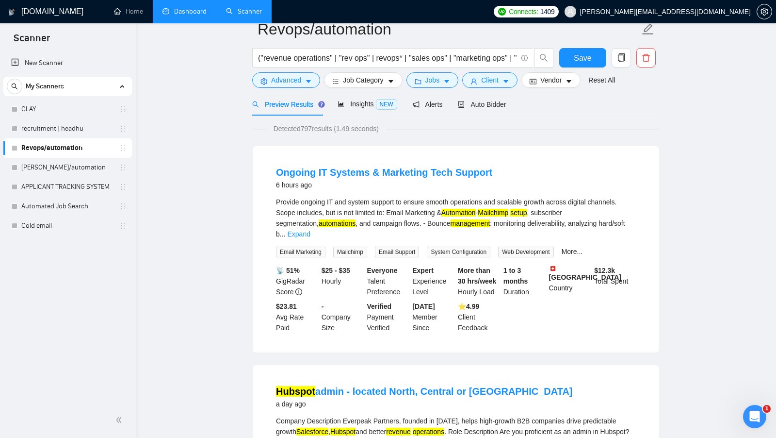
scroll to position [0, 0]
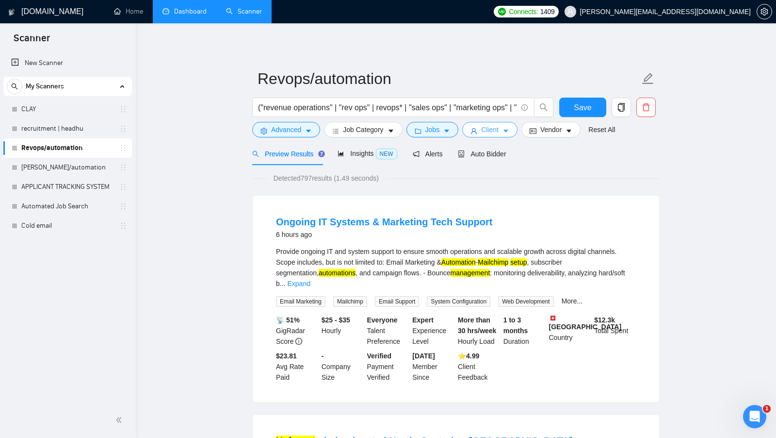
click at [489, 130] on span "Client" at bounding box center [489, 129] width 17 height 11
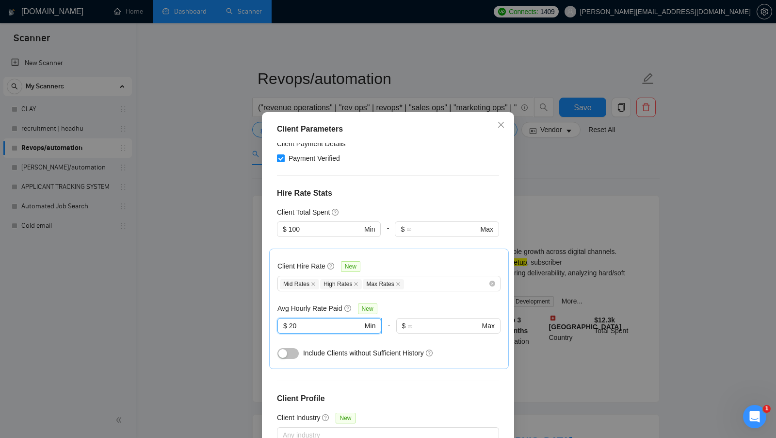
drag, startPoint x: 308, startPoint y: 313, endPoint x: 280, endPoint y: 312, distance: 28.2
click at [280, 318] on span "$ 20 Min" at bounding box center [329, 326] width 104 height 16
click at [328, 303] on h5 "Avg Hourly Rate Paid" at bounding box center [309, 308] width 65 height 11
click at [518, 274] on div "Client Parameters Client Location Include Client Countries Select Exclude Clien…" at bounding box center [388, 219] width 776 height 438
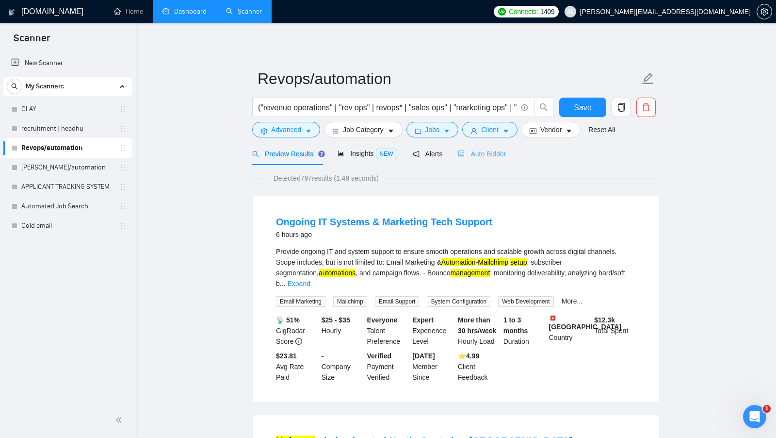
click at [470, 162] on div "Auto Bidder" at bounding box center [482, 153] width 48 height 23
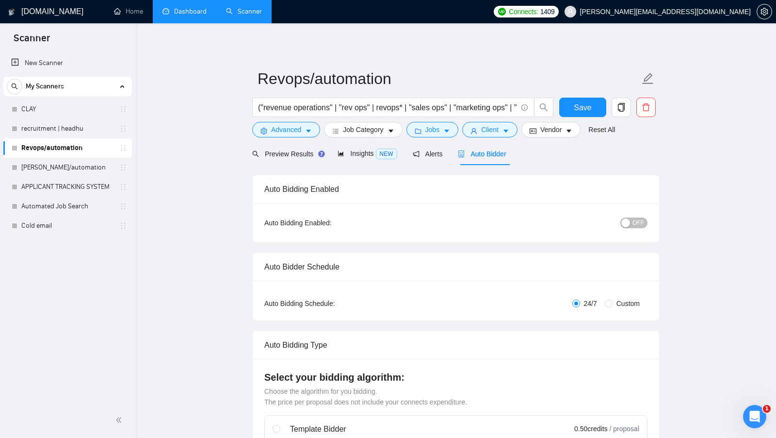
radio input "false"
radio input "true"
checkbox input "true"
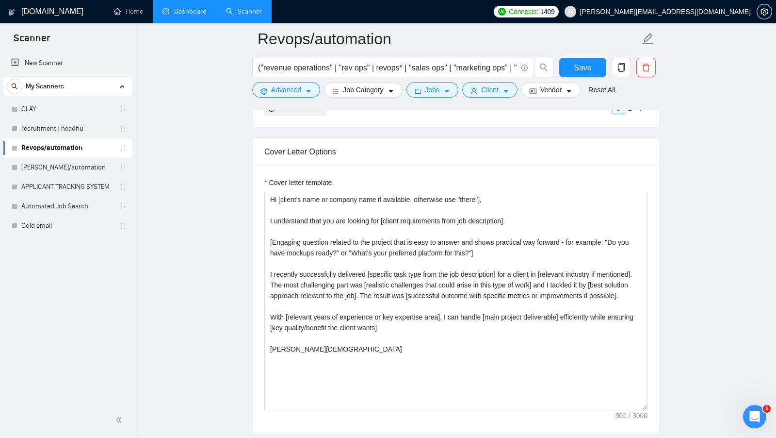
scroll to position [1185, 0]
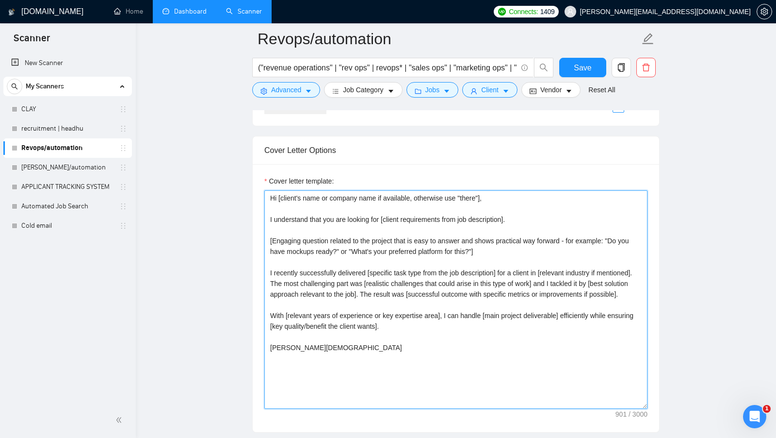
click at [269, 195] on textarea "Hi [client's name or company name if available, otherwise use "there"], I under…" at bounding box center [455, 299] width 383 height 218
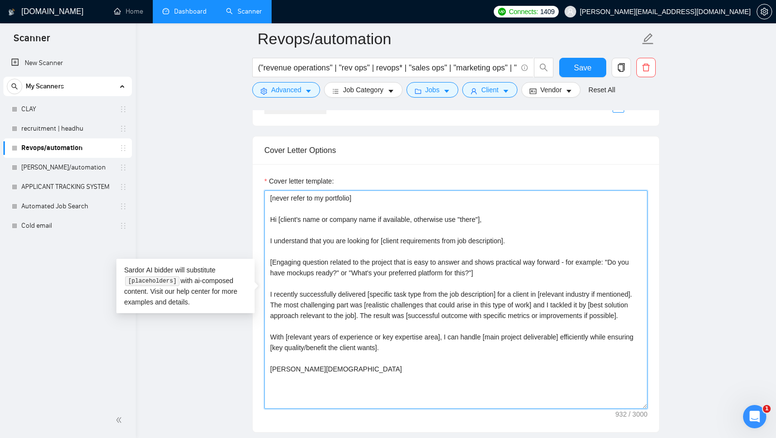
drag, startPoint x: 372, startPoint y: 191, endPoint x: 220, endPoint y: 191, distance: 152.3
click at [220, 191] on main "Revops/automation ("revenue operations" | "rev ops" | revops* | "sales ops" | "…" at bounding box center [455, 380] width 609 height 3055
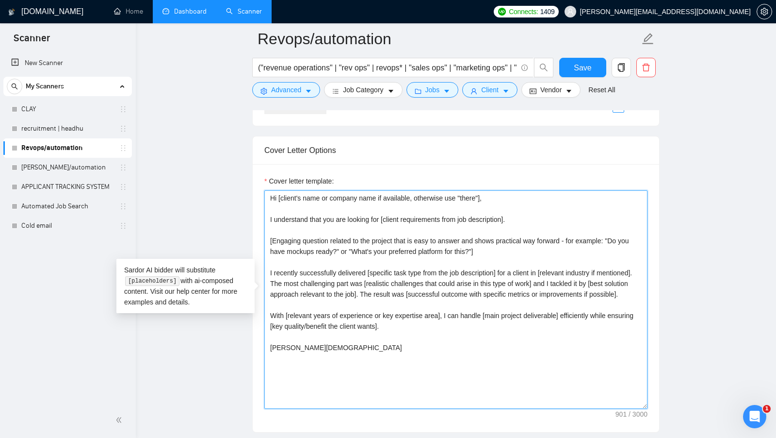
click at [506, 267] on textarea "Hi [client's name or company name if available, otherwise use "there"], I under…" at bounding box center [455, 299] width 383 height 218
type textarea "Hi [client's name or company name if available, otherwise use "there"], I under…"
click at [547, 298] on textarea "Hi [client's name or company name if available, otherwise use "there"], I under…" at bounding box center [455, 299] width 383 height 218
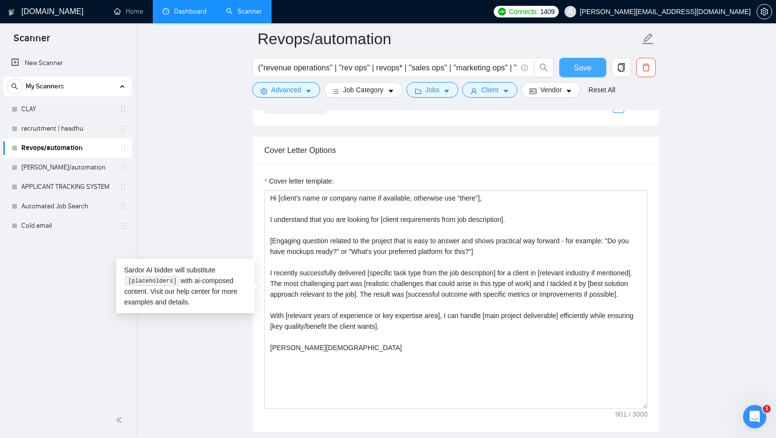
click at [584, 63] on span "Save" at bounding box center [582, 68] width 17 height 12
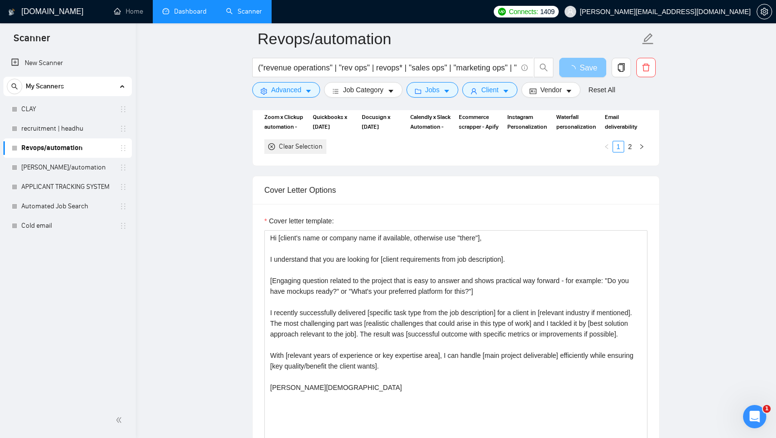
scroll to position [1147, 0]
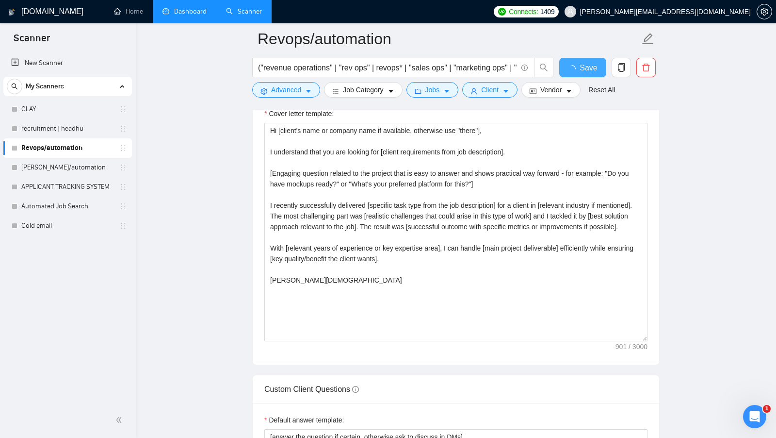
checkbox input "true"
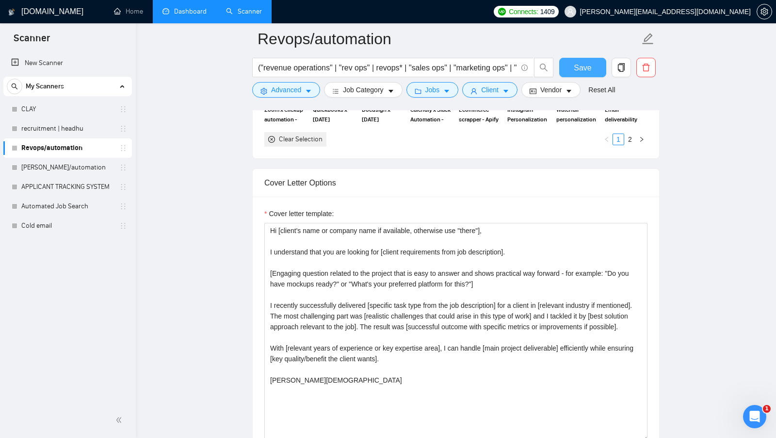
scroll to position [1154, 0]
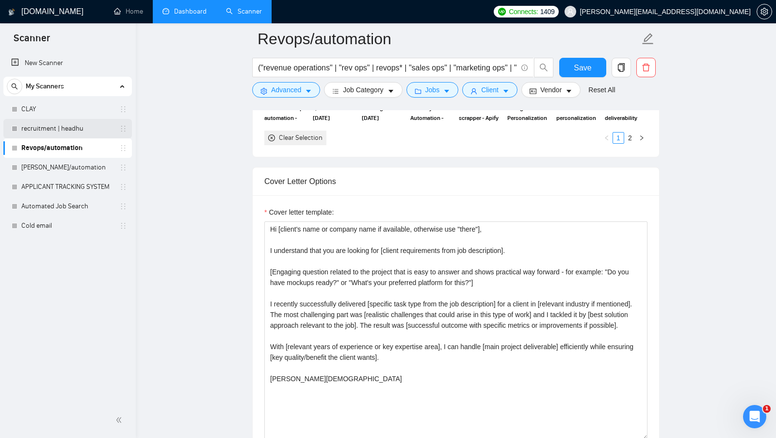
click at [86, 130] on link "recruitment | headhu" at bounding box center [67, 128] width 92 height 19
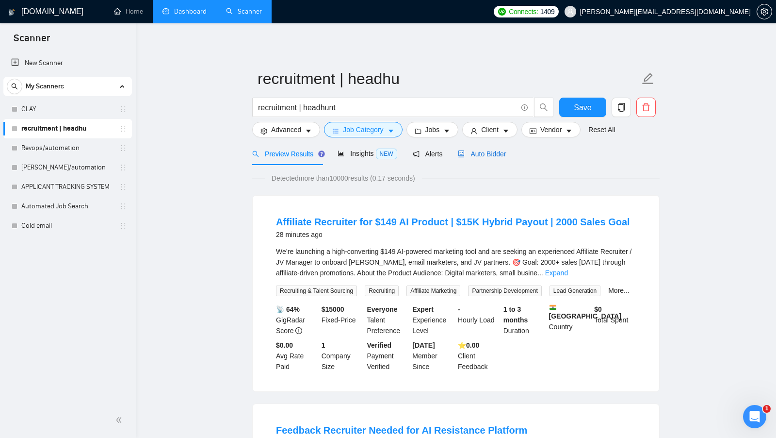
click at [494, 150] on span "Auto Bidder" at bounding box center [482, 154] width 48 height 8
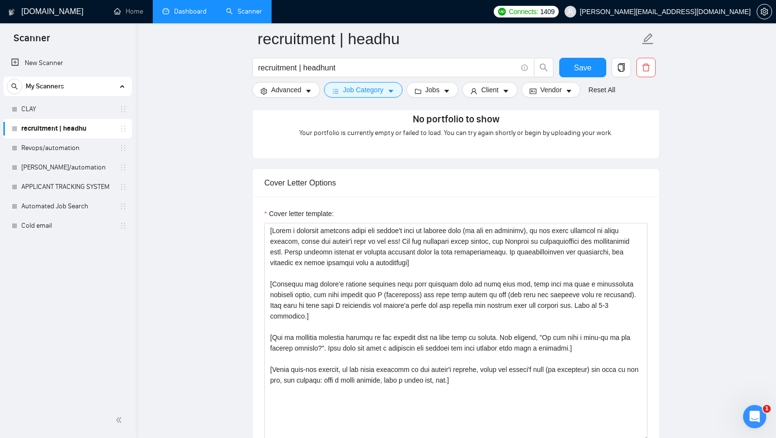
scroll to position [1006, 0]
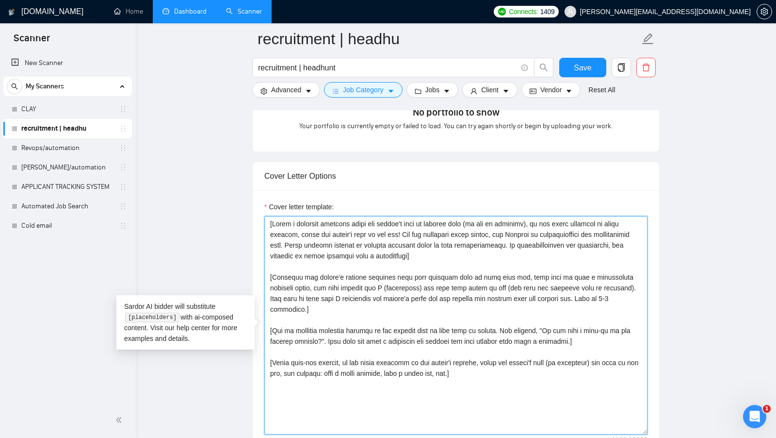
drag, startPoint x: 456, startPoint y: 259, endPoint x: 267, endPoint y: 227, distance: 192.0
click at [267, 227] on textarea "Cover letter template:" at bounding box center [455, 325] width 383 height 218
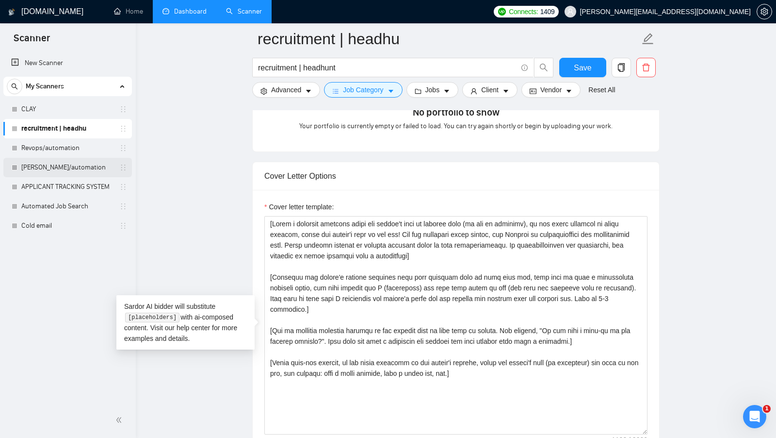
click at [77, 164] on link "[PERSON_NAME]/automation" at bounding box center [67, 167] width 92 height 19
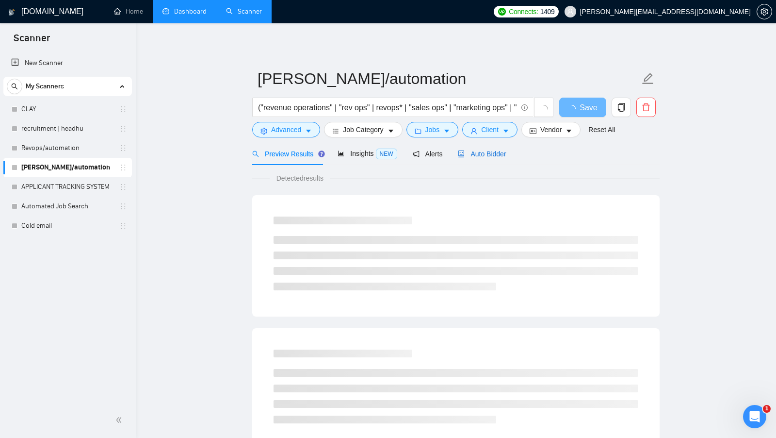
click at [504, 156] on span "Auto Bidder" at bounding box center [482, 154] width 48 height 8
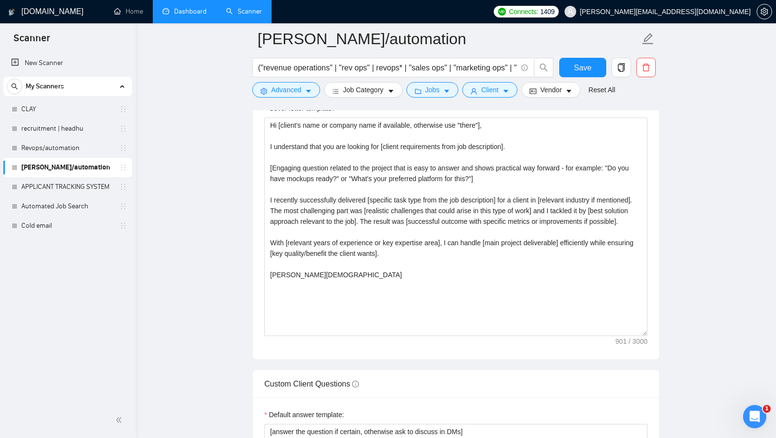
scroll to position [1211, 0]
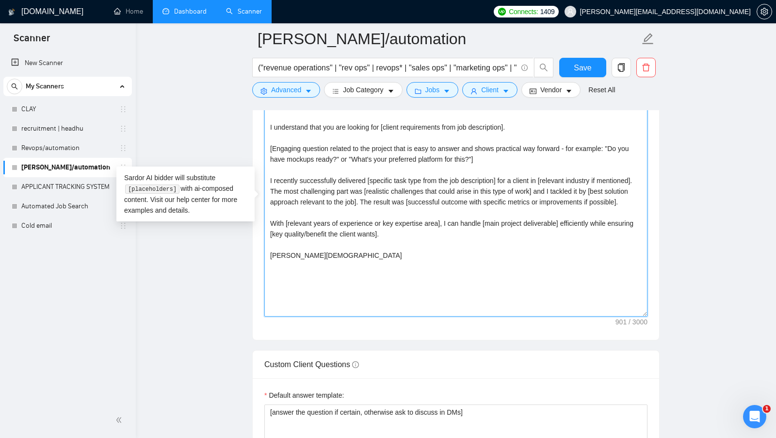
drag, startPoint x: 427, startPoint y: 285, endPoint x: 317, endPoint y: 165, distance: 162.7
click at [319, 167] on textarea "Hi [client's name or company name if available, otherwise use "there"], I under…" at bounding box center [455, 207] width 383 height 218
click at [317, 165] on textarea "Hi [client's name or company name if available, otherwise use "there"], I under…" at bounding box center [455, 207] width 383 height 218
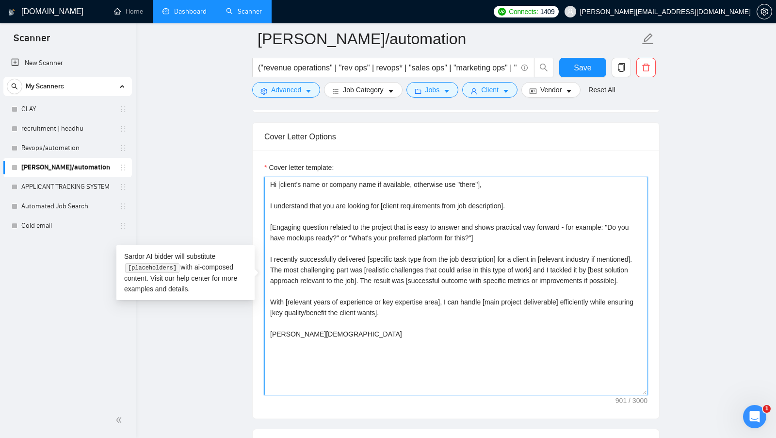
scroll to position [1133, 0]
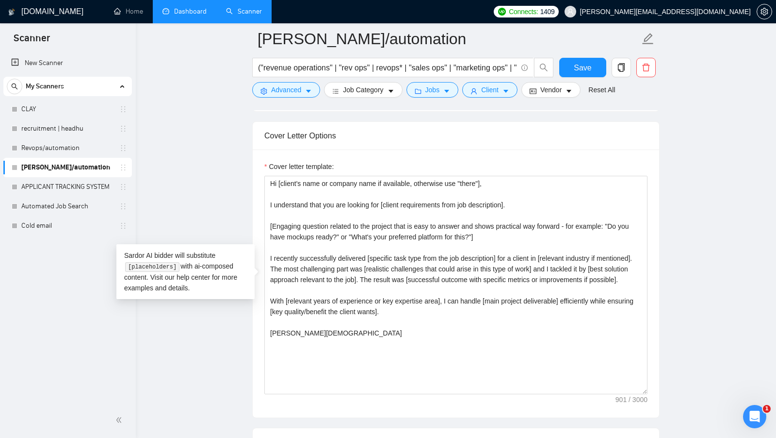
click at [343, 161] on div "Cover letter template:" at bounding box center [455, 168] width 383 height 15
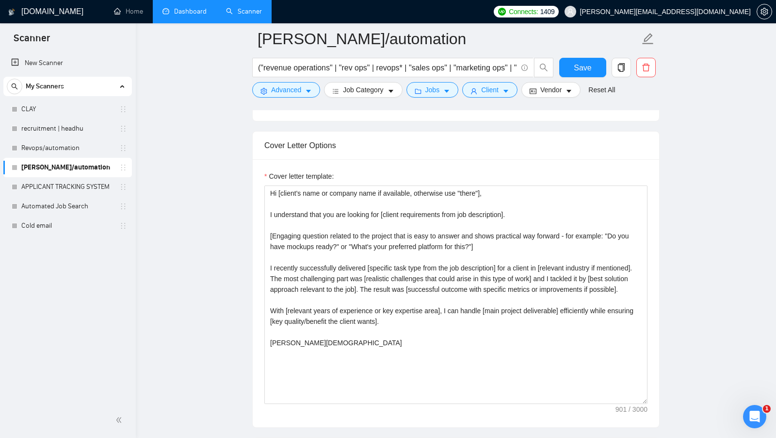
scroll to position [1123, 0]
click at [74, 135] on link "recruitment | headhu" at bounding box center [67, 128] width 92 height 19
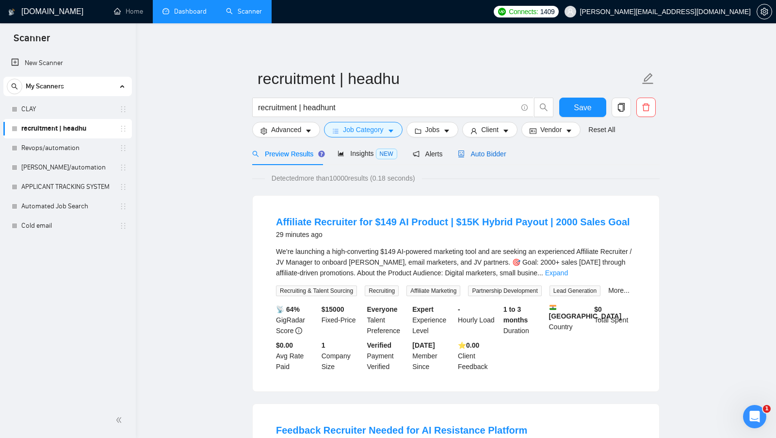
click at [472, 150] on span "Auto Bidder" at bounding box center [482, 154] width 48 height 8
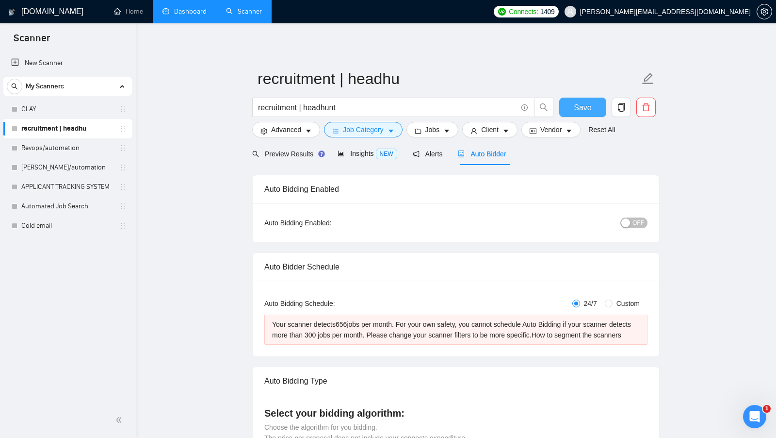
click at [582, 111] on span "Save" at bounding box center [582, 107] width 17 height 12
click at [562, 128] on span "Vendor" at bounding box center [550, 129] width 21 height 11
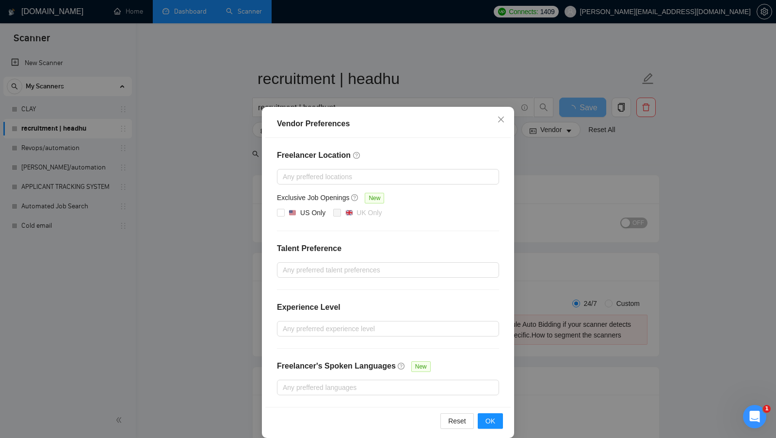
click at [544, 175] on div "Vendor Preferences Freelancer Location Any preffered locations Exclusive Job Op…" at bounding box center [388, 219] width 776 height 438
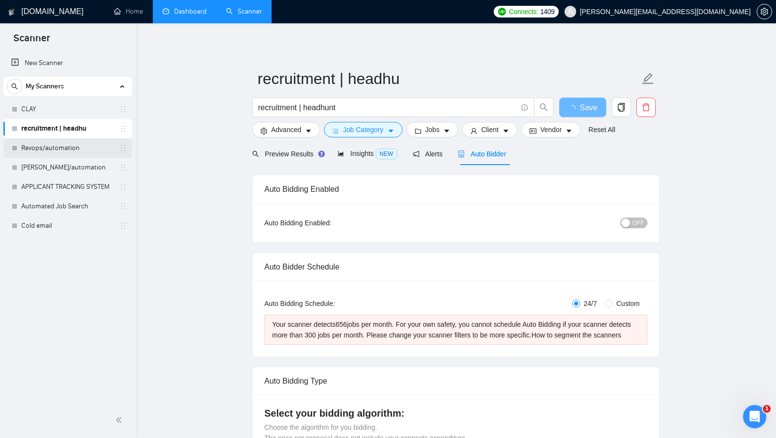
click at [69, 147] on link "Revops/automation" at bounding box center [67, 147] width 92 height 19
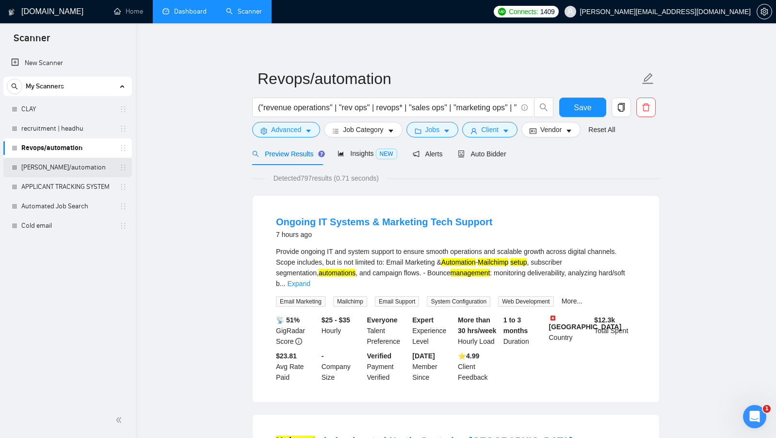
click at [64, 171] on link "[PERSON_NAME]/automation" at bounding box center [67, 167] width 92 height 19
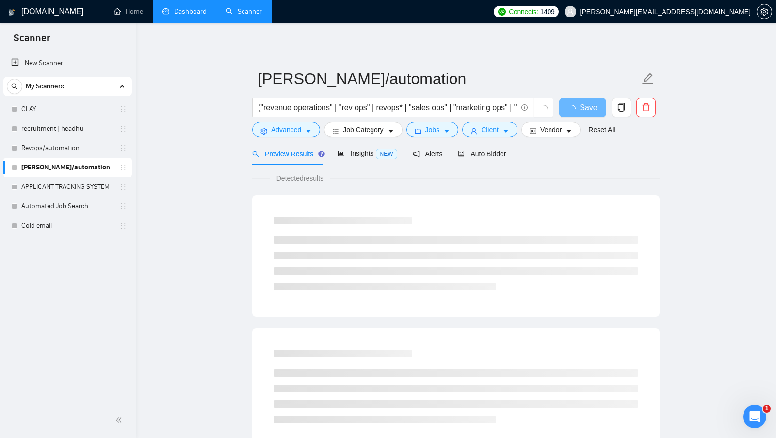
click at [543, 121] on div "("revenue operations" | "rev ops" | revops* | "sales ops" | "marketing ops" | "…" at bounding box center [403, 109] width 306 height 24
click at [542, 126] on span "Vendor" at bounding box center [550, 129] width 21 height 11
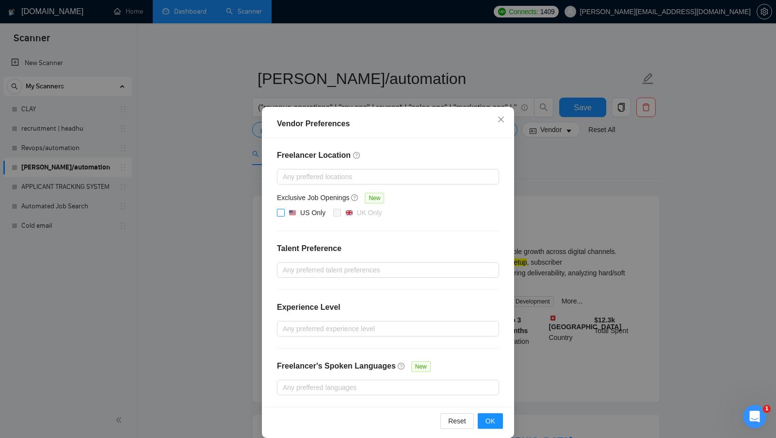
click at [280, 213] on input "US Only" at bounding box center [280, 212] width 7 height 7
checkbox input "true"
click at [485, 414] on button "OK" at bounding box center [490, 421] width 25 height 16
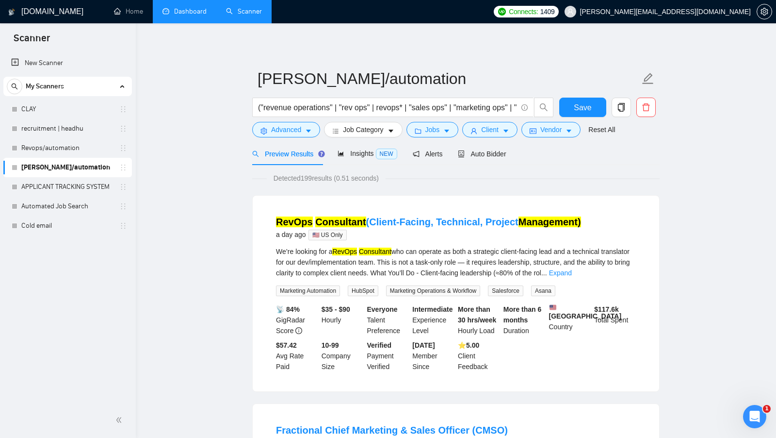
click at [320, 233] on span "🇺🇸 US Only" at bounding box center [327, 234] width 38 height 11
click at [389, 237] on div "a day ago 🇺🇸 US Only" at bounding box center [428, 234] width 305 height 12
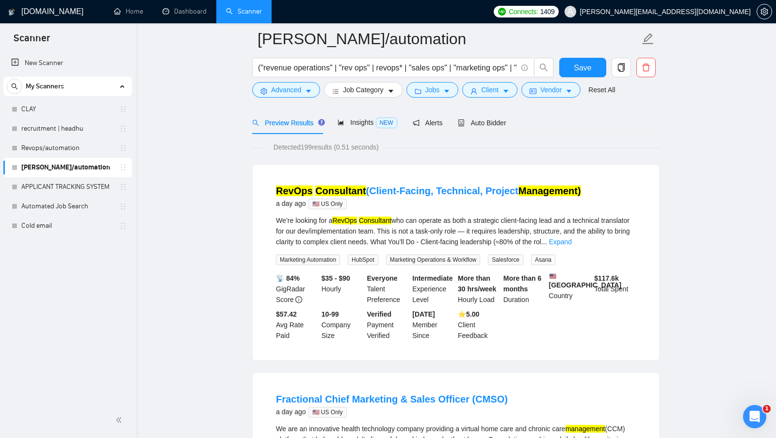
scroll to position [40, 0]
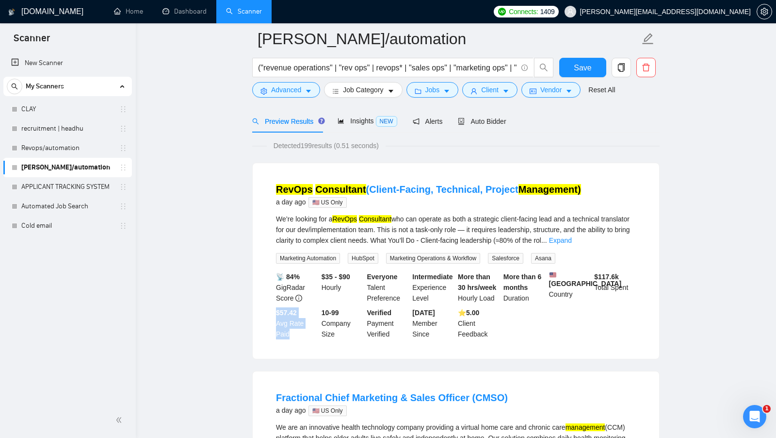
drag, startPoint x: 274, startPoint y: 319, endPoint x: 295, endPoint y: 337, distance: 27.6
click at [295, 337] on div "$57.42 Avg Rate Paid" at bounding box center [297, 323] width 46 height 32
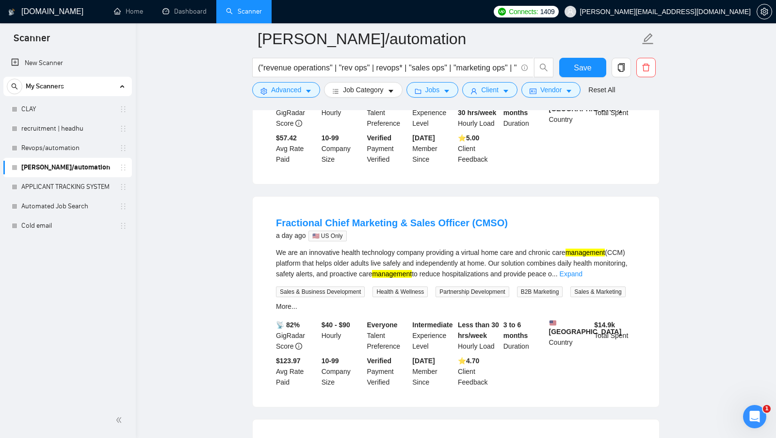
scroll to position [239, 0]
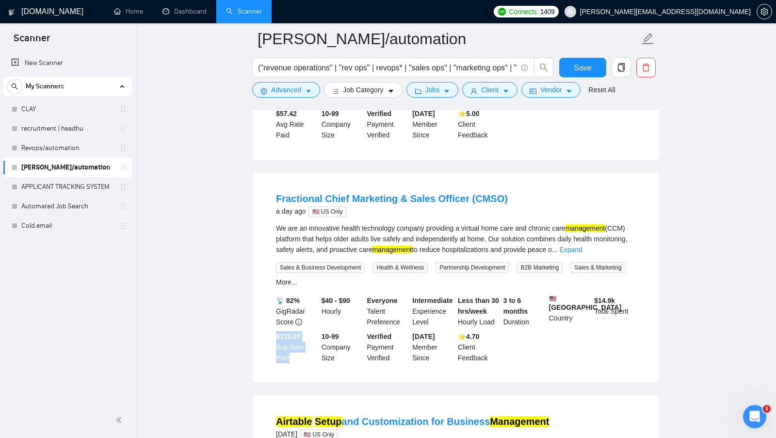
drag, startPoint x: 277, startPoint y: 346, endPoint x: 295, endPoint y: 368, distance: 28.3
click at [295, 363] on div "$123.97 Avg Rate Paid" at bounding box center [297, 347] width 46 height 32
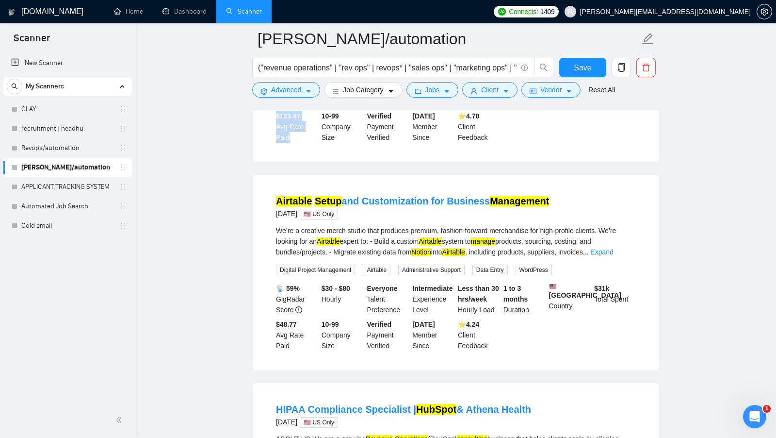
scroll to position [484, 0]
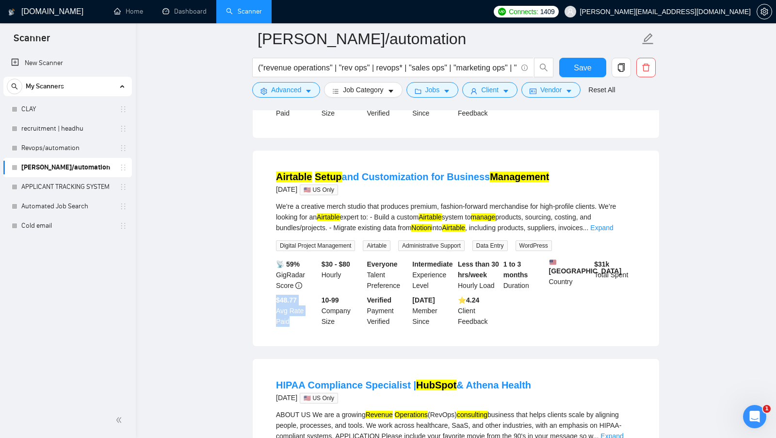
drag, startPoint x: 274, startPoint y: 313, endPoint x: 293, endPoint y: 335, distance: 29.2
click at [293, 326] on div "$48.77 Avg Rate Paid" at bounding box center [297, 310] width 46 height 32
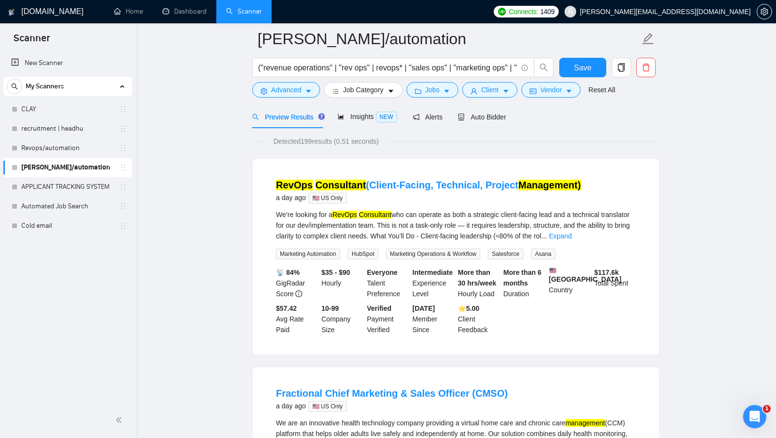
scroll to position [0, 0]
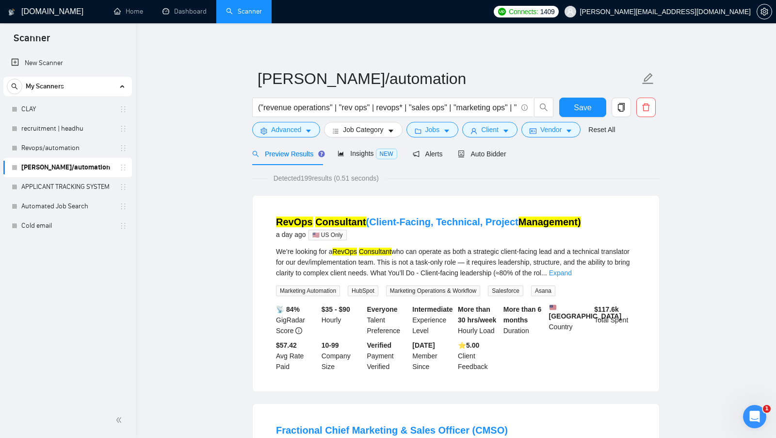
click at [334, 236] on span "🇺🇸 US Only" at bounding box center [327, 234] width 38 height 11
click at [498, 160] on div "Auto Bidder" at bounding box center [482, 153] width 48 height 23
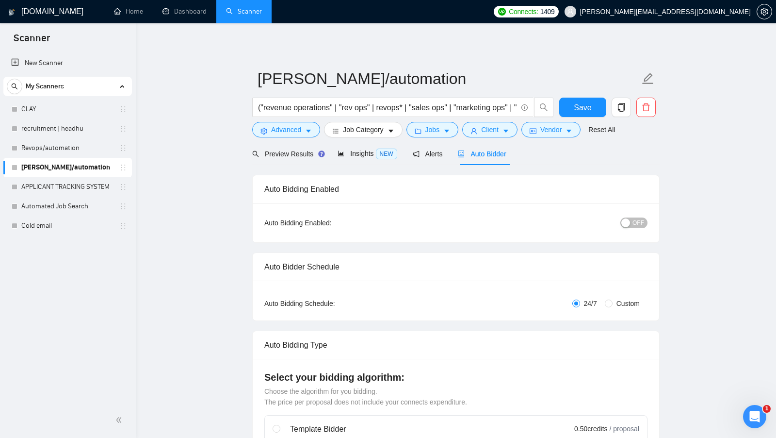
radio input "false"
radio input "true"
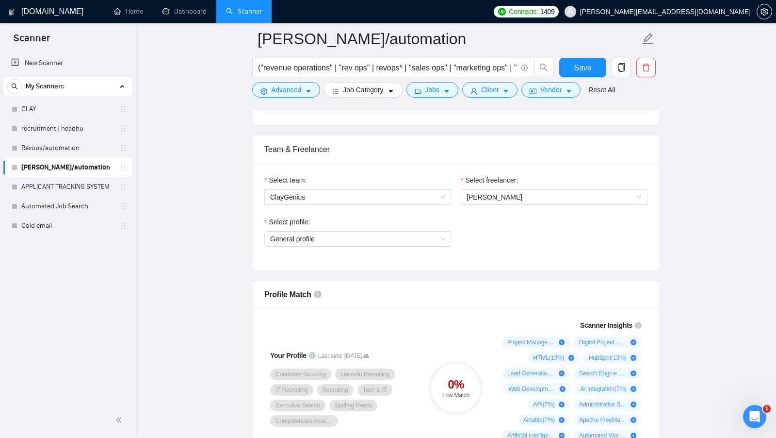
scroll to position [588, 0]
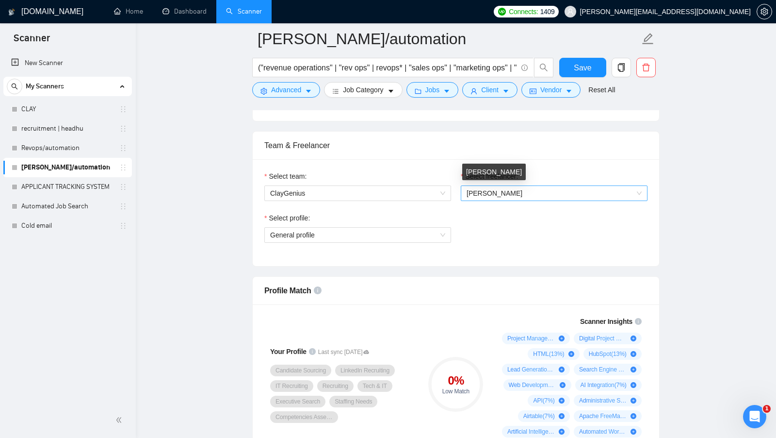
click at [498, 192] on span "[PERSON_NAME]" at bounding box center [495, 193] width 56 height 8
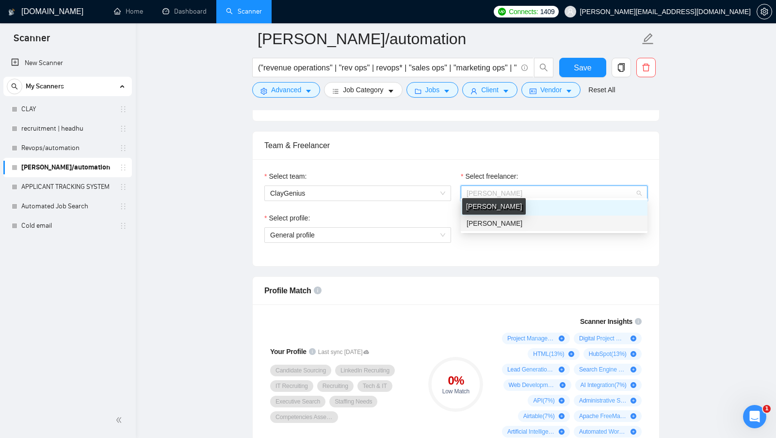
click at [498, 221] on span "[PERSON_NAME]" at bounding box center [495, 223] width 56 height 8
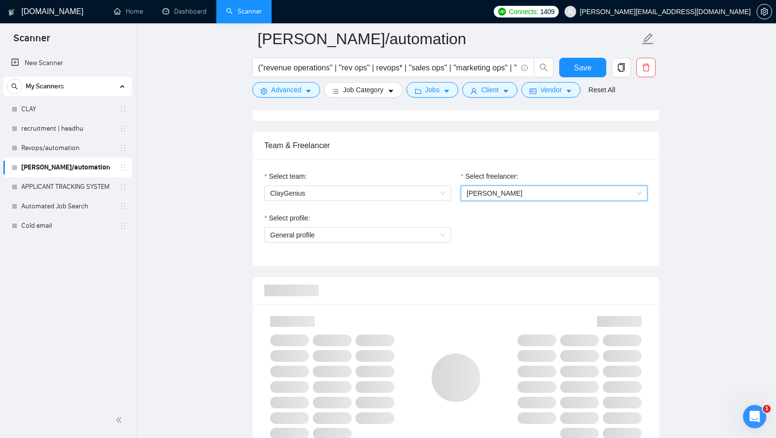
click at [522, 191] on span "[PERSON_NAME]" at bounding box center [495, 193] width 56 height 8
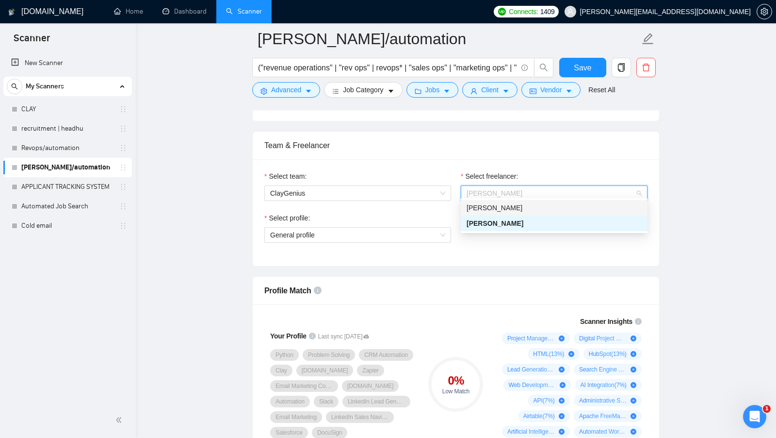
click at [517, 211] on div "[PERSON_NAME]" at bounding box center [554, 207] width 175 height 11
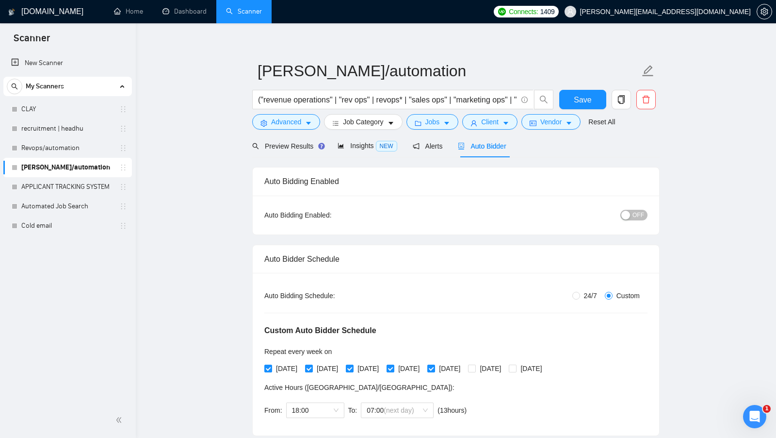
scroll to position [0, 0]
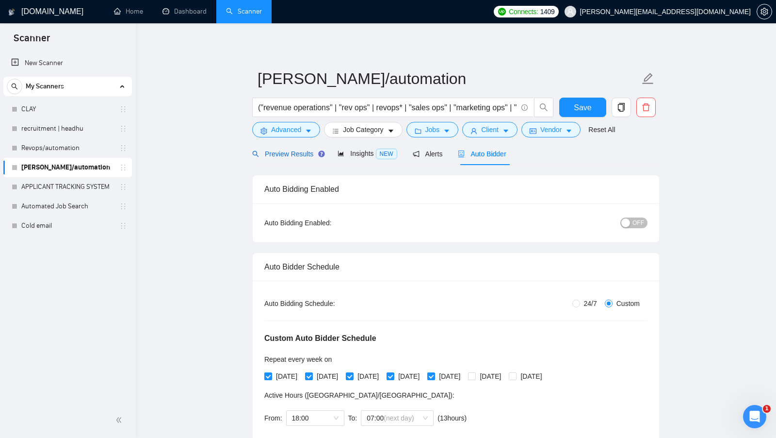
click at [291, 150] on span "Preview Results" at bounding box center [287, 154] width 70 height 8
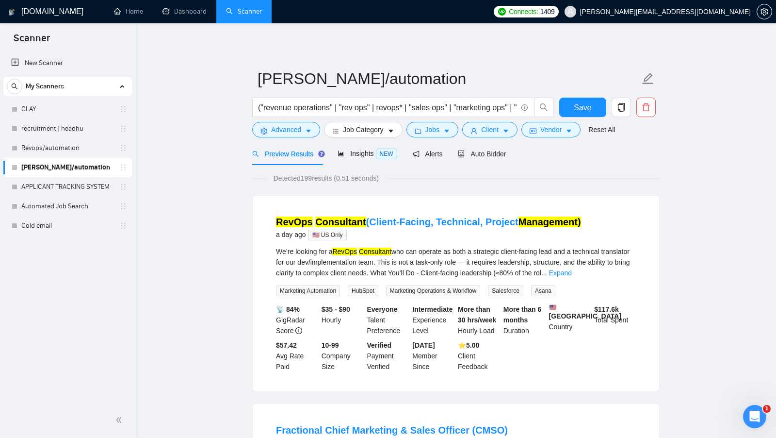
click at [309, 178] on span "Detected 199 results (0.51 seconds)" at bounding box center [326, 178] width 119 height 11
click at [332, 231] on span "🇺🇸 US Only" at bounding box center [327, 234] width 38 height 11
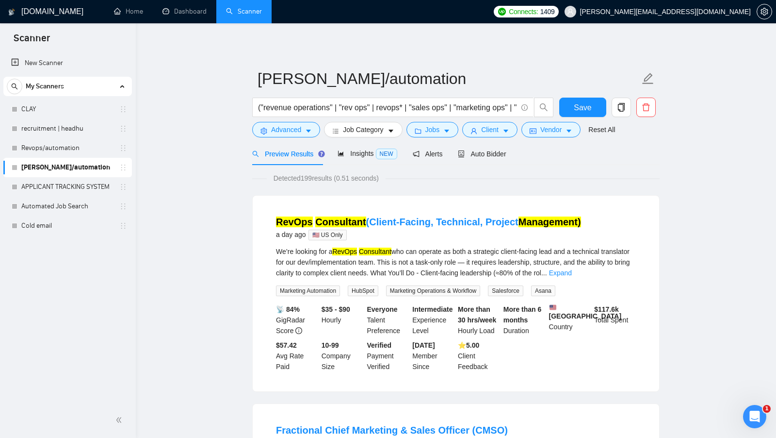
click at [547, 126] on span "Vendor" at bounding box center [550, 129] width 21 height 11
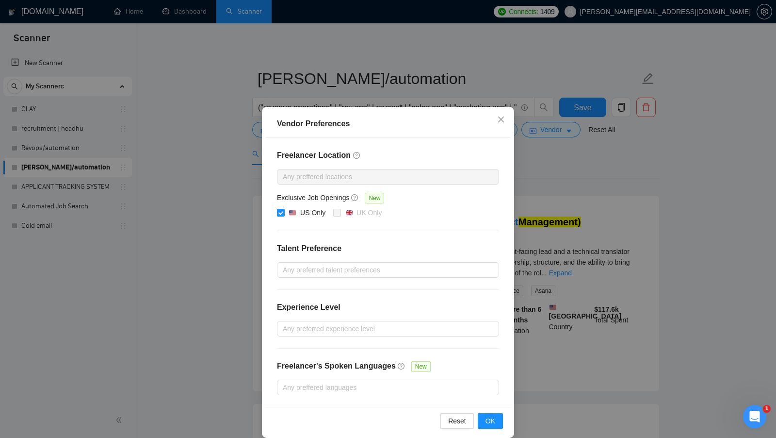
click at [591, 188] on div "Vendor Preferences Freelancer Location Any preffered locations Exclusive Job Op…" at bounding box center [388, 219] width 776 height 438
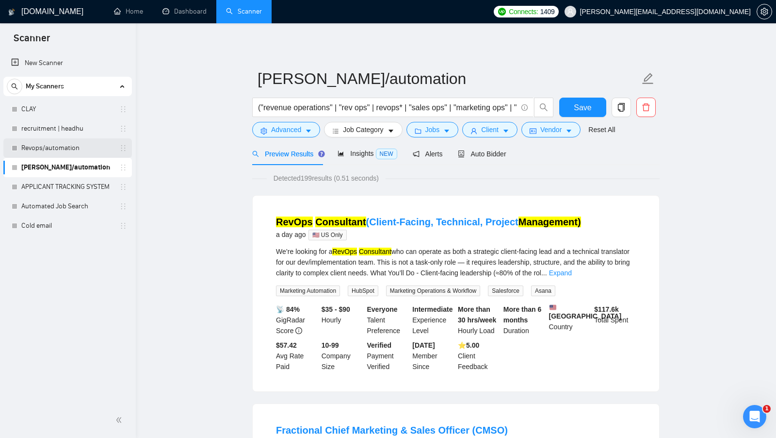
click at [82, 156] on link "Revops/automation" at bounding box center [67, 147] width 92 height 19
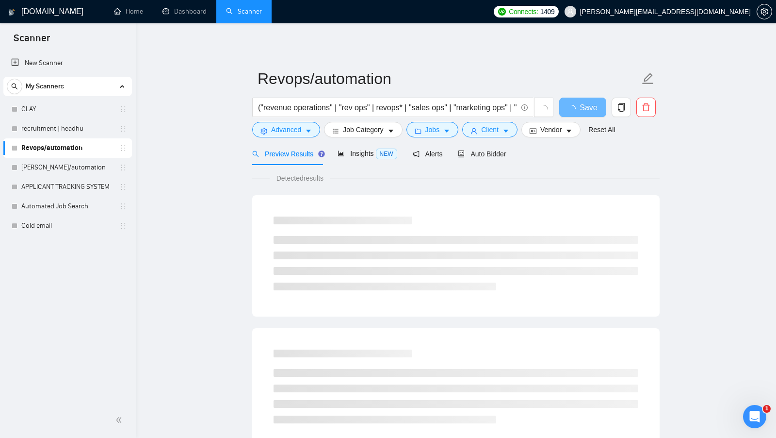
click at [216, 49] on main "Revops/automation ("revenue operations" | "rev ops" | revops* | "sales ops" | "…" at bounding box center [455, 443] width 609 height 809
click at [220, 112] on main "Revops/automation ("revenue operations" | "rev ops" | revops* | "sales ops" | "…" at bounding box center [455, 443] width 609 height 809
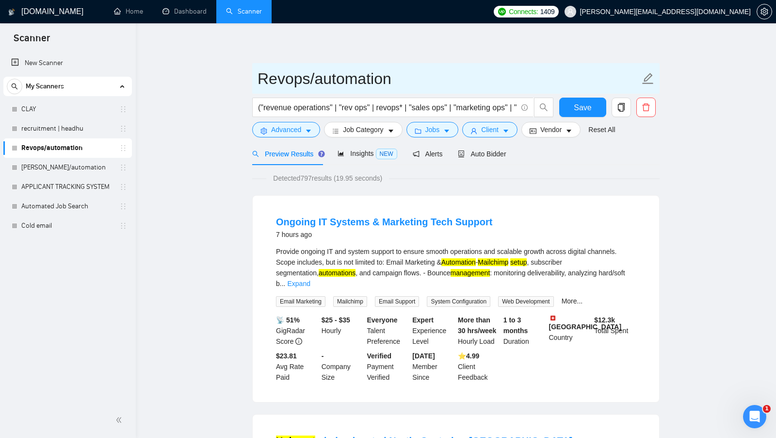
click at [279, 77] on input "Revops/automation" at bounding box center [449, 78] width 382 height 24
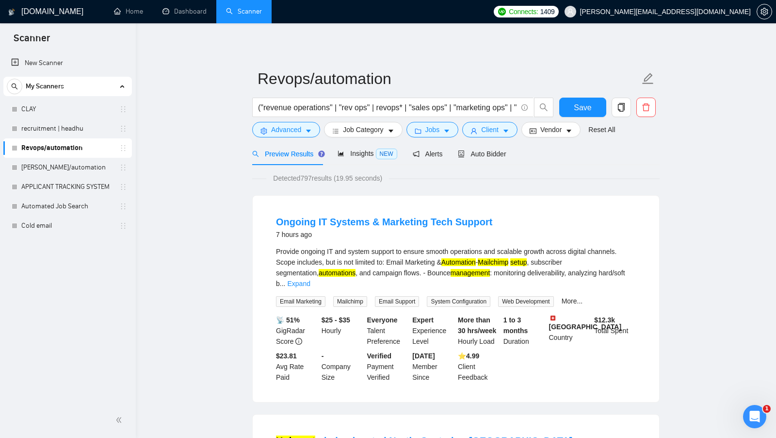
click at [305, 178] on span "Detected 797 results (19.95 seconds)" at bounding box center [327, 178] width 123 height 11
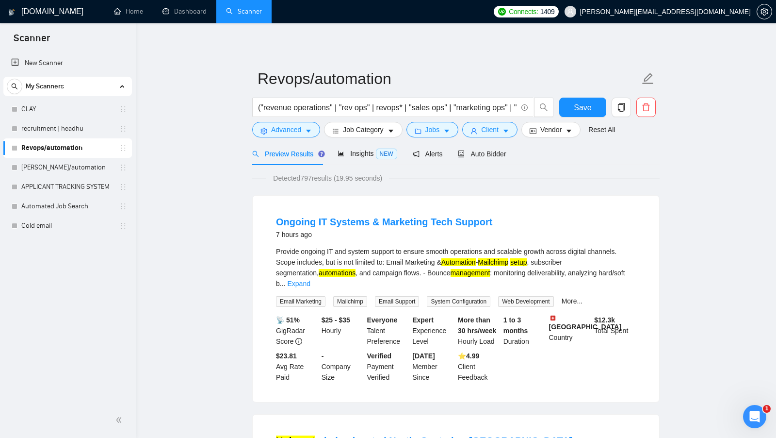
click at [305, 178] on span "Detected 797 results (19.95 seconds)" at bounding box center [327, 178] width 123 height 11
click at [280, 178] on span "Detected 797 results (19.95 seconds)" at bounding box center [327, 178] width 123 height 11
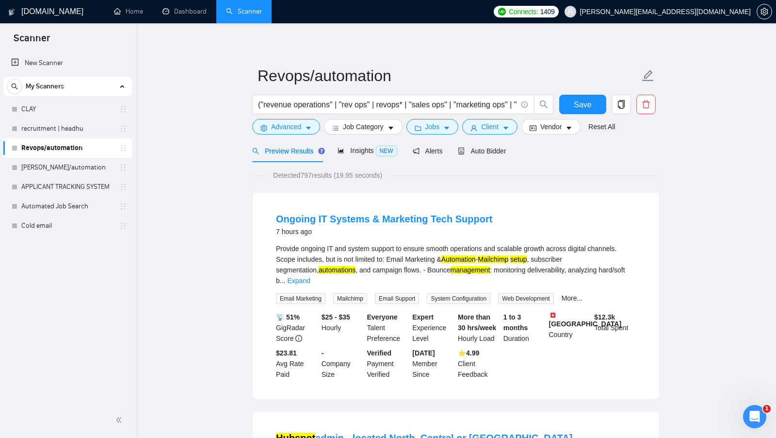
scroll to position [1, 0]
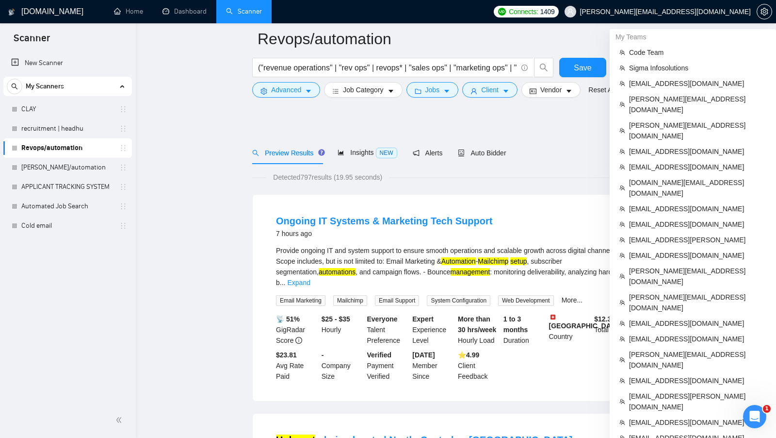
scroll to position [470, 0]
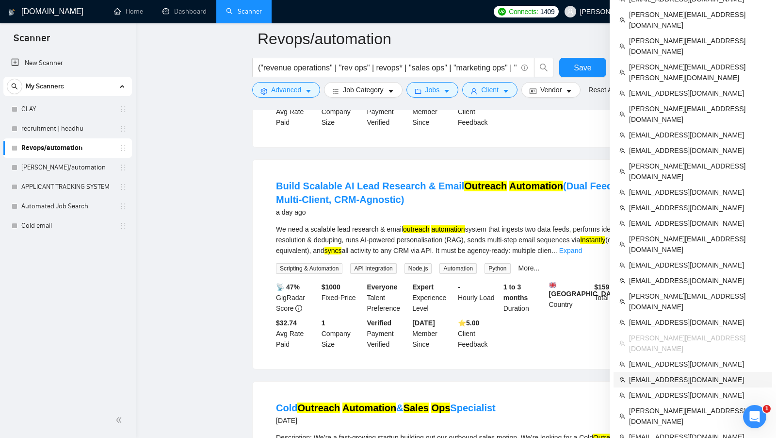
click at [674, 374] on span "[EMAIL_ADDRESS][DOMAIN_NAME]" at bounding box center [697, 379] width 137 height 11
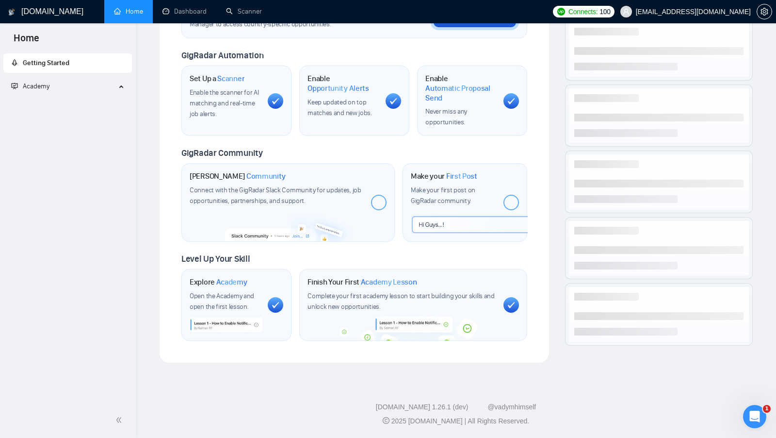
scroll to position [323, 0]
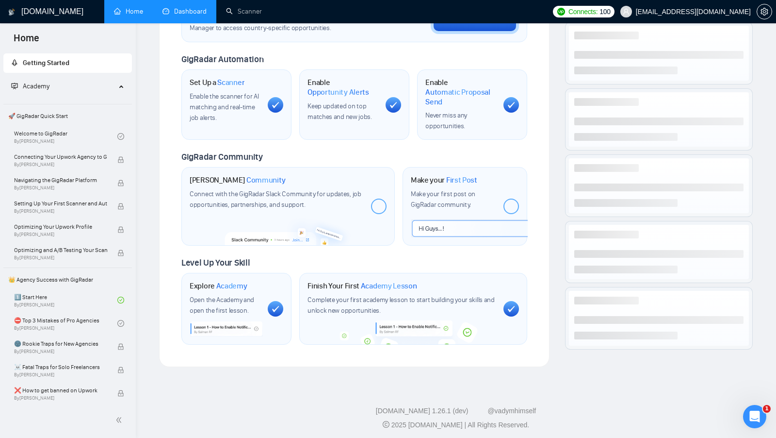
click at [201, 16] on link "Dashboard" at bounding box center [184, 11] width 44 height 8
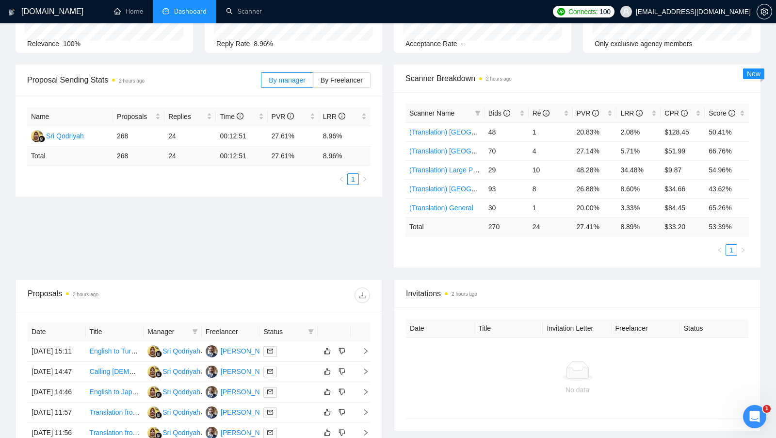
scroll to position [80, 0]
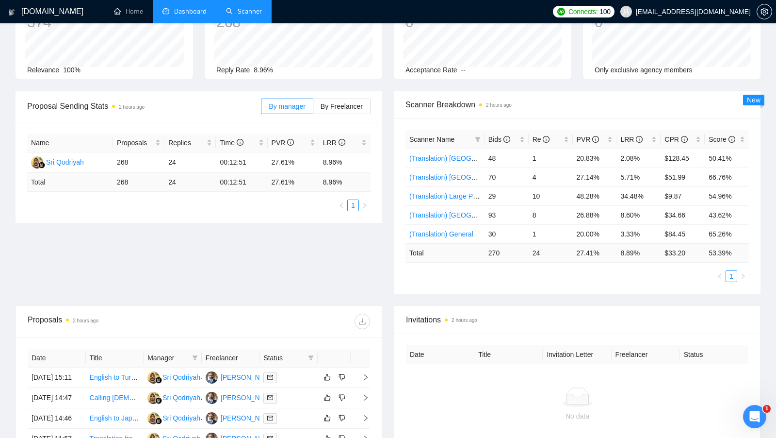
click at [237, 7] on link "Scanner" at bounding box center [244, 11] width 36 height 8
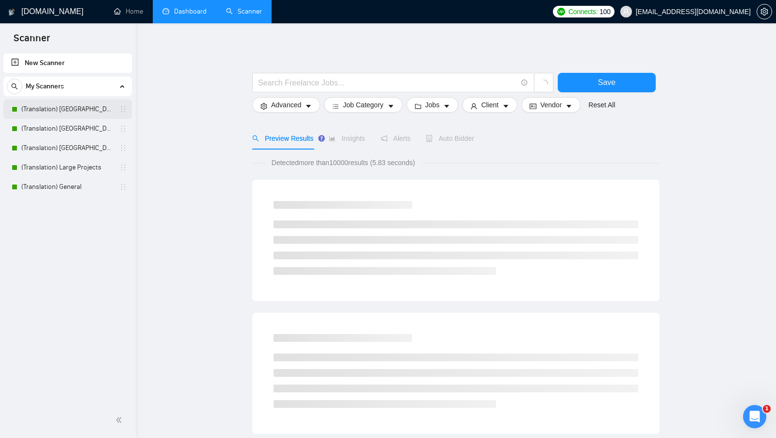
click at [59, 110] on link "(Translation) America" at bounding box center [67, 108] width 92 height 19
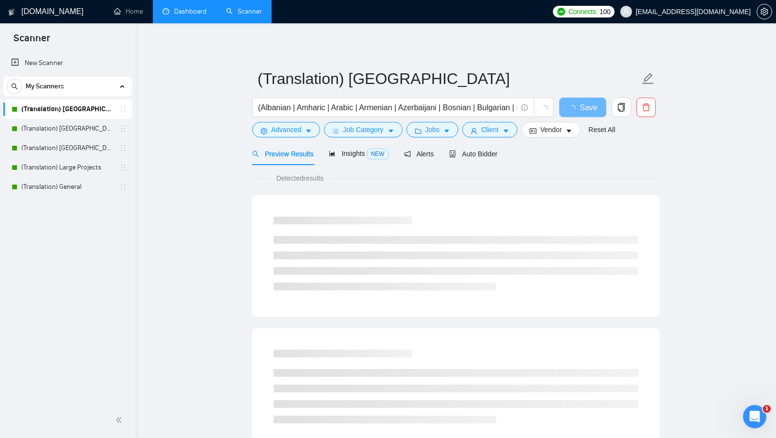
click at [176, 16] on link "Dashboard" at bounding box center [184, 11] width 44 height 8
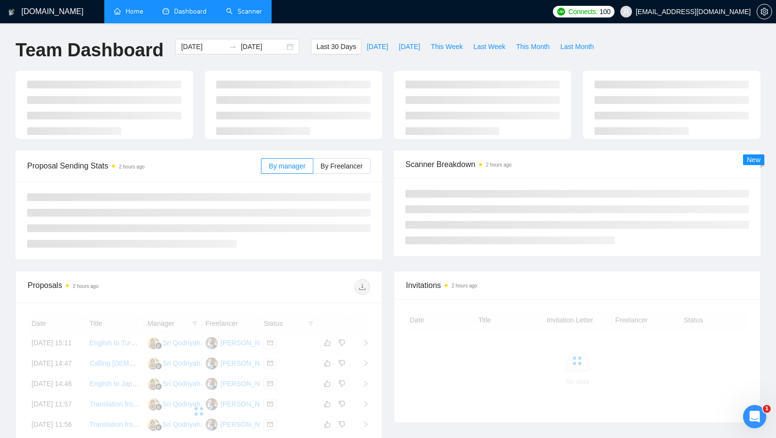
click at [131, 16] on link "Home" at bounding box center [128, 11] width 29 height 8
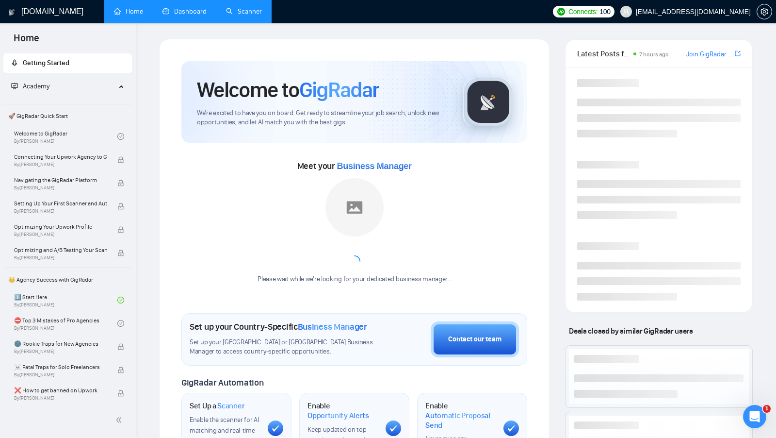
click at [236, 16] on link "Scanner" at bounding box center [244, 11] width 36 height 8
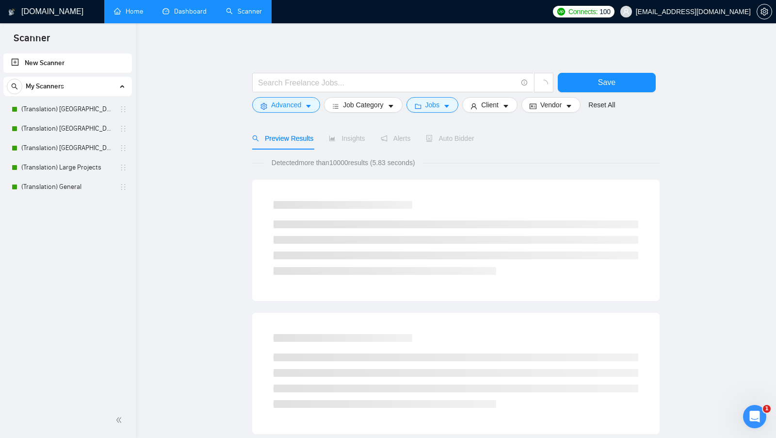
click at [178, 16] on link "Dashboard" at bounding box center [184, 11] width 44 height 8
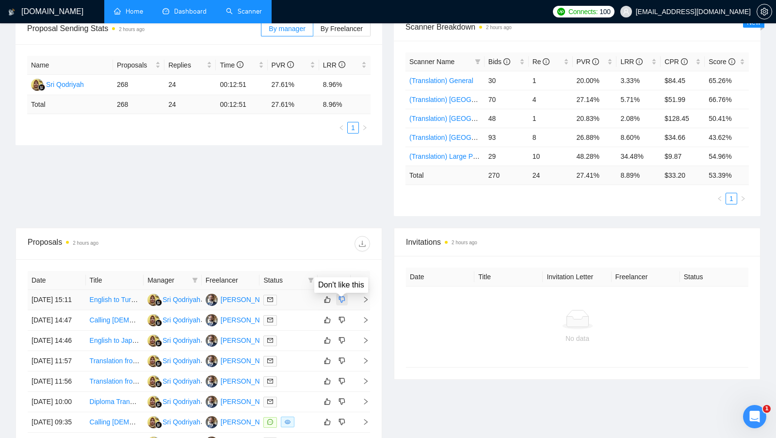
scroll to position [167, 0]
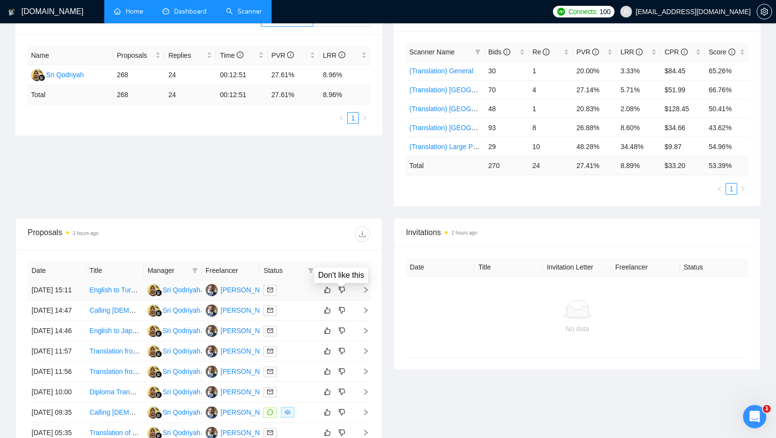
click at [290, 300] on td at bounding box center [288, 290] width 58 height 20
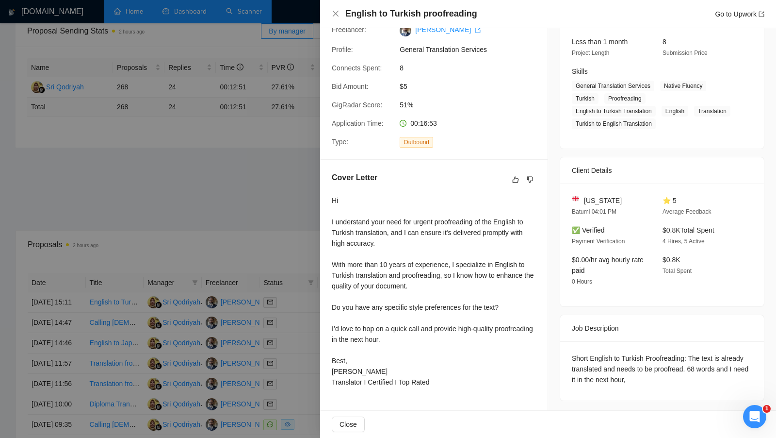
scroll to position [178, 0]
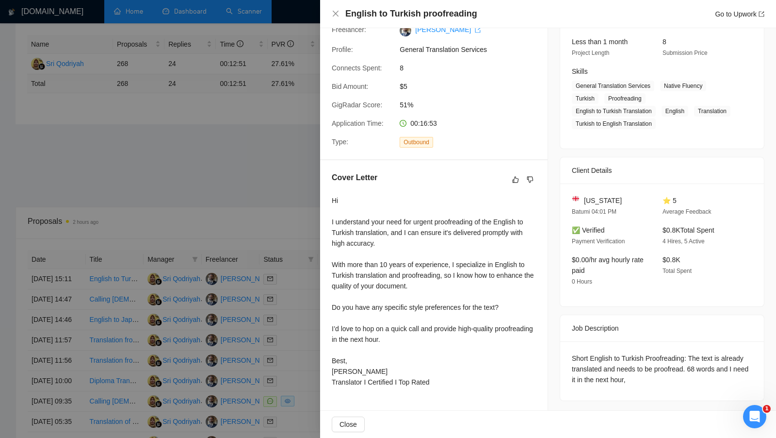
click at [289, 217] on div at bounding box center [388, 219] width 776 height 438
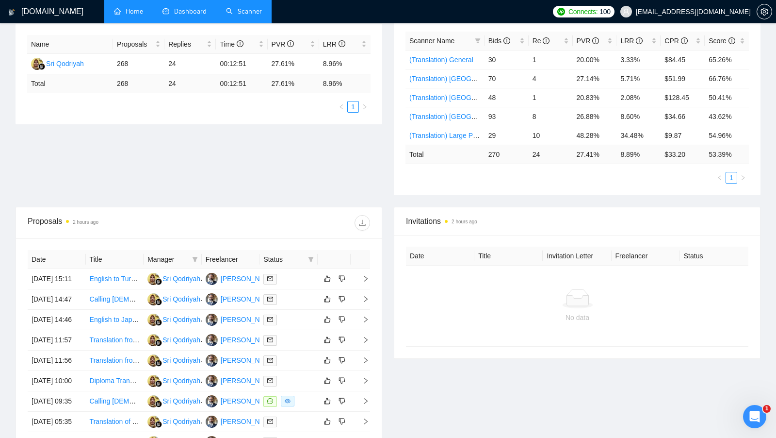
scroll to position [130, 0]
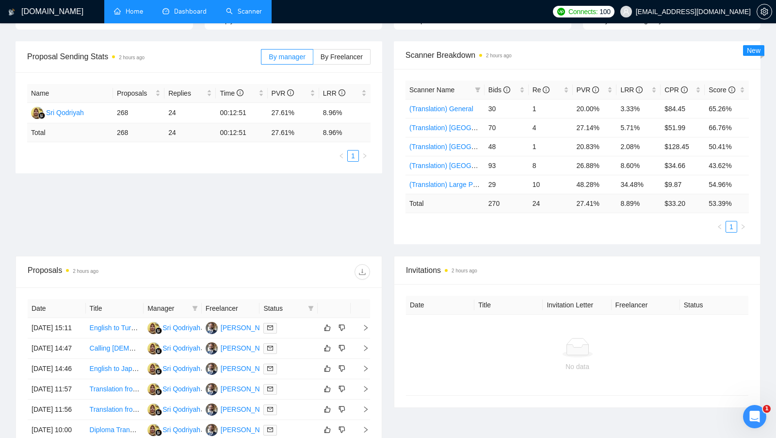
click at [240, 16] on link "Scanner" at bounding box center [244, 11] width 36 height 8
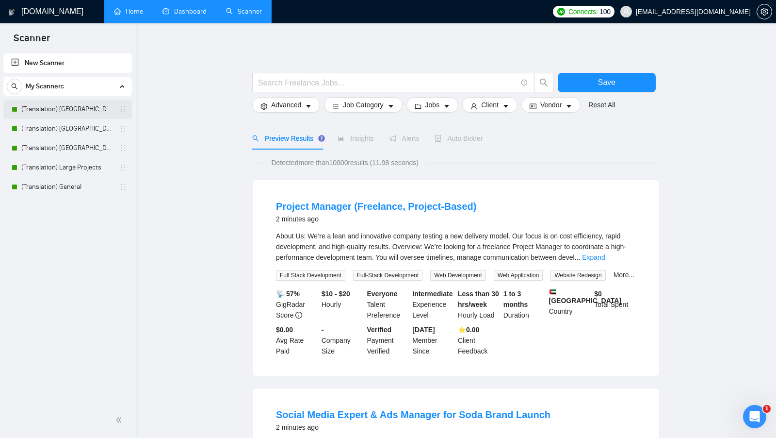
click at [74, 115] on link "(Translation) America" at bounding box center [67, 108] width 92 height 19
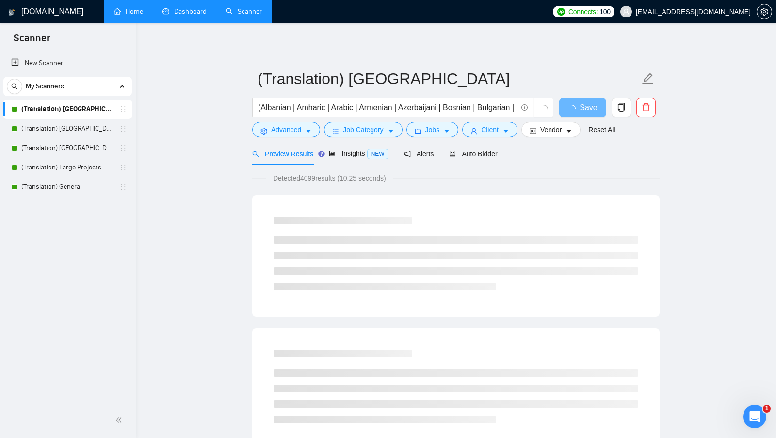
click at [195, 16] on link "Dashboard" at bounding box center [184, 11] width 44 height 8
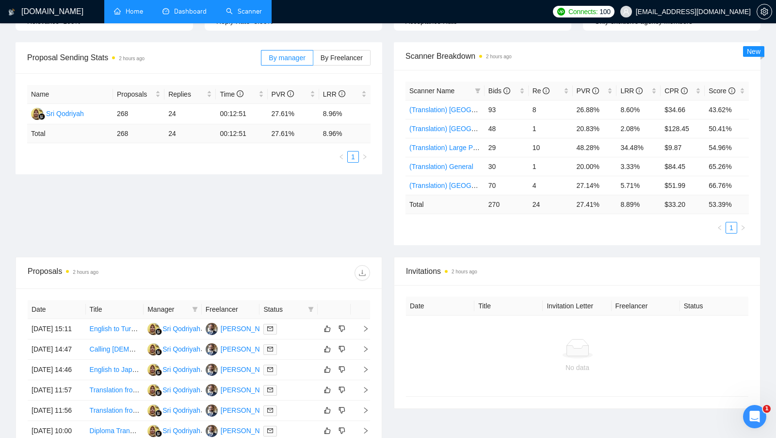
scroll to position [130, 0]
click at [307, 333] on div at bounding box center [288, 327] width 50 height 11
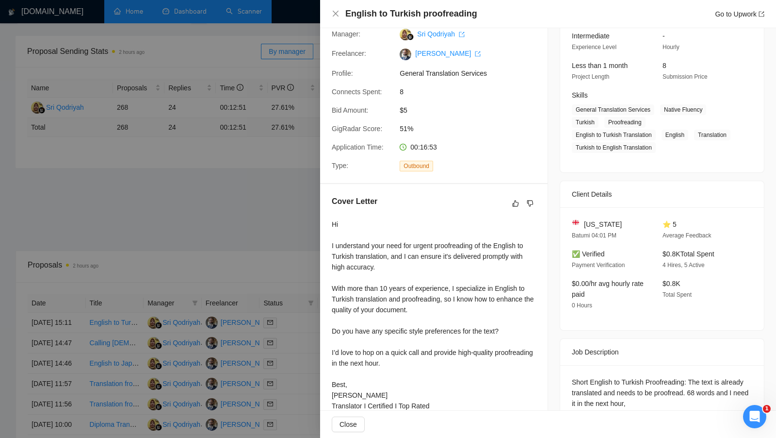
scroll to position [122, 0]
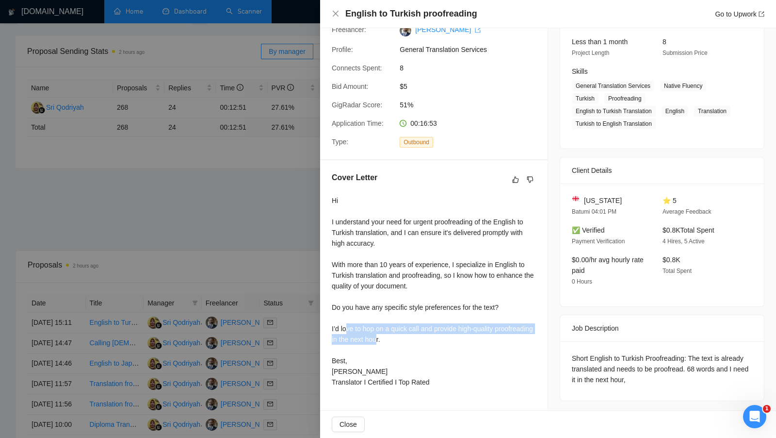
drag, startPoint x: 420, startPoint y: 325, endPoint x: 345, endPoint y: 318, distance: 74.6
click at [345, 318] on div "Hi I understand your need for urgent proofreading of the English to Turkish tra…" at bounding box center [434, 291] width 204 height 192
click at [304, 268] on div at bounding box center [388, 219] width 776 height 438
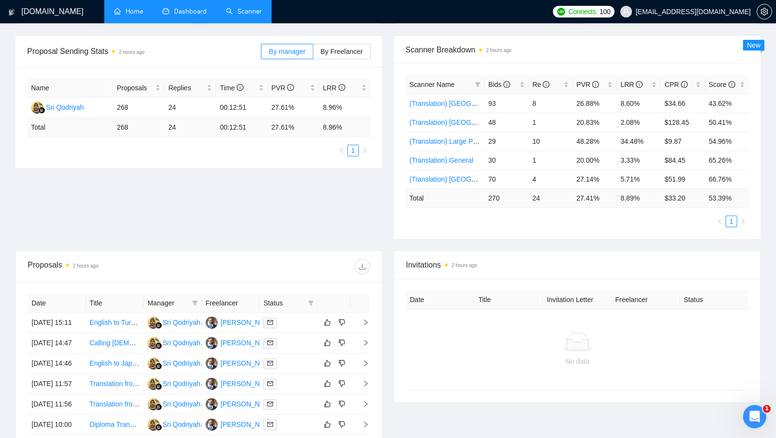
scroll to position [114, 0]
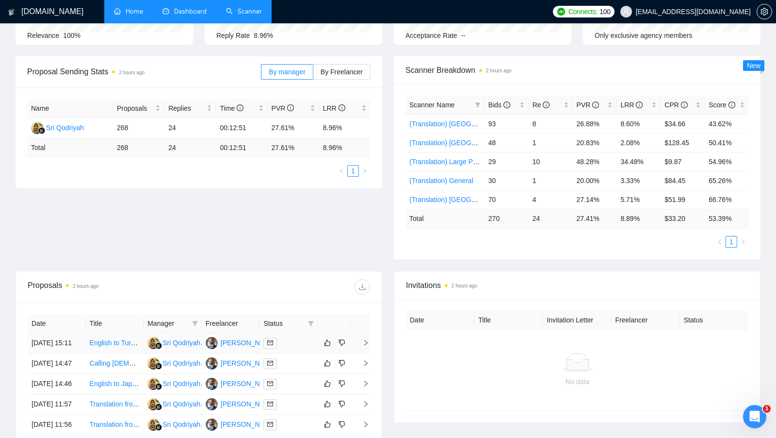
click at [240, 343] on div "Givi Jorjadze" at bounding box center [249, 342] width 56 height 11
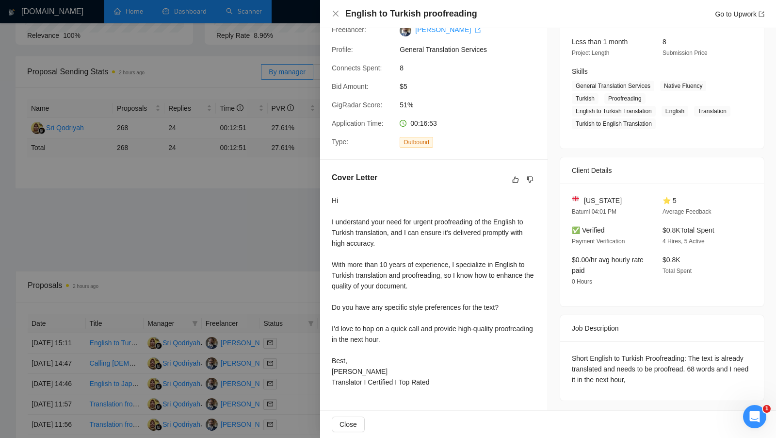
click at [168, 26] on div at bounding box center [388, 219] width 776 height 438
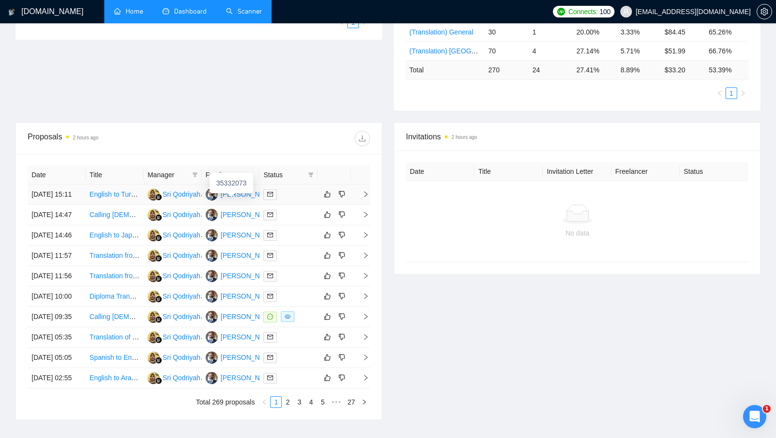
scroll to position [265, 0]
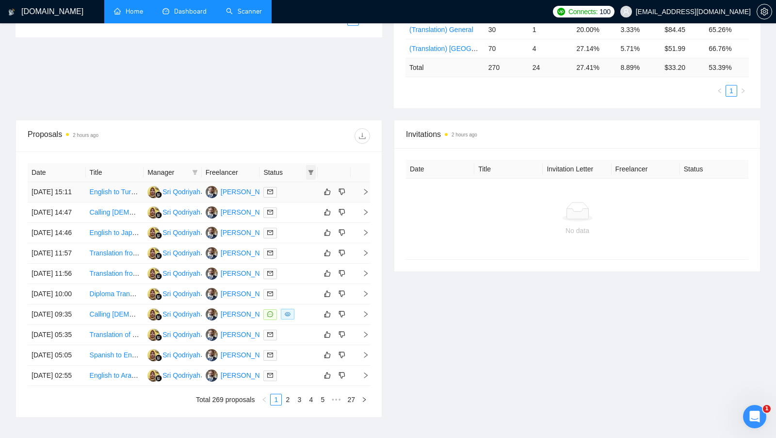
click at [314, 175] on span at bounding box center [311, 172] width 10 height 15
click at [295, 182] on li "Chat" at bounding box center [286, 188] width 58 height 16
checkbox input "true"
click at [308, 143] on div "Proposals 2 hours ago" at bounding box center [199, 135] width 342 height 31
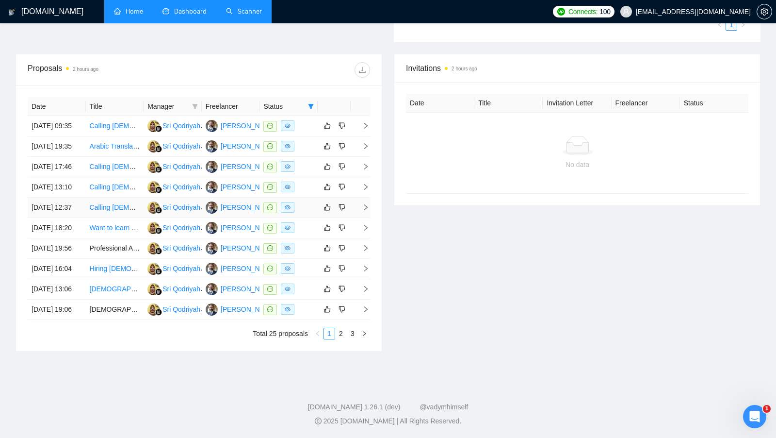
scroll to position [375, 0]
click at [340, 339] on link "2" at bounding box center [341, 333] width 11 height 11
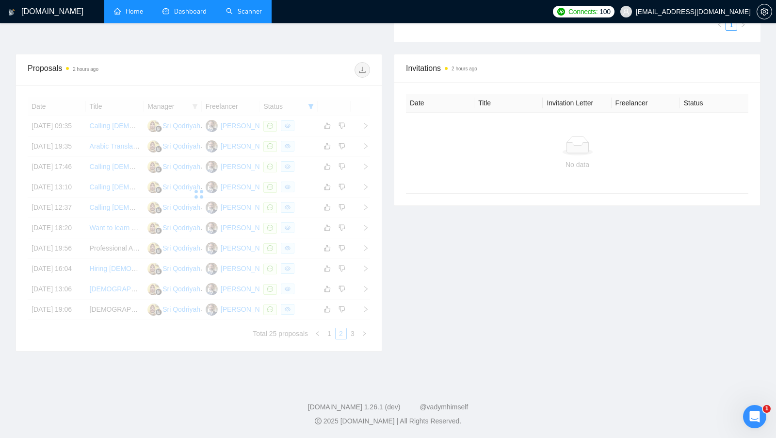
scroll to position [347, 0]
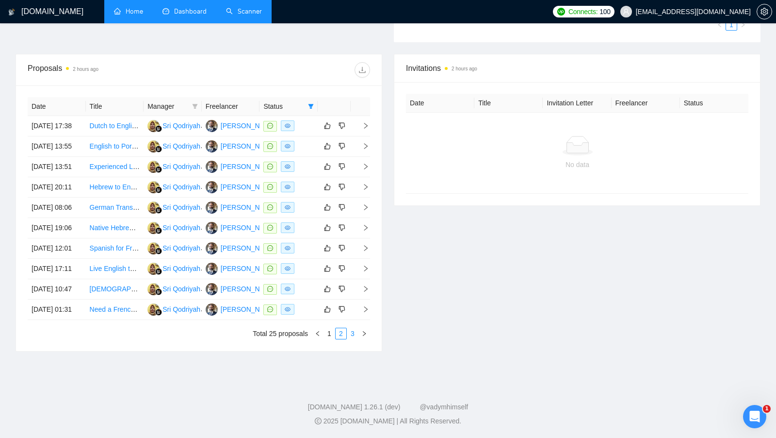
click at [350, 339] on link "3" at bounding box center [352, 333] width 11 height 11
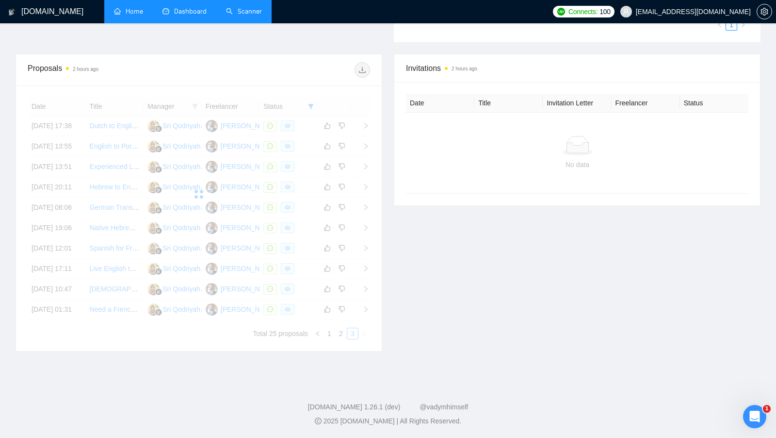
scroll to position [271, 0]
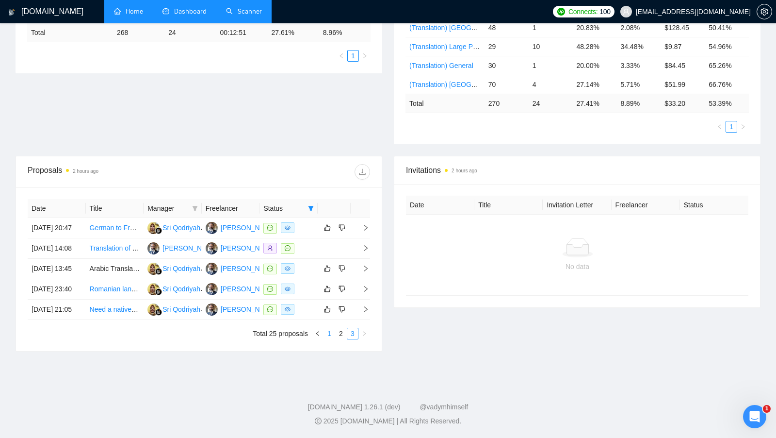
click at [328, 332] on link "1" at bounding box center [329, 333] width 11 height 11
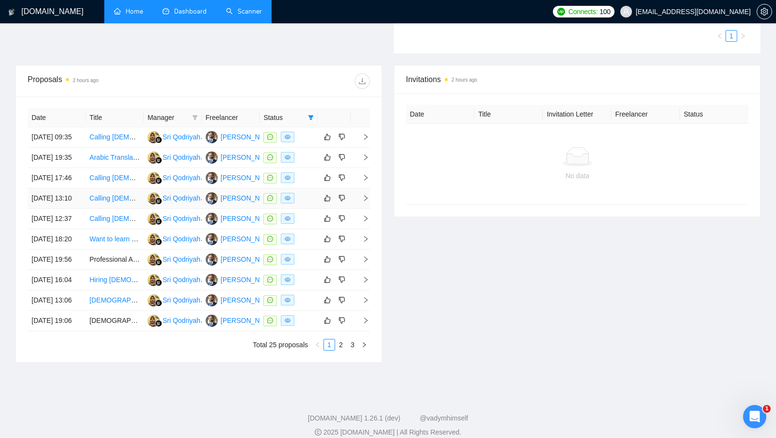
scroll to position [314, 0]
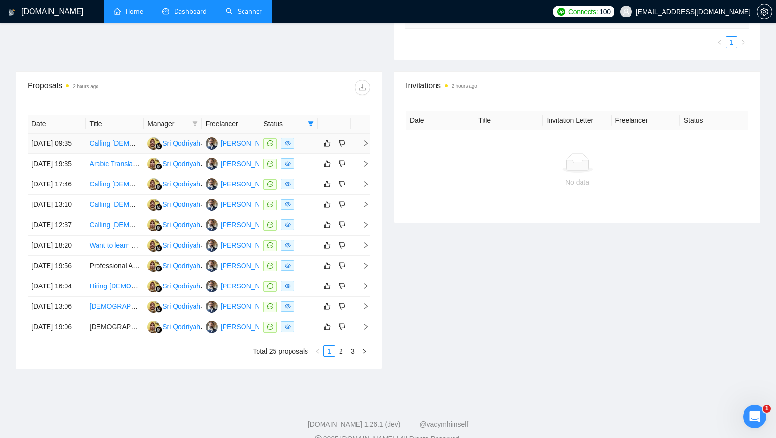
click at [301, 142] on div at bounding box center [288, 143] width 50 height 11
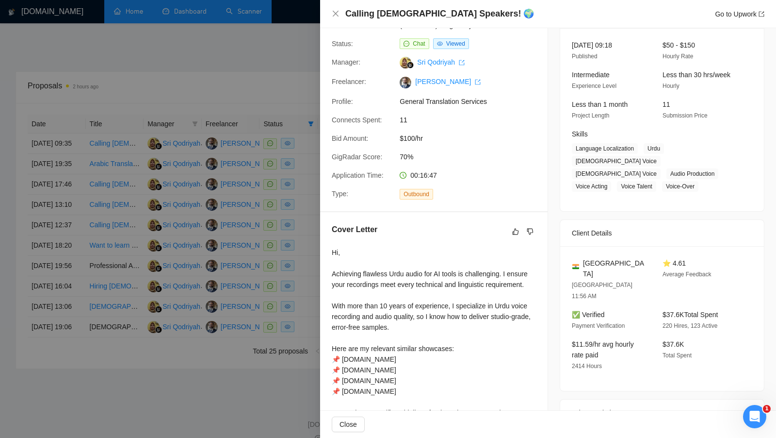
scroll to position [61, 0]
click at [464, 102] on span "General Translation Services" at bounding box center [473, 100] width 146 height 11
click at [283, 106] on div at bounding box center [388, 219] width 776 height 438
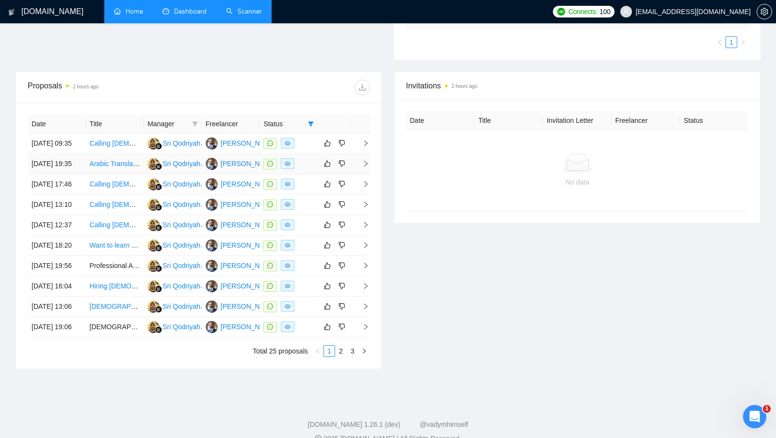
click at [314, 174] on td at bounding box center [288, 164] width 58 height 20
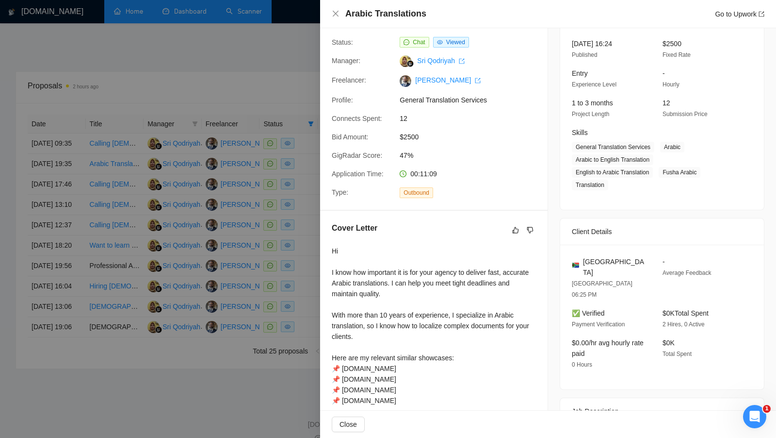
click at [309, 173] on div at bounding box center [388, 219] width 776 height 438
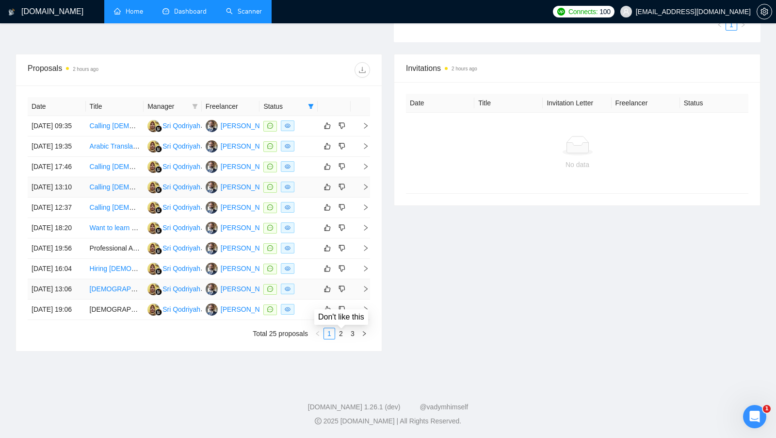
scroll to position [340, 0]
click at [312, 129] on td at bounding box center [288, 126] width 58 height 20
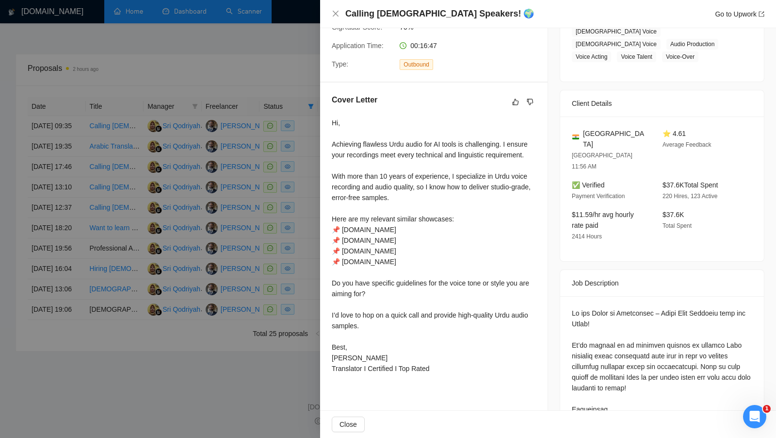
scroll to position [193, 0]
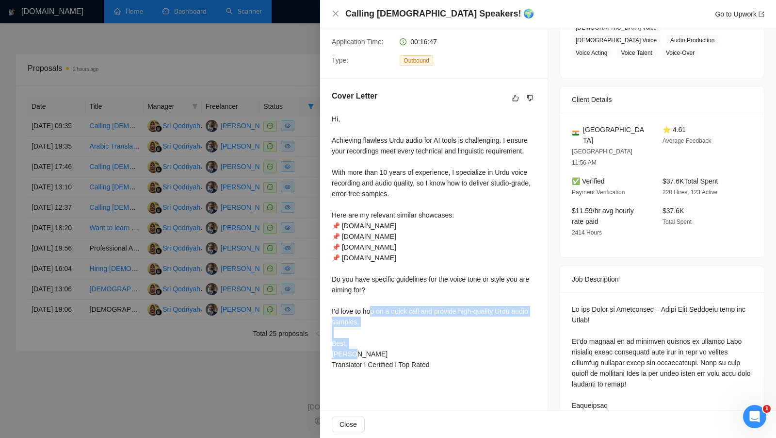
drag, startPoint x: 382, startPoint y: 320, endPoint x: 331, endPoint y: 308, distance: 52.6
click at [331, 308] on div "Cover Letter Hi, Achieving flawless Urdu audio for AI tools is challenging. I e…" at bounding box center [433, 232] width 227 height 307
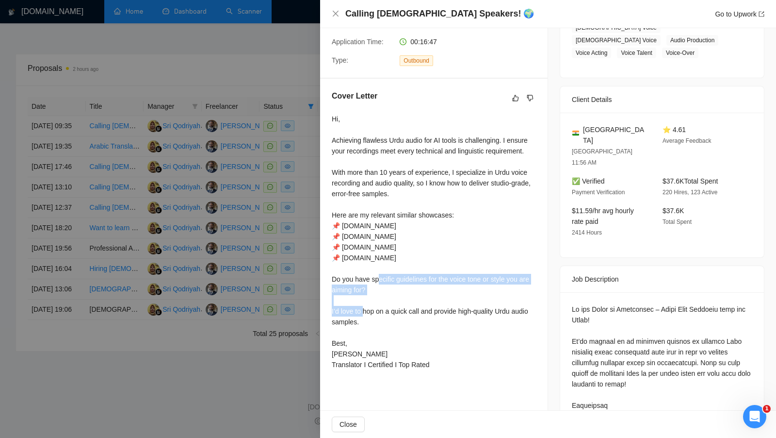
drag, startPoint x: 333, startPoint y: 278, endPoint x: 388, endPoint y: 284, distance: 55.6
click at [389, 284] on div "Hi, Achieving flawless Urdu audio for AI tools is challenging. I ensure your re…" at bounding box center [434, 242] width 204 height 256
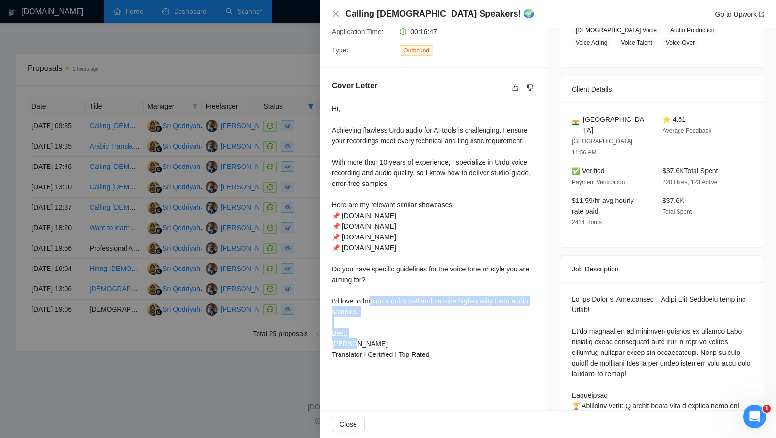
drag, startPoint x: 382, startPoint y: 308, endPoint x: 330, endPoint y: 300, distance: 52.6
click at [330, 299] on div "Cover Letter Hi, Achieving flawless Urdu audio for AI tools is challenging. I e…" at bounding box center [433, 221] width 227 height 307
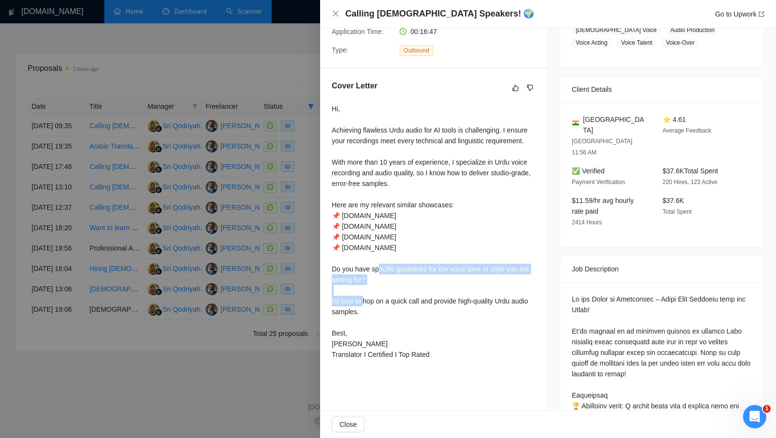
drag, startPoint x: 385, startPoint y: 278, endPoint x: 332, endPoint y: 269, distance: 53.3
click at [332, 268] on div "Hi, Achieving flawless Urdu audio for AI tools is challenging. I ensure your re…" at bounding box center [434, 231] width 204 height 256
click at [375, 305] on div "Hi, Achieving flawless Urdu audio for AI tools is challenging. I ensure your re…" at bounding box center [434, 231] width 204 height 256
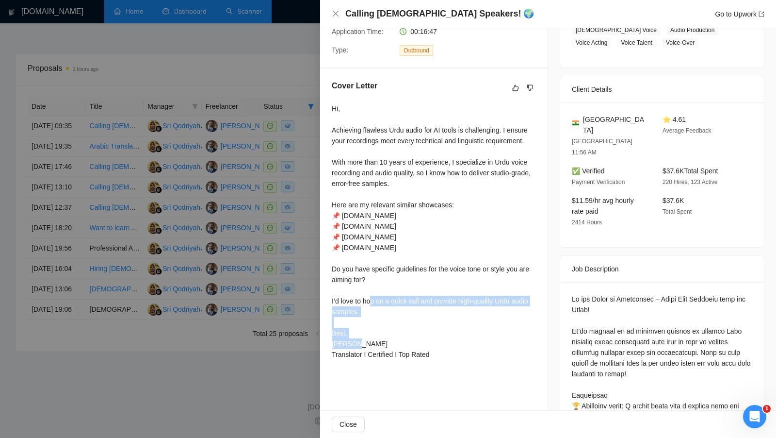
click at [375, 305] on div "Hi, Achieving flawless Urdu audio for AI tools is challenging. I ensure your re…" at bounding box center [434, 231] width 204 height 256
click at [360, 277] on div "Hi, Achieving flawless Urdu audio for AI tools is challenging. I ensure your re…" at bounding box center [434, 231] width 204 height 256
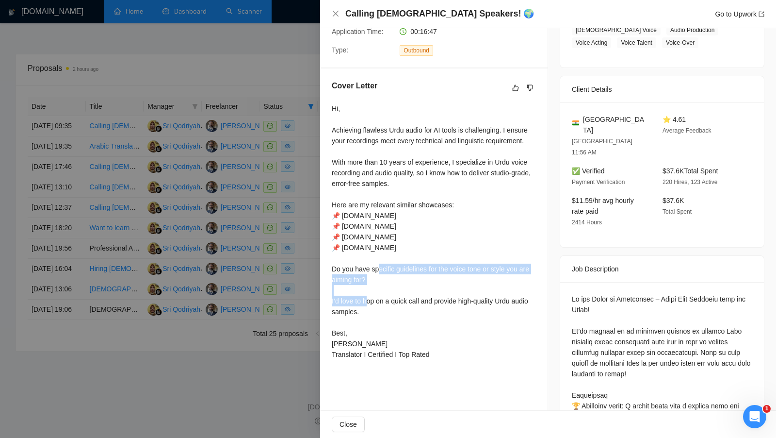
click at [360, 277] on div "Hi, Achieving flawless Urdu audio for AI tools is challenging. I ensure your re…" at bounding box center [434, 231] width 204 height 256
click at [385, 302] on div "Hi, Achieving flawless Urdu audio for AI tools is challenging. I ensure your re…" at bounding box center [434, 231] width 204 height 256
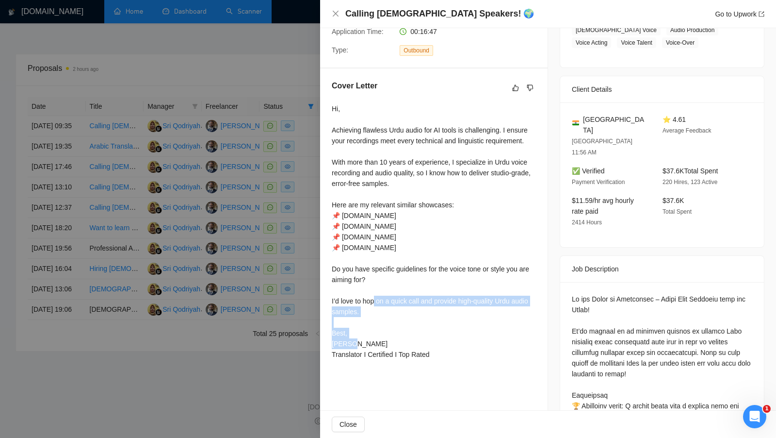
drag, startPoint x: 385, startPoint y: 310, endPoint x: 333, endPoint y: 298, distance: 53.8
click at [333, 298] on div "Hi, Achieving flawless Urdu audio for AI tools is challenging. I ensure your re…" at bounding box center [434, 231] width 204 height 256
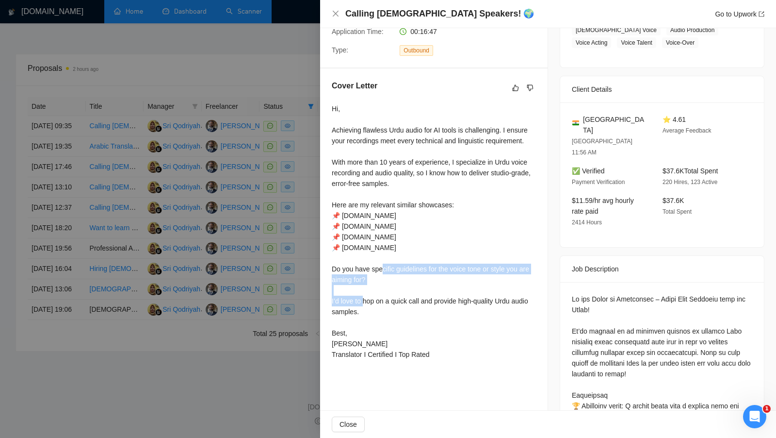
drag, startPoint x: 380, startPoint y: 280, endPoint x: 338, endPoint y: 272, distance: 43.4
click at [338, 272] on div "Hi, Achieving flawless Urdu audio for AI tools is challenging. I ensure your re…" at bounding box center [434, 231] width 204 height 256
click at [341, 295] on div "Hi, Achieving flawless Urdu audio for AI tools is challenging. I ensure your re…" at bounding box center [434, 231] width 204 height 256
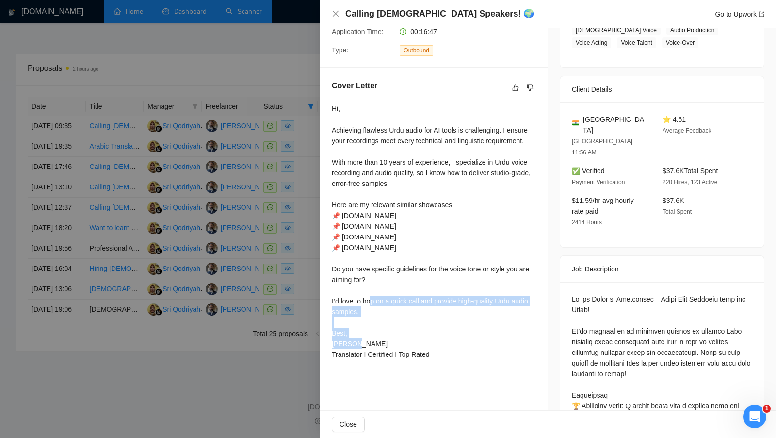
click at [341, 295] on div "Hi, Achieving flawless Urdu audio for AI tools is challenging. I ensure your re…" at bounding box center [434, 231] width 204 height 256
click at [380, 302] on div "Hi, Achieving flawless Urdu audio for AI tools is challenging. I ensure your re…" at bounding box center [434, 231] width 204 height 256
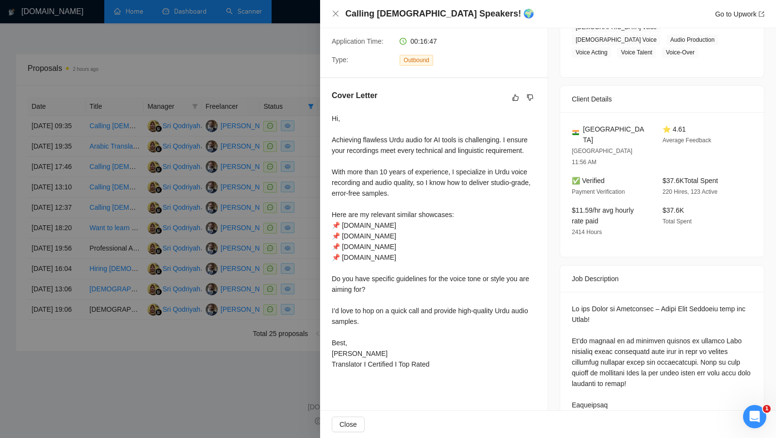
scroll to position [190, 0]
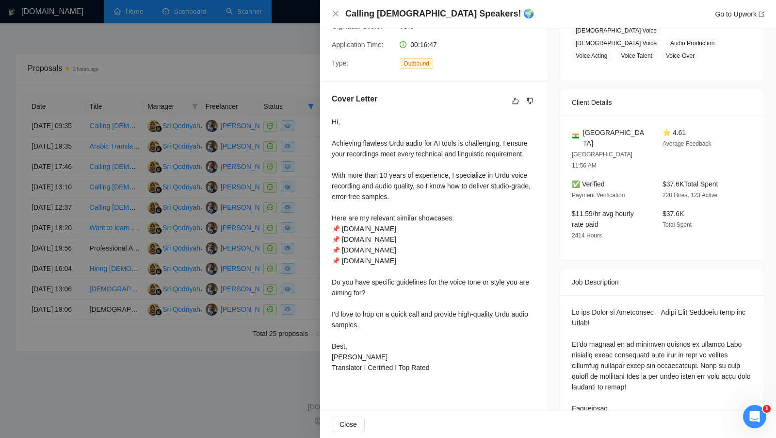
click at [204, 182] on div at bounding box center [388, 219] width 776 height 438
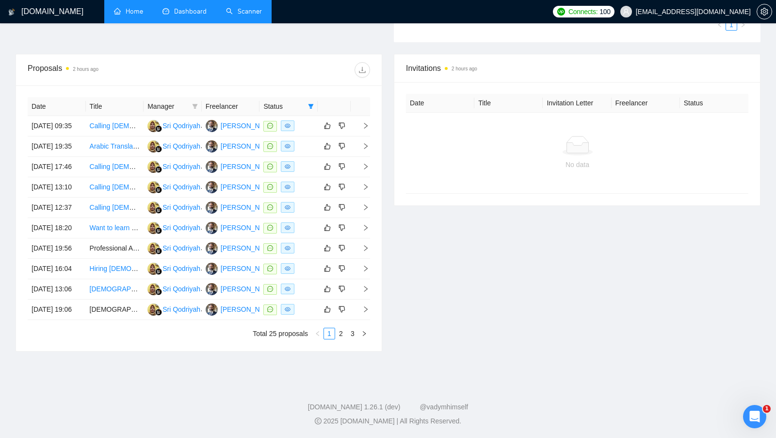
click at [241, 16] on link "Scanner" at bounding box center [244, 11] width 36 height 8
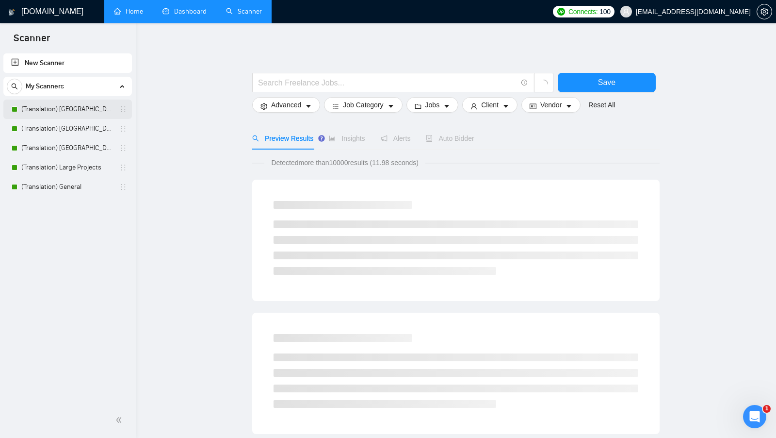
click at [67, 110] on link "(Translation) America" at bounding box center [67, 108] width 92 height 19
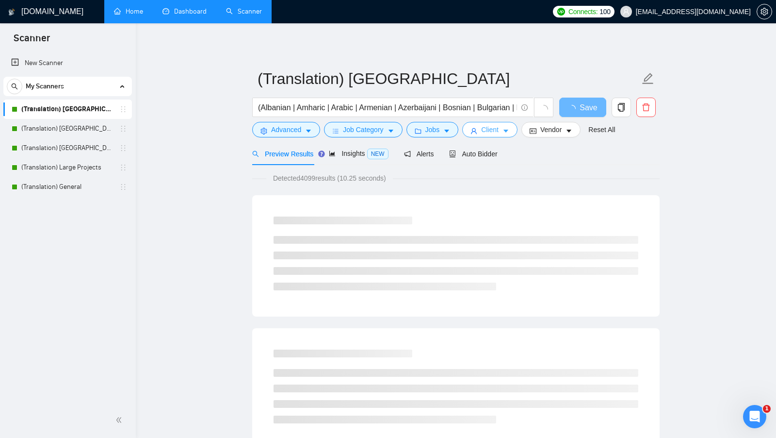
click at [493, 136] on button "Client" at bounding box center [489, 130] width 55 height 16
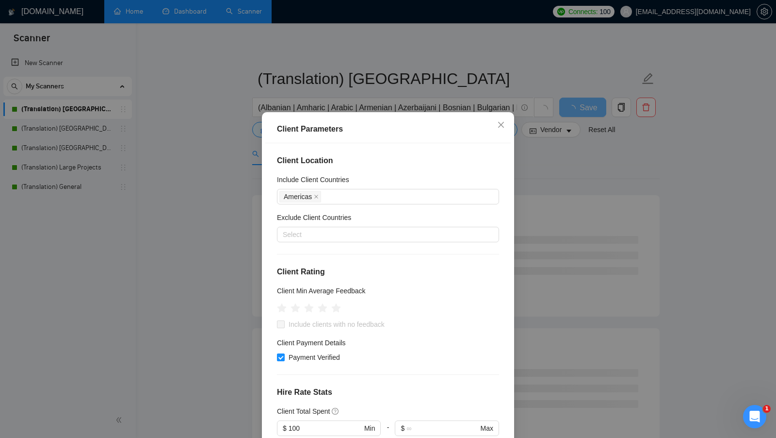
click at [540, 235] on div "Client Parameters Client Location Include Client Countries Americas Exclude Cli…" at bounding box center [388, 219] width 776 height 438
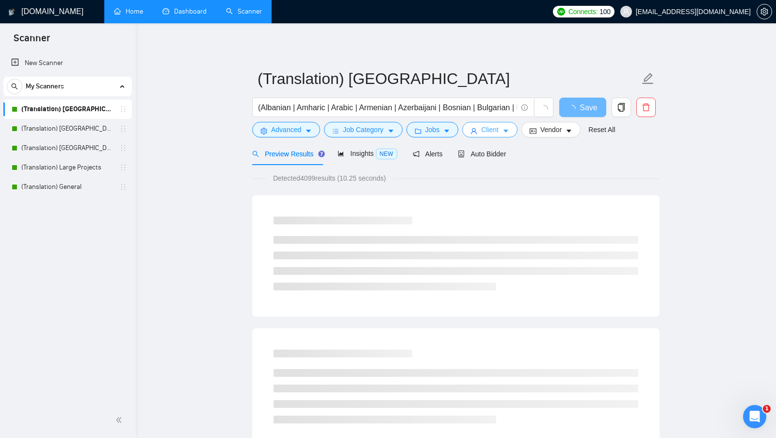
click at [506, 131] on icon "caret-down" at bounding box center [506, 131] width 7 height 7
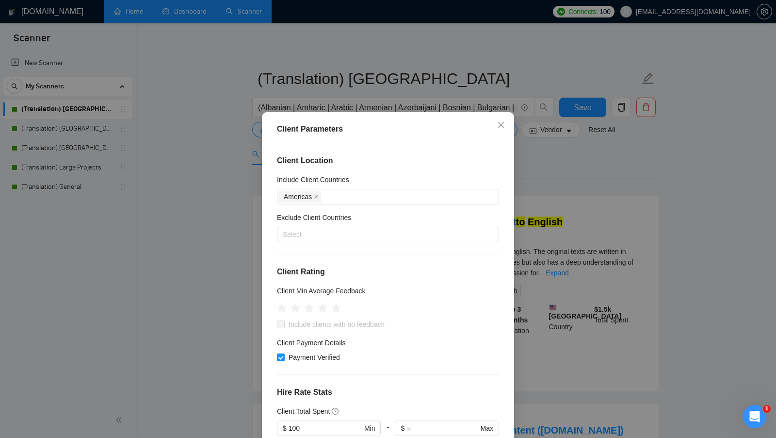
click at [532, 171] on div "Client Parameters Client Location Include Client Countries Americas Exclude Cli…" at bounding box center [388, 219] width 776 height 438
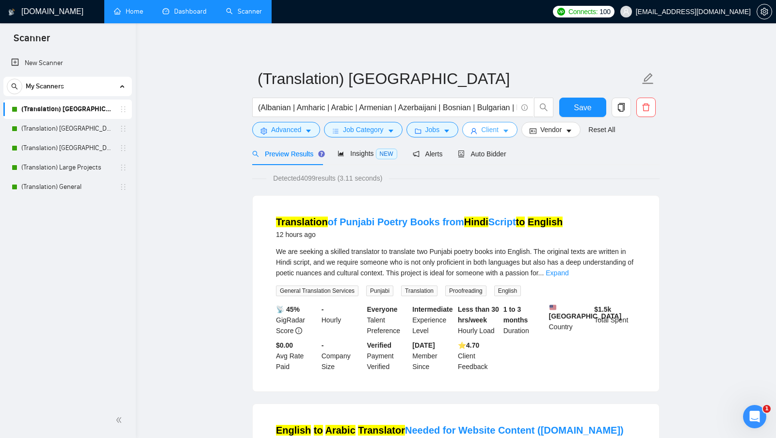
click at [501, 134] on button "Client" at bounding box center [489, 130] width 55 height 16
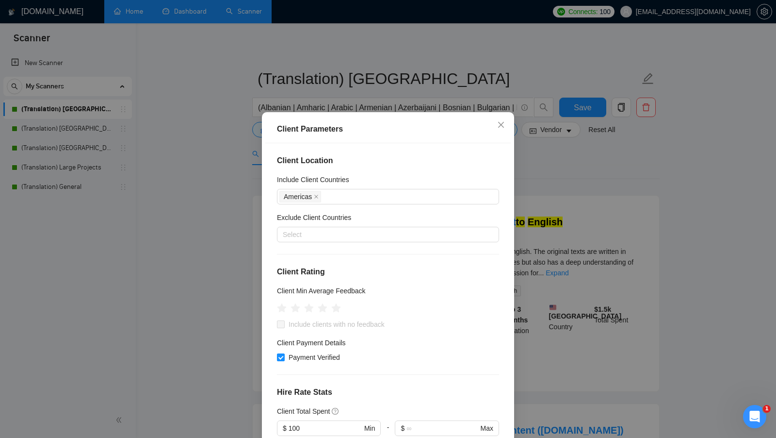
click at [538, 182] on div "Client Parameters Client Location Include Client Countries Americas Exclude Cli…" at bounding box center [388, 219] width 776 height 438
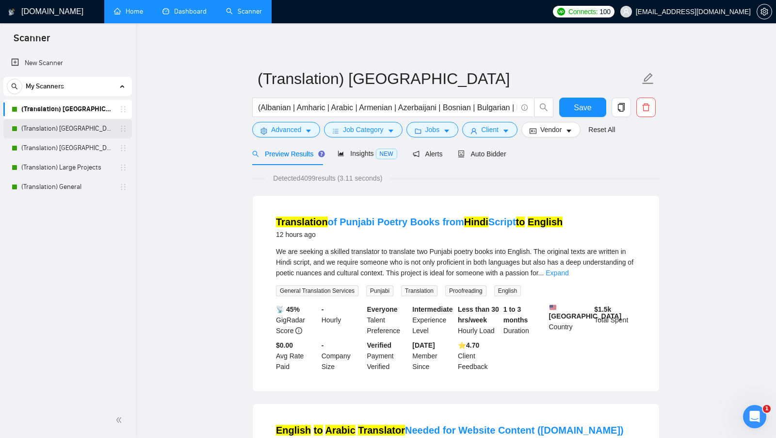
click at [97, 125] on link "(Translation) Europe" at bounding box center [67, 128] width 92 height 19
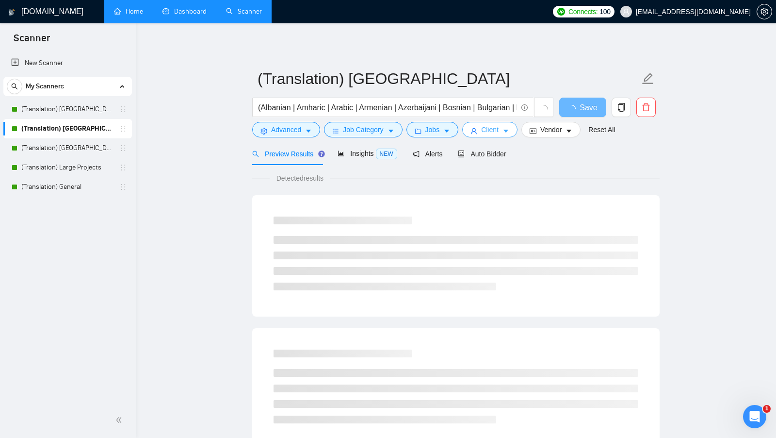
click at [481, 131] on button "Client" at bounding box center [489, 130] width 55 height 16
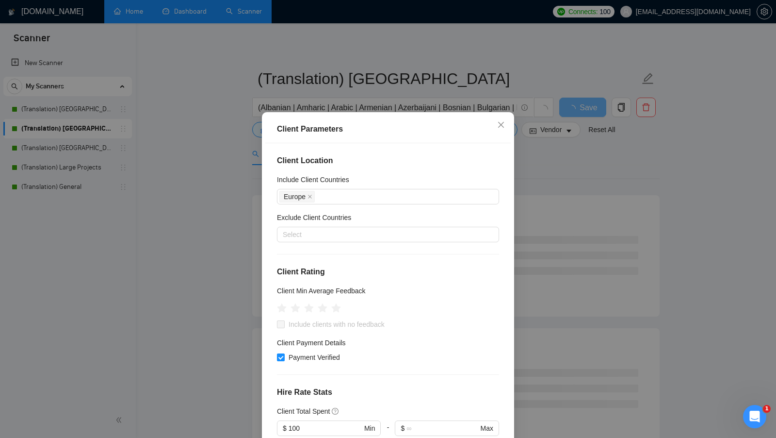
click at [528, 177] on div "Client Parameters Client Location Include Client Countries Europe Exclude Clien…" at bounding box center [388, 219] width 776 height 438
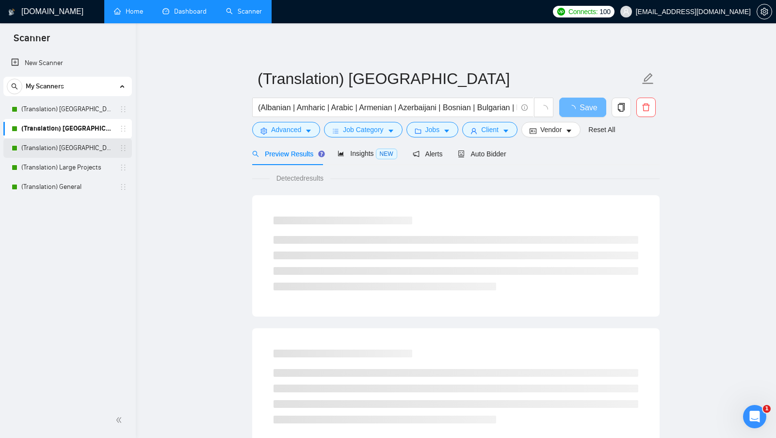
click at [77, 152] on link "(Translation) Asia" at bounding box center [67, 147] width 92 height 19
click at [495, 130] on span "Client" at bounding box center [489, 129] width 17 height 11
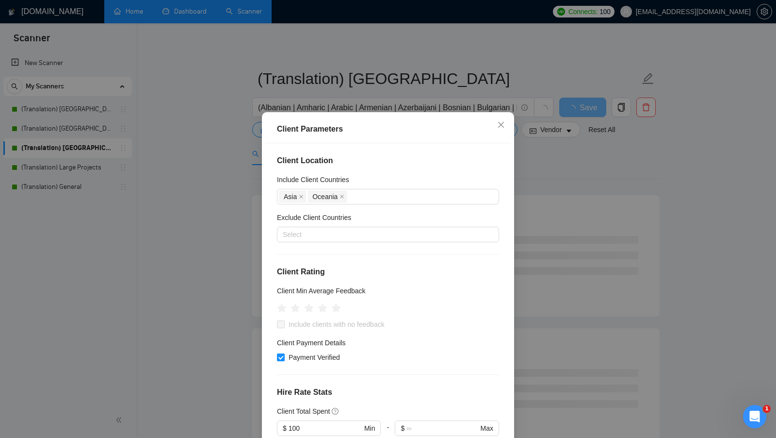
click at [524, 205] on div "Client Parameters Client Location Include Client Countries Asia Oceania Exclude…" at bounding box center [388, 219] width 776 height 438
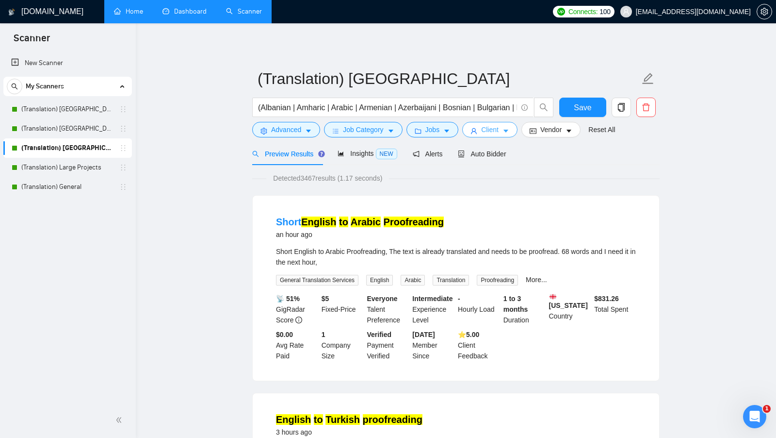
click at [473, 128] on icon "user" at bounding box center [473, 131] width 7 height 7
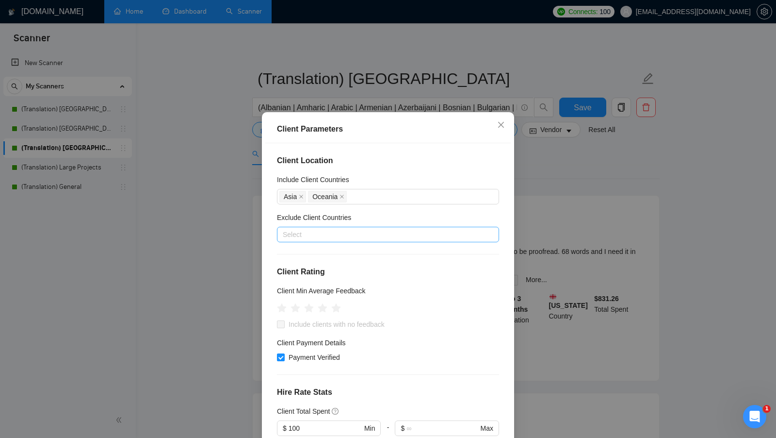
click at [327, 229] on div at bounding box center [383, 234] width 208 height 12
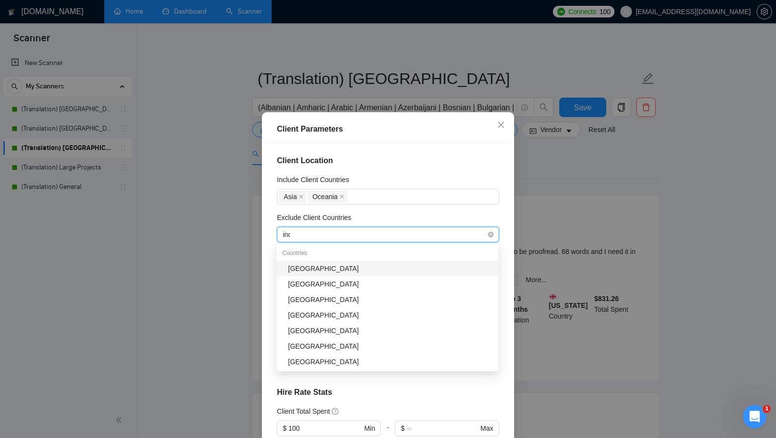
type input "indi"
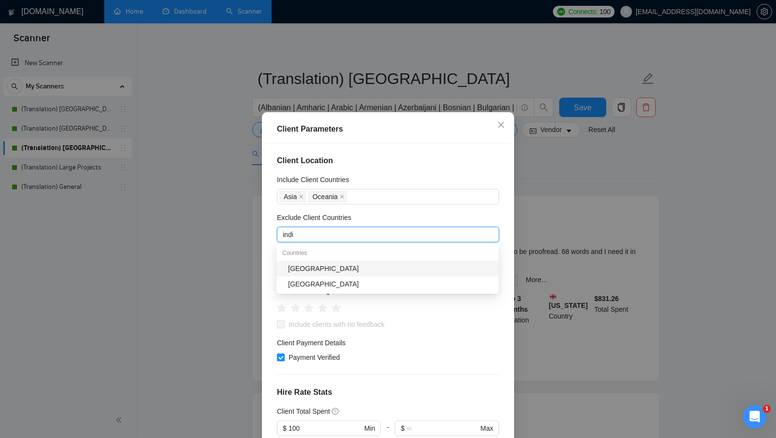
click at [359, 267] on div "[GEOGRAPHIC_DATA]" at bounding box center [390, 268] width 205 height 11
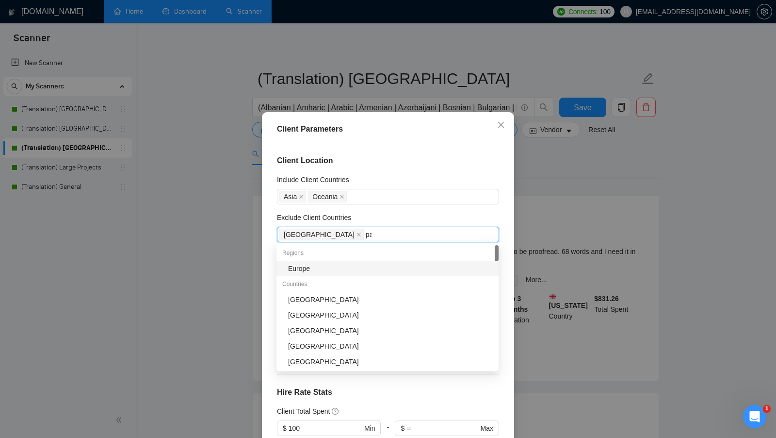
type input "pak"
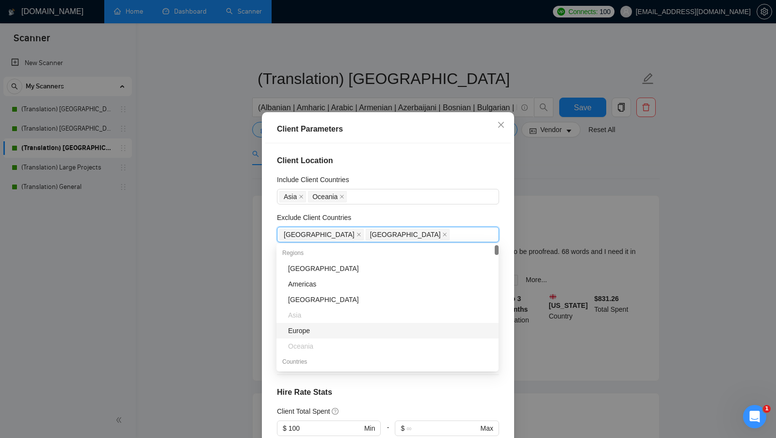
click at [467, 383] on div "Client Location Include Client Countries Asia Oceania Exclude Client Countries …" at bounding box center [387, 296] width 245 height 306
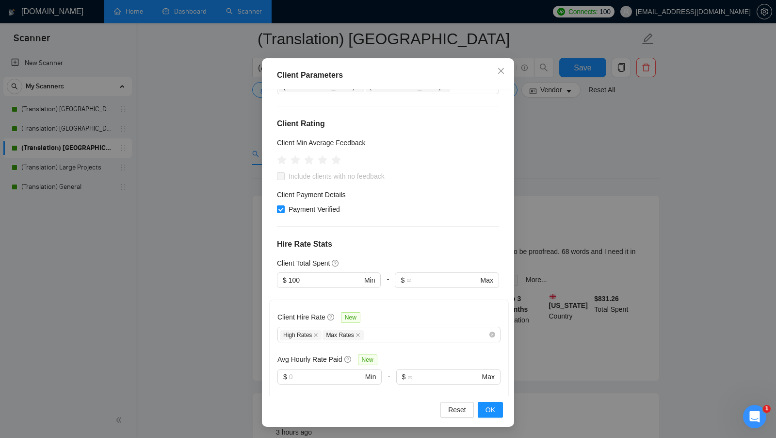
scroll to position [79, 0]
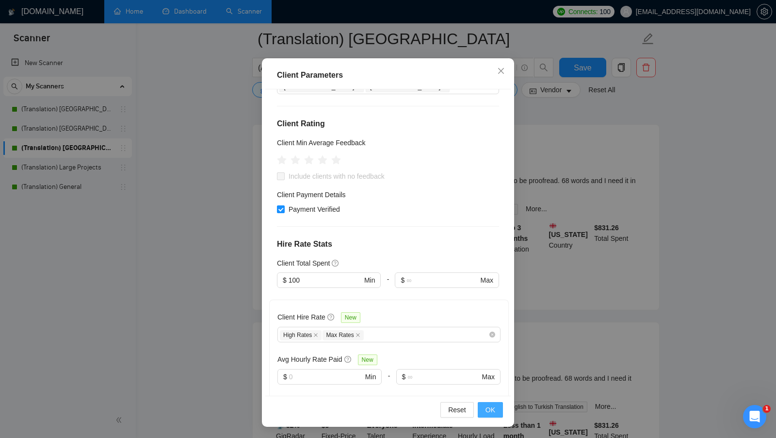
click at [494, 408] on span "OK" at bounding box center [491, 409] width 10 height 11
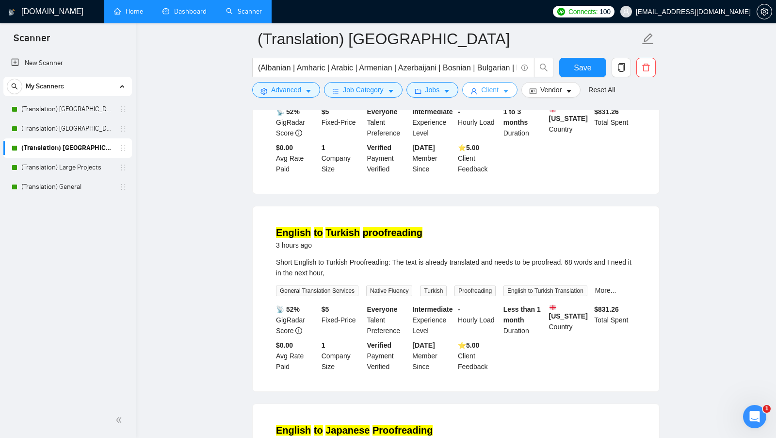
scroll to position [0, 0]
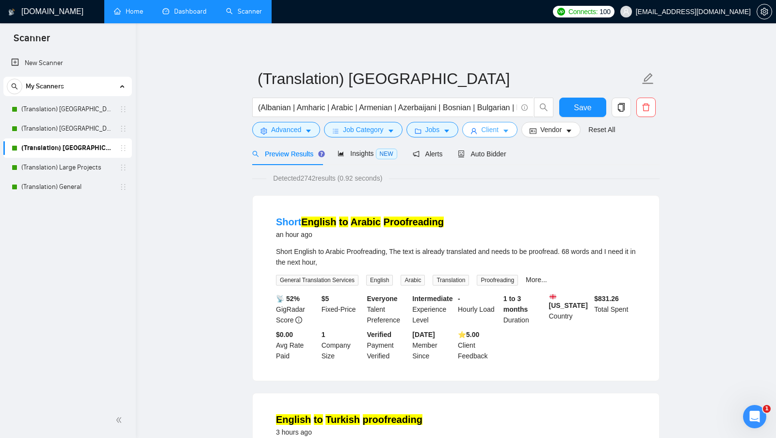
click at [509, 137] on button "Client" at bounding box center [489, 130] width 55 height 16
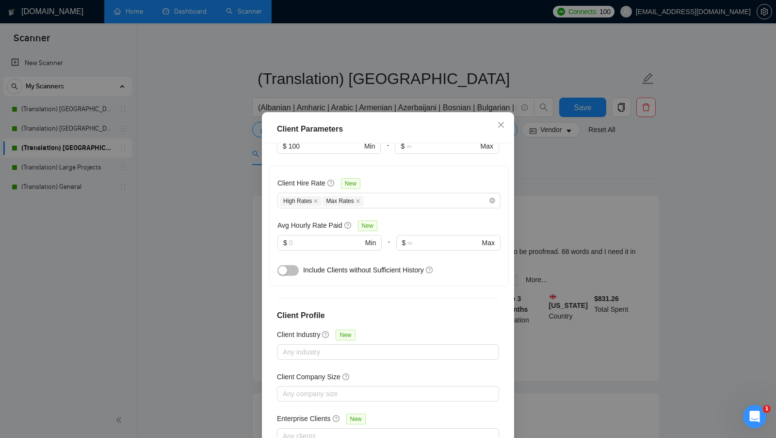
scroll to position [296, 0]
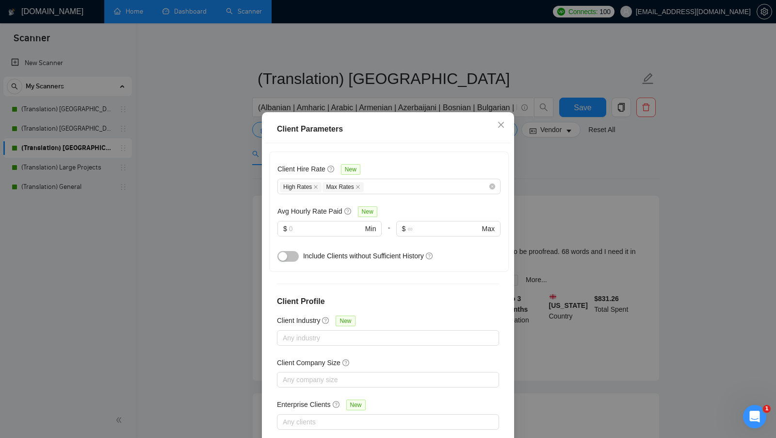
click at [587, 264] on div "Client Parameters Client Location Include Client Countries Asia Oceania Exclude…" at bounding box center [388, 219] width 776 height 438
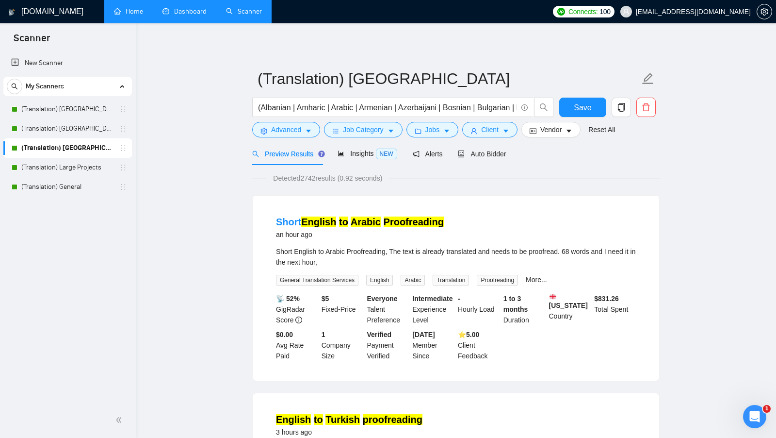
click at [179, 16] on link "Dashboard" at bounding box center [184, 11] width 44 height 8
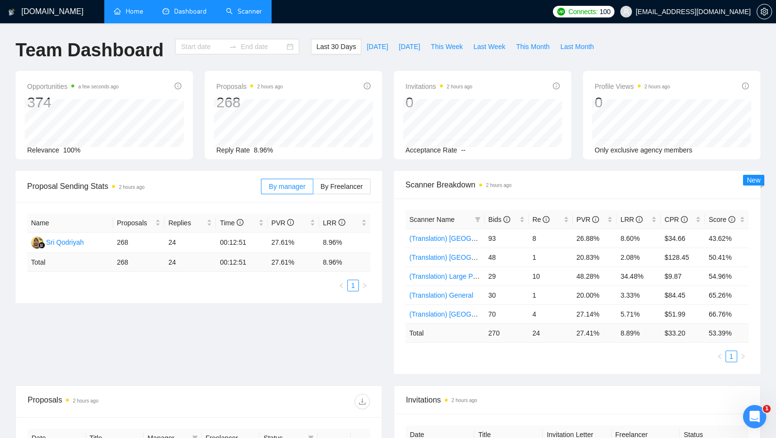
type input "[DATE]"
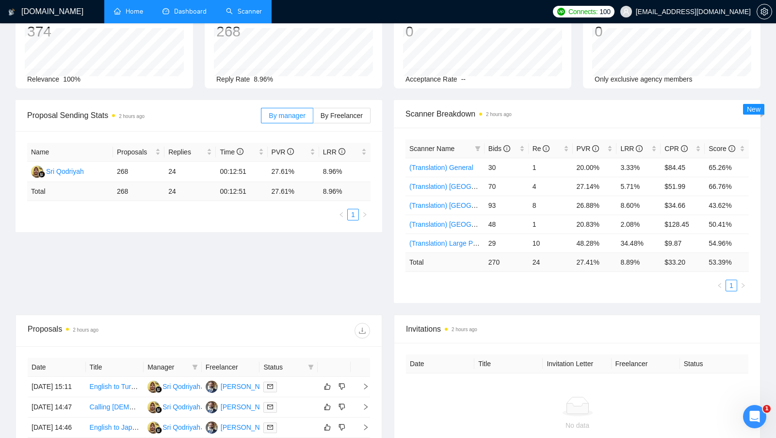
scroll to position [72, 0]
click at [383, 307] on div "Proposal Sending Stats 2 hours ago By manager By Freelancer Name Proposals Repl…" at bounding box center [388, 206] width 757 height 214
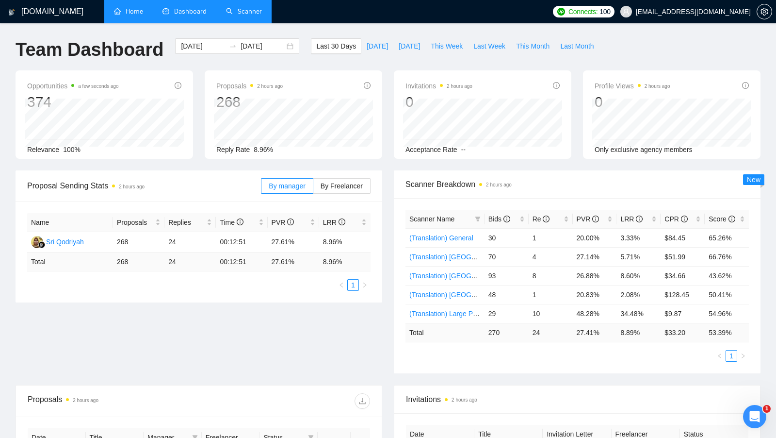
scroll to position [0, 0]
click at [451, 46] on span "This Week" at bounding box center [447, 46] width 32 height 11
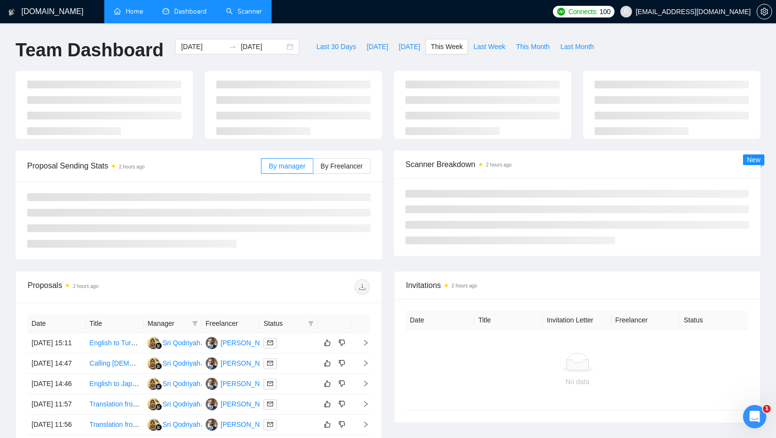
type input "2025-09-15"
type input "2025-09-21"
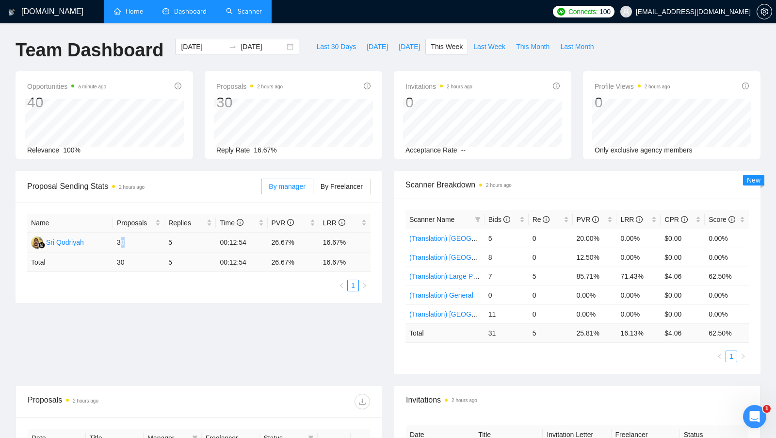
drag, startPoint x: 119, startPoint y: 244, endPoint x: 140, endPoint y: 244, distance: 20.4
click at [139, 244] on td "30" at bounding box center [138, 242] width 51 height 20
click at [140, 244] on td "30" at bounding box center [138, 242] width 51 height 20
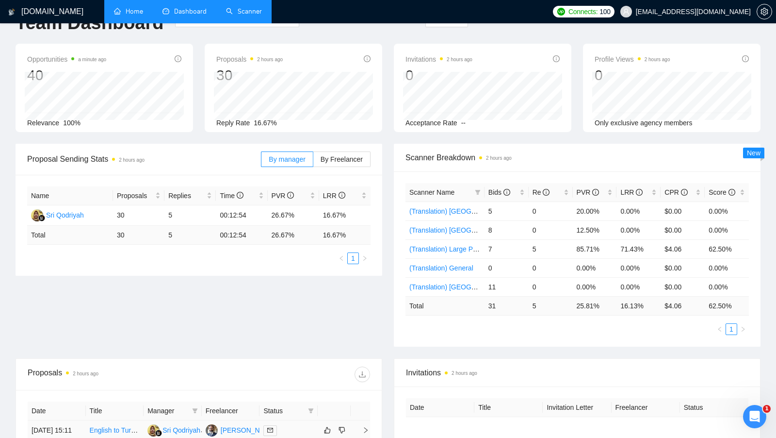
scroll to position [23, 0]
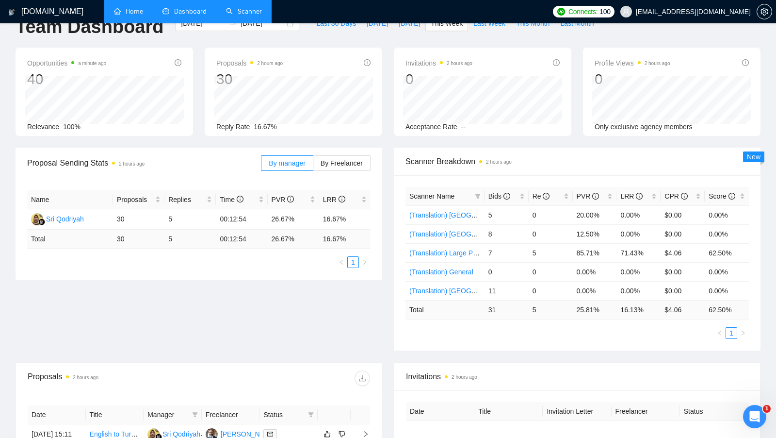
click at [255, 12] on link "Scanner" at bounding box center [244, 11] width 36 height 8
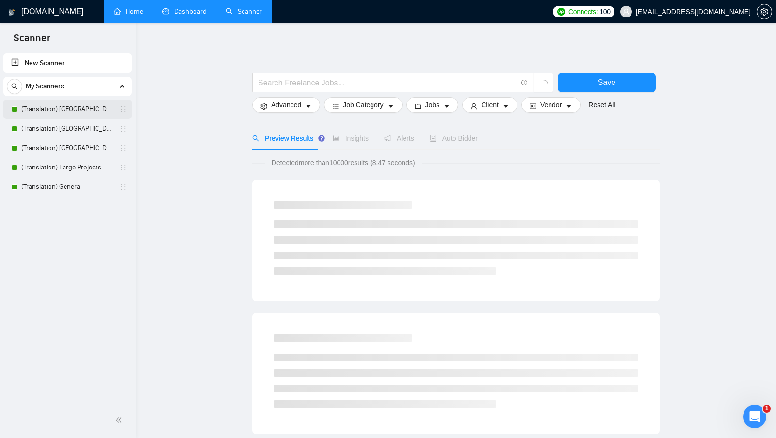
click at [88, 109] on link "(Translation) America" at bounding box center [67, 108] width 92 height 19
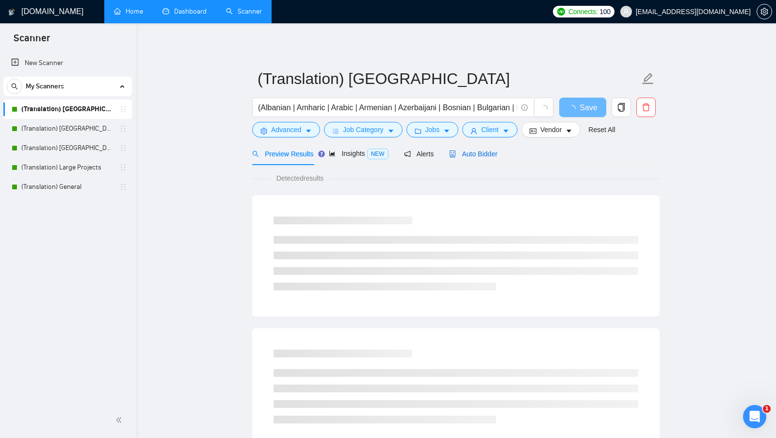
click at [474, 150] on span "Auto Bidder" at bounding box center [473, 154] width 48 height 8
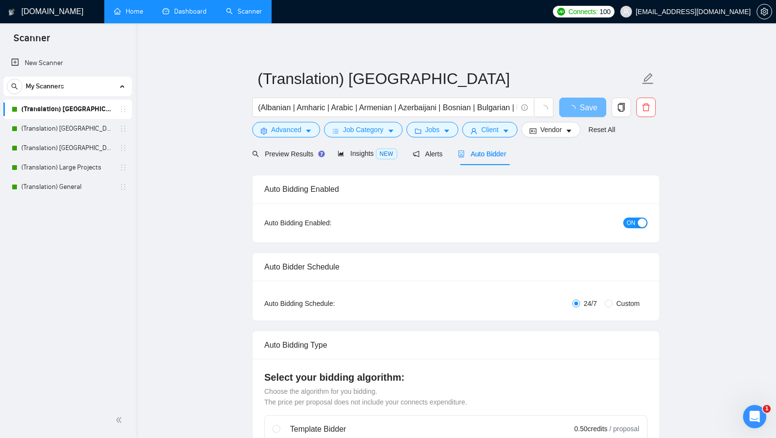
checkbox input "true"
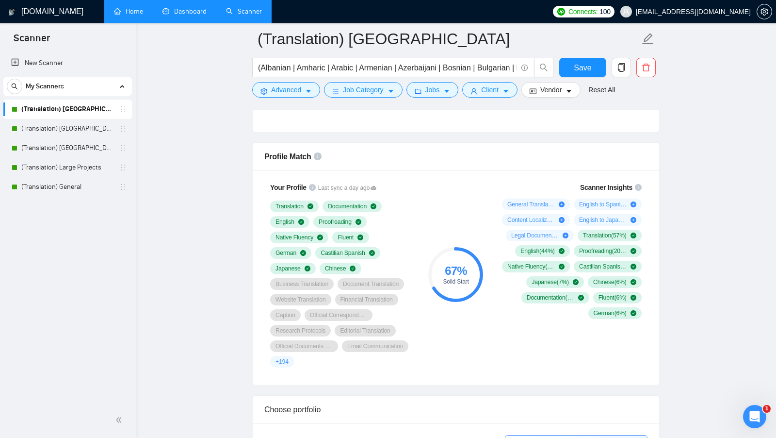
scroll to position [591, 0]
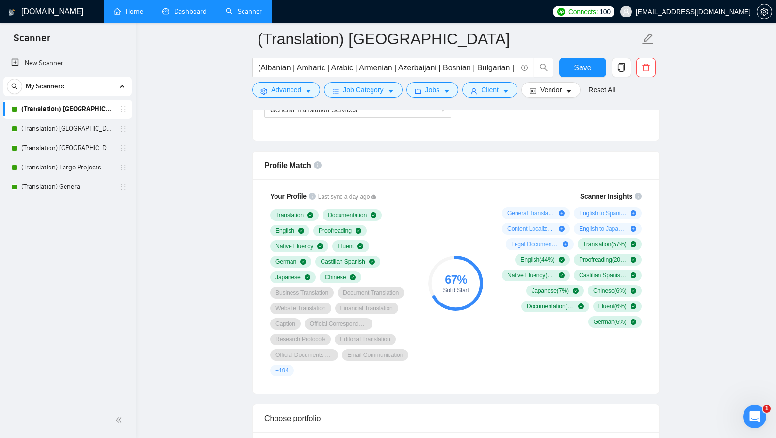
click at [475, 258] on div "67 % Solid Start" at bounding box center [455, 283] width 55 height 55
click at [604, 209] on span "English to Spanish Translation ( 13 %)" at bounding box center [603, 213] width 48 height 8
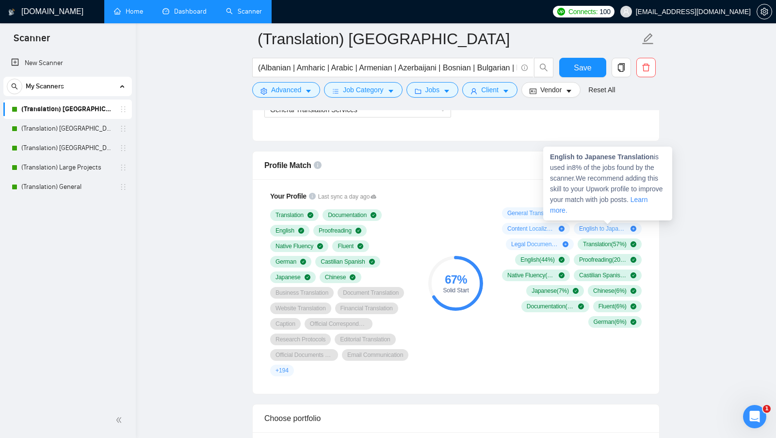
click at [608, 225] on span "English to Japanese Translation ( 8 %)" at bounding box center [603, 229] width 48 height 8
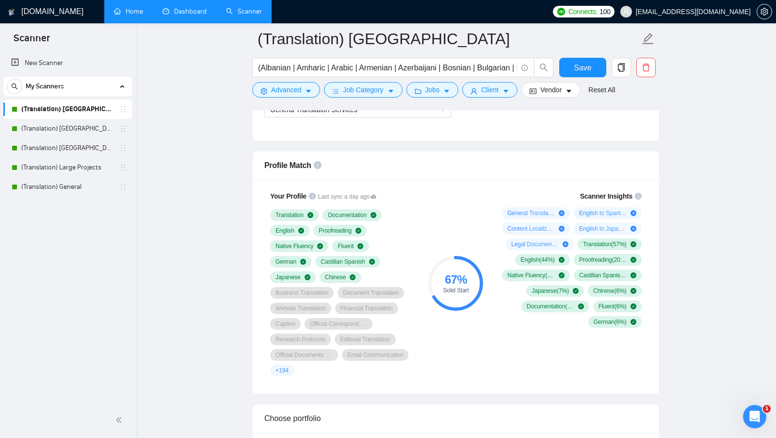
click at [501, 246] on div "General Translation Services ( 83 %) English to Spanish Translation ( 13 %) Con…" at bounding box center [570, 267] width 144 height 120
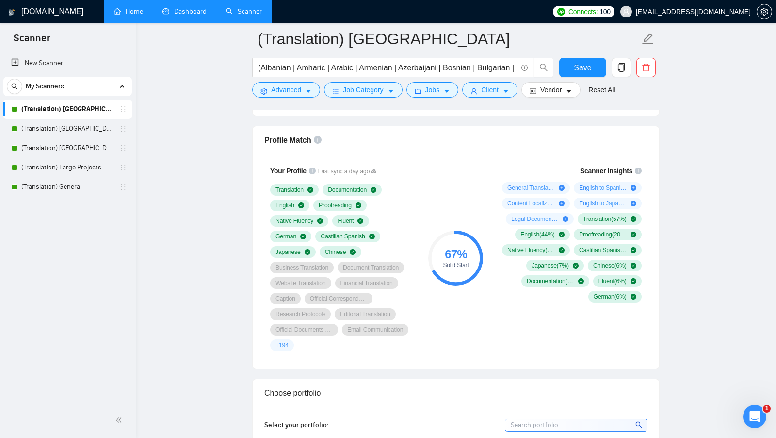
scroll to position [619, 0]
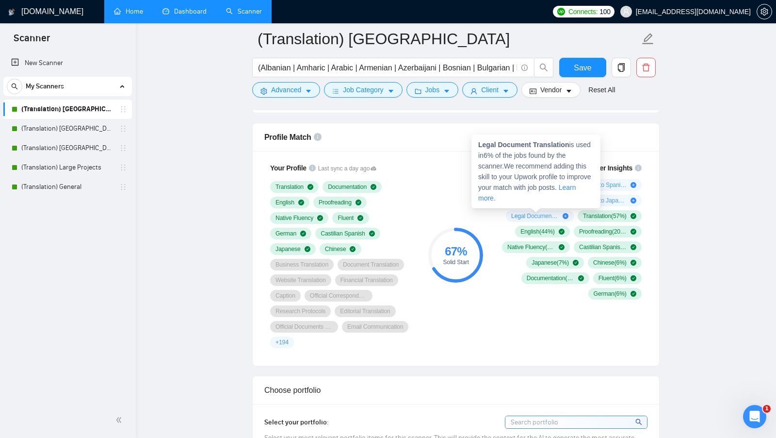
click at [465, 203] on div "67 % Solid Start" at bounding box center [455, 255] width 65 height 197
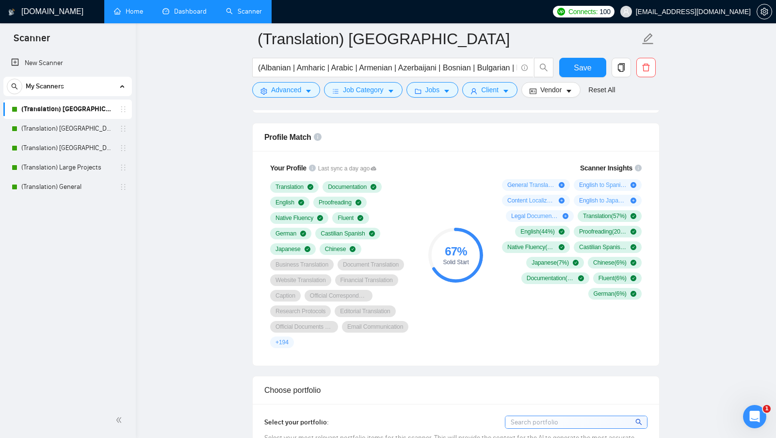
click at [506, 210] on div "Legal Document Translation ( 6 %)" at bounding box center [540, 216] width 68 height 12
click at [495, 193] on div "Scanner Insights General Translation Services ( 83 %) English to Spanish Transl…" at bounding box center [569, 231] width 155 height 148
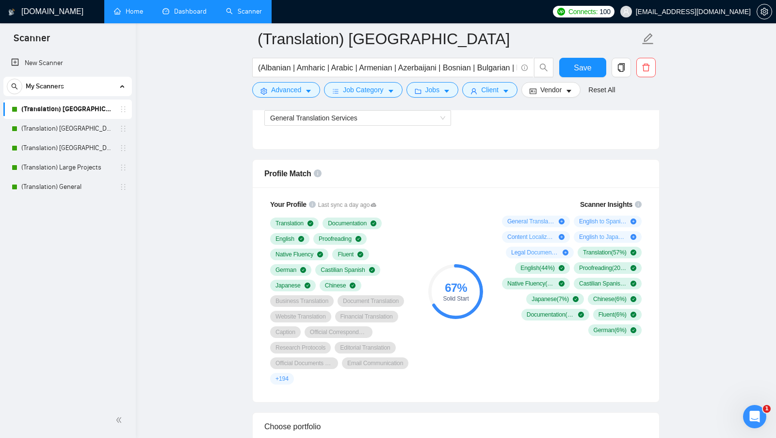
scroll to position [576, 0]
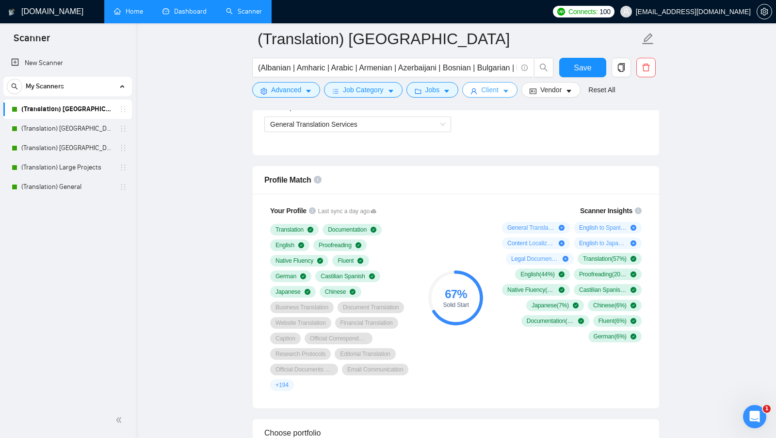
click at [496, 94] on span "Client" at bounding box center [489, 89] width 17 height 11
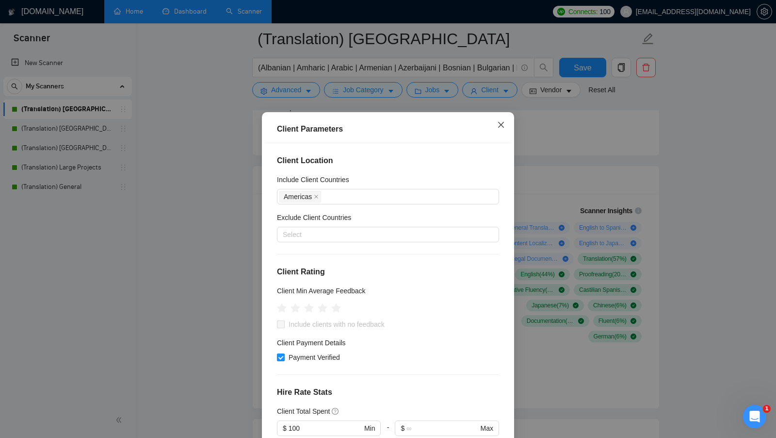
click at [506, 130] on span "Close" at bounding box center [501, 125] width 26 height 26
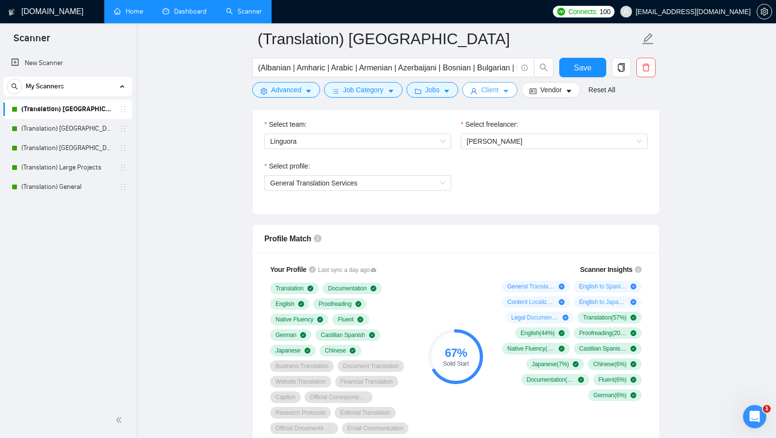
scroll to position [516, 0]
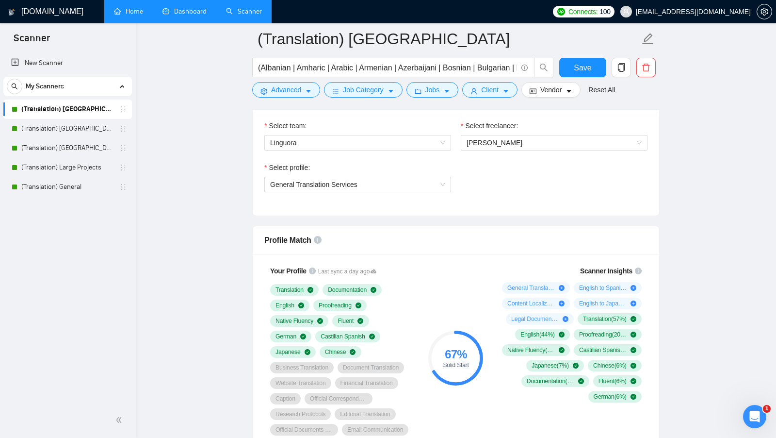
click at [195, 16] on link "Dashboard" at bounding box center [184, 11] width 44 height 8
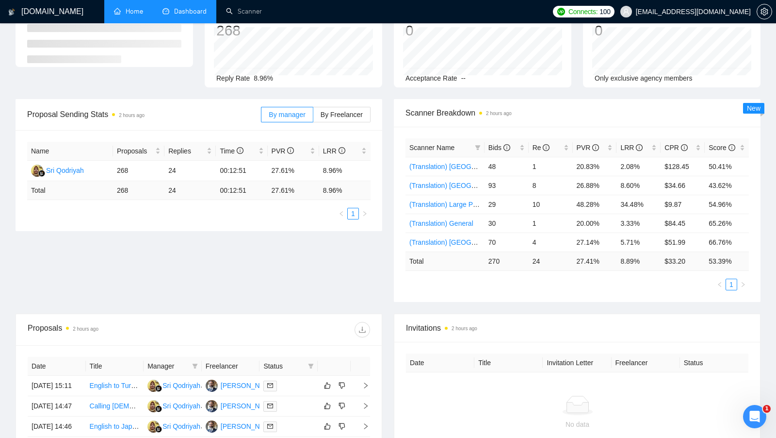
scroll to position [61, 0]
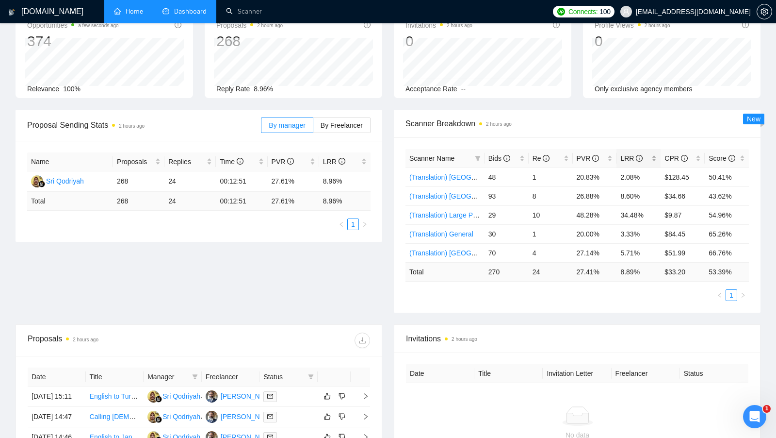
click at [654, 159] on div "LRR" at bounding box center [638, 158] width 36 height 11
click at [654, 158] on div "LRR" at bounding box center [638, 158] width 36 height 11
drag, startPoint x: 490, startPoint y: 249, endPoint x: 504, endPoint y: 249, distance: 14.6
click at [504, 249] on td "48" at bounding box center [507, 252] width 44 height 19
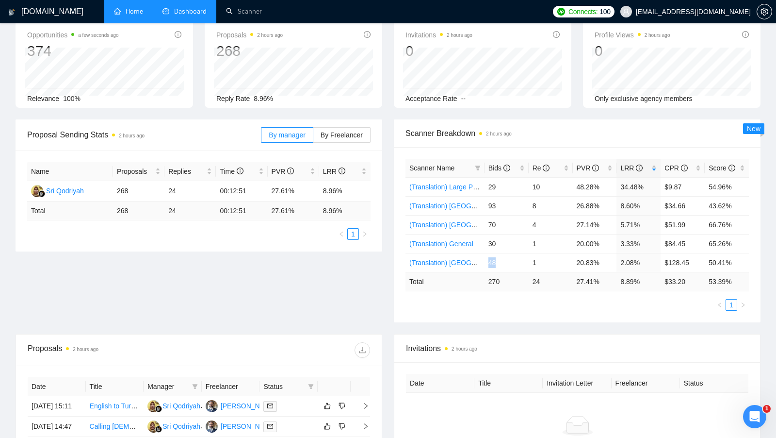
scroll to position [52, 0]
click at [458, 185] on link "(Translation) Large Projects" at bounding box center [450, 186] width 83 height 8
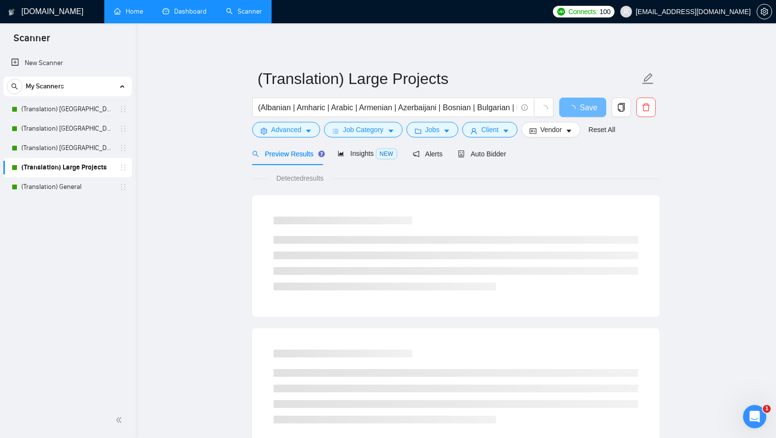
click at [183, 16] on link "Dashboard" at bounding box center [184, 11] width 44 height 8
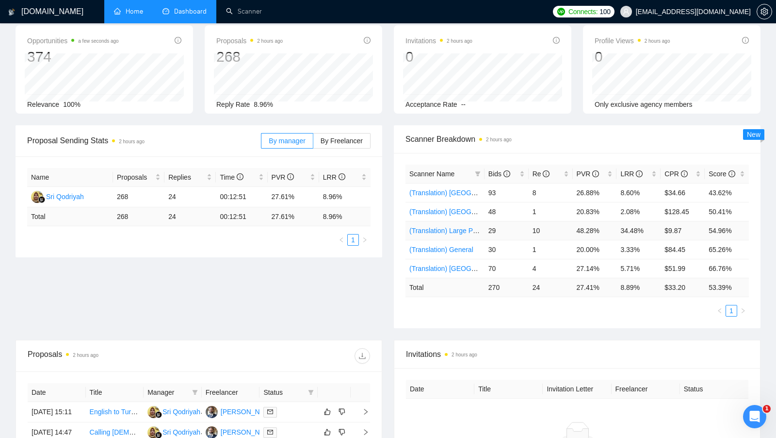
scroll to position [50, 0]
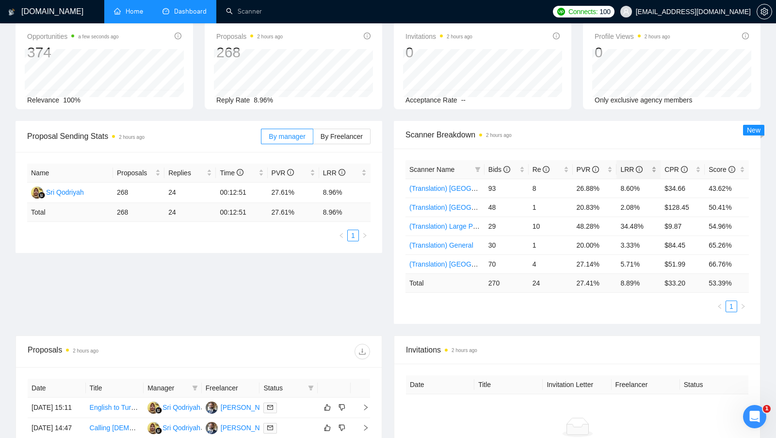
click at [653, 168] on div "LRR" at bounding box center [638, 169] width 36 height 11
click at [508, 336] on div "Invitations 2 hours ago" at bounding box center [577, 350] width 342 height 28
click at [467, 305] on ul "1" at bounding box center [576, 306] width 343 height 12
drag, startPoint x: 575, startPoint y: 262, endPoint x: 601, endPoint y: 261, distance: 26.2
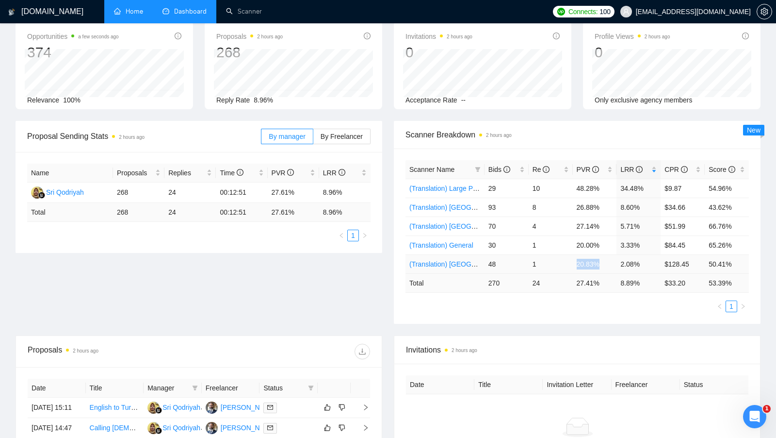
click at [601, 261] on td "20.83%" at bounding box center [595, 263] width 44 height 19
click at [608, 305] on ul "1" at bounding box center [576, 306] width 343 height 12
drag, startPoint x: 576, startPoint y: 264, endPoint x: 602, endPoint y: 264, distance: 26.2
click at [602, 264] on td "20.83%" at bounding box center [595, 263] width 44 height 19
drag, startPoint x: 621, startPoint y: 264, endPoint x: 643, endPoint y: 263, distance: 22.3
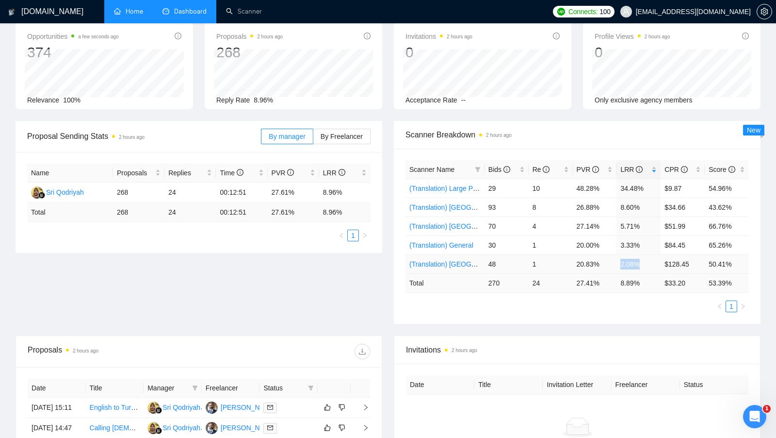
click at [643, 263] on td "2.08%" at bounding box center [638, 263] width 44 height 19
click at [582, 262] on td "20.83%" at bounding box center [595, 263] width 44 height 19
click at [621, 260] on td "2.08%" at bounding box center [638, 263] width 44 height 19
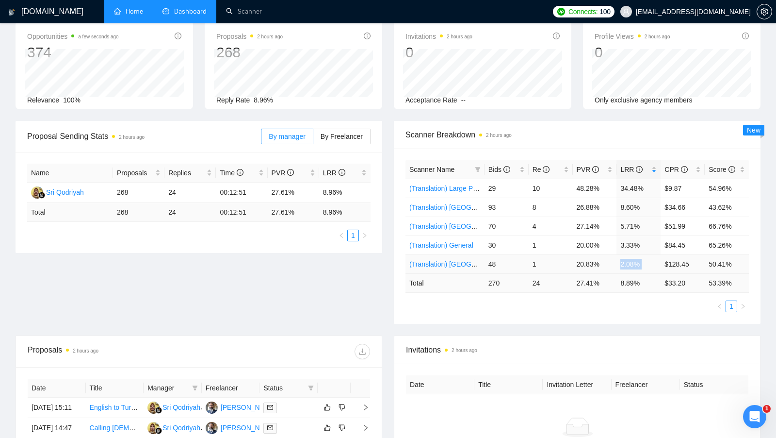
click at [621, 260] on td "2.08%" at bounding box center [638, 263] width 44 height 19
click at [595, 260] on td "20.83%" at bounding box center [595, 263] width 44 height 19
click at [633, 261] on td "2.08%" at bounding box center [638, 263] width 44 height 19
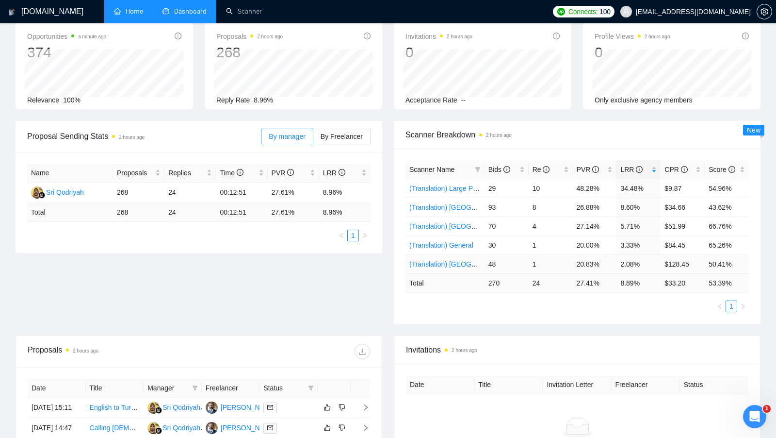
click at [633, 261] on td "2.08%" at bounding box center [638, 263] width 44 height 19
click at [494, 263] on td "48" at bounding box center [507, 263] width 44 height 19
click at [634, 263] on td "2.08%" at bounding box center [638, 263] width 44 height 19
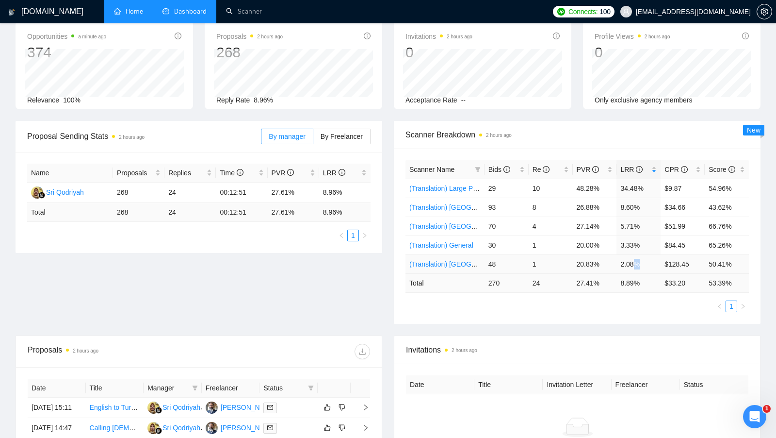
click at [634, 263] on td "2.08%" at bounding box center [638, 263] width 44 height 19
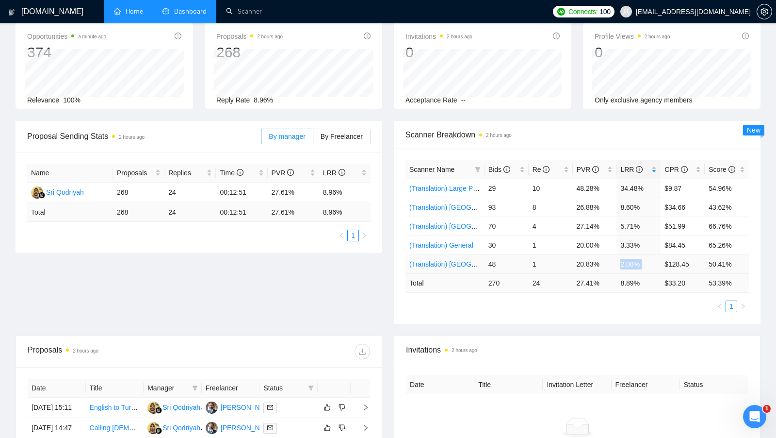
click at [634, 263] on td "2.08%" at bounding box center [638, 263] width 44 height 19
click at [619, 315] on div "Scanner Name Bids Re PVR LRR CPR Score (Translation) Large Projects 29 10 48.28…" at bounding box center [577, 235] width 367 height 175
click at [543, 261] on td "1" at bounding box center [551, 263] width 44 height 19
click at [550, 297] on div "Scanner Name Bids Re PVR LRR CPR Score (Translation) Large Projects 29 10 48.28…" at bounding box center [576, 236] width 343 height 152
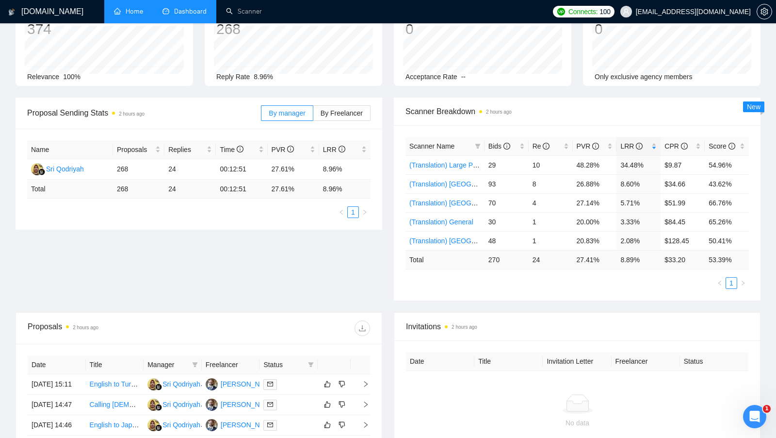
scroll to position [60, 0]
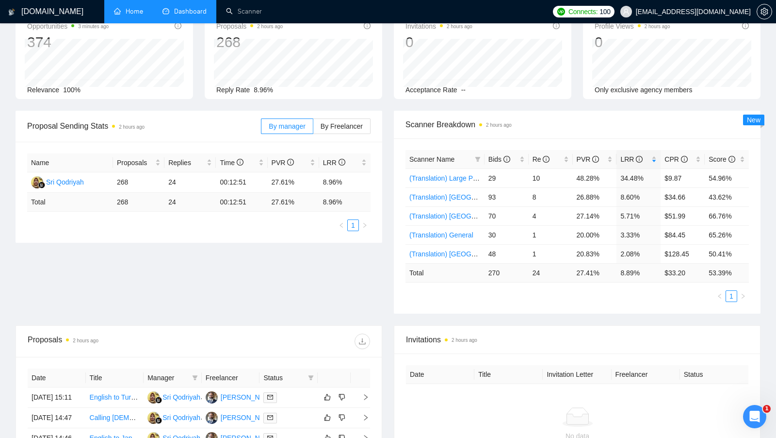
click at [396, 246] on div "Scanner Name Bids Re PVR LRR CPR Score (Translation) Large Projects 29 10 48.28…" at bounding box center [577, 225] width 367 height 175
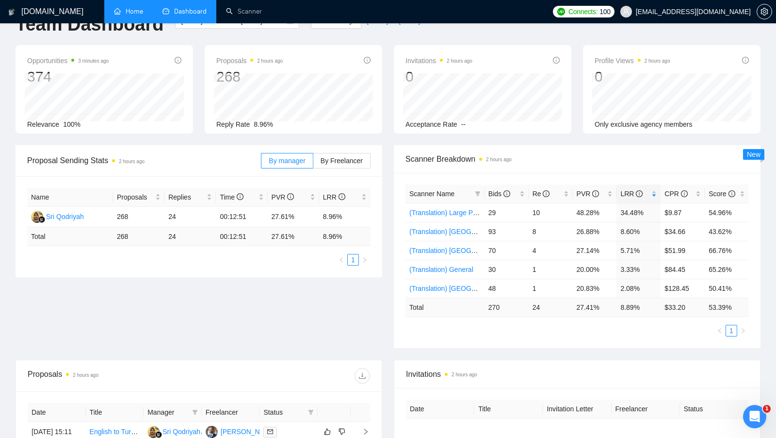
scroll to position [25, 0]
drag, startPoint x: 178, startPoint y: 219, endPoint x: 170, endPoint y: 220, distance: 7.3
click at [170, 220] on td "24" at bounding box center [189, 218] width 51 height 20
click at [173, 249] on div "Name Proposals Replies Time PVR LRR Sri Qodriyah 268 24 00:12:51 27.61% 8.96% T…" at bounding box center [198, 228] width 343 height 78
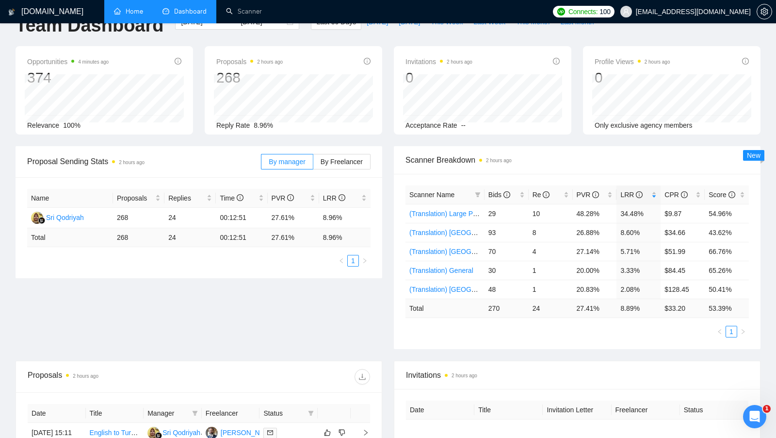
scroll to position [56, 0]
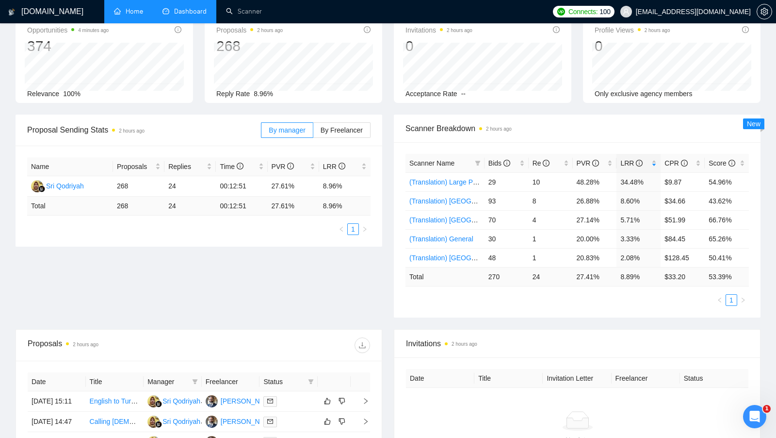
click at [335, 249] on div "Proposal Sending Stats 2 hours ago By manager By Freelancer Name Proposals Repl…" at bounding box center [388, 221] width 757 height 214
click at [127, 186] on td "268" at bounding box center [138, 186] width 51 height 20
drag, startPoint x: 171, startPoint y: 184, endPoint x: 178, endPoint y: 184, distance: 6.8
click at [178, 184] on td "24" at bounding box center [189, 186] width 51 height 20
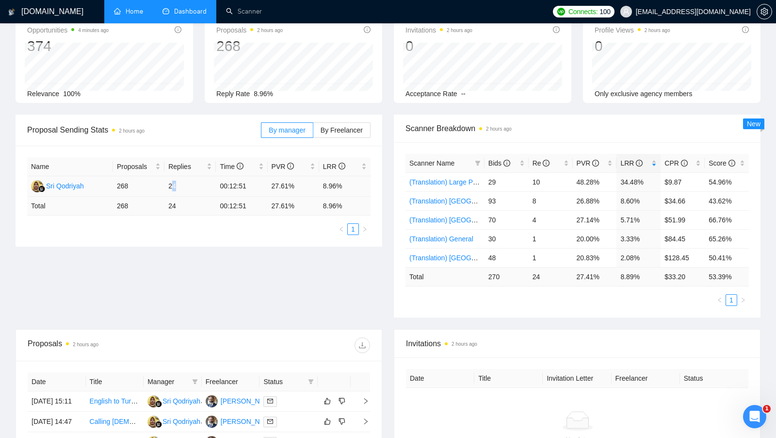
click at [178, 184] on td "24" at bounding box center [189, 186] width 51 height 20
drag, startPoint x: 178, startPoint y: 184, endPoint x: 170, endPoint y: 187, distance: 8.9
click at [170, 187] on td "24" at bounding box center [189, 186] width 51 height 20
drag, startPoint x: 170, startPoint y: 206, endPoint x: 182, endPoint y: 208, distance: 12.3
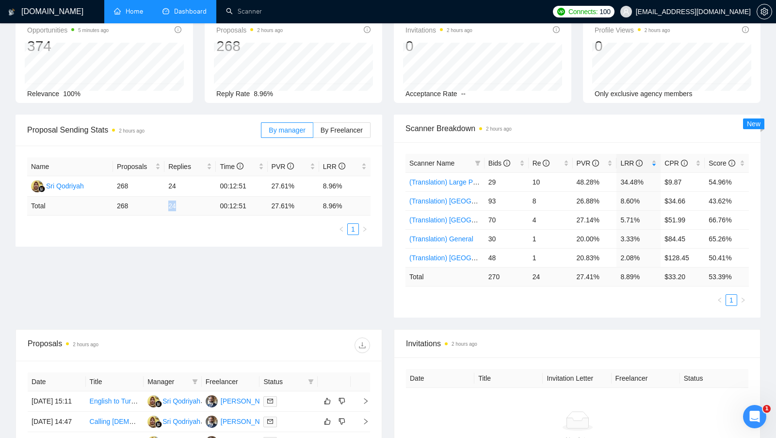
click at [182, 208] on td "24" at bounding box center [189, 205] width 51 height 19
click at [250, 14] on div "Data was last updated" at bounding box center [266, 11] width 75 height 16
click at [226, 14] on link "Scanner" at bounding box center [244, 11] width 36 height 8
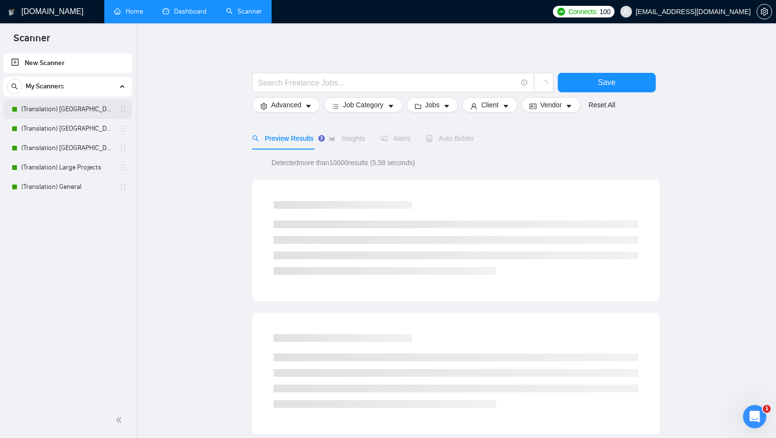
click at [90, 108] on link "(Translation) America" at bounding box center [67, 108] width 92 height 19
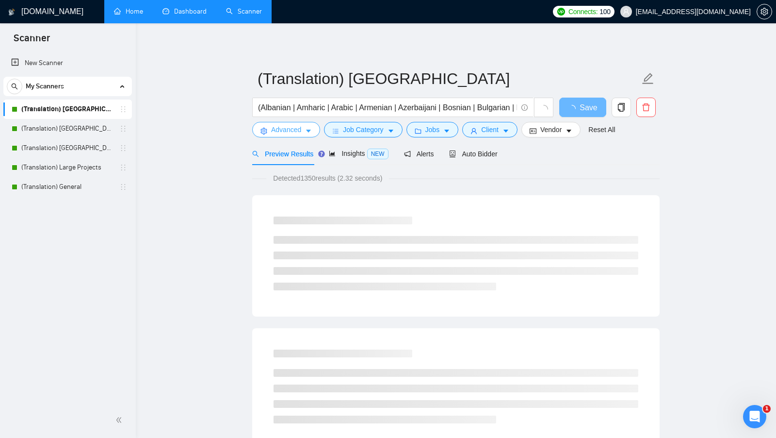
click at [277, 128] on span "Advanced" at bounding box center [286, 129] width 30 height 11
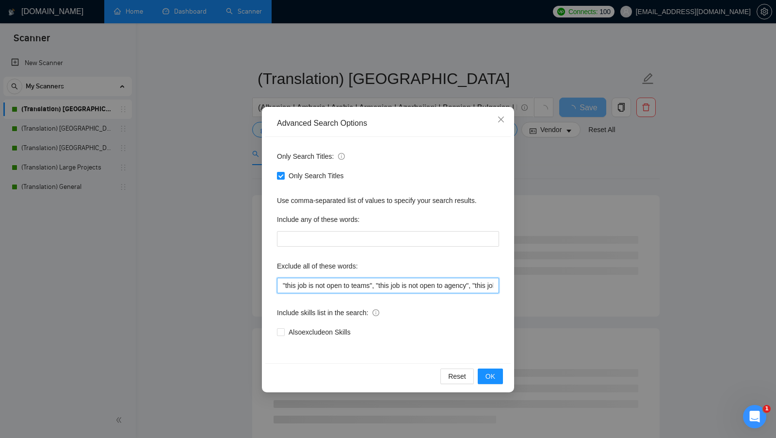
click at [406, 282] on input ""this job is not open to teams", "this job is not open to agency", "this job is…" at bounding box center [388, 285] width 222 height 16
click at [549, 280] on div "Advanced Search Options Only Search Titles: Only Search Titles Use comma-separa…" at bounding box center [388, 219] width 776 height 438
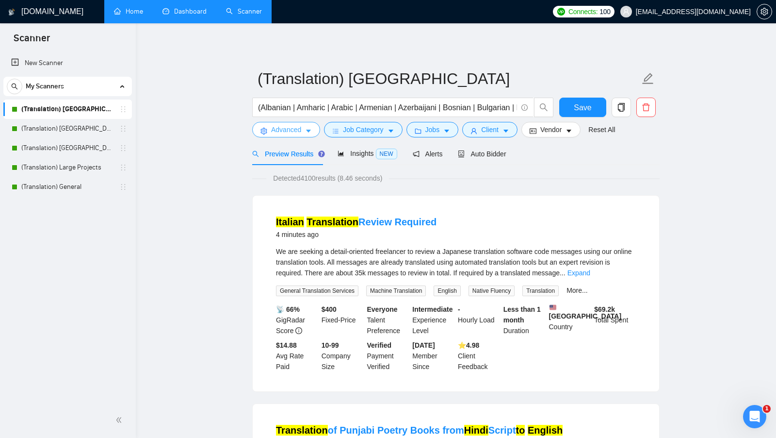
click at [296, 125] on span "Advanced" at bounding box center [286, 129] width 30 height 11
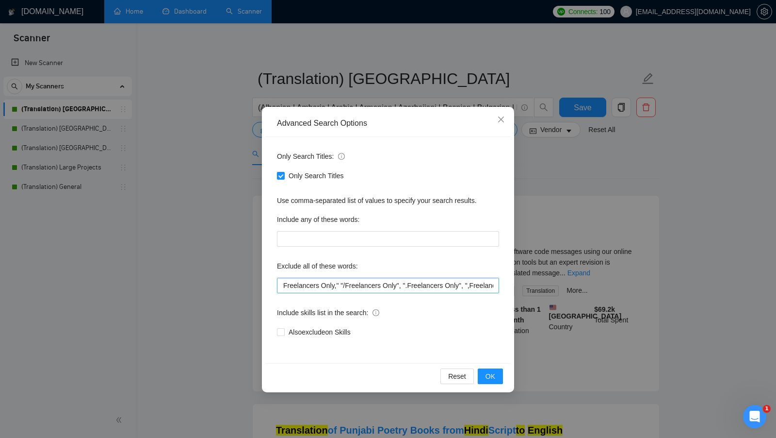
scroll to position [0, 880]
click at [215, 261] on div "Advanced Search Options Only Search Titles: Only Search Titles Use comma-separa…" at bounding box center [388, 219] width 776 height 438
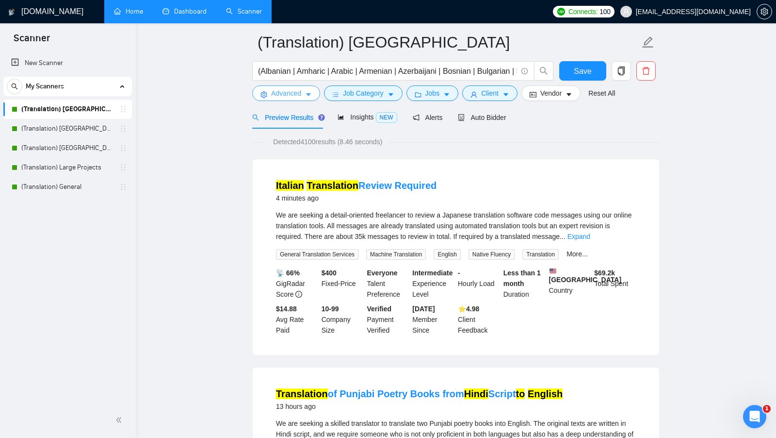
scroll to position [0, 0]
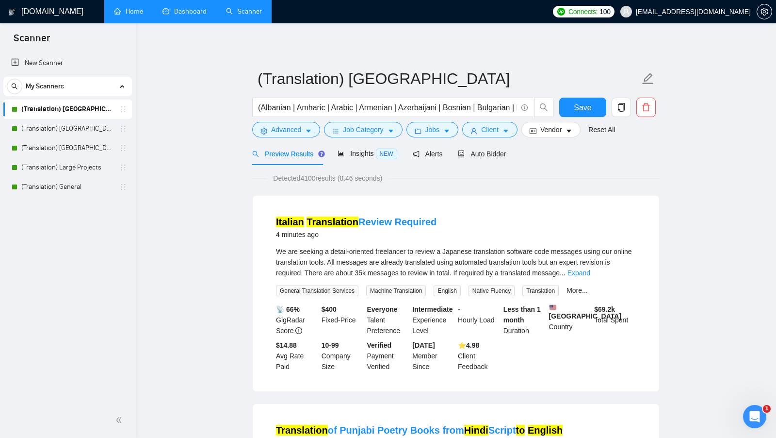
click at [426, 127] on button "Jobs" at bounding box center [432, 130] width 52 height 16
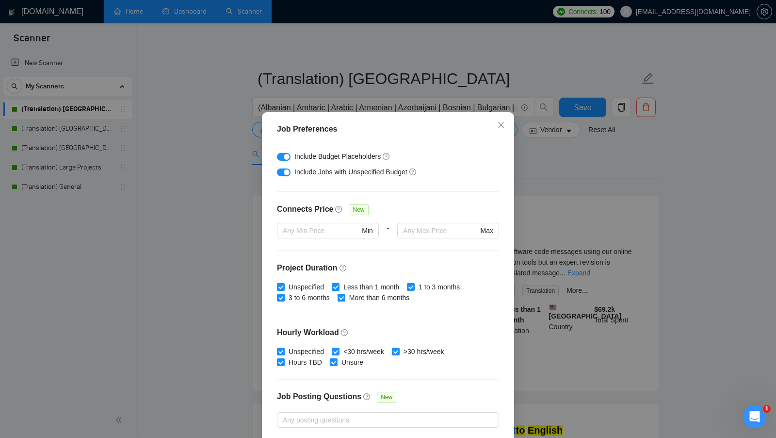
scroll to position [239, 0]
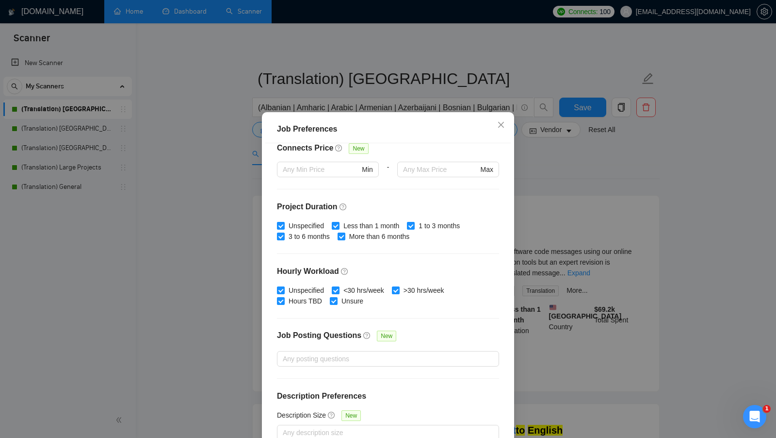
click at [518, 260] on div "Job Preferences Budget Project Type All Fixed Price Hourly Rate Fixed Price Bud…" at bounding box center [388, 219] width 776 height 438
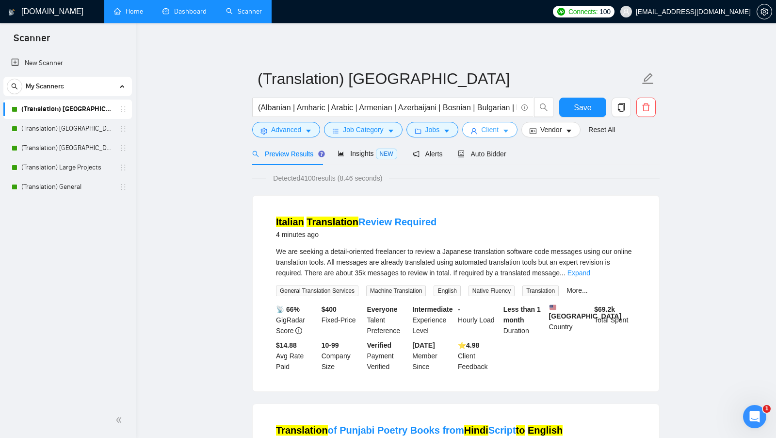
click at [506, 128] on icon "caret-down" at bounding box center [506, 131] width 7 height 7
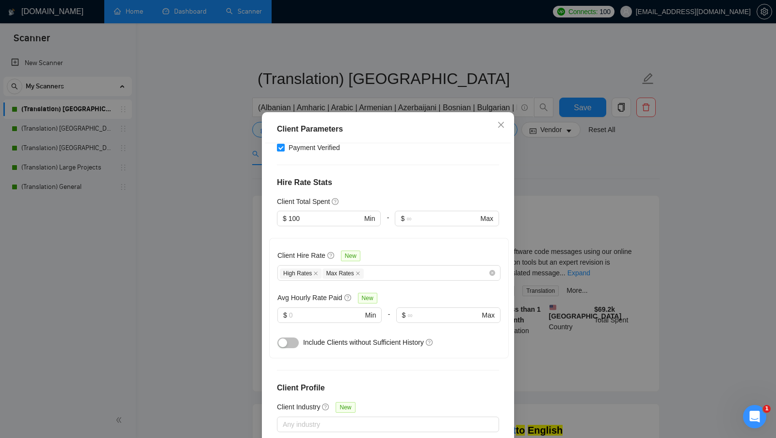
scroll to position [215, 0]
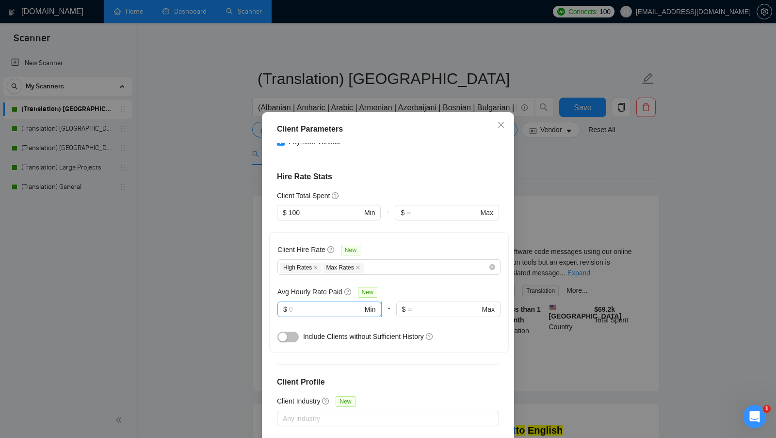
click at [300, 307] on input "text" at bounding box center [326, 309] width 74 height 11
type input "15"
click at [391, 350] on div "Client Location Include Client Countries Americas Exclude Client Countries Sele…" at bounding box center [387, 296] width 245 height 306
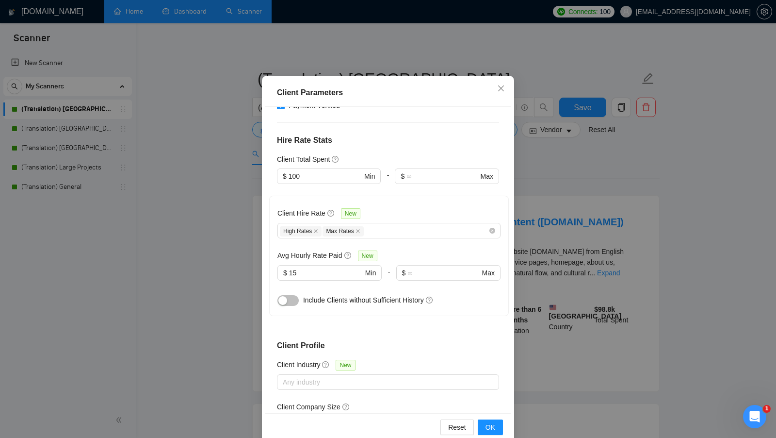
scroll to position [37, 0]
click at [307, 270] on input "15" at bounding box center [326, 272] width 74 height 11
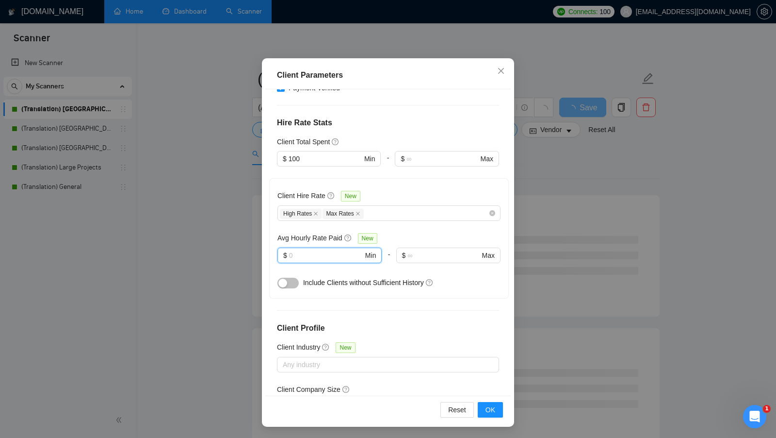
click at [493, 400] on div "Reset OK" at bounding box center [387, 409] width 245 height 28
click at [491, 407] on span "OK" at bounding box center [491, 409] width 10 height 11
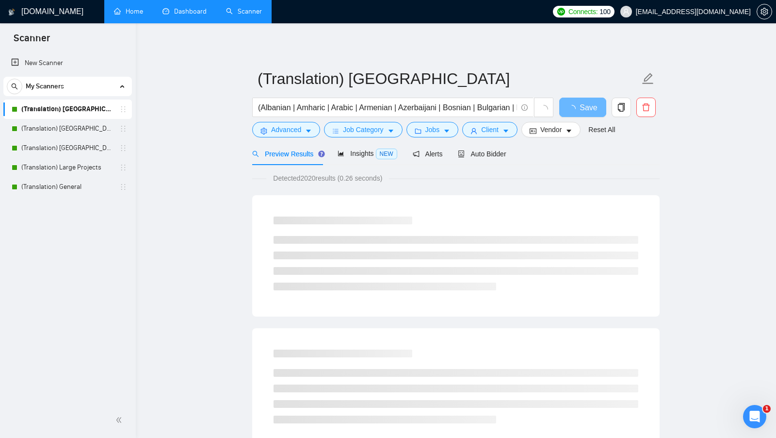
scroll to position [0, 0]
click at [486, 141] on form "(Translation) America (Albanian | Amharic | Arabic | Armenian | Azerbaijani | B…" at bounding box center [455, 102] width 407 height 79
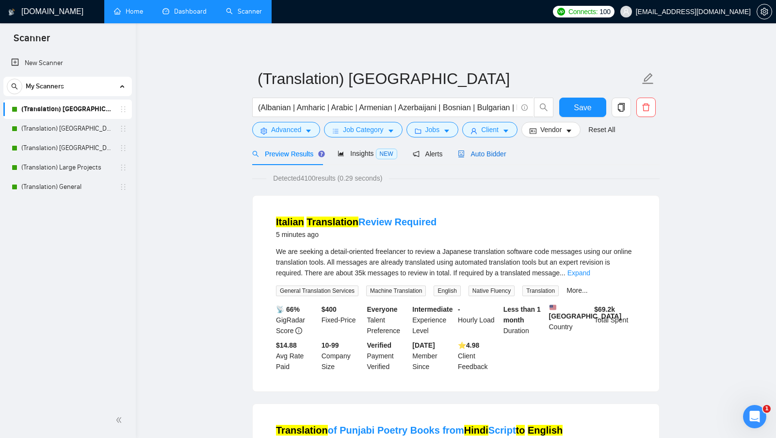
click at [485, 155] on span "Auto Bidder" at bounding box center [482, 154] width 48 height 8
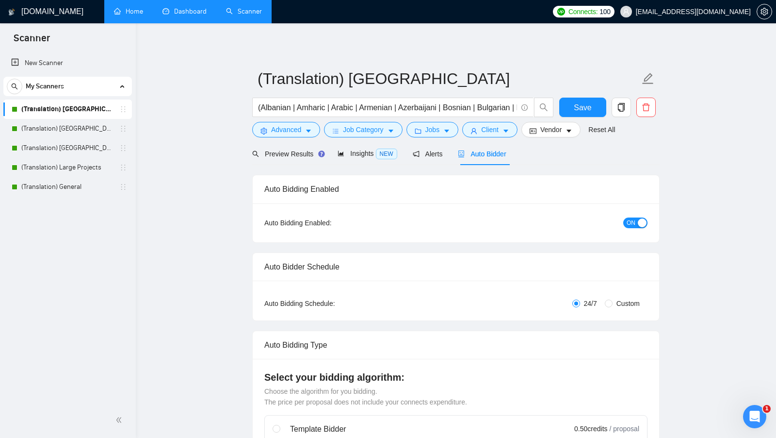
checkbox input "true"
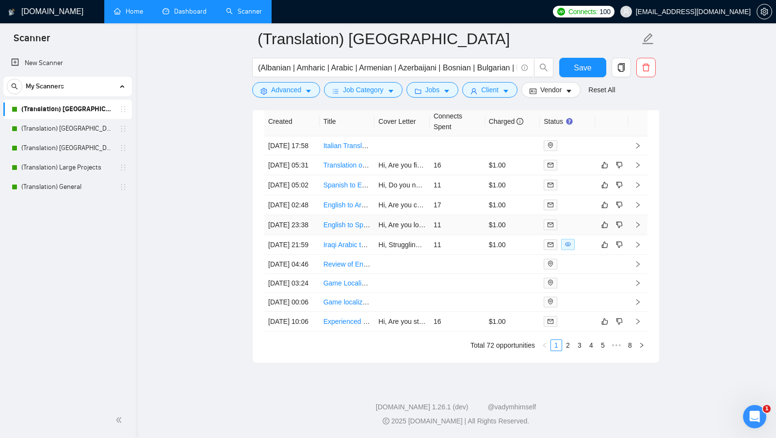
scroll to position [2704, 0]
click at [573, 341] on link "2" at bounding box center [568, 345] width 11 height 11
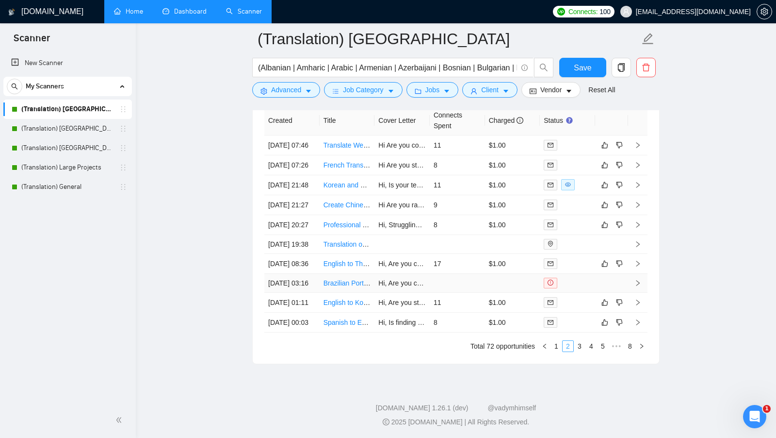
scroll to position [2620, 0]
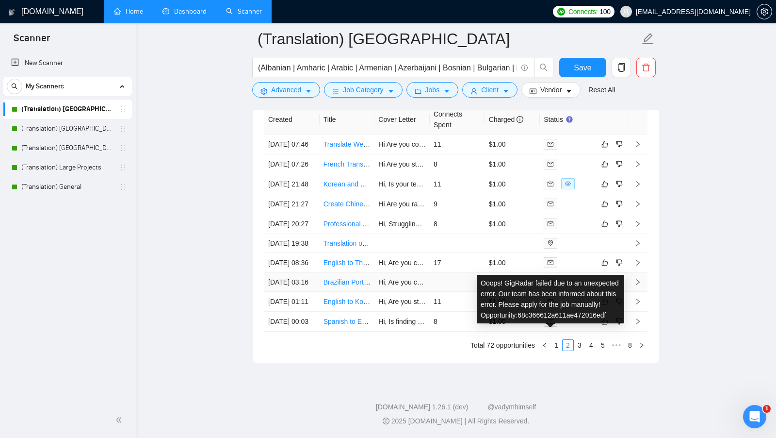
click at [551, 284] on icon "exclamation-circle" at bounding box center [551, 281] width 6 height 6
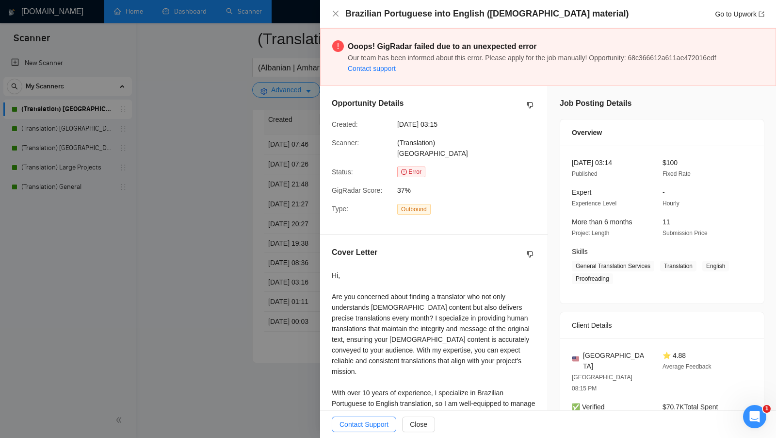
click at [240, 197] on div at bounding box center [388, 219] width 776 height 438
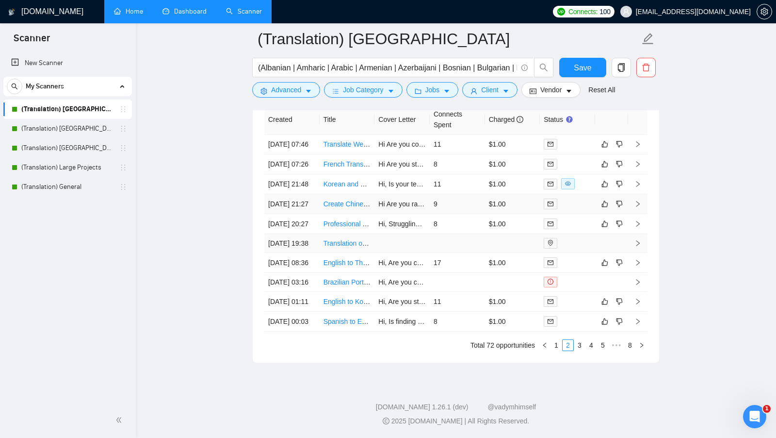
scroll to position [2686, 0]
click at [747, 413] on icon "Відкрити програму для спілкування Intercom" at bounding box center [754, 415] width 16 height 16
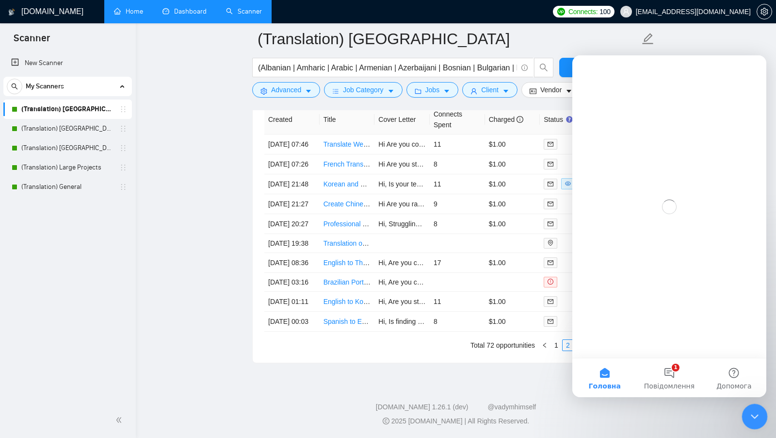
scroll to position [0, 0]
click at [671, 376] on button "1 Повідомлення" at bounding box center [669, 377] width 65 height 39
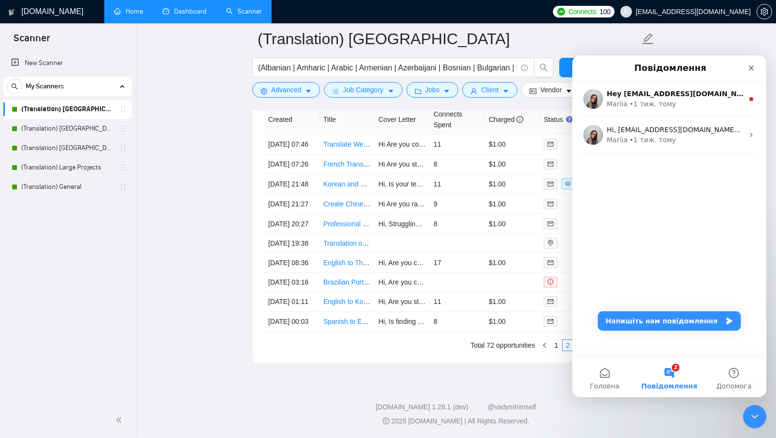
click at [765, 414] on html at bounding box center [753, 414] width 23 height 23
click at [756, 423] on div "Закрити програму для спілкування Intercom" at bounding box center [753, 414] width 23 height 23
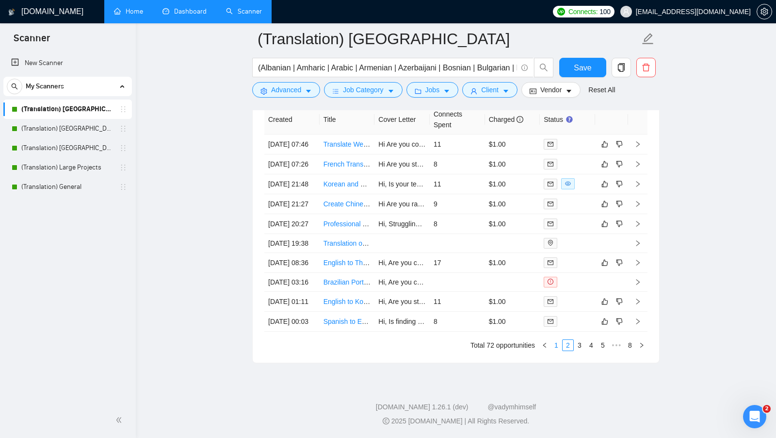
click at [557, 350] on link "1" at bounding box center [556, 345] width 11 height 11
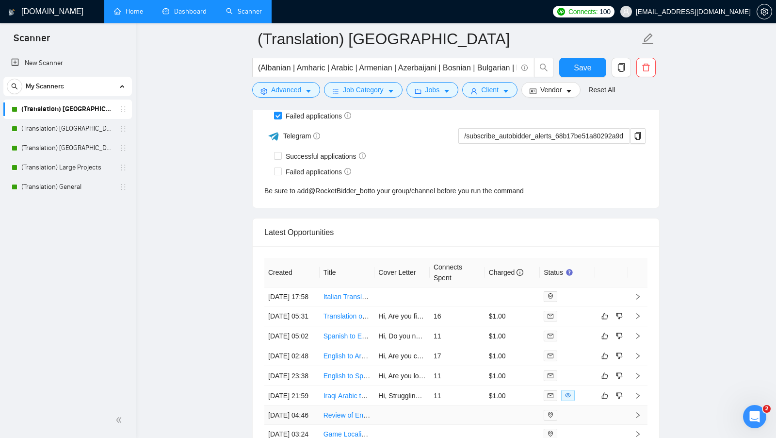
scroll to position [2444, 0]
